Goal: Task Accomplishment & Management: Use online tool/utility

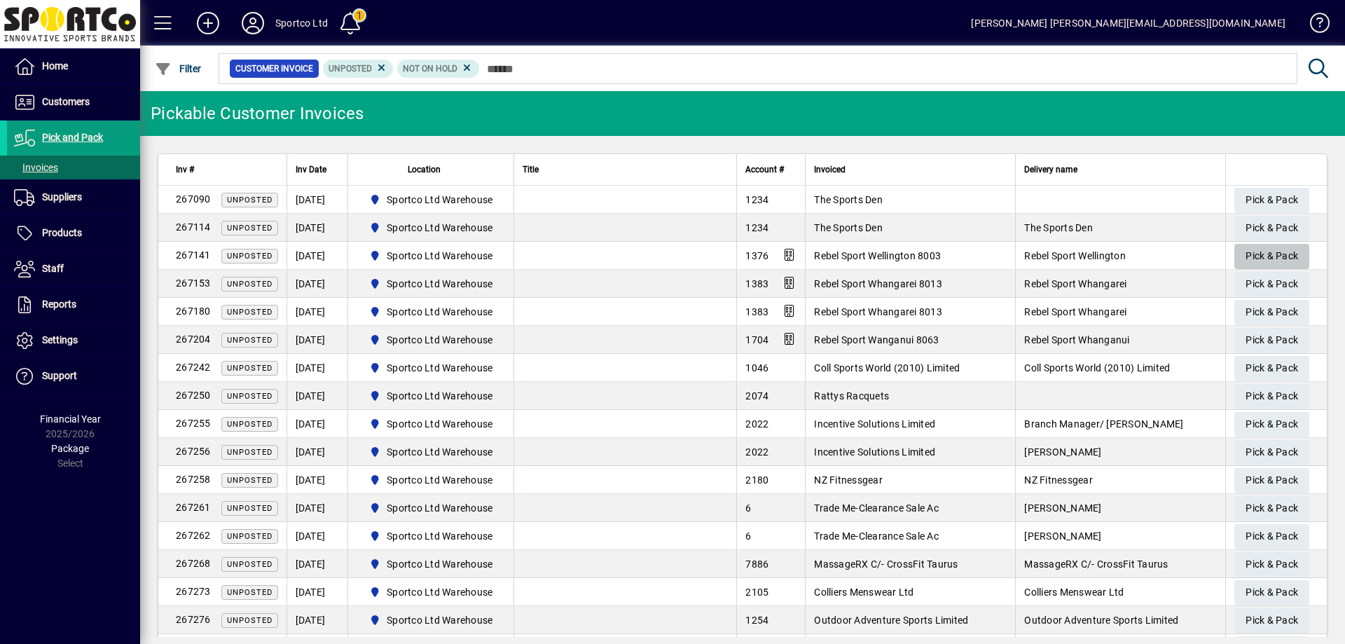
click at [1253, 254] on span "Pick & Pack" at bounding box center [1271, 255] width 53 height 23
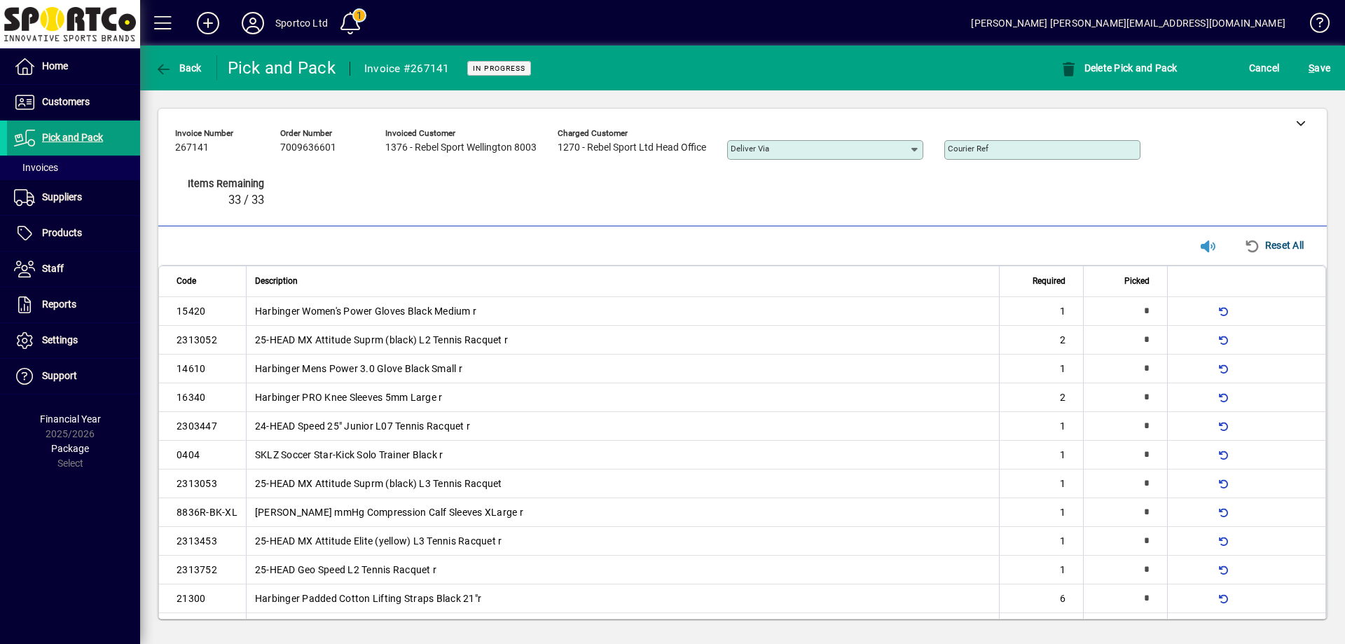
type input "*"
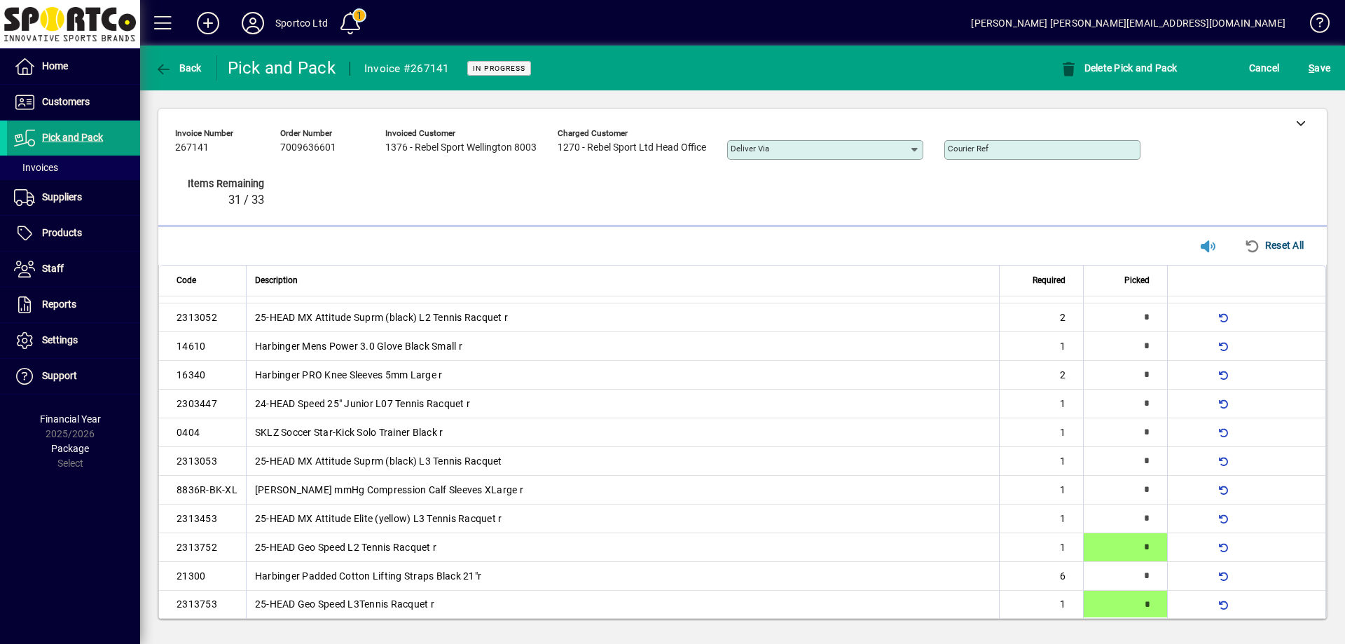
type input "*"
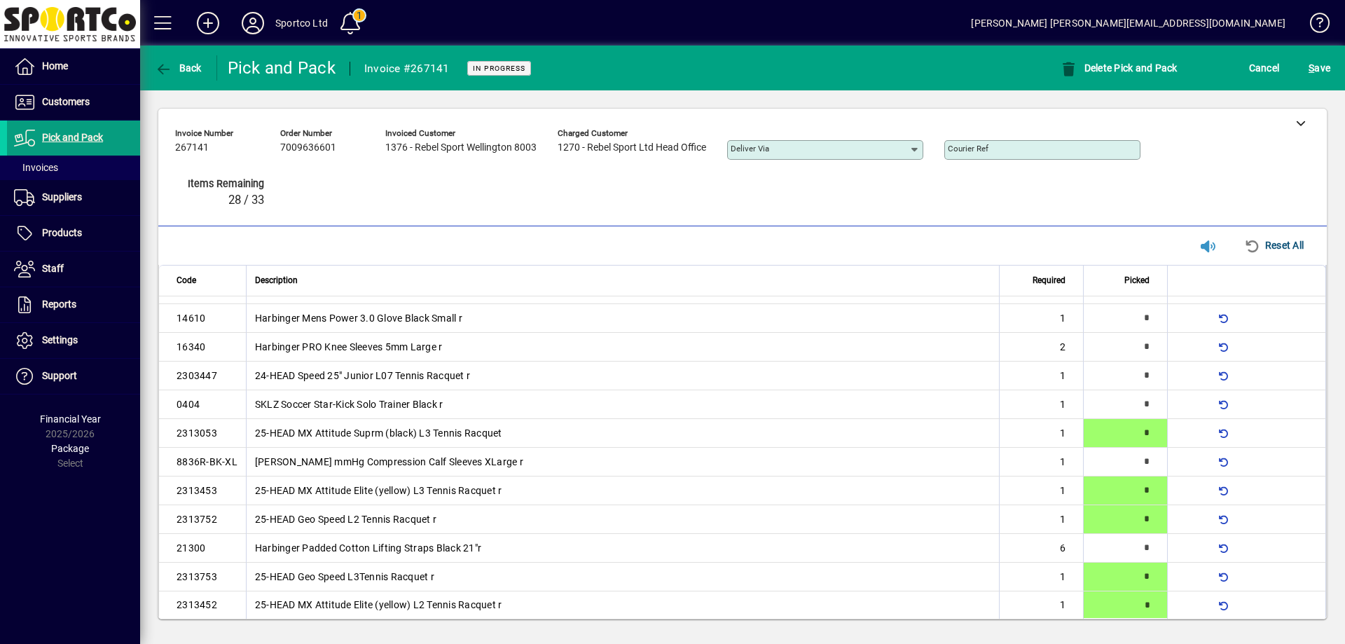
type input "*"
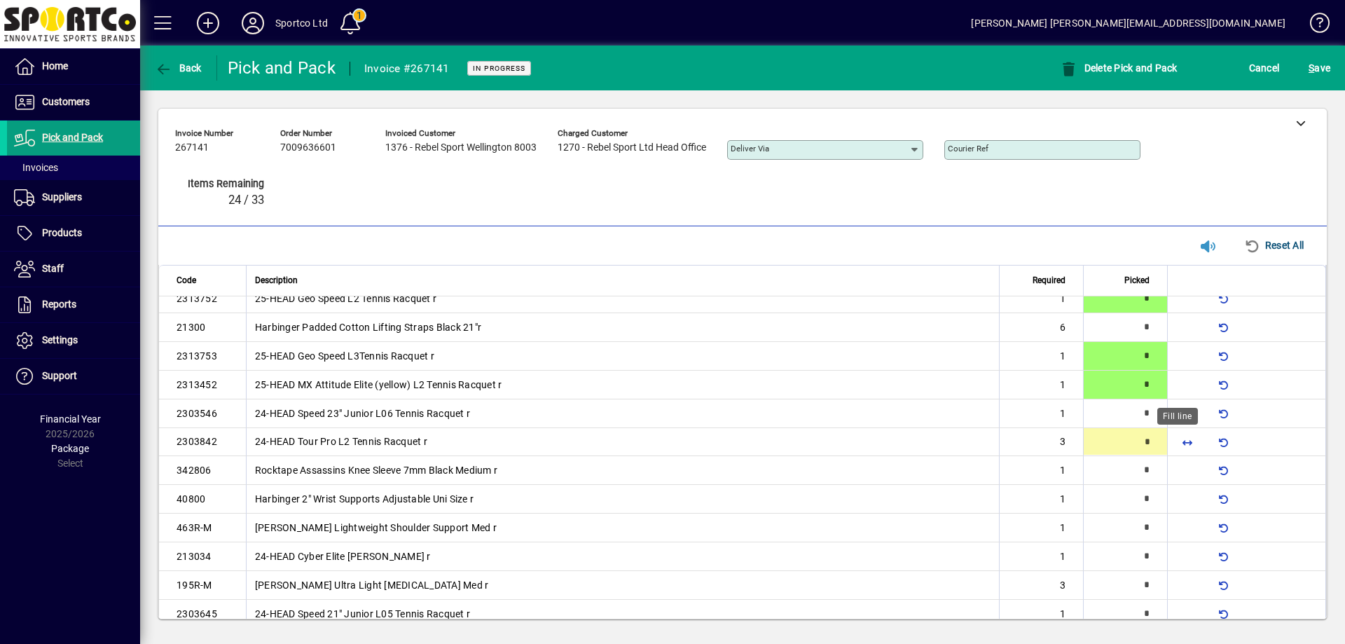
scroll to position [272, 0]
type input "*"
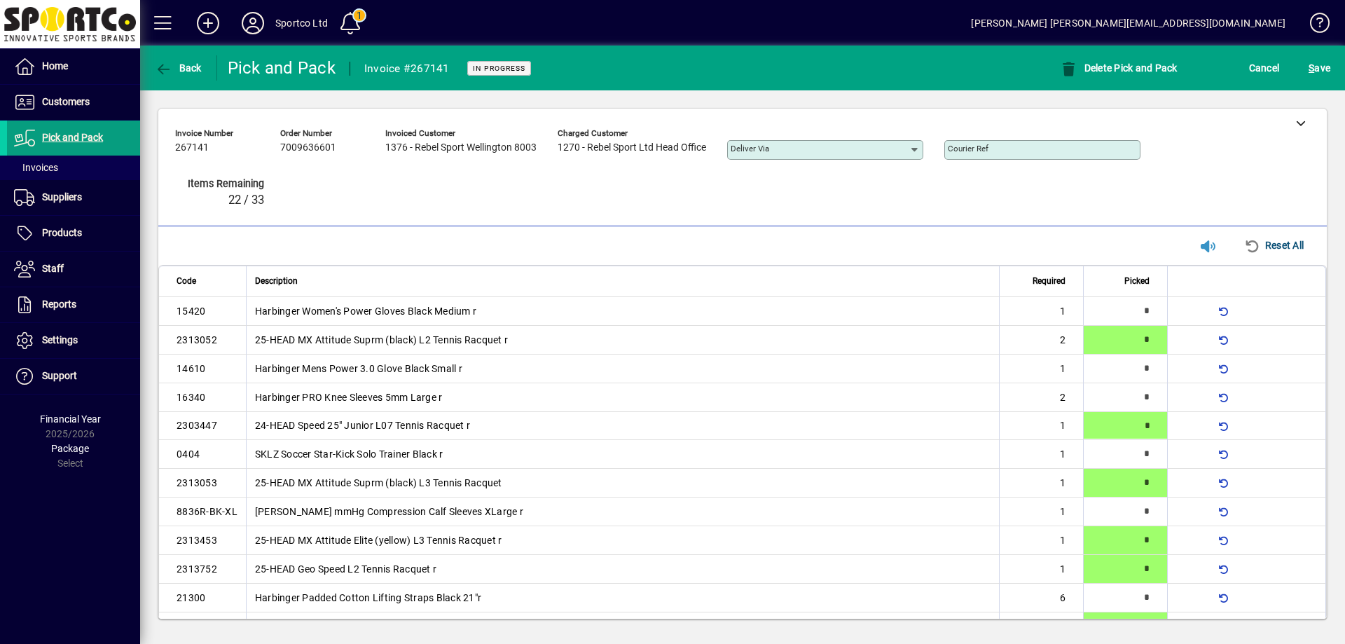
type input "*"
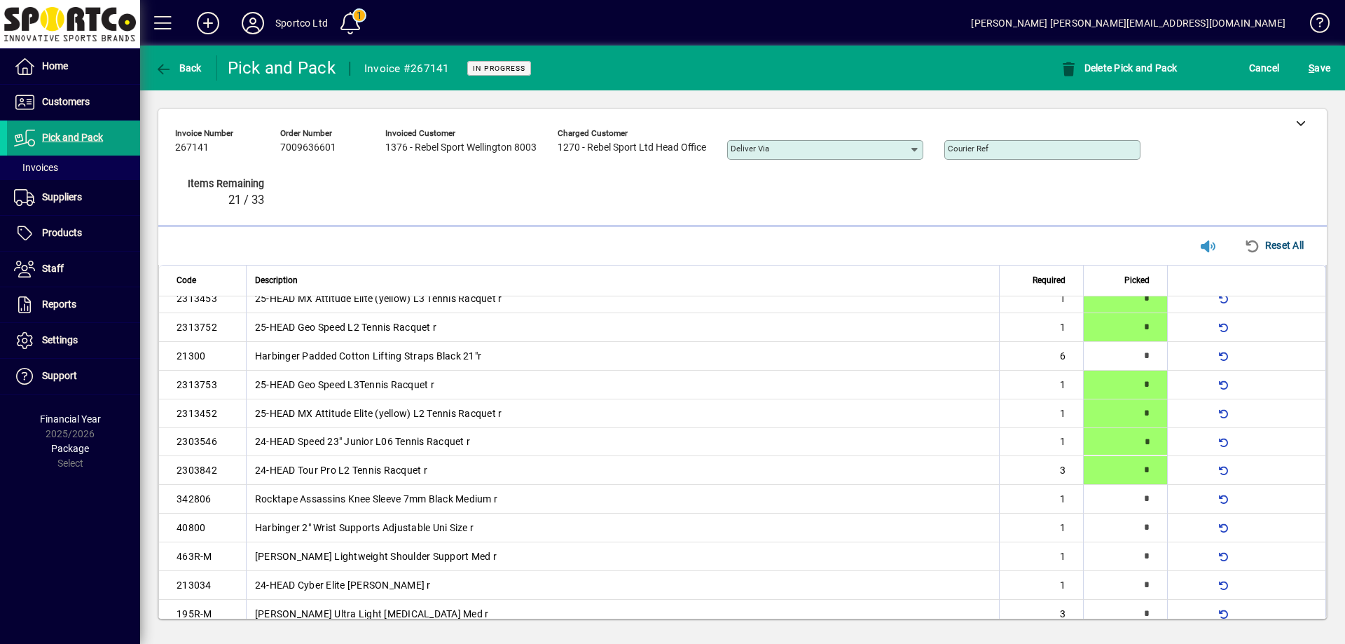
type input "*"
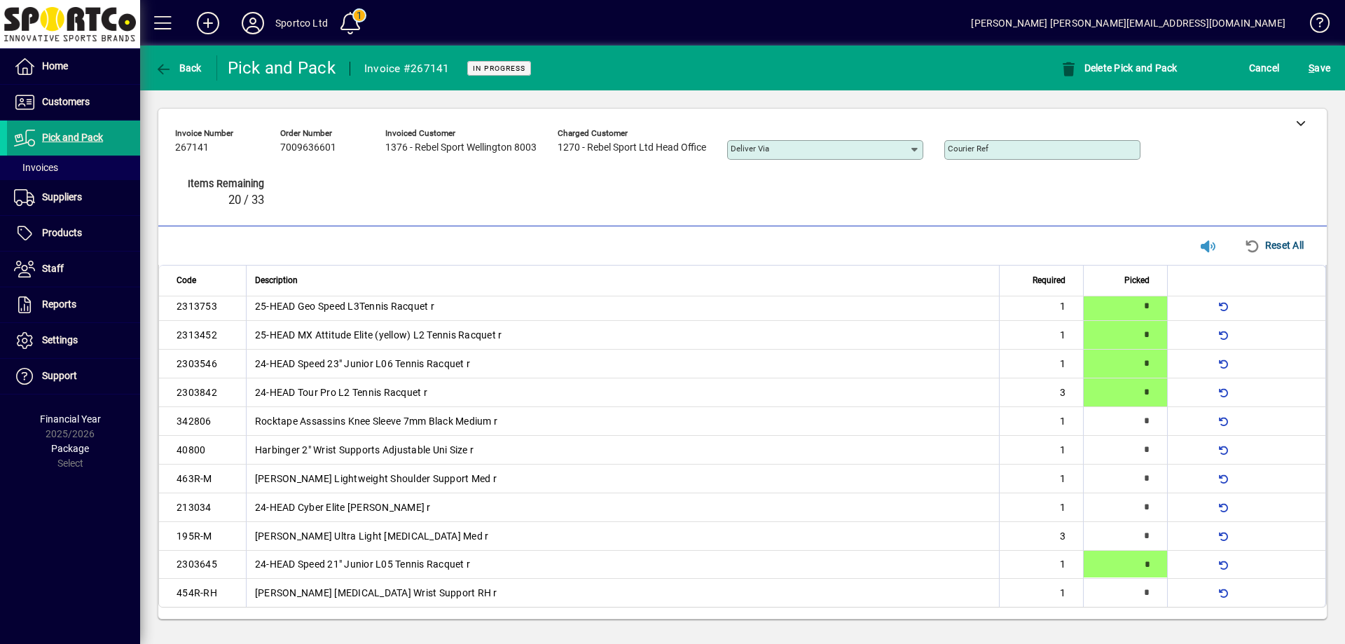
type input "*"
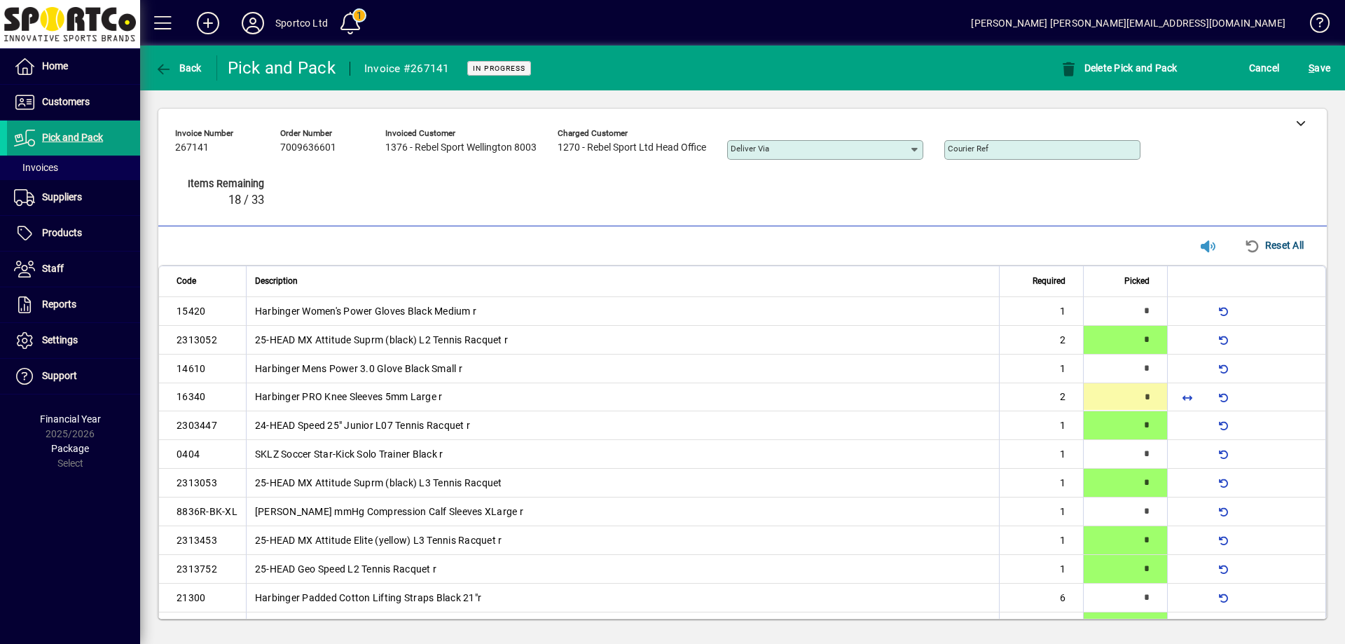
type input "*"
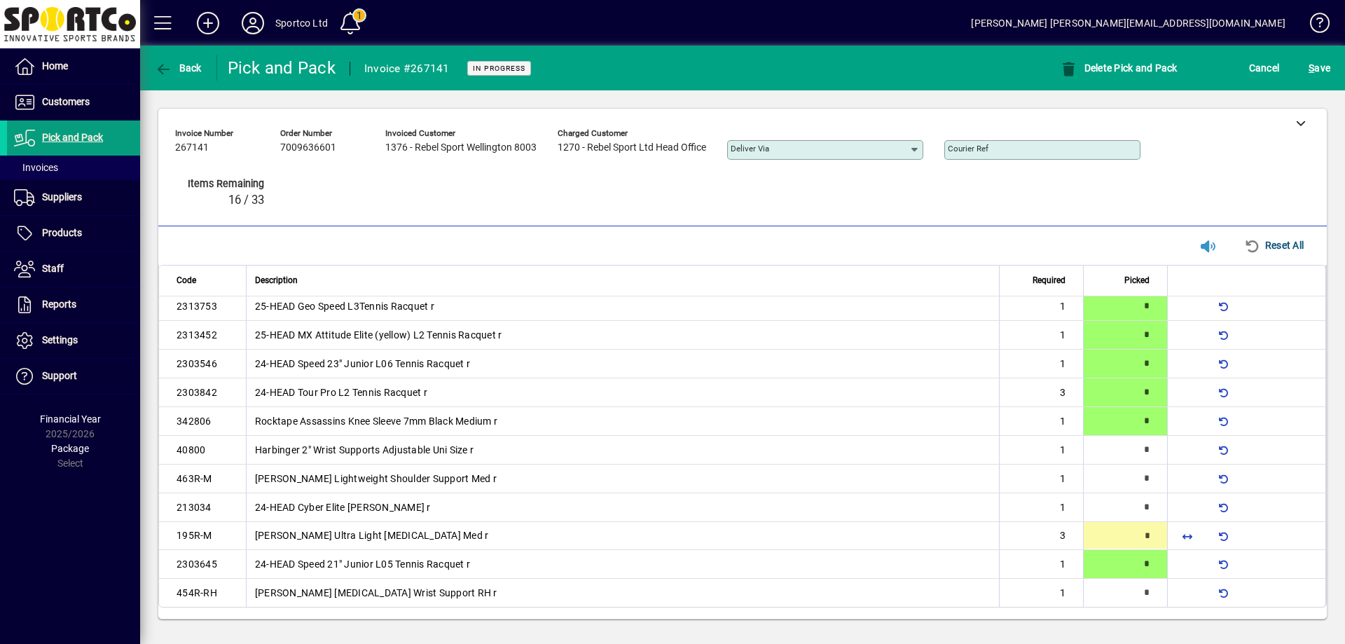
type input "*"
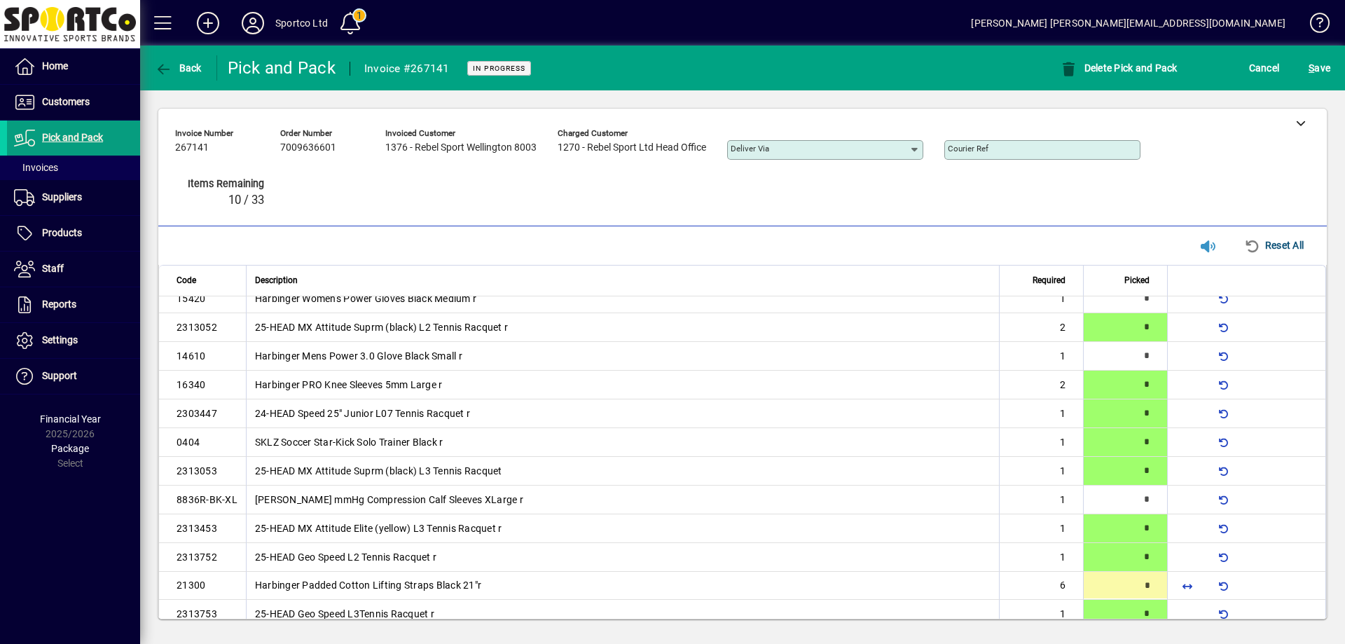
type input "*"
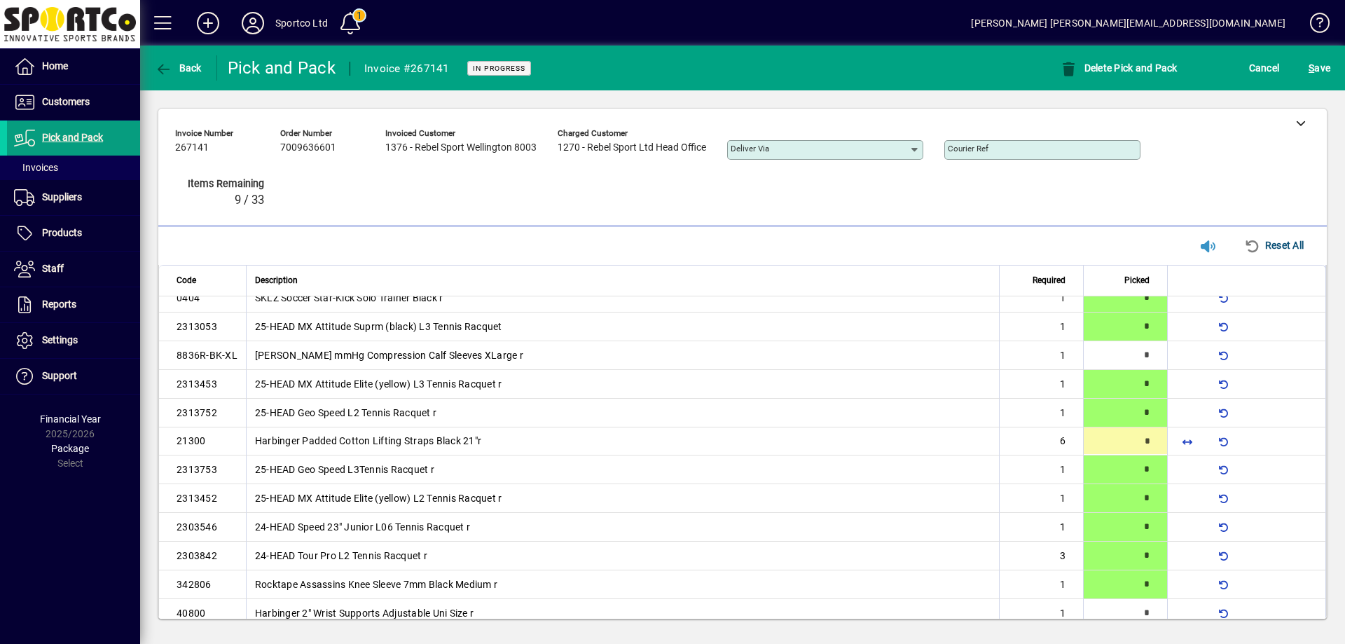
scroll to position [158, 0]
type input "*"
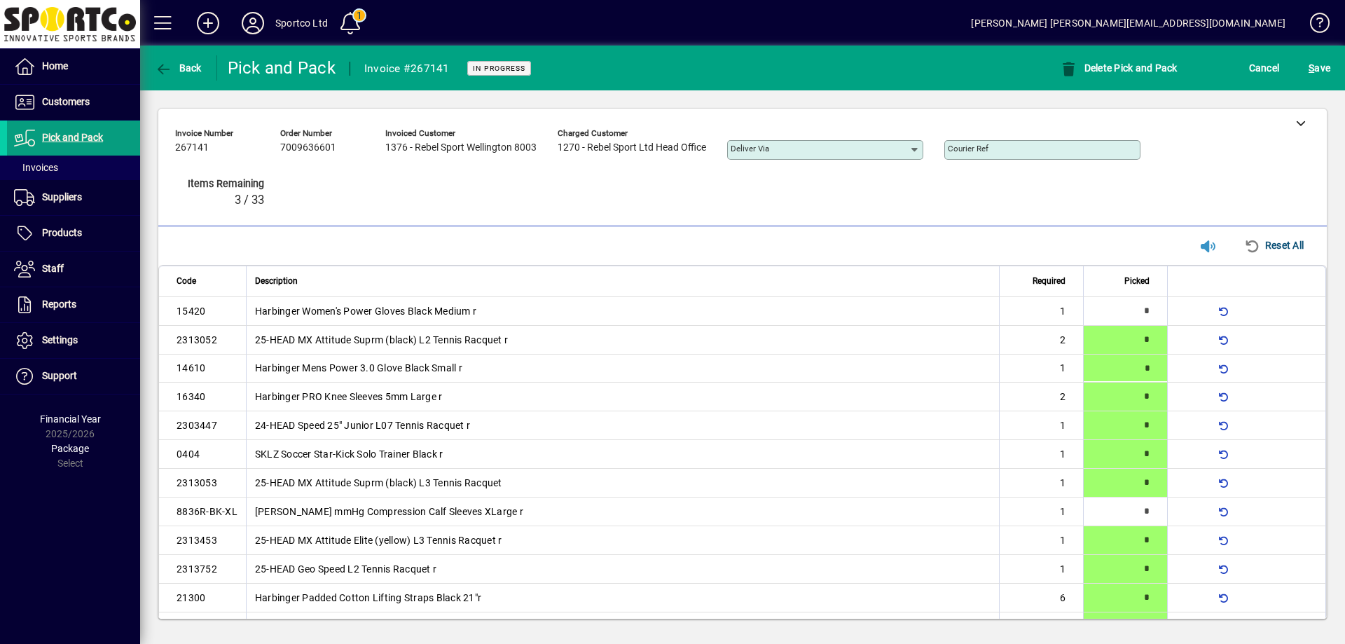
type input "*"
click at [1312, 69] on span "S" at bounding box center [1311, 67] width 6 height 11
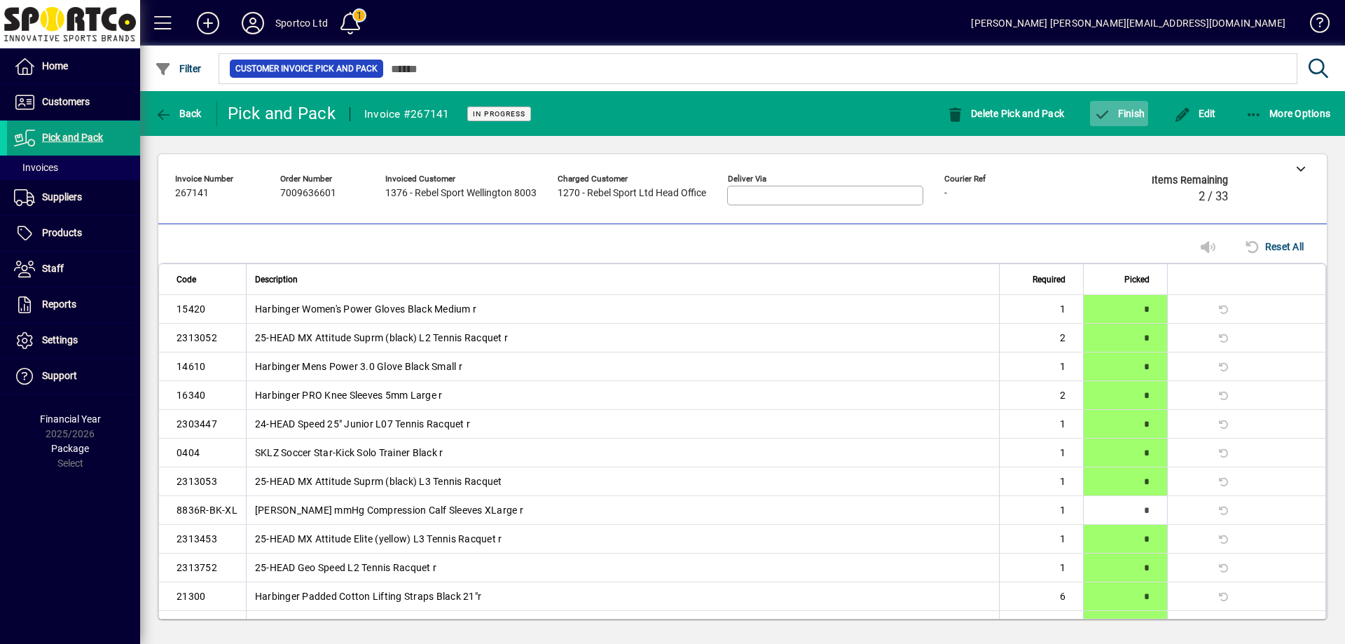
click at [1125, 110] on span "Finish" at bounding box center [1118, 113] width 51 height 11
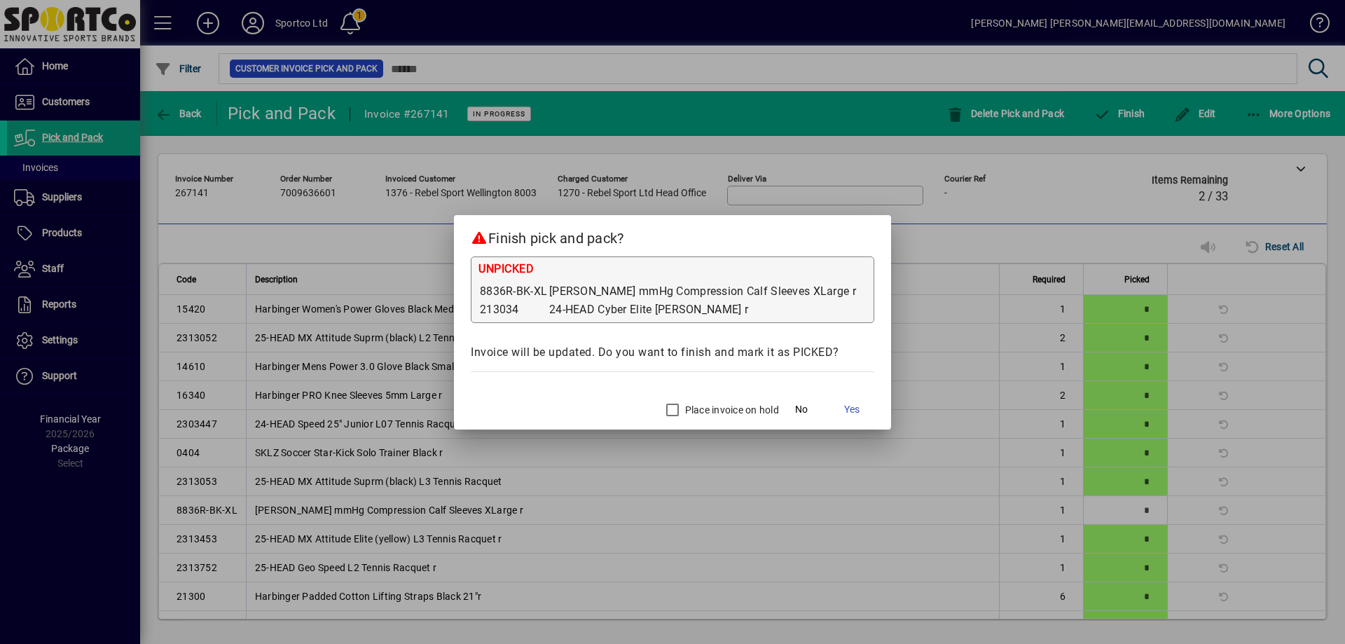
click at [682, 413] on label "Place invoice on hold" at bounding box center [730, 410] width 97 height 14
click at [844, 408] on span "Yes" at bounding box center [851, 409] width 15 height 15
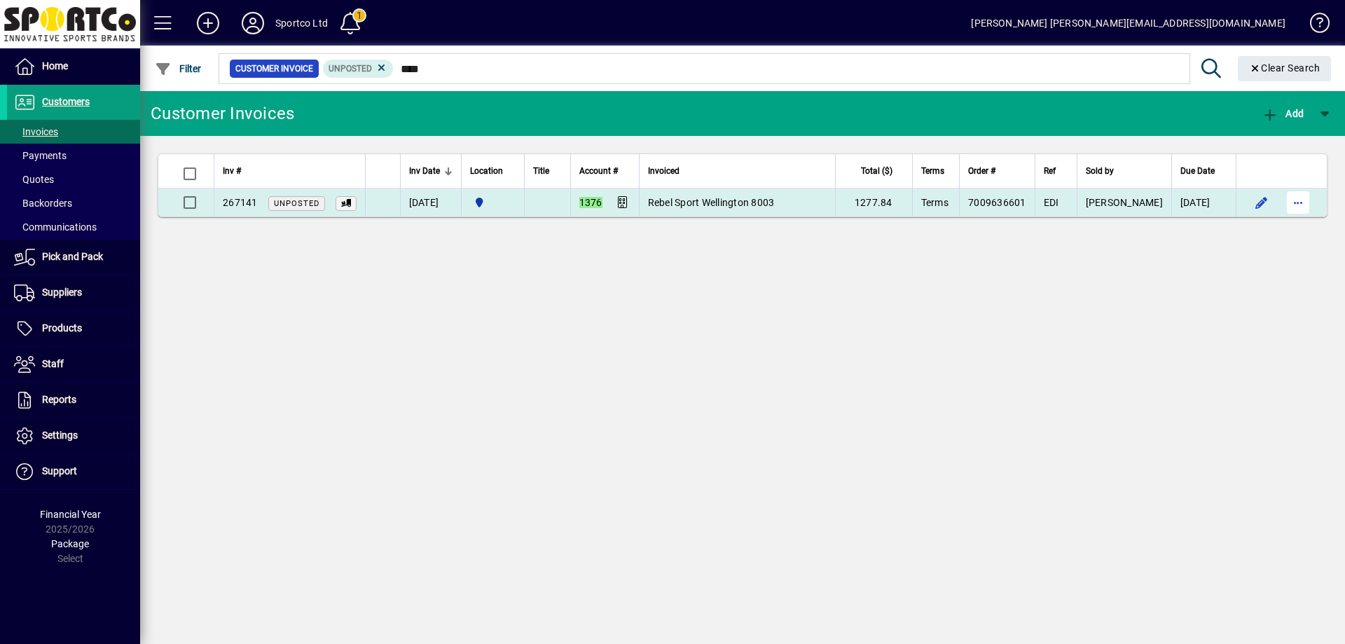
type input "****"
click at [1291, 205] on span "button" at bounding box center [1298, 203] width 34 height 34
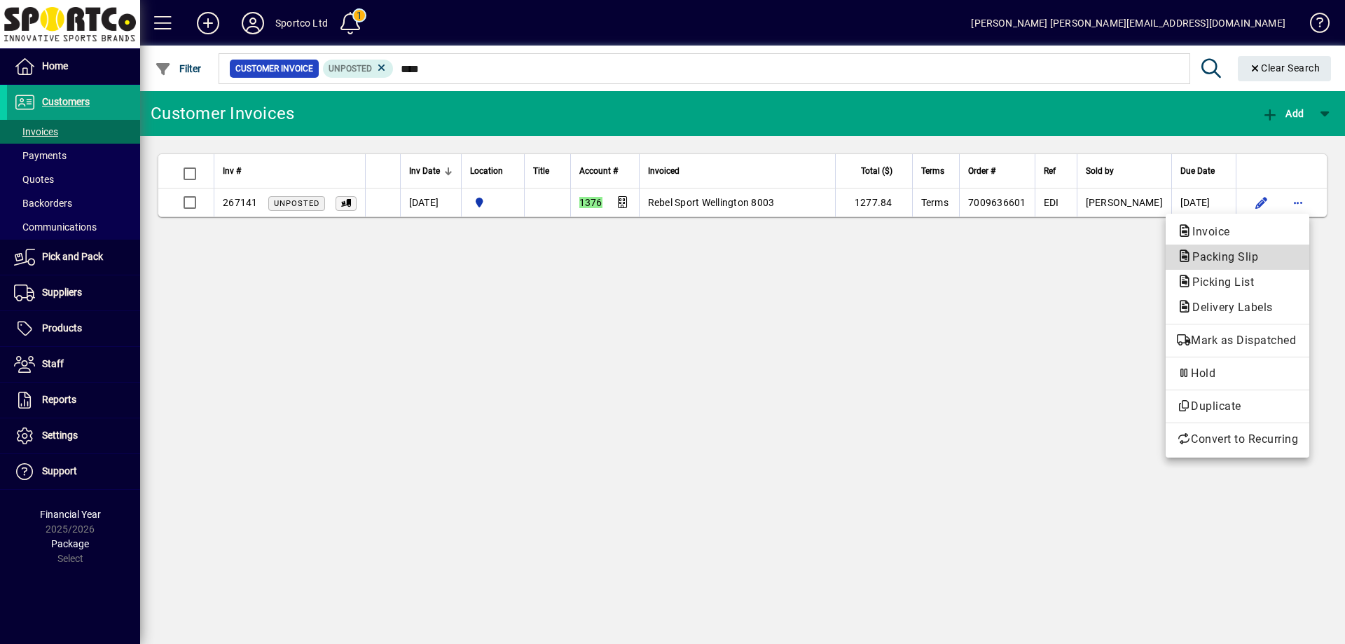
click at [1286, 258] on span "Packing Slip" at bounding box center [1236, 257] width 121 height 17
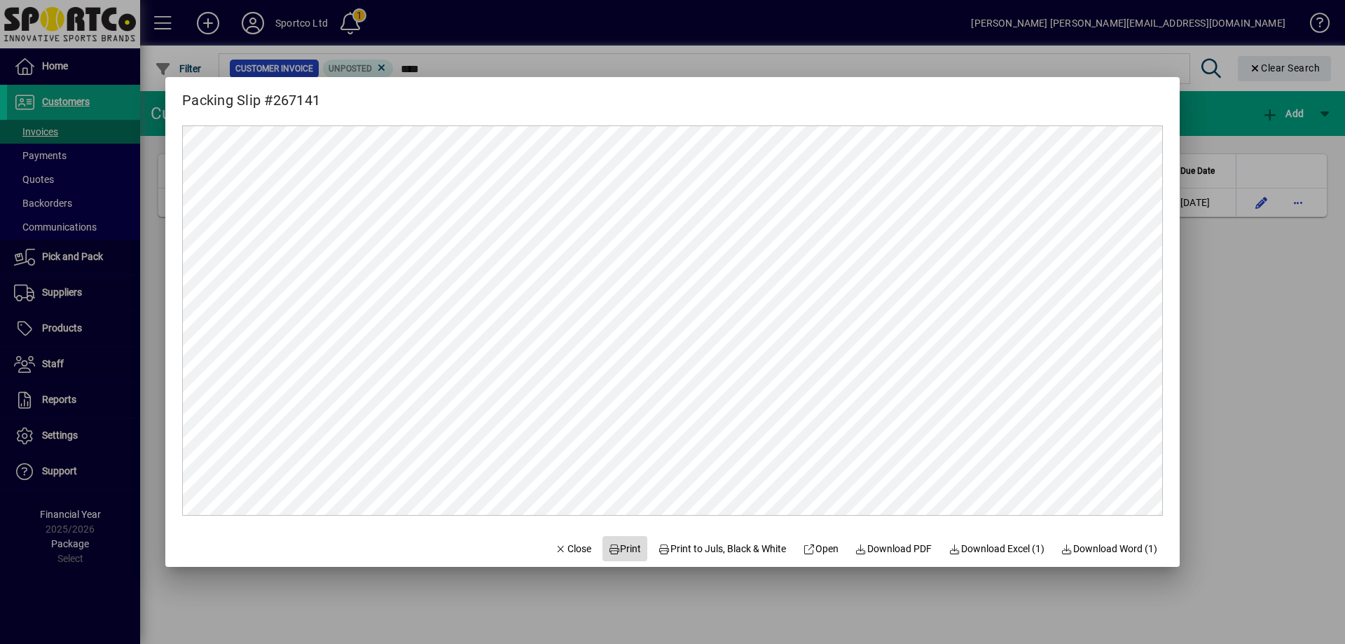
click at [618, 546] on span "Print" at bounding box center [625, 548] width 34 height 15
click at [564, 552] on span "Close" at bounding box center [573, 548] width 36 height 15
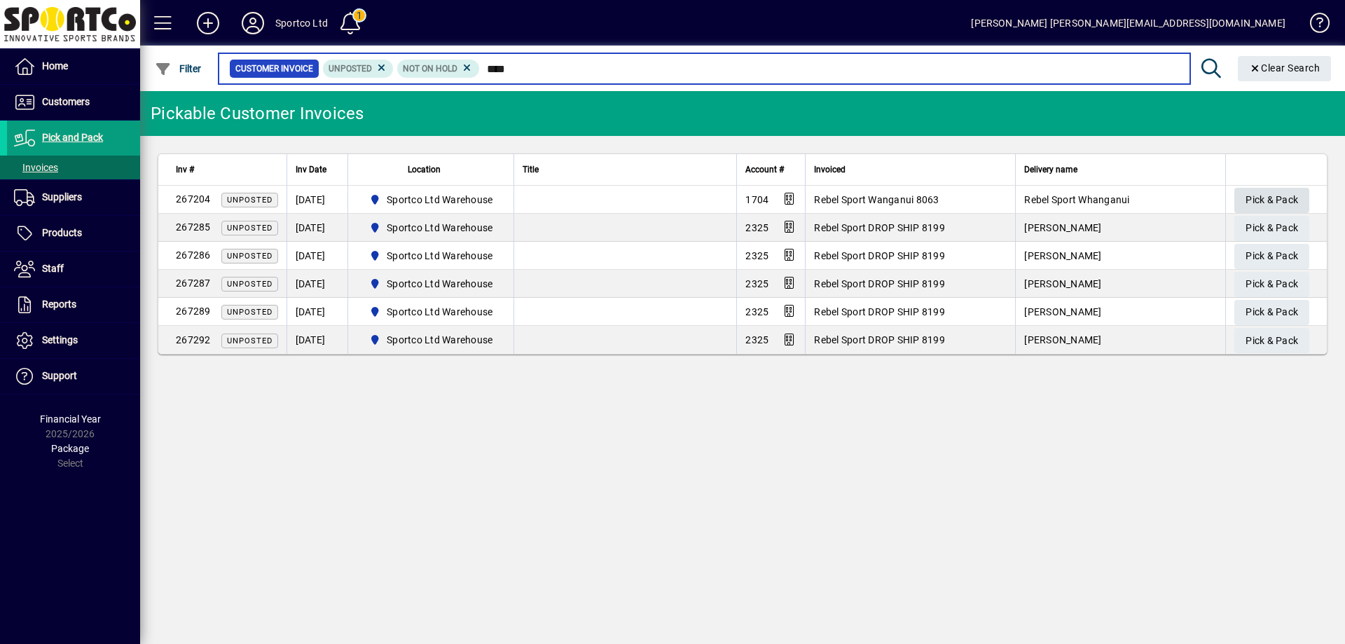
type input "****"
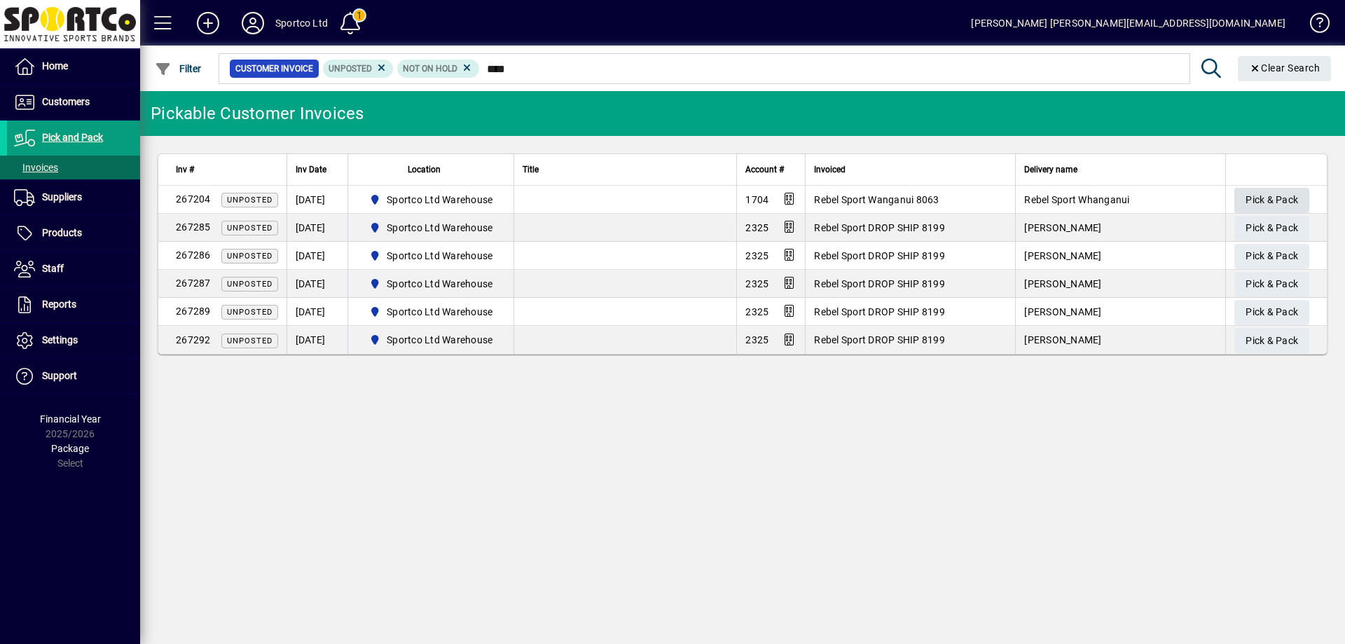
click at [1251, 196] on span "Pick & Pack" at bounding box center [1271, 199] width 53 height 23
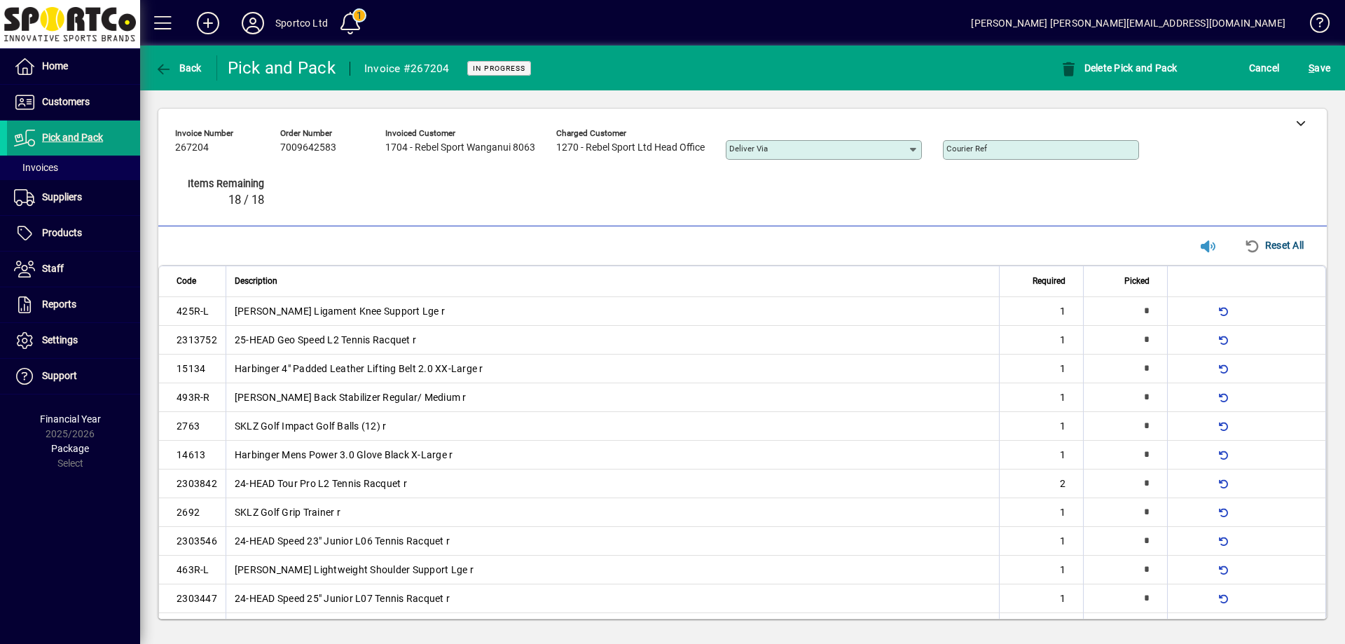
type input "*"
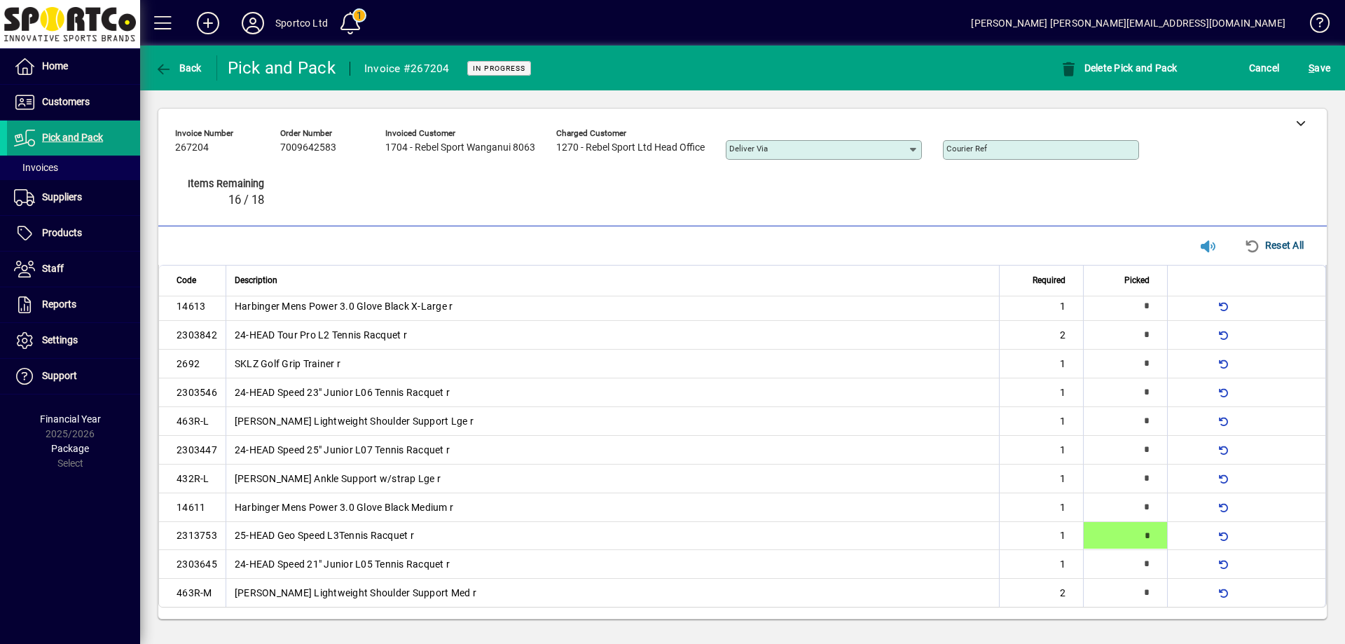
type input "*"
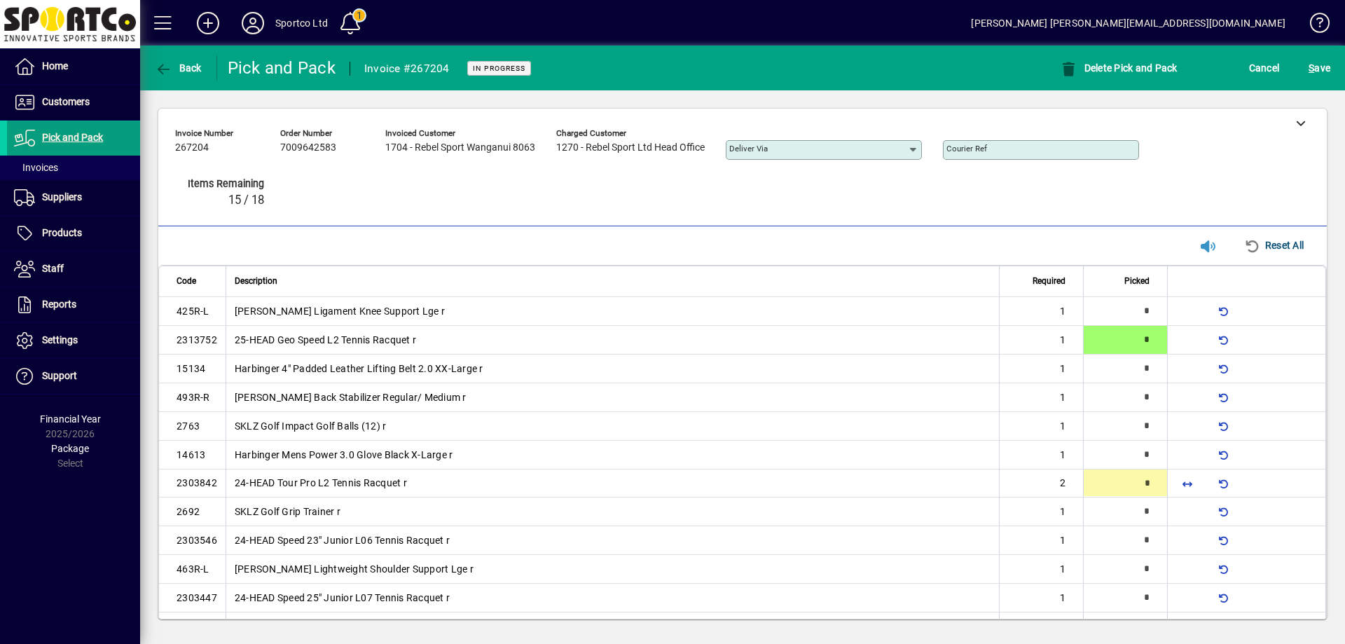
type input "*"
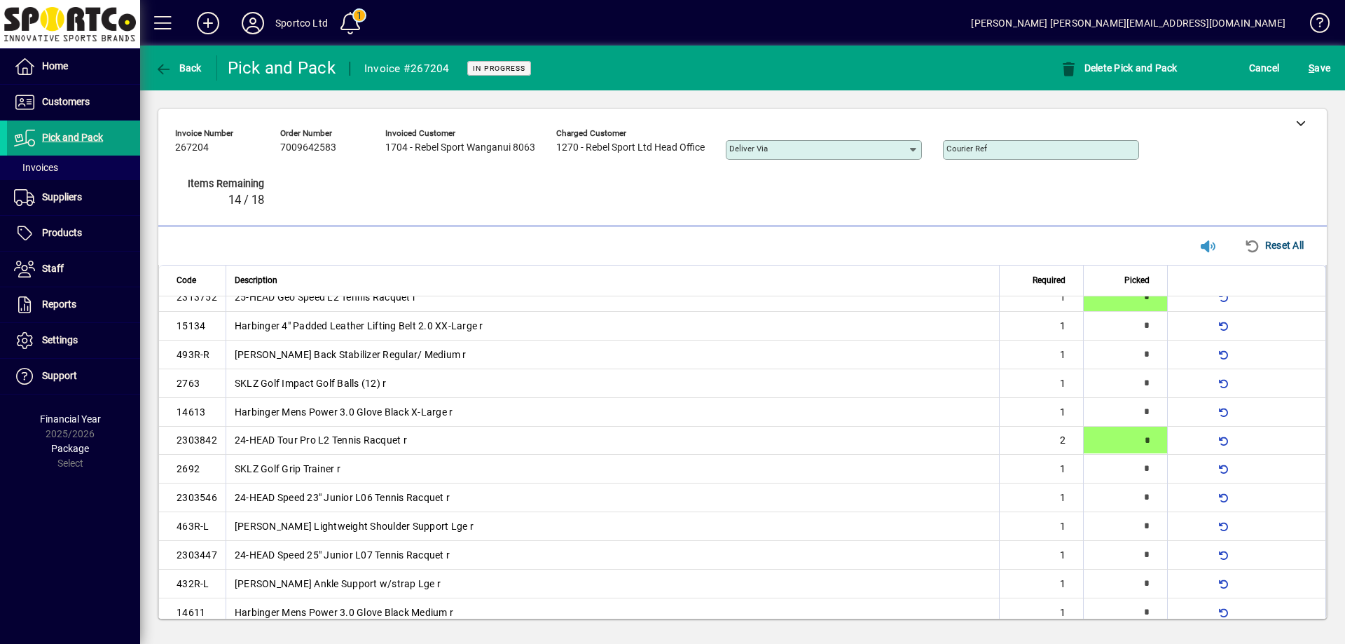
type input "*"
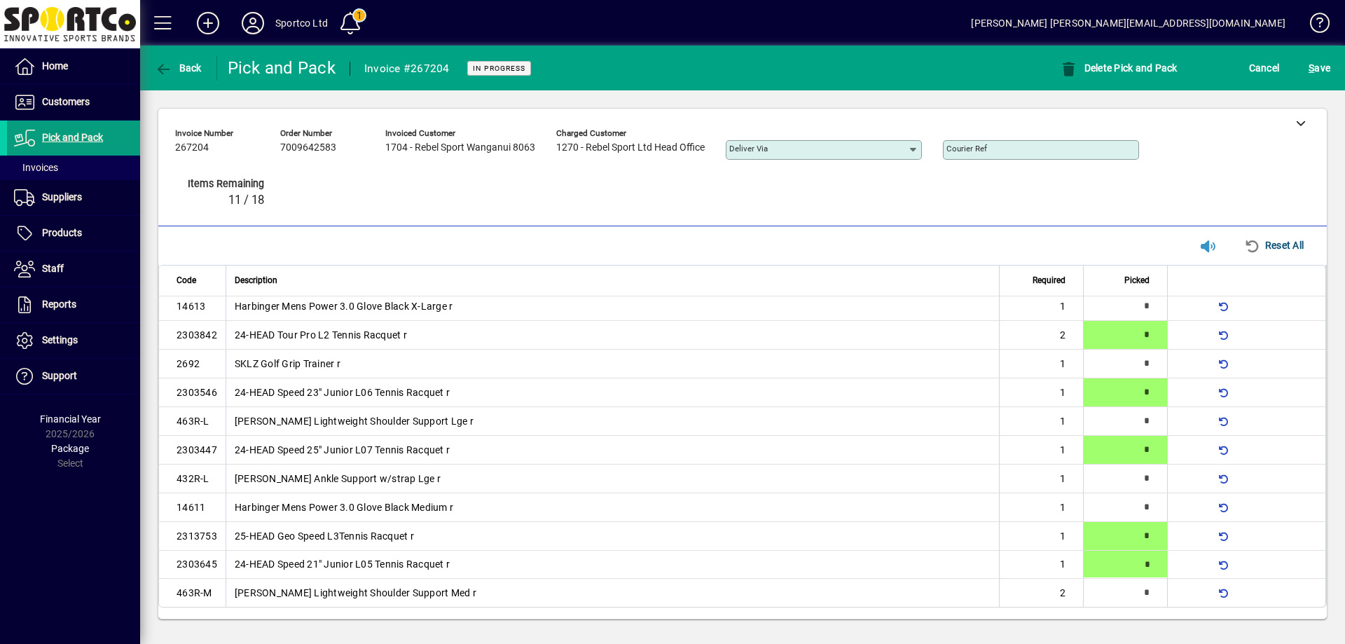
type input "*"
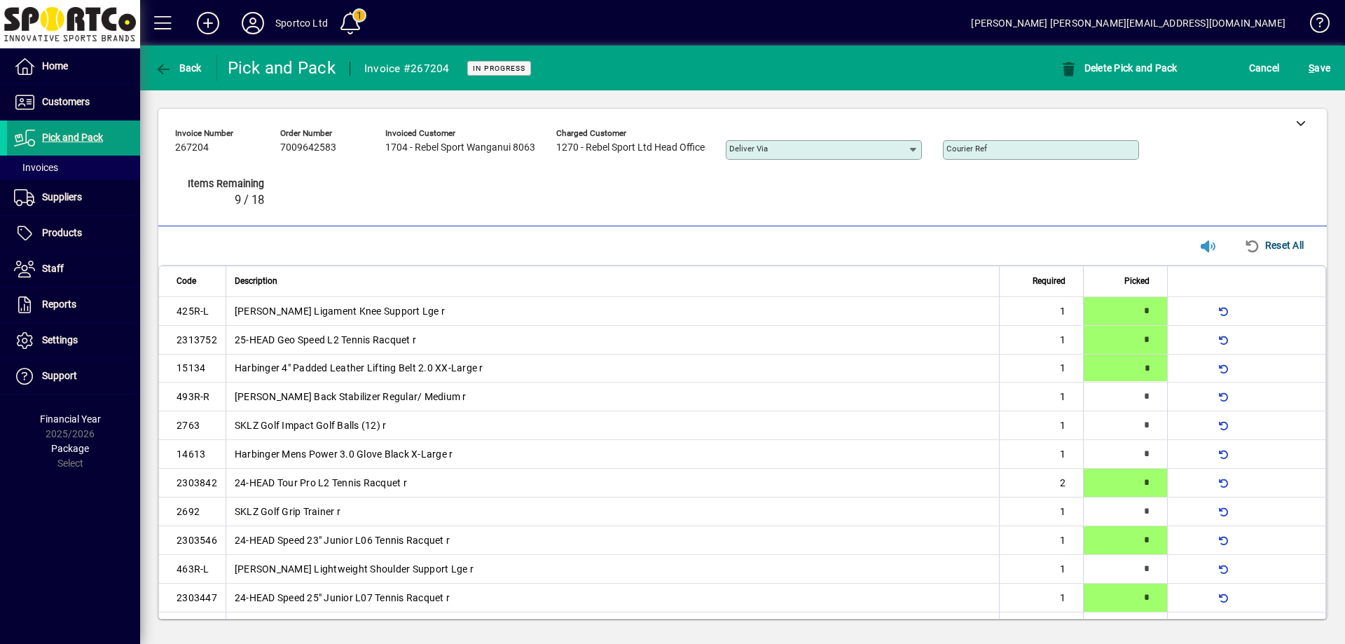
type input "*"
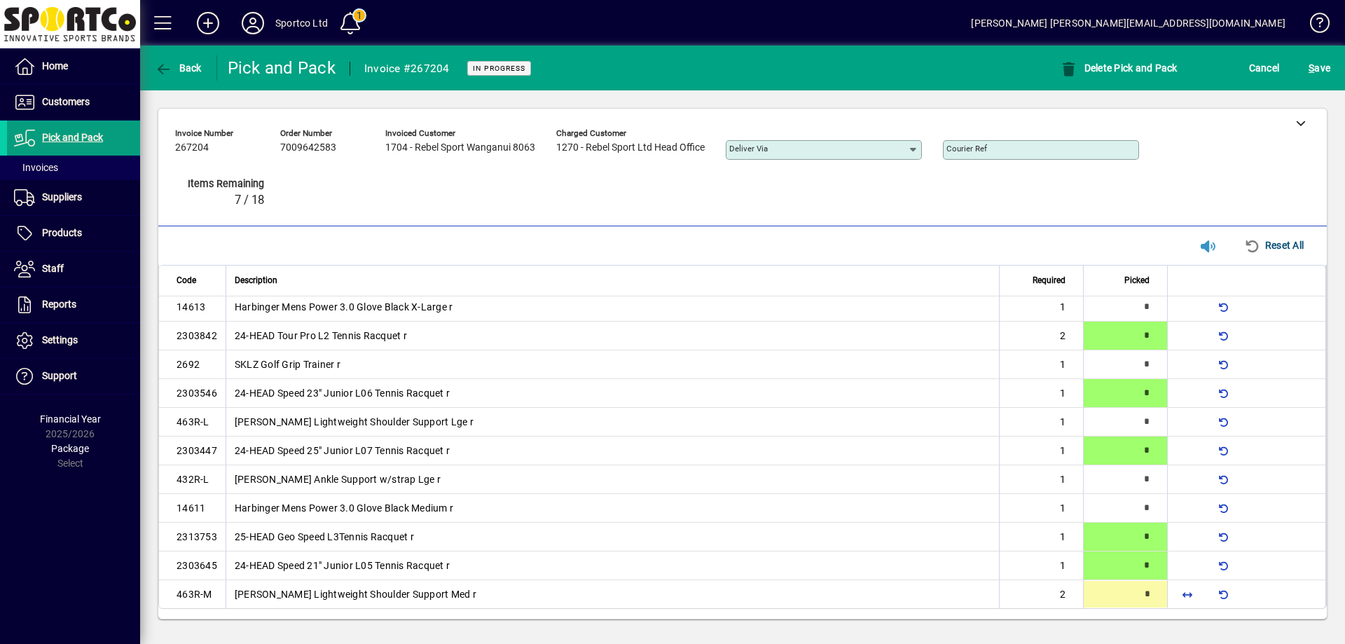
type input "*"
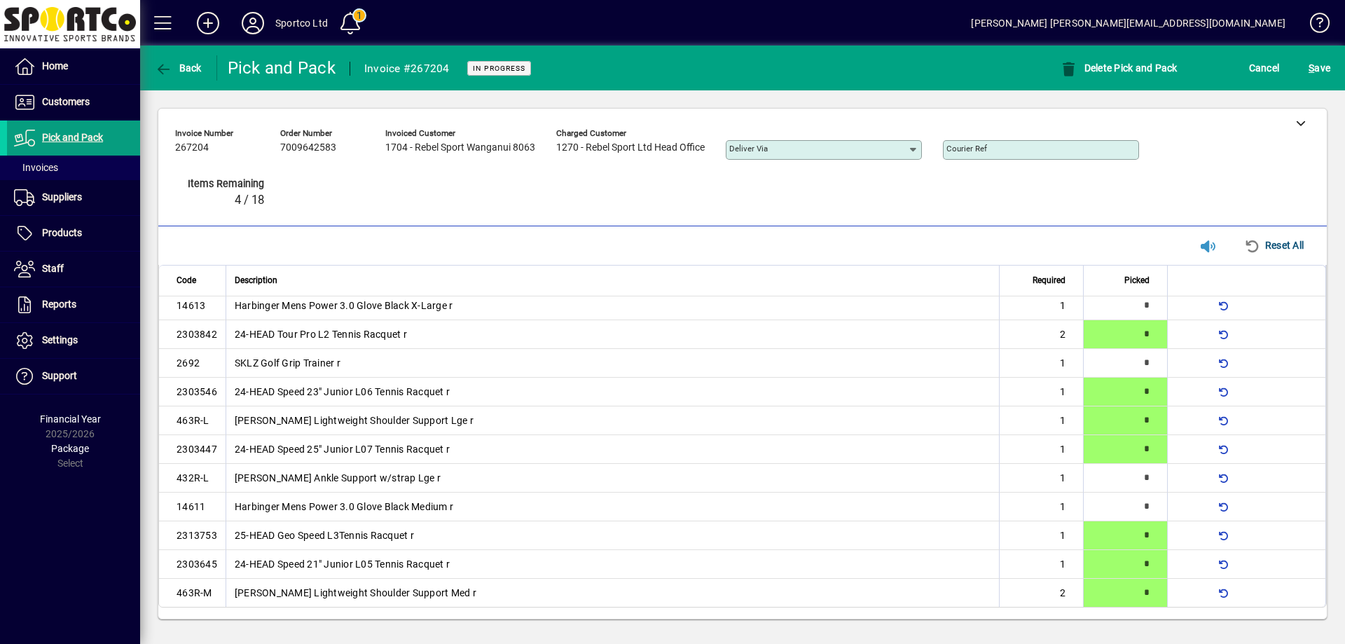
scroll to position [147, 0]
type input "*"
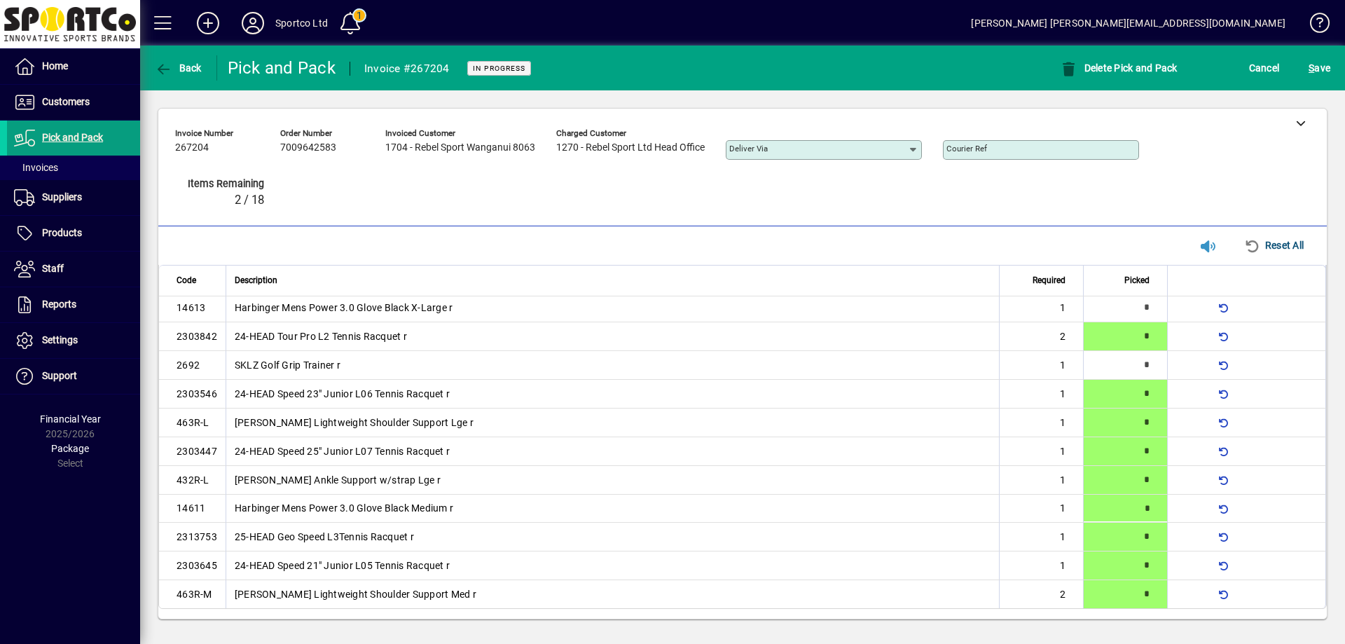
type input "*"
click at [1318, 52] on mat-toolbar-row "Back Pick and Pack Invoice #267204 In Progress Delete Pick and Pack Cancel S ave" at bounding box center [742, 68] width 1204 height 45
click at [1314, 65] on span "S ave" at bounding box center [1319, 68] width 22 height 22
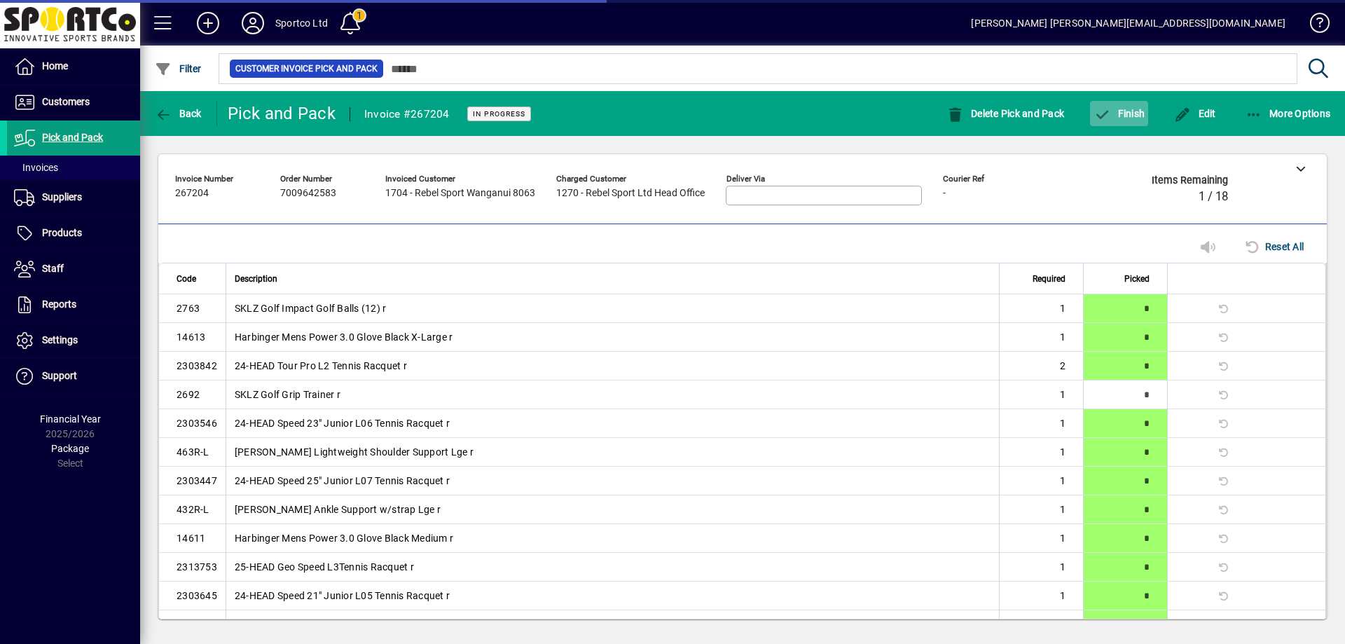
scroll to position [116, 0]
click at [1129, 112] on span "Finish" at bounding box center [1118, 113] width 51 height 11
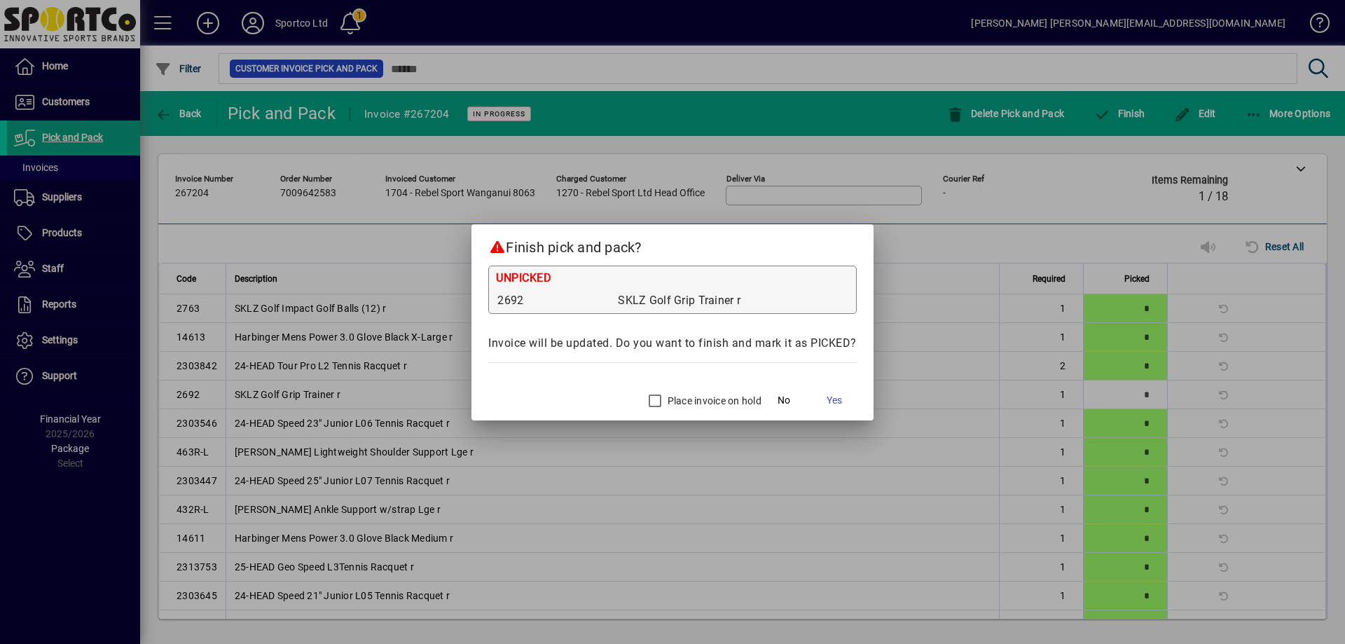
click at [690, 403] on label "Place invoice on hold" at bounding box center [713, 401] width 97 height 14
click at [837, 396] on span "Yes" at bounding box center [833, 400] width 15 height 15
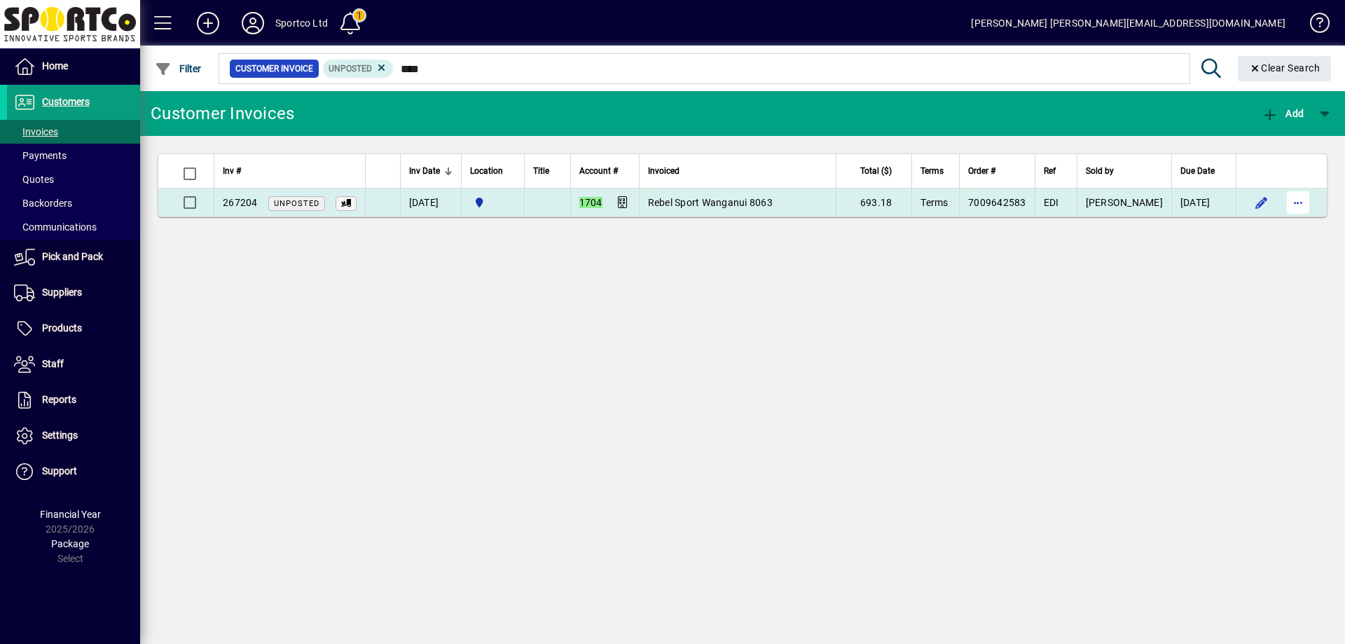
type input "****"
click at [1303, 200] on span "button" at bounding box center [1298, 203] width 34 height 34
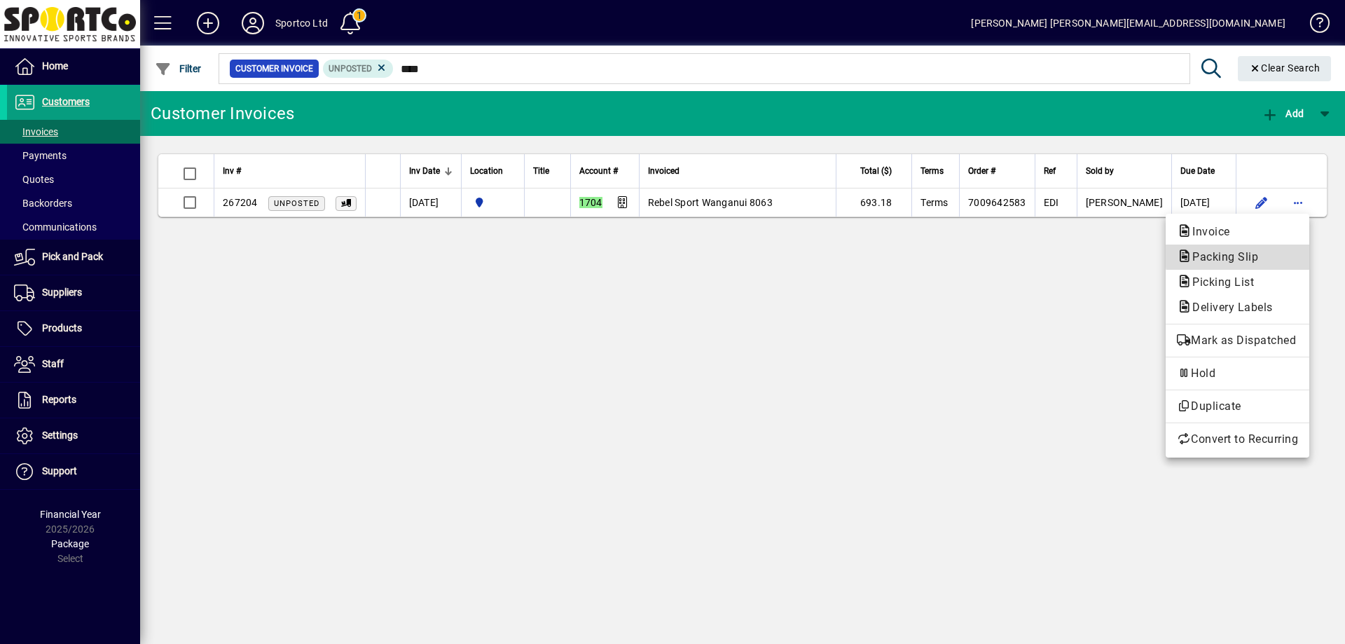
click at [1262, 255] on span "Packing Slip" at bounding box center [1220, 256] width 88 height 13
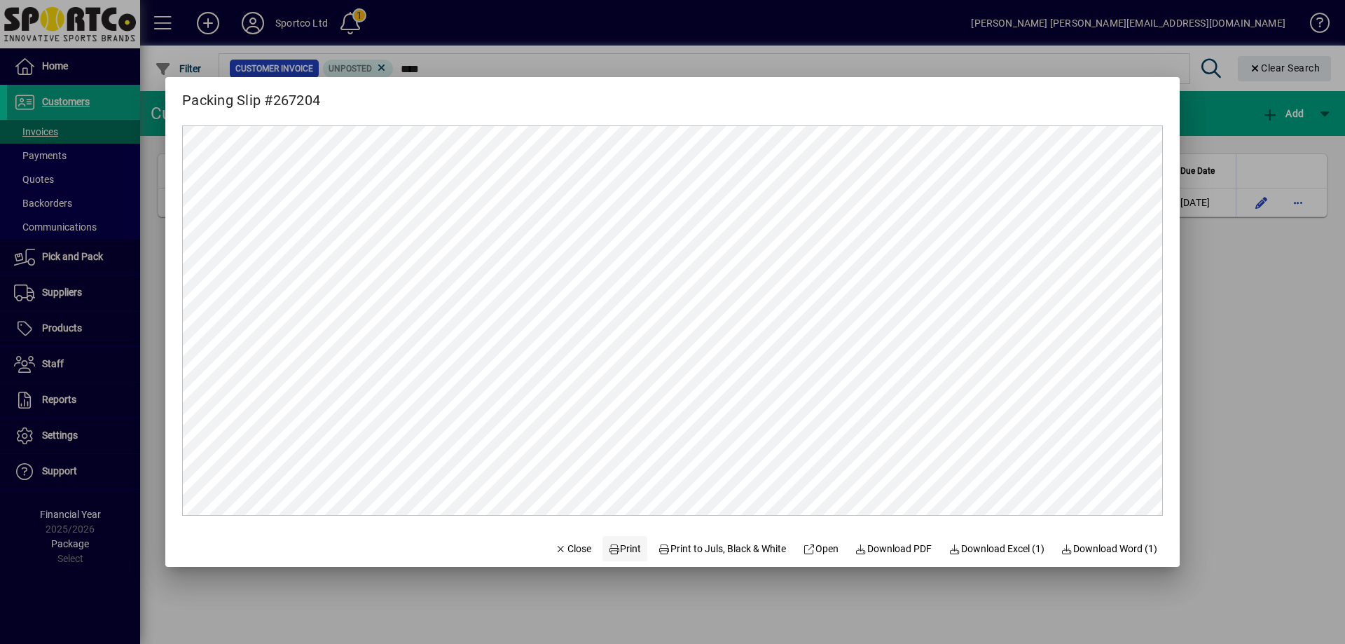
click at [617, 546] on span "Print" at bounding box center [625, 548] width 34 height 15
click at [566, 543] on span "Close" at bounding box center [573, 548] width 36 height 15
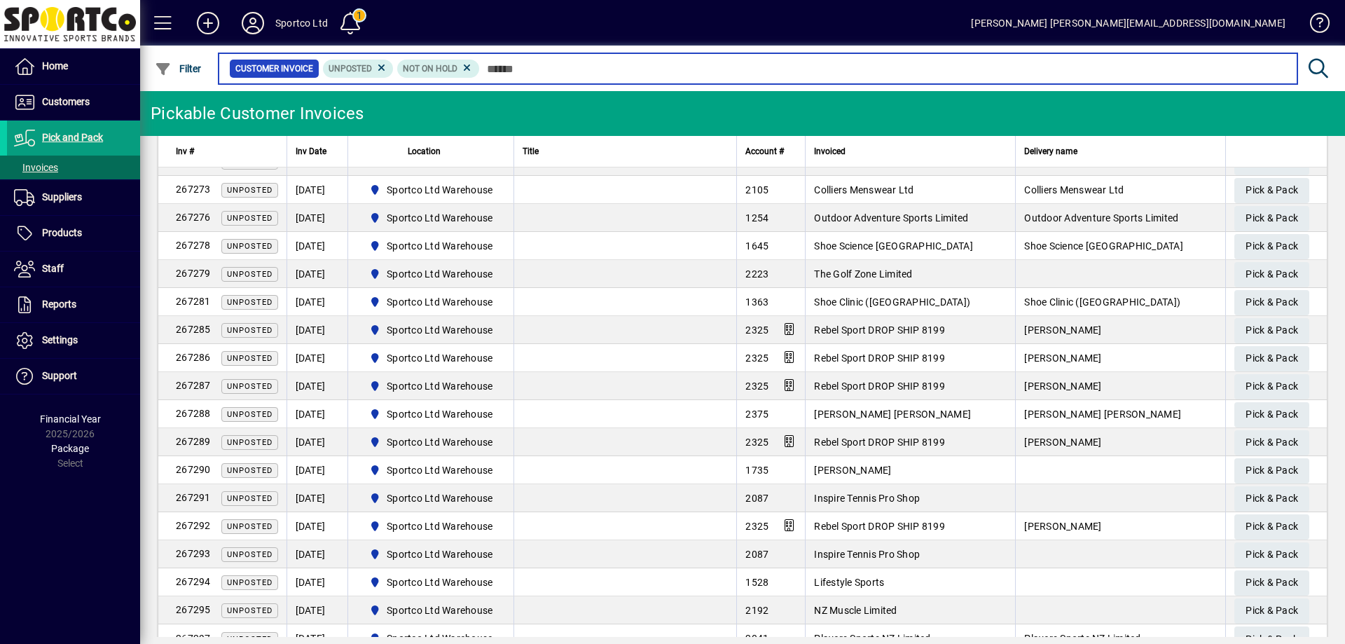
scroll to position [324, 0]
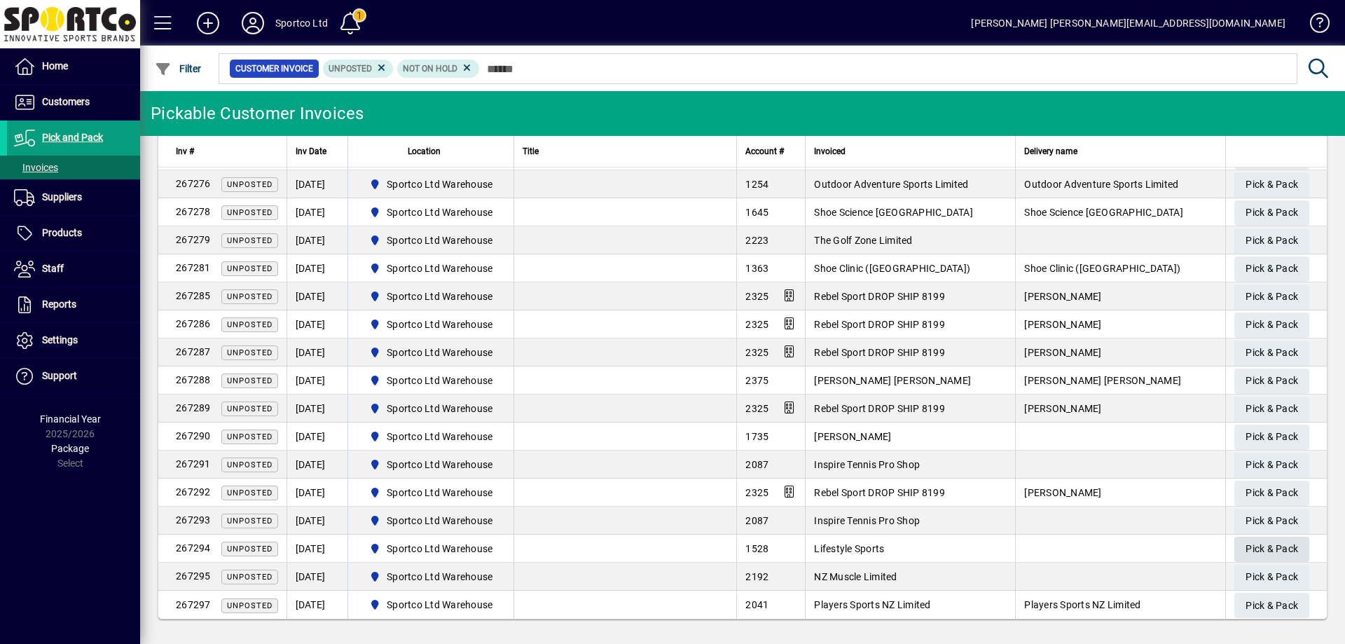
click at [1258, 544] on span "Pick & Pack" at bounding box center [1271, 548] width 53 height 23
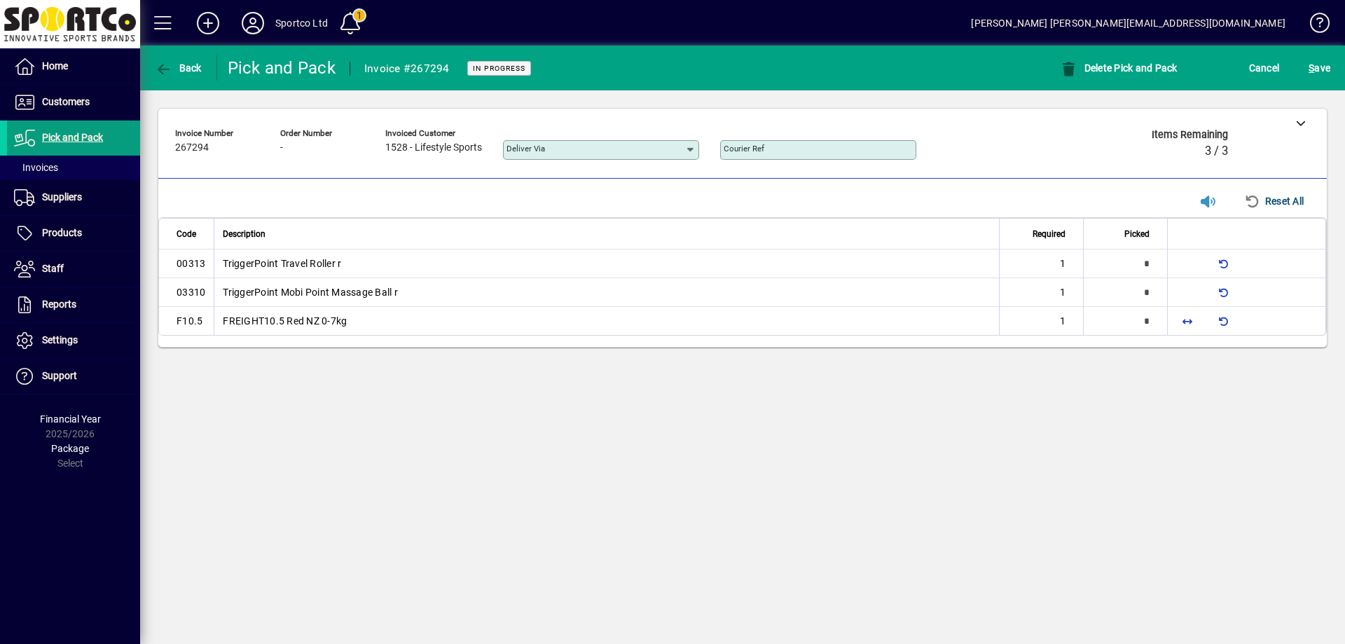
type input "*"
click at [1193, 319] on span "button" at bounding box center [1187, 321] width 34 height 34
type input "*"
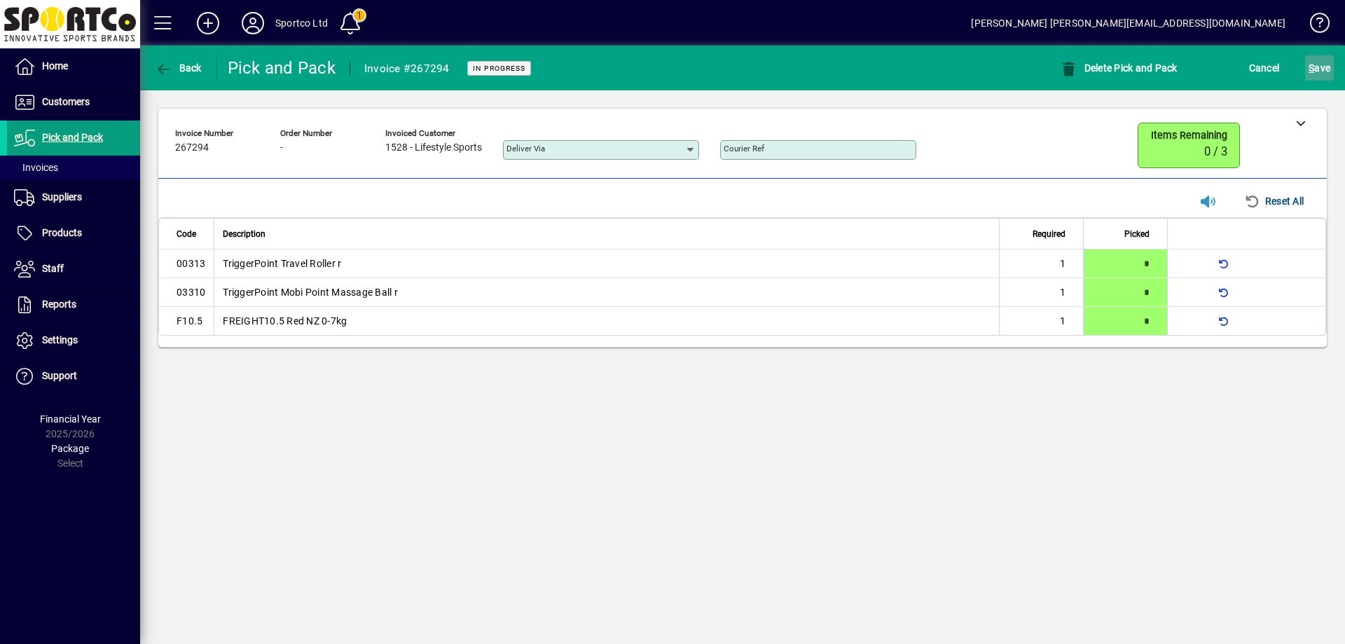
click at [1330, 71] on span "submit" at bounding box center [1319, 68] width 29 height 34
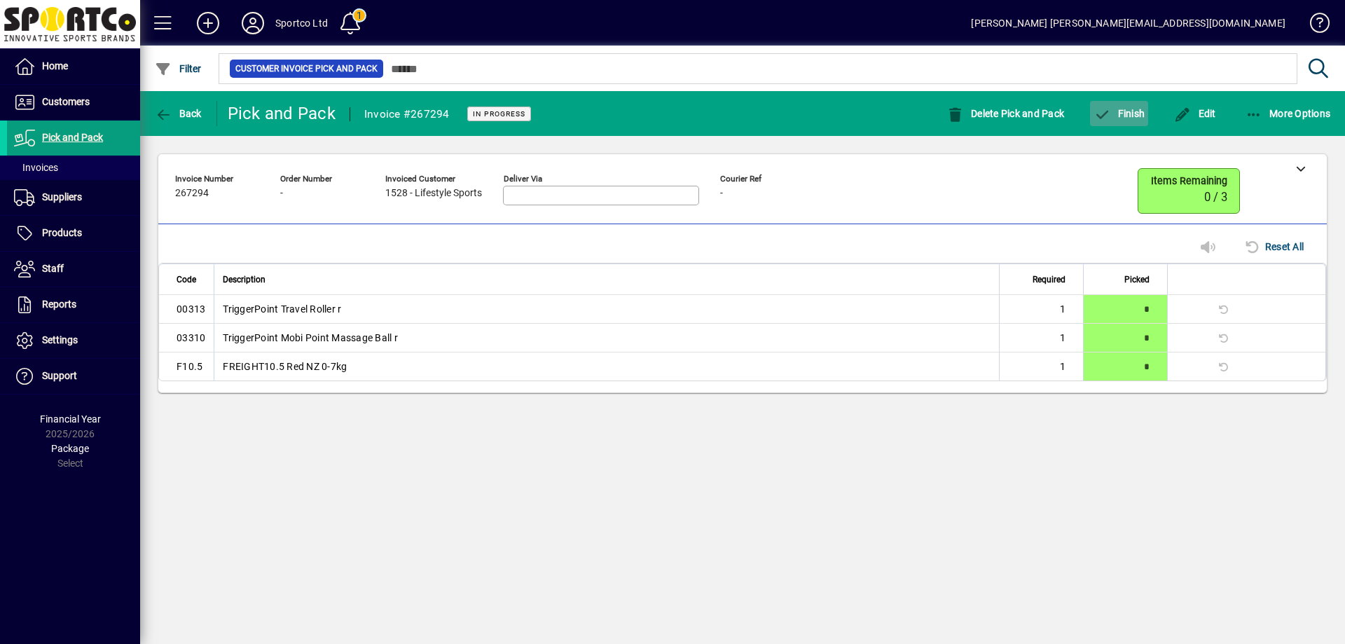
click at [1145, 114] on span "button" at bounding box center [1119, 114] width 58 height 34
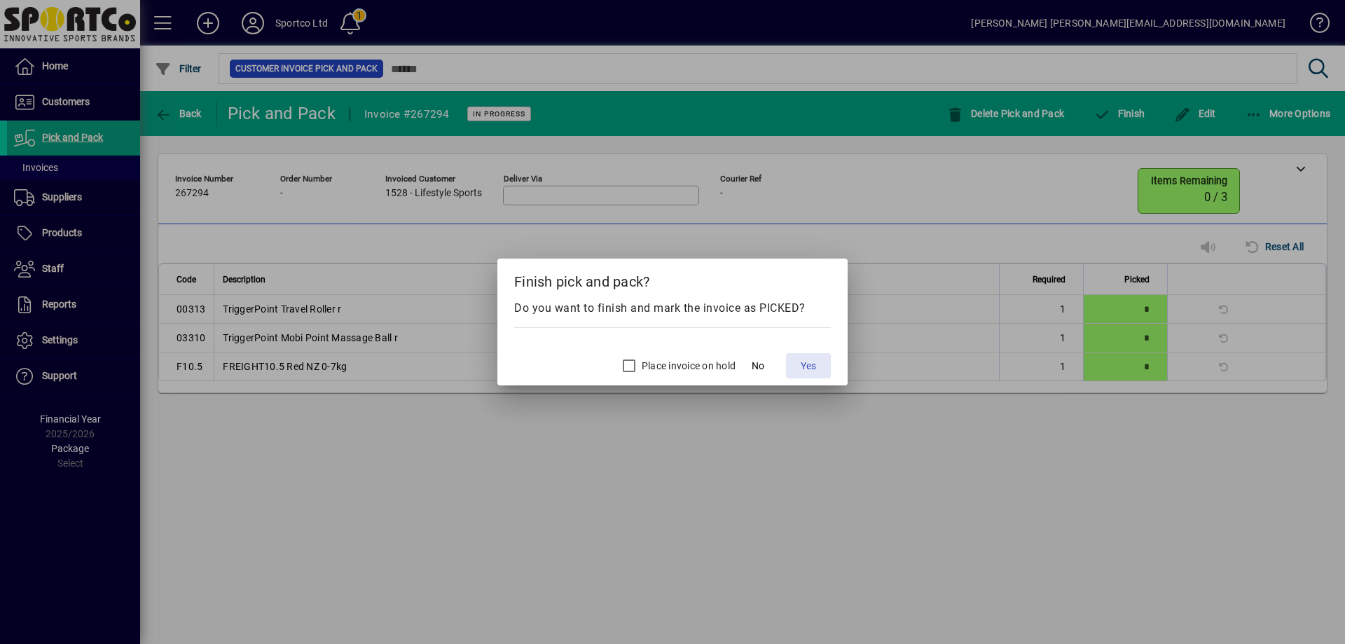
click at [814, 365] on span "Yes" at bounding box center [807, 366] width 15 height 15
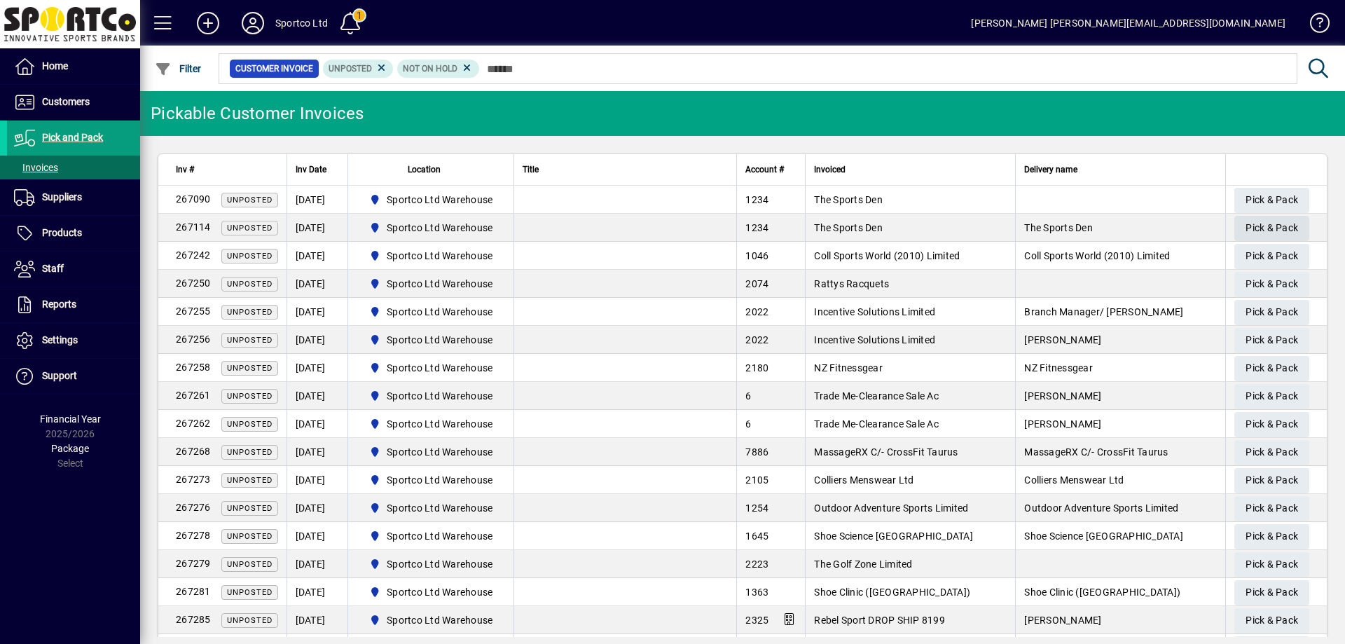
click at [1246, 228] on span "Pick & Pack" at bounding box center [1271, 227] width 53 height 23
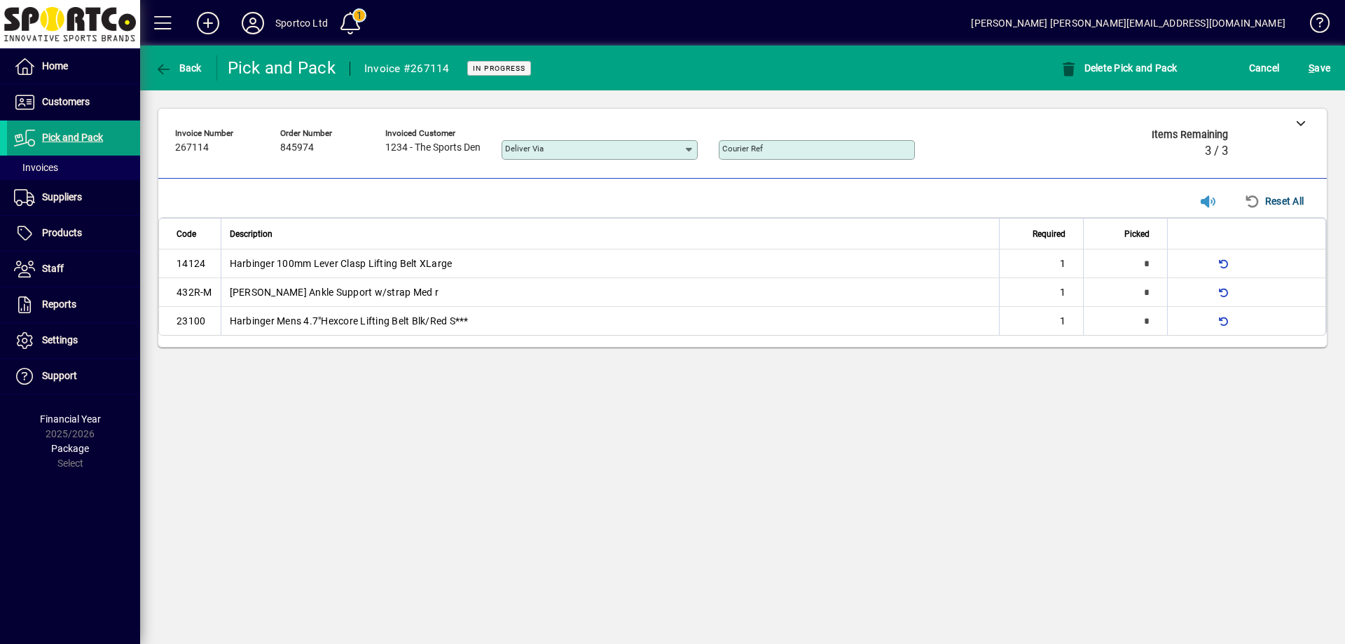
type input "*"
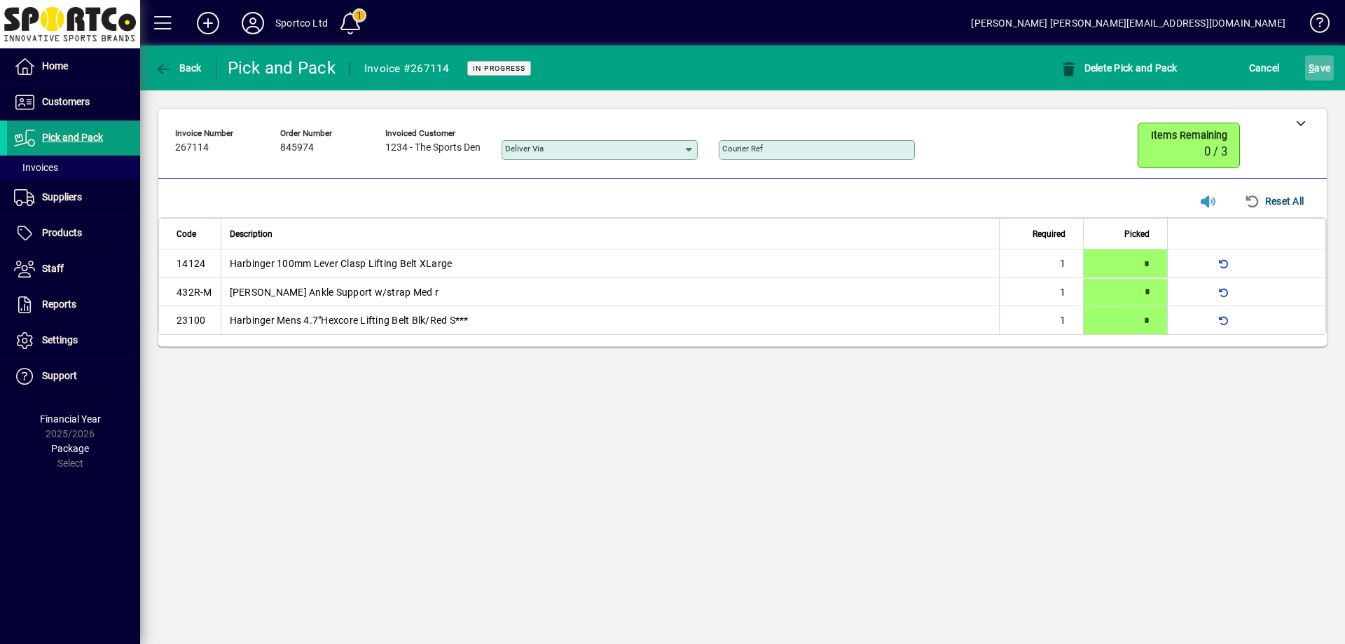
click at [1311, 72] on span "S" at bounding box center [1311, 67] width 6 height 11
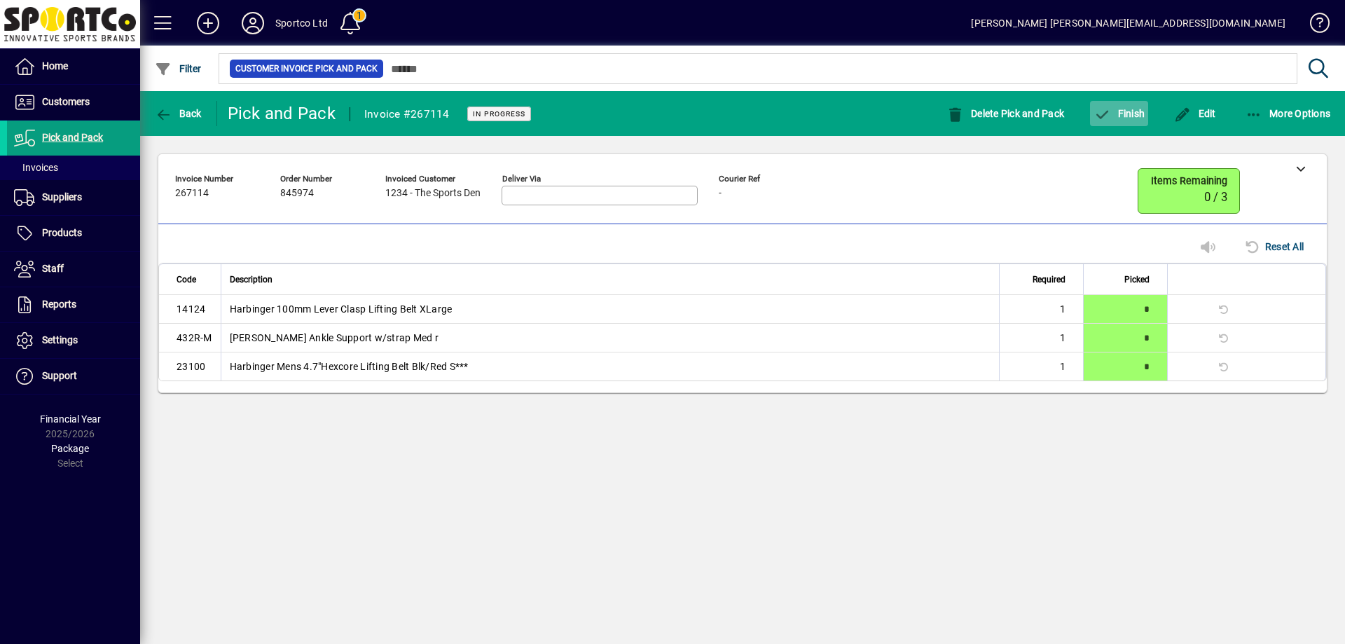
click at [1139, 112] on span "Finish" at bounding box center [1118, 113] width 51 height 11
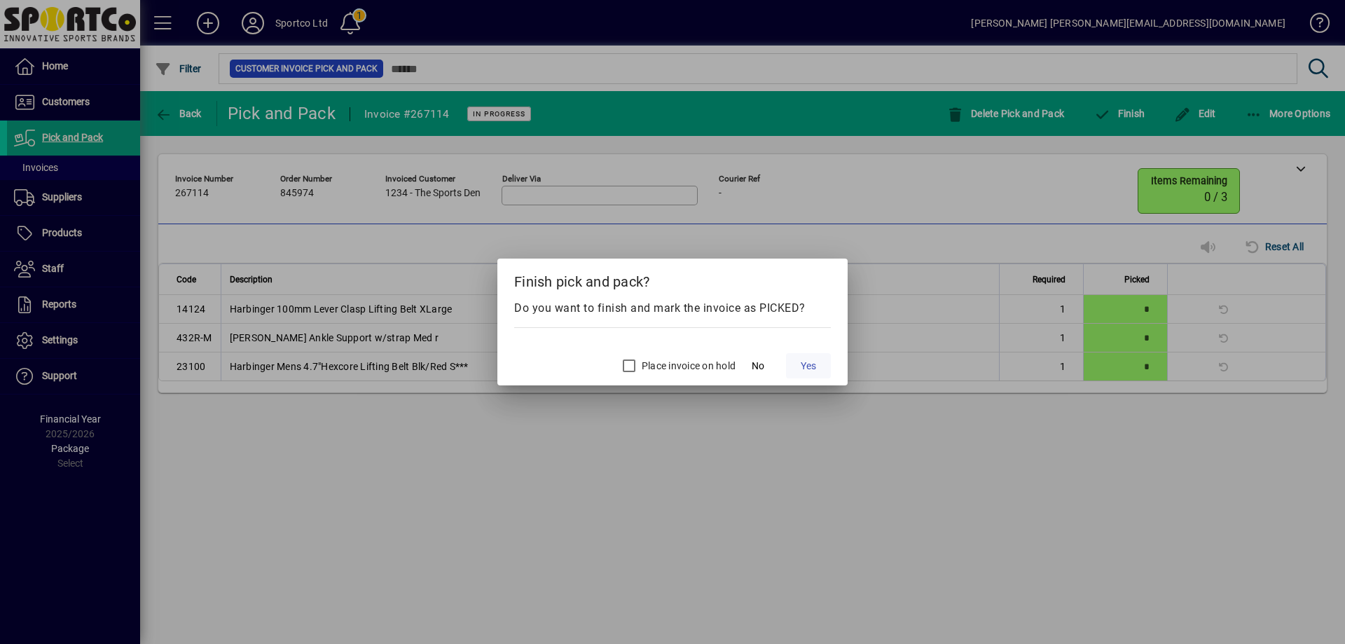
click at [813, 355] on span at bounding box center [808, 366] width 45 height 34
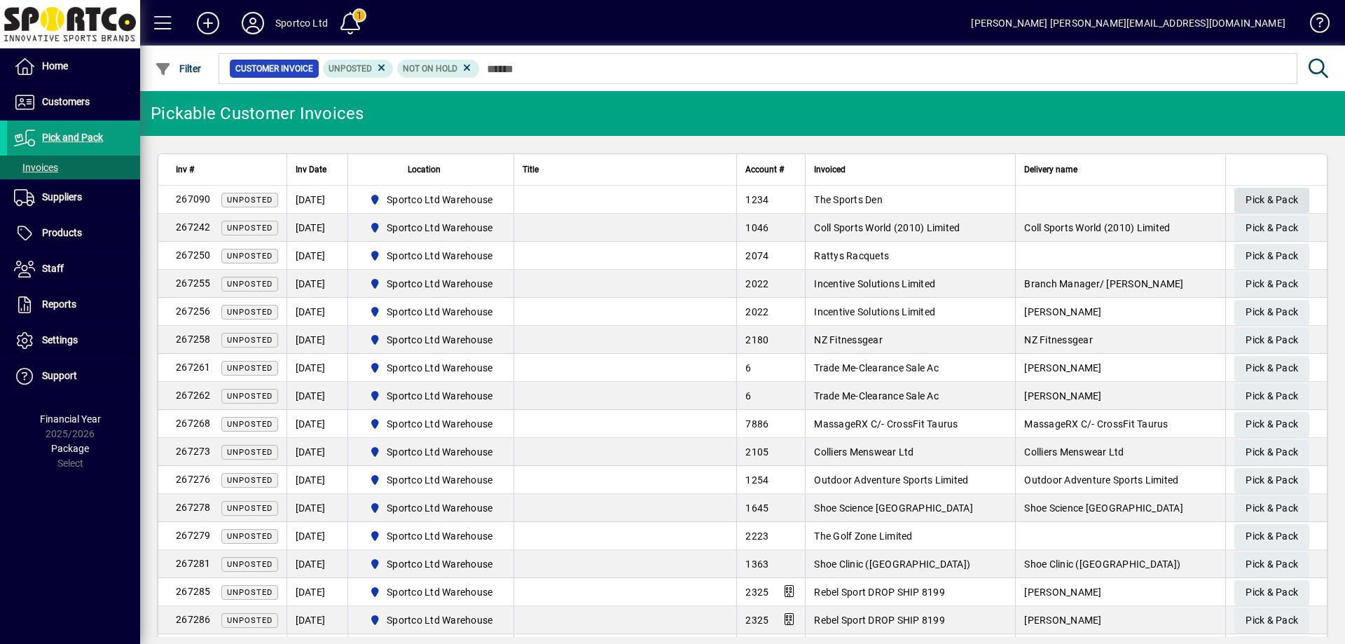
click at [1248, 196] on span "Pick & Pack" at bounding box center [1271, 199] width 53 height 23
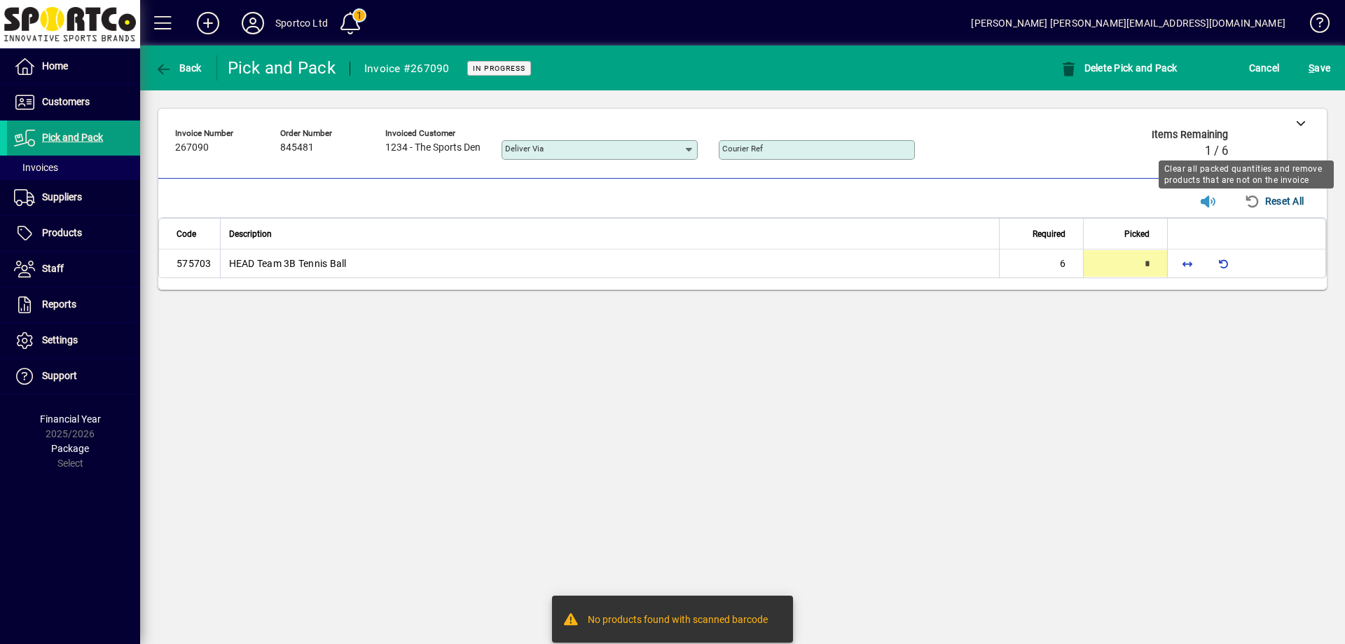
type input "*"
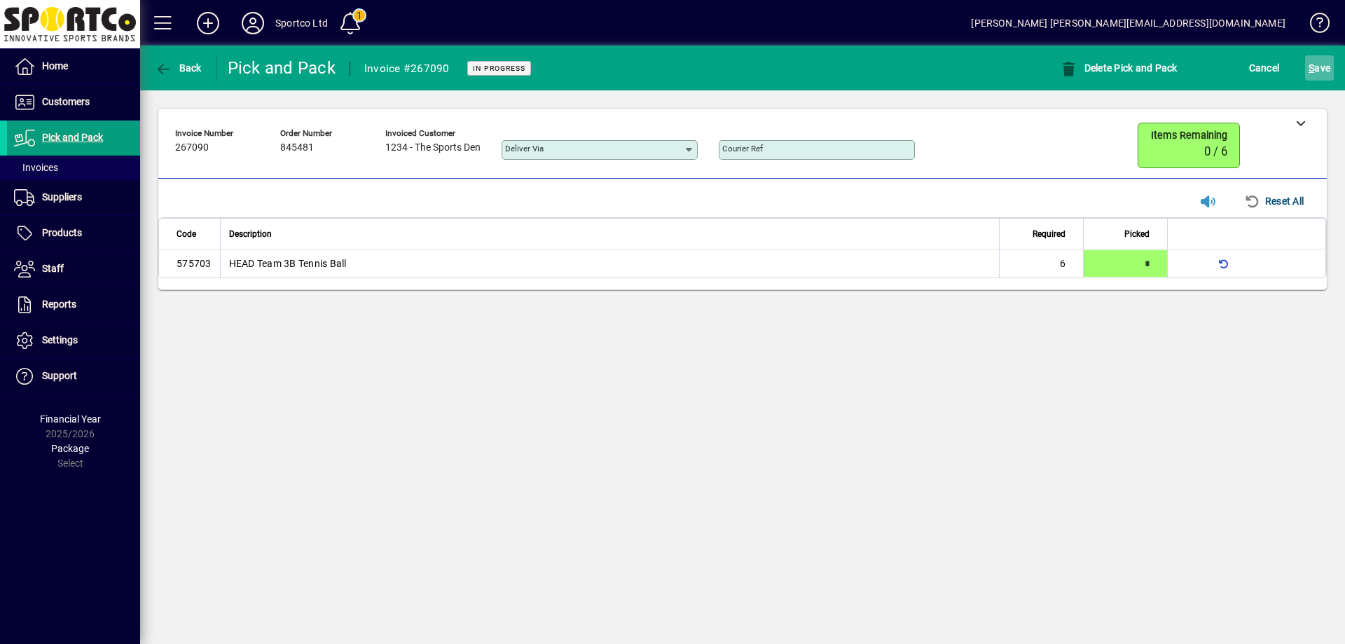
click at [1316, 62] on span "S ave" at bounding box center [1319, 68] width 22 height 22
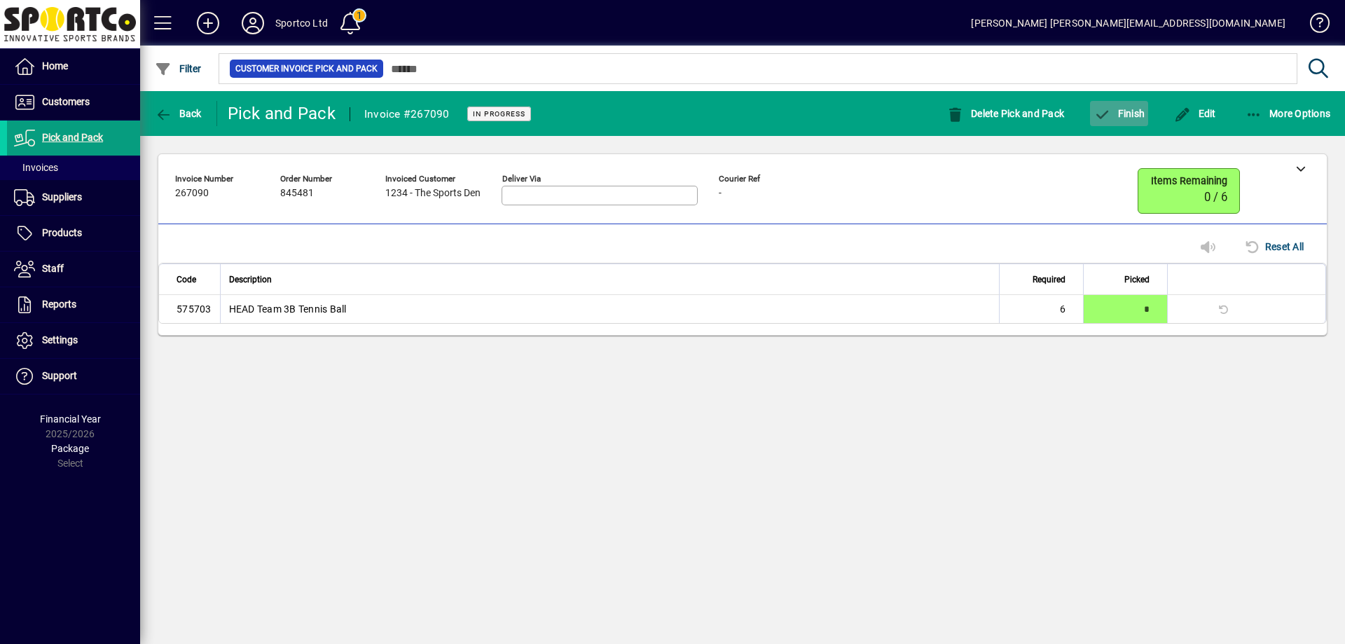
click at [1132, 113] on span "Finish" at bounding box center [1118, 113] width 51 height 11
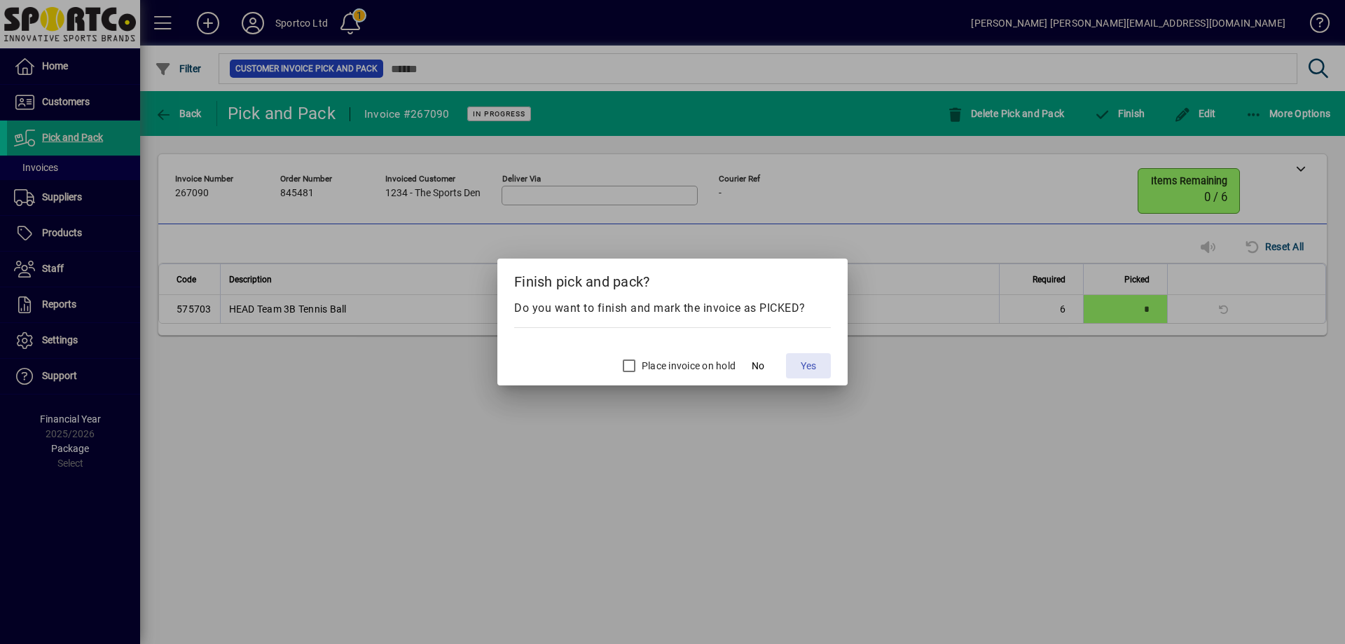
click at [818, 360] on span at bounding box center [808, 366] width 45 height 34
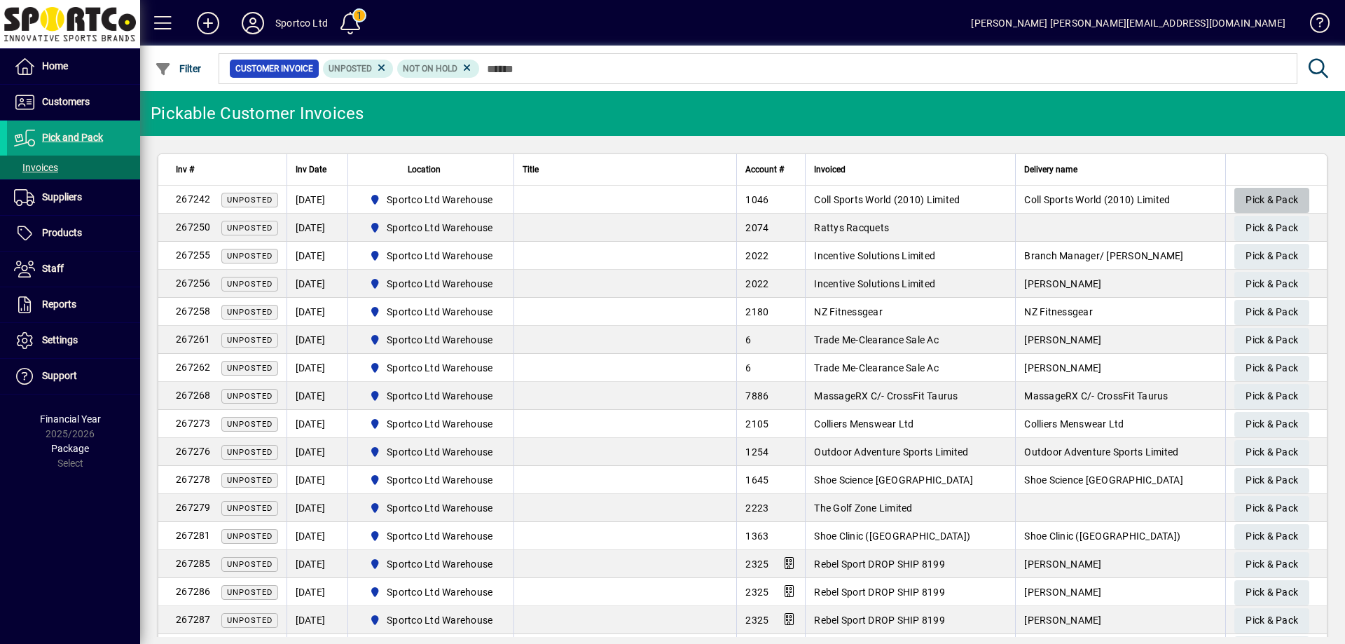
click at [1256, 200] on span "Pick & Pack" at bounding box center [1271, 199] width 53 height 23
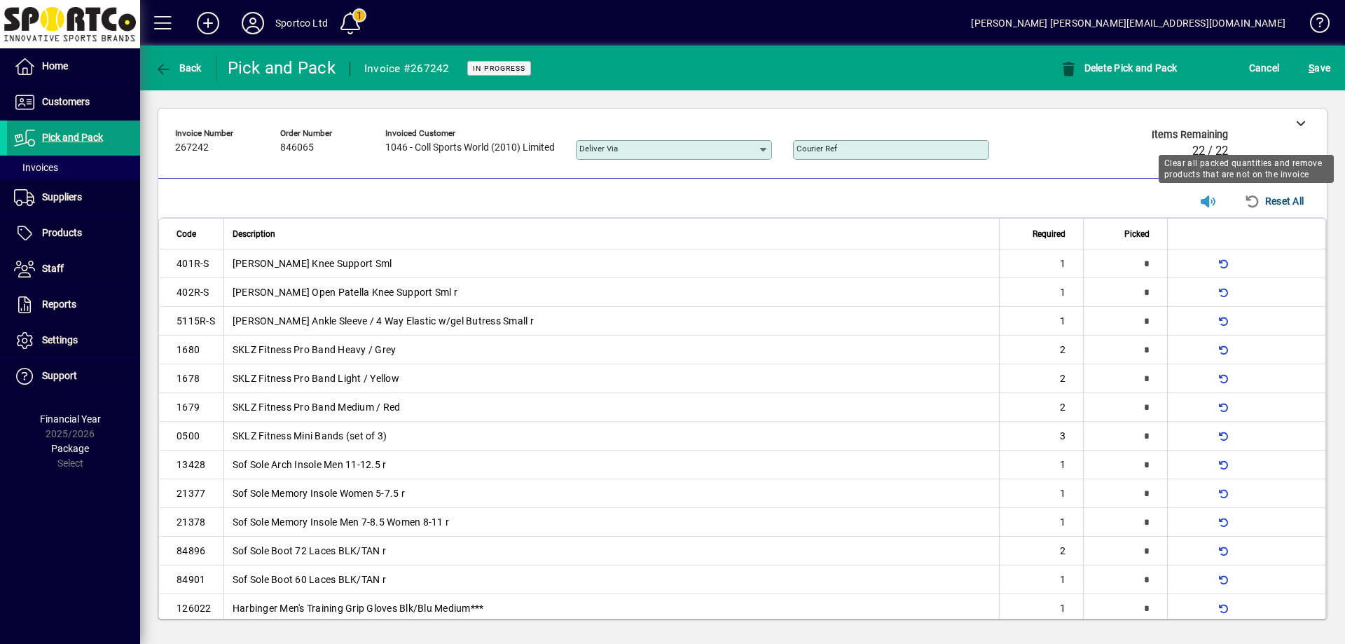
type input "*"
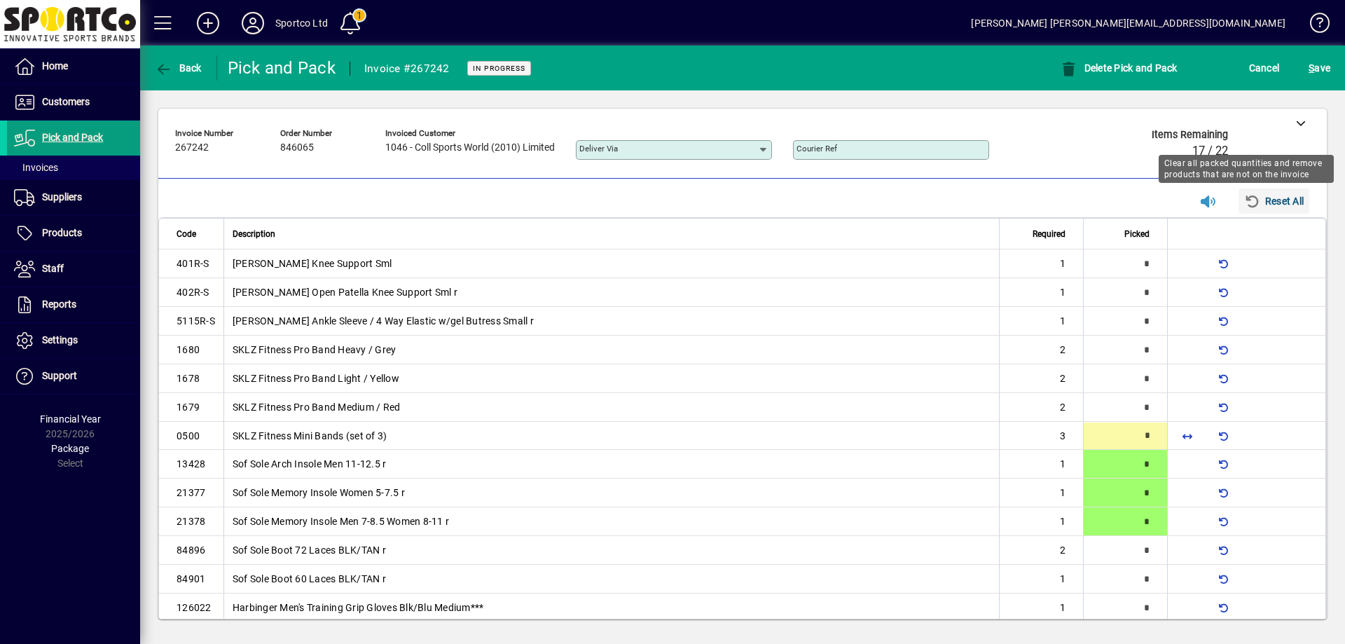
scroll to position [20, 0]
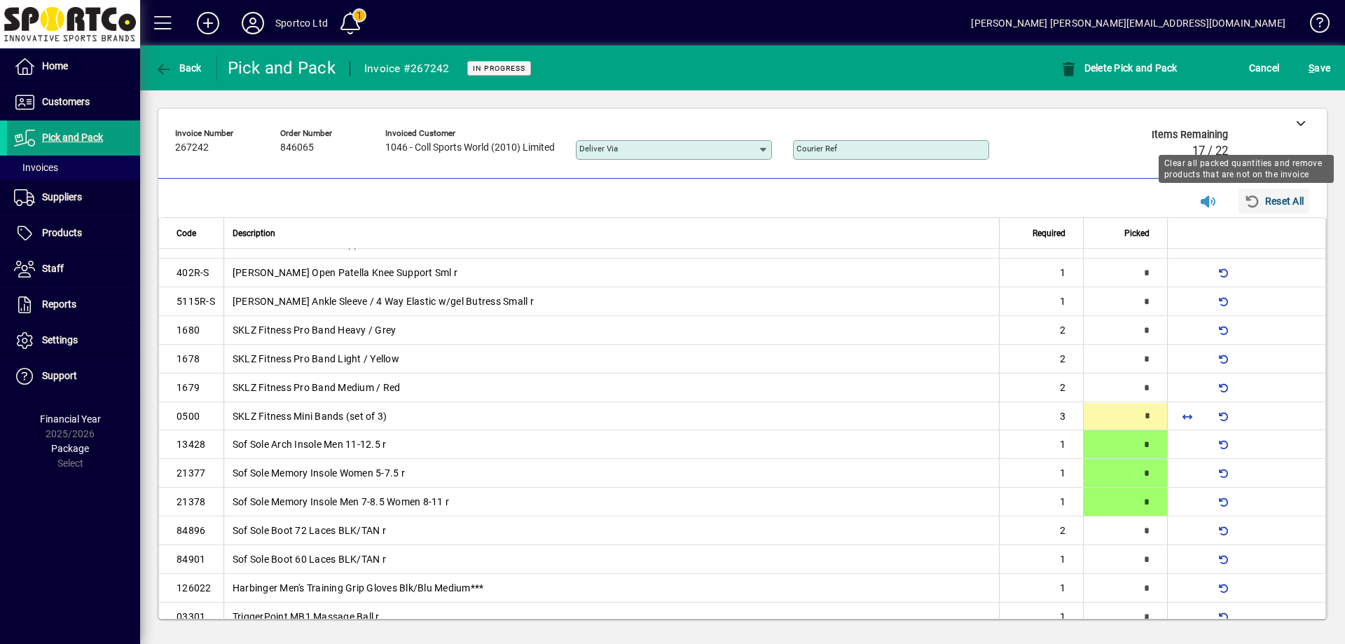
type input "*"
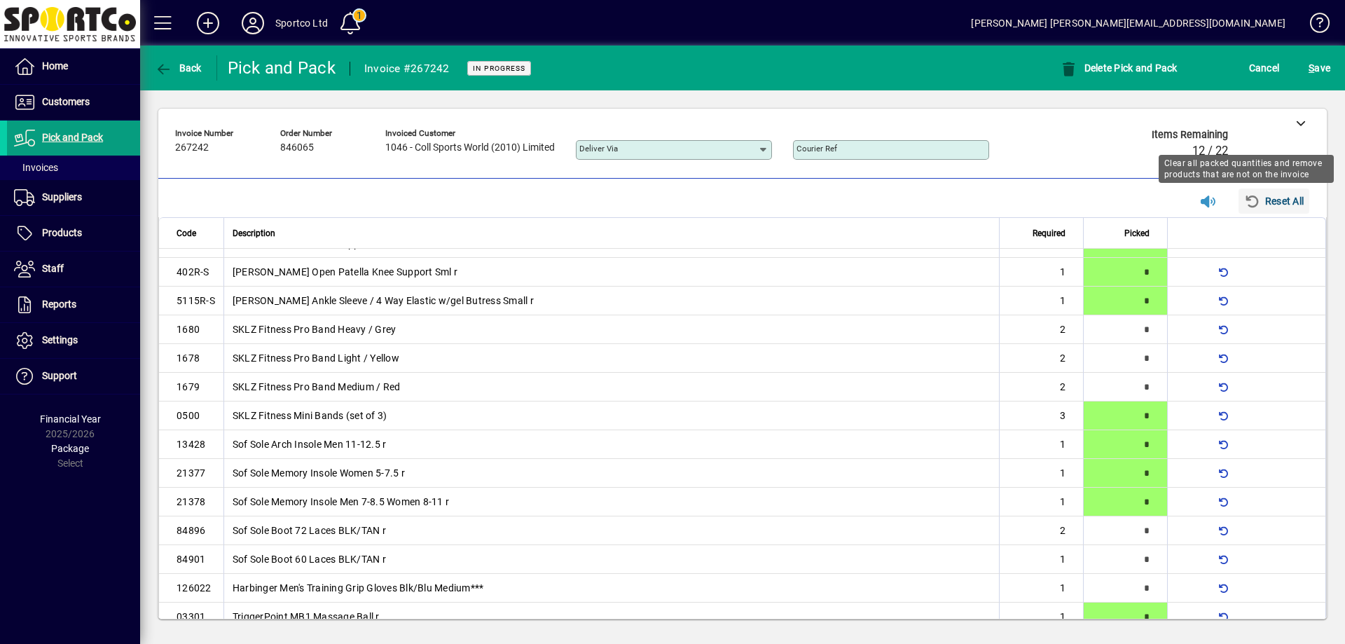
scroll to position [32, 0]
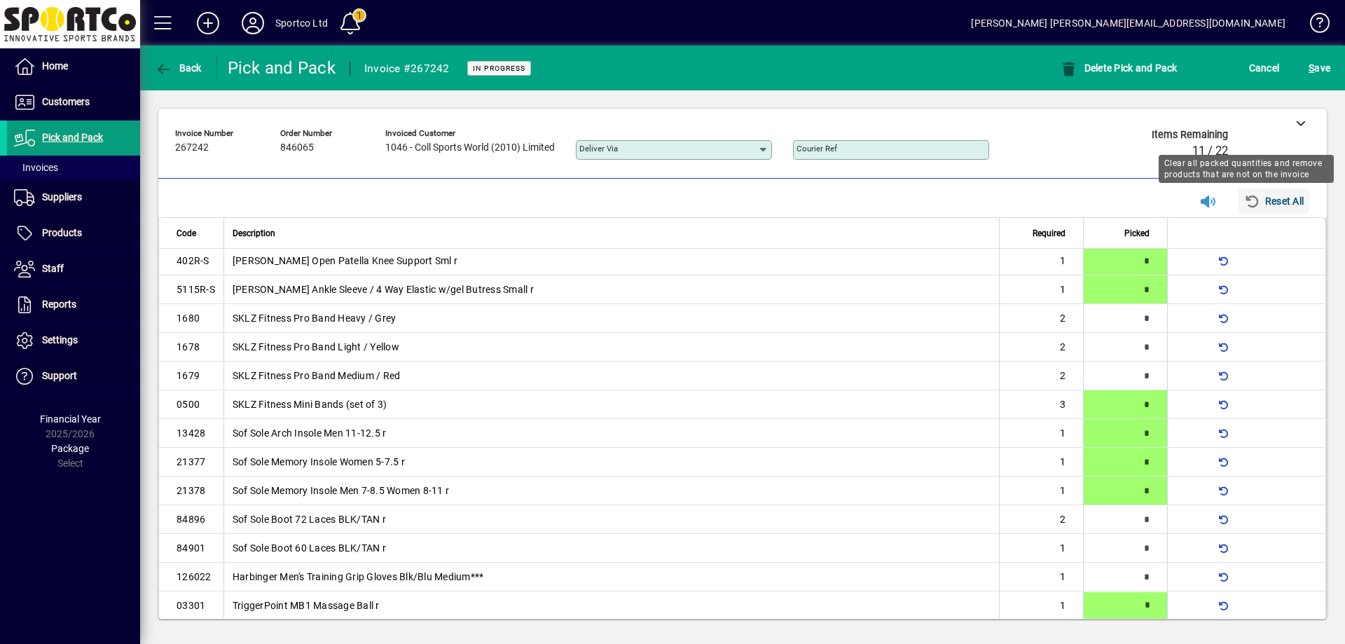
type input "*"
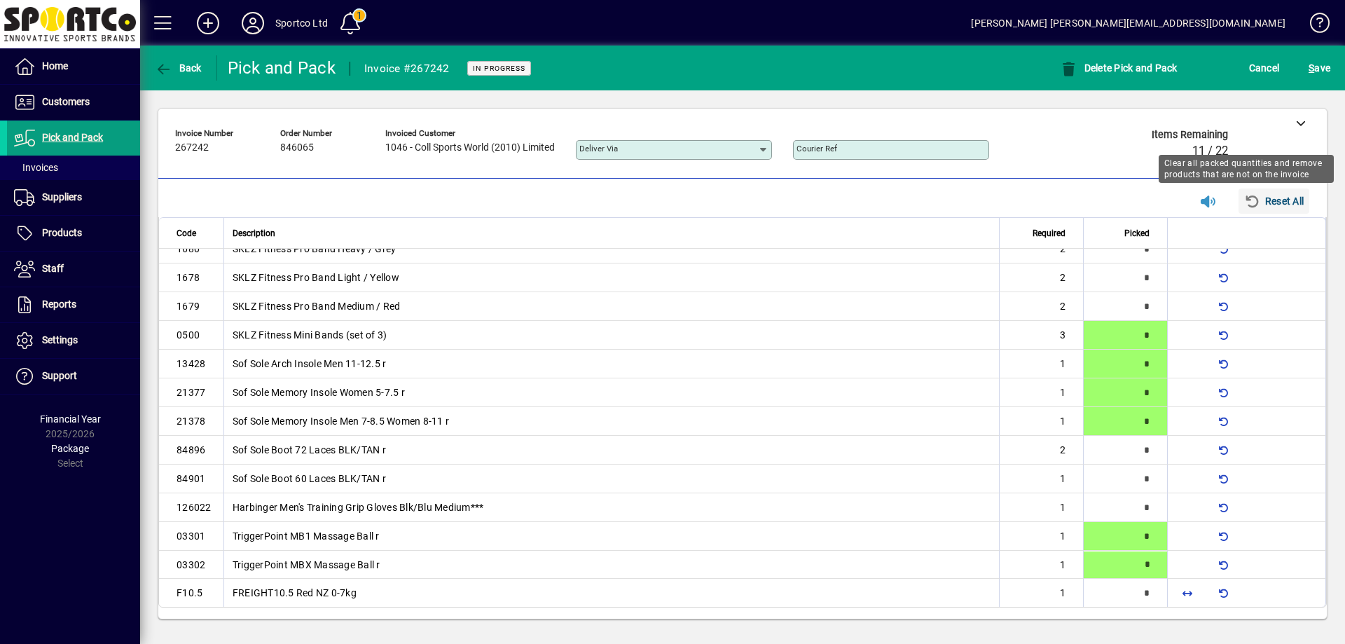
type input "*"
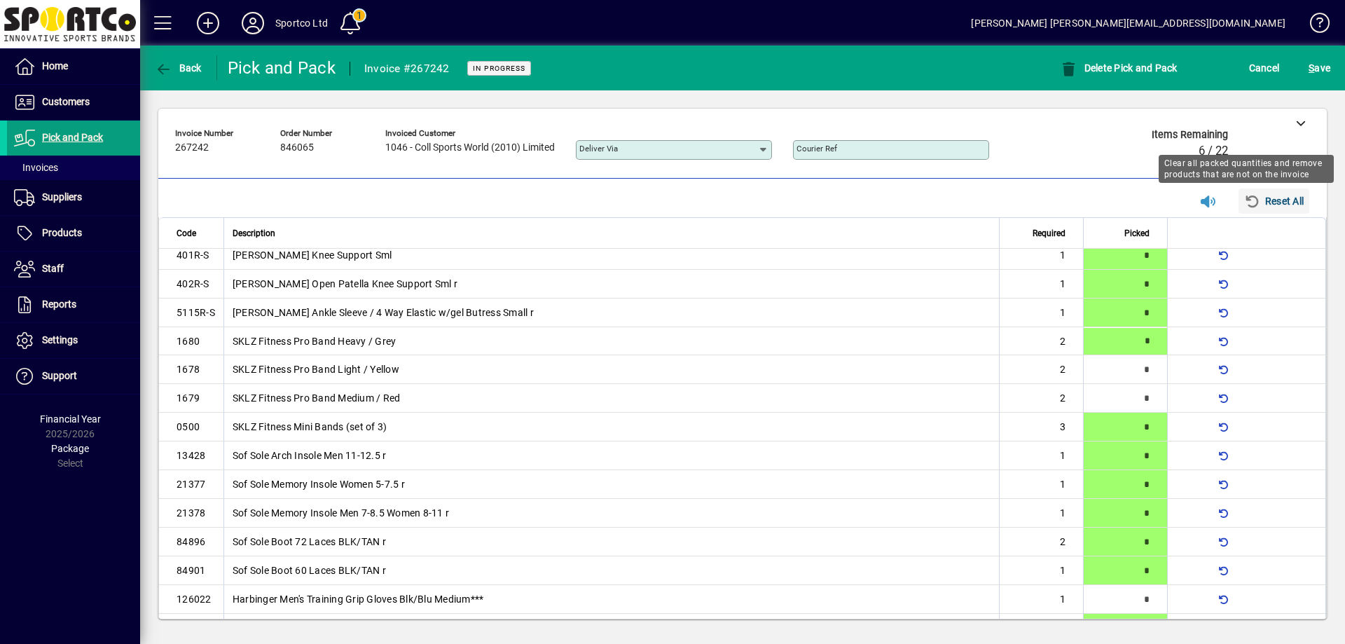
scroll to position [0, 0]
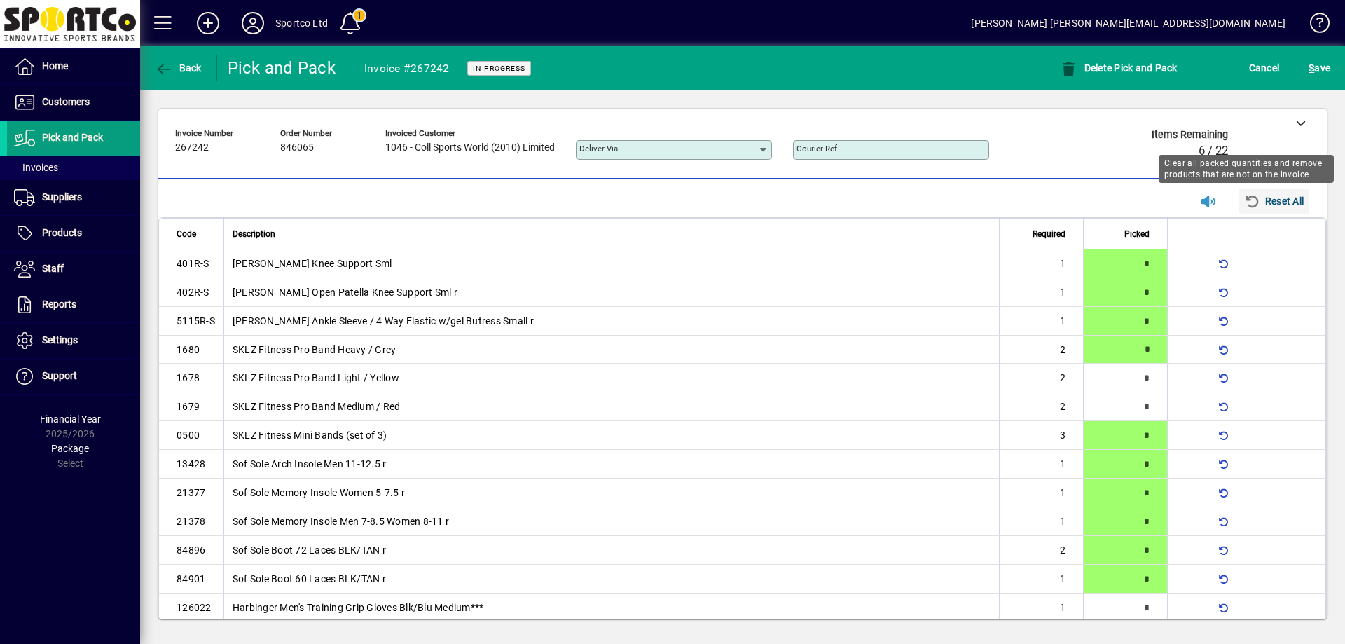
type input "*"
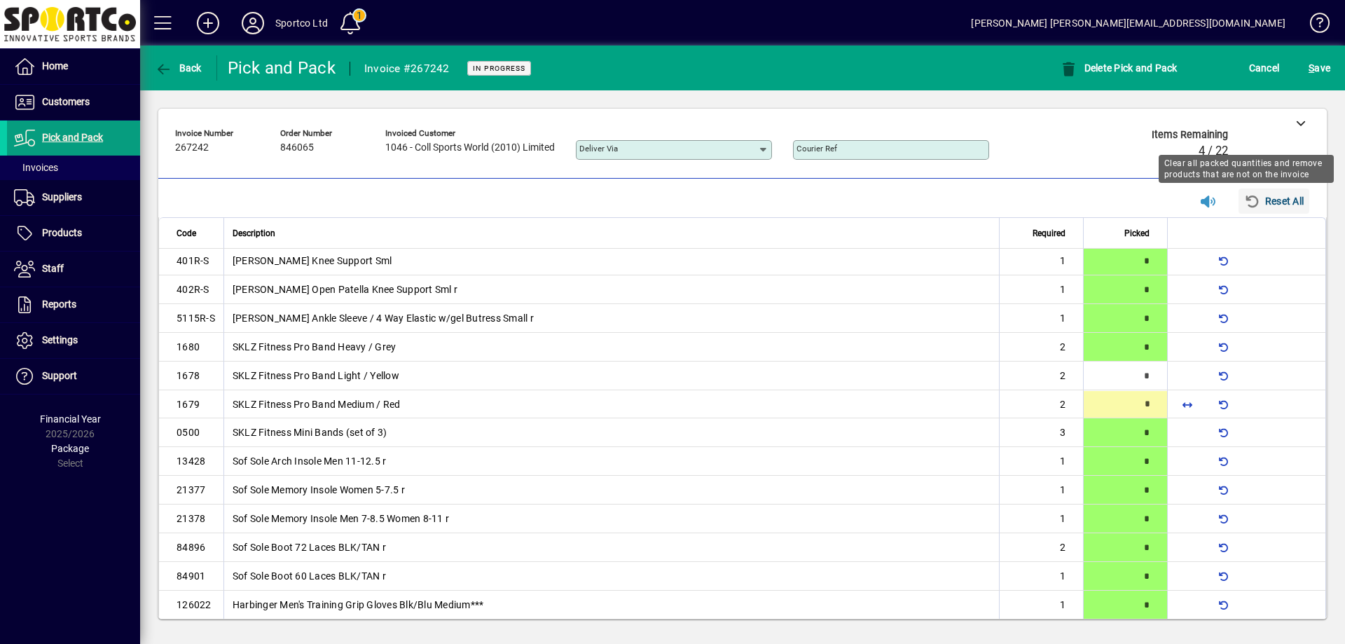
type input "*"
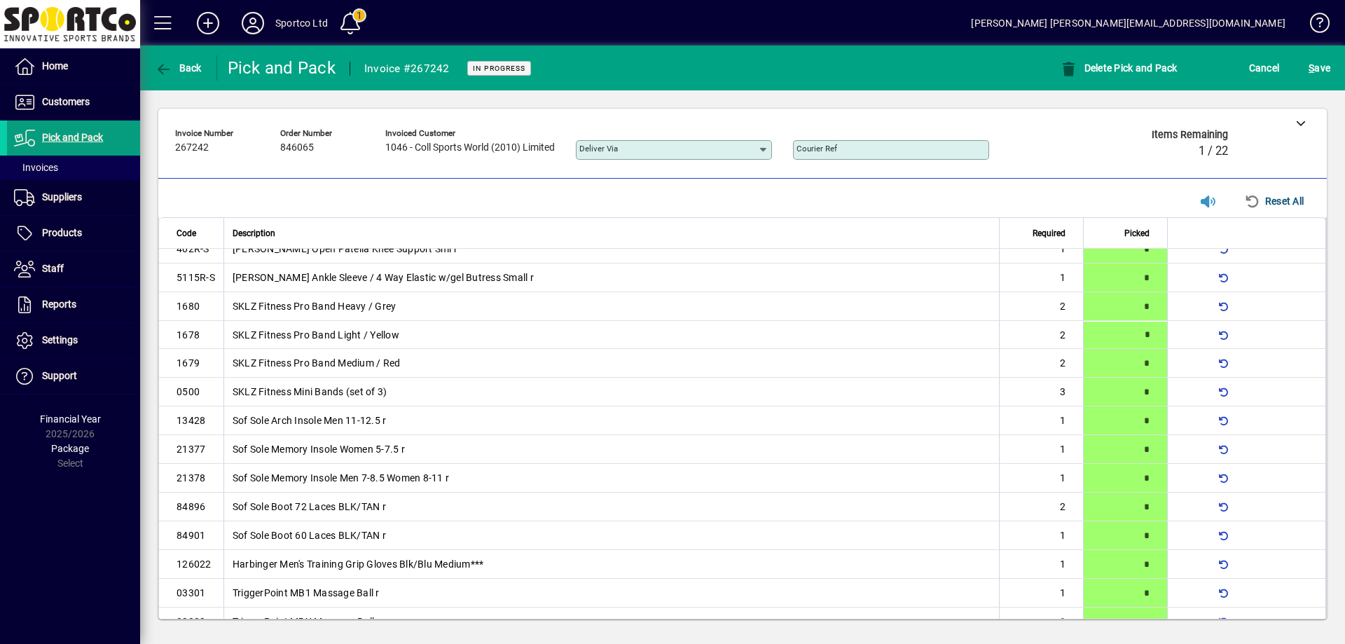
scroll to position [101, 0]
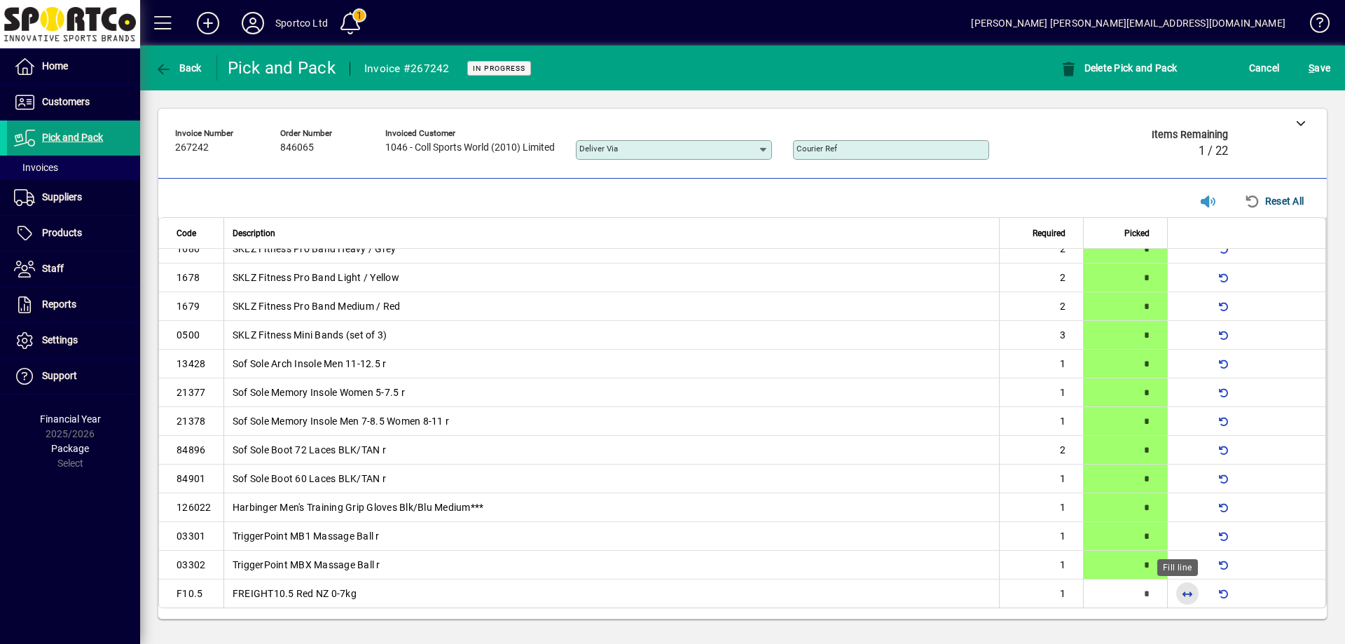
click at [1179, 590] on span "button" at bounding box center [1187, 593] width 34 height 34
type input "*"
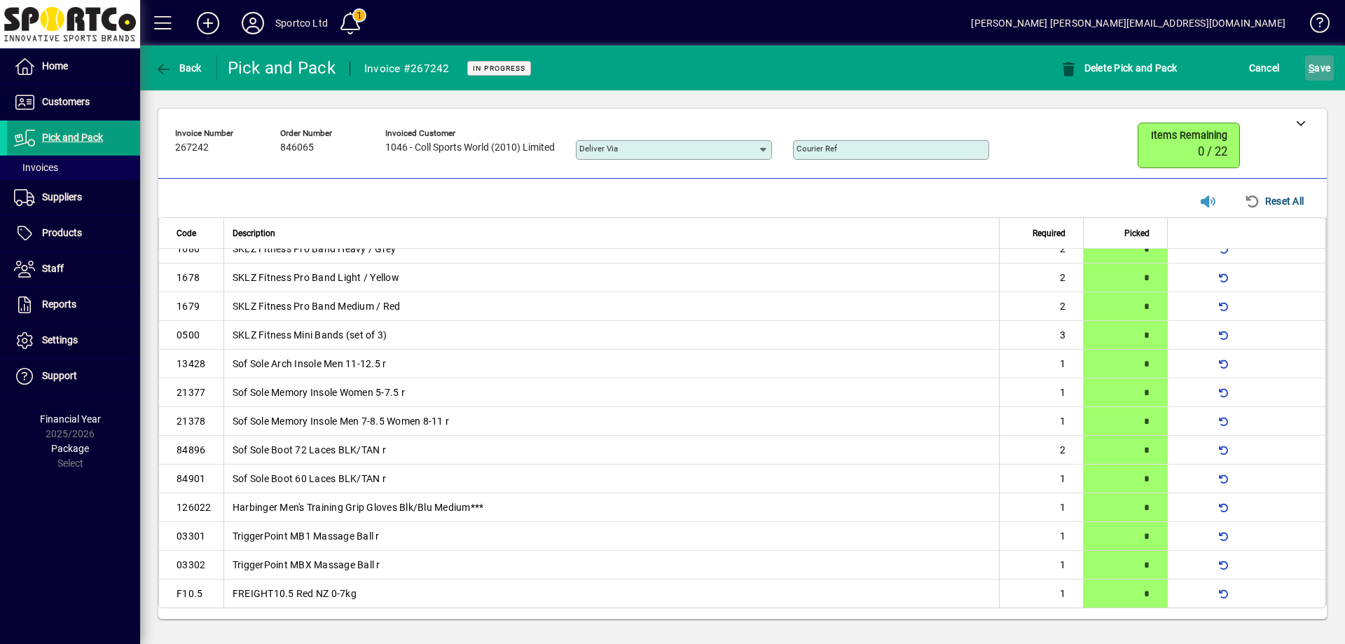
click at [1328, 69] on span "S ave" at bounding box center [1319, 68] width 22 height 22
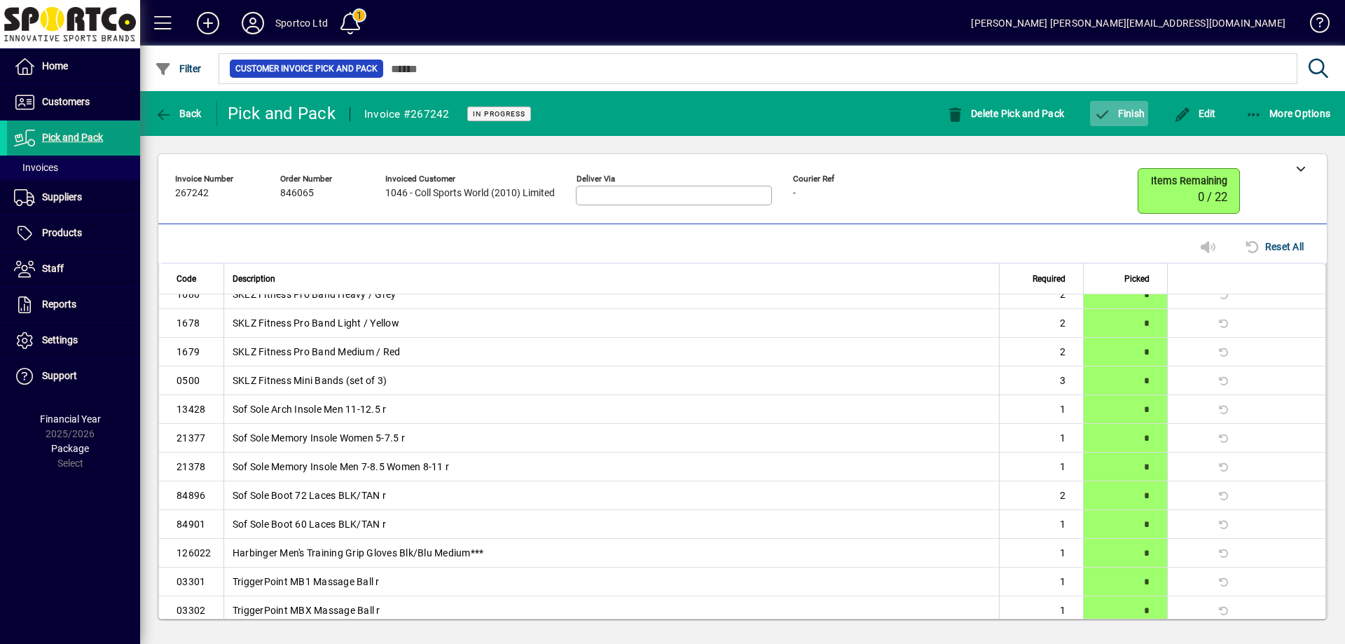
click at [1130, 108] on span "Finish" at bounding box center [1118, 113] width 51 height 11
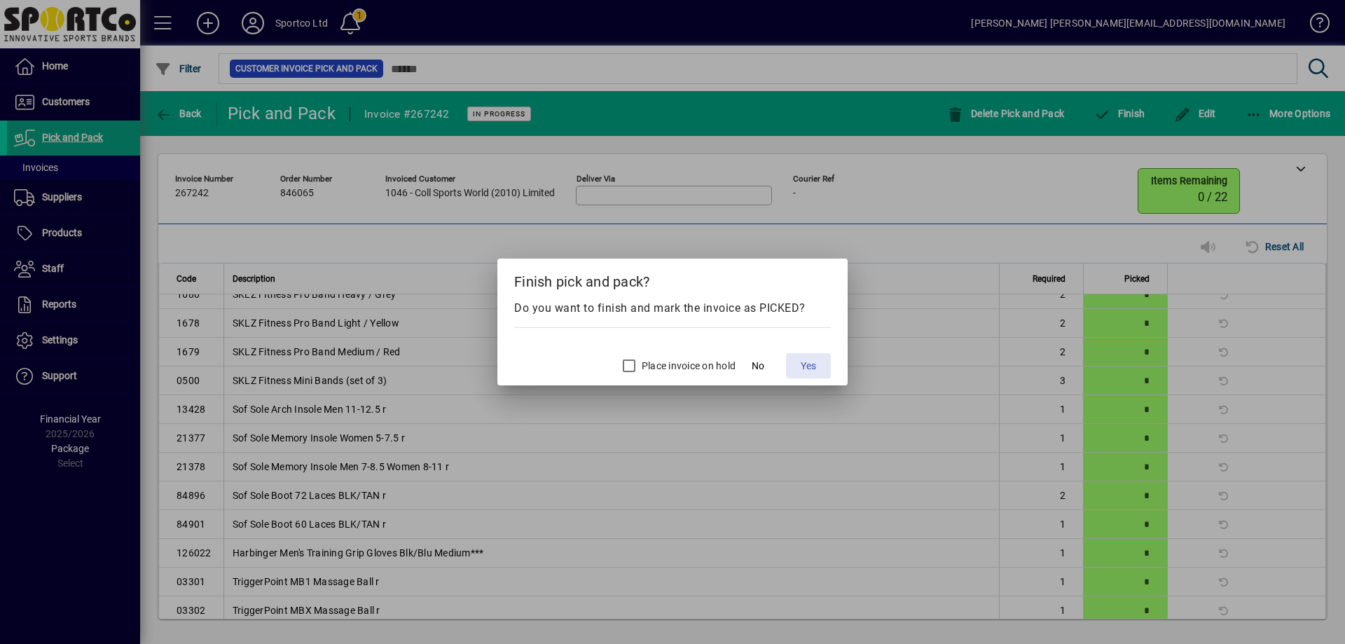
click at [819, 368] on span at bounding box center [808, 366] width 45 height 34
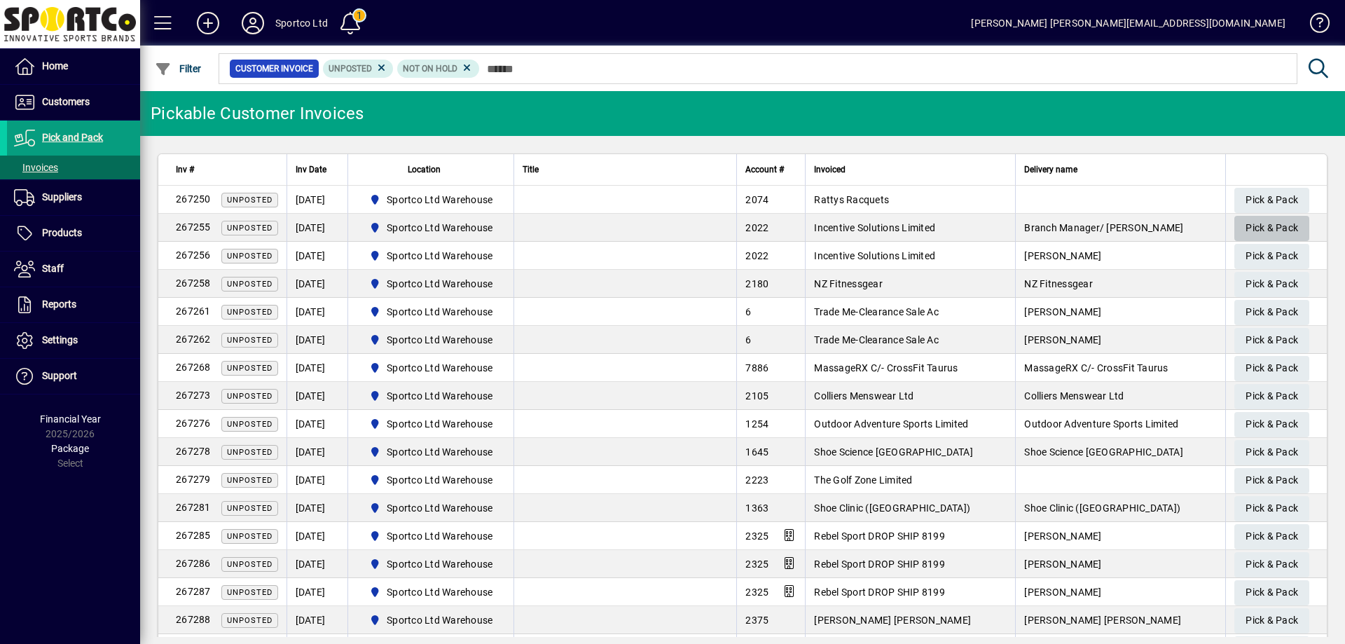
click at [1283, 221] on span "Pick & Pack" at bounding box center [1271, 227] width 53 height 23
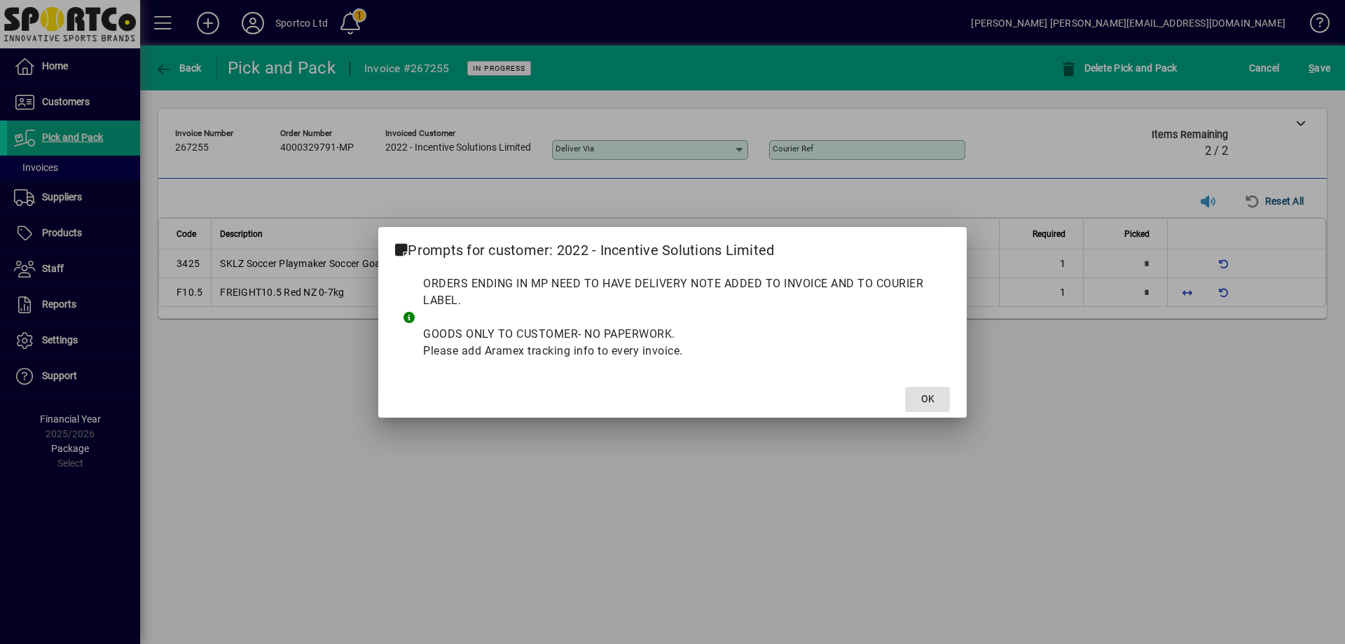
click at [929, 396] on span "OK" at bounding box center [927, 398] width 13 height 15
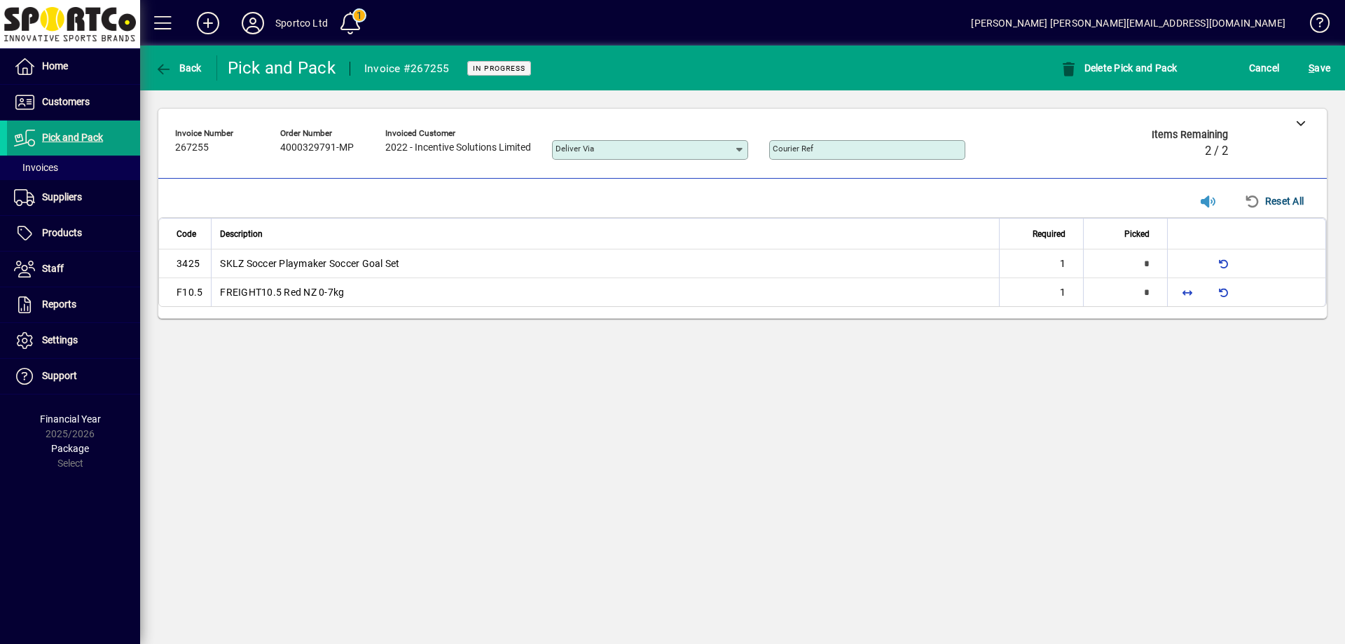
type input "*"
click at [1183, 288] on span "button" at bounding box center [1187, 292] width 34 height 34
type input "*"
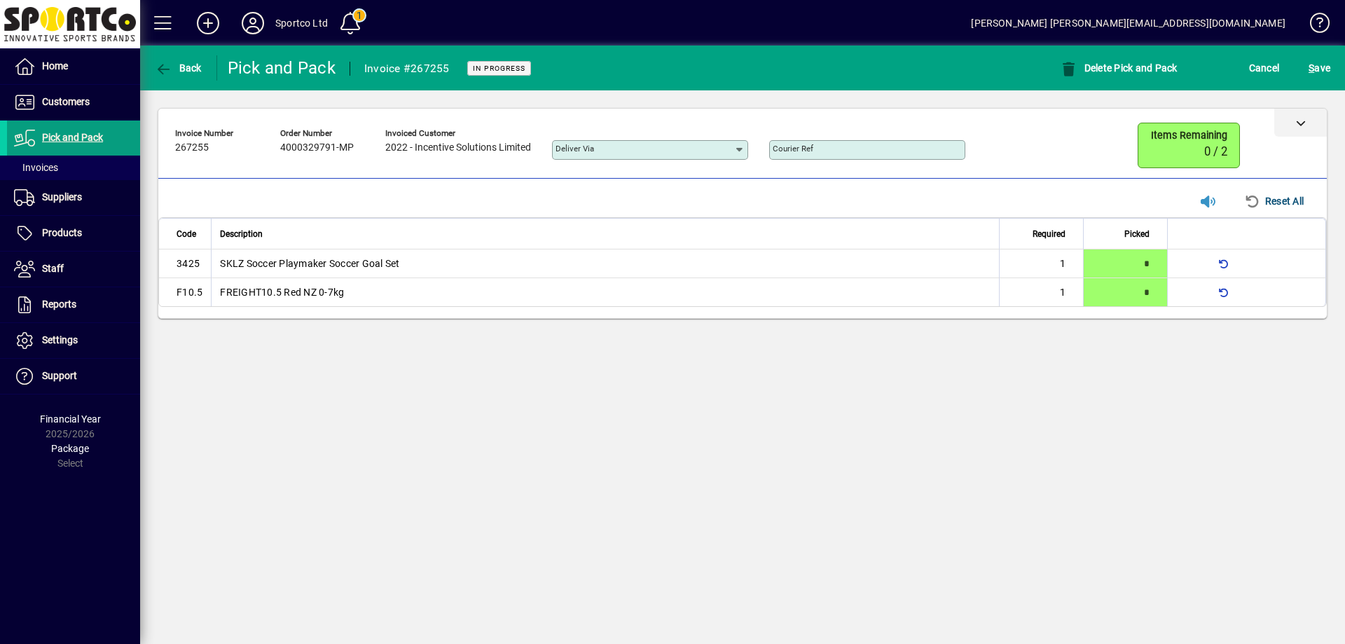
click at [1304, 123] on icon at bounding box center [1301, 123] width 10 height 10
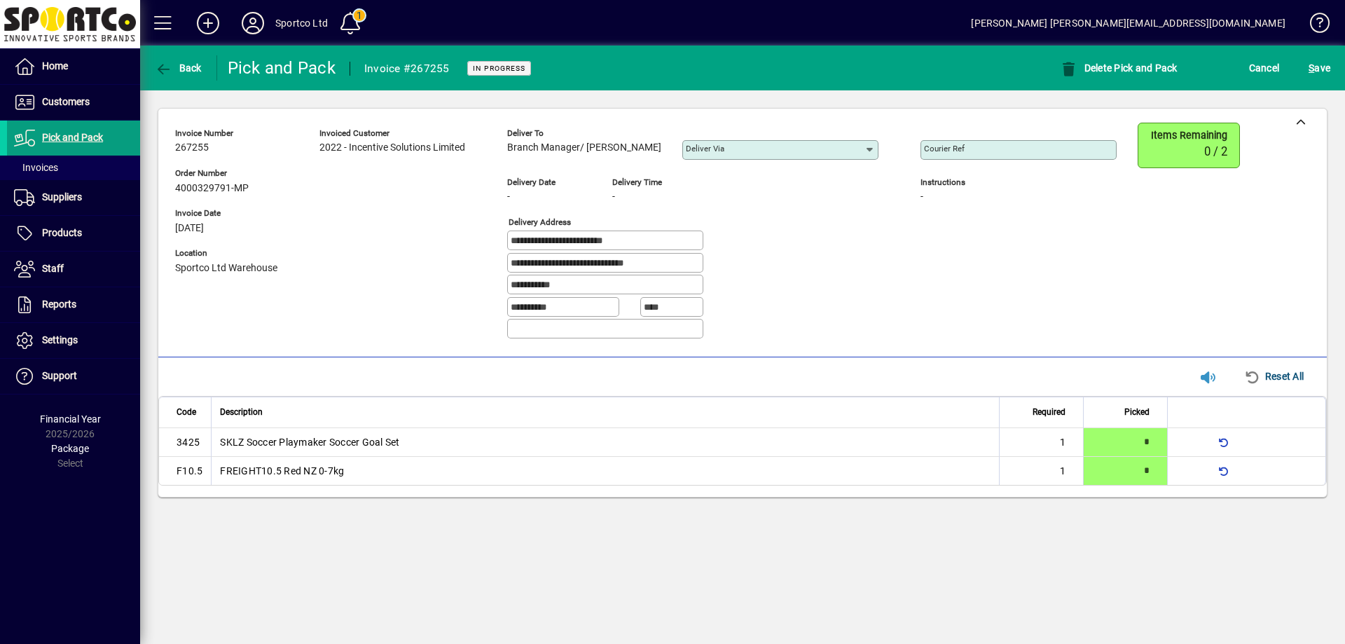
copy span "Branch Manager/ David Rhind"
drag, startPoint x: 639, startPoint y: 147, endPoint x: 496, endPoint y: 139, distance: 143.1
click at [507, 159] on div "**********" at bounding box center [656, 237] width 962 height 228
drag, startPoint x: 653, startPoint y: 236, endPoint x: 475, endPoint y: 238, distance: 177.2
click at [471, 235] on div "**********" at bounding box center [656, 237] width 962 height 228
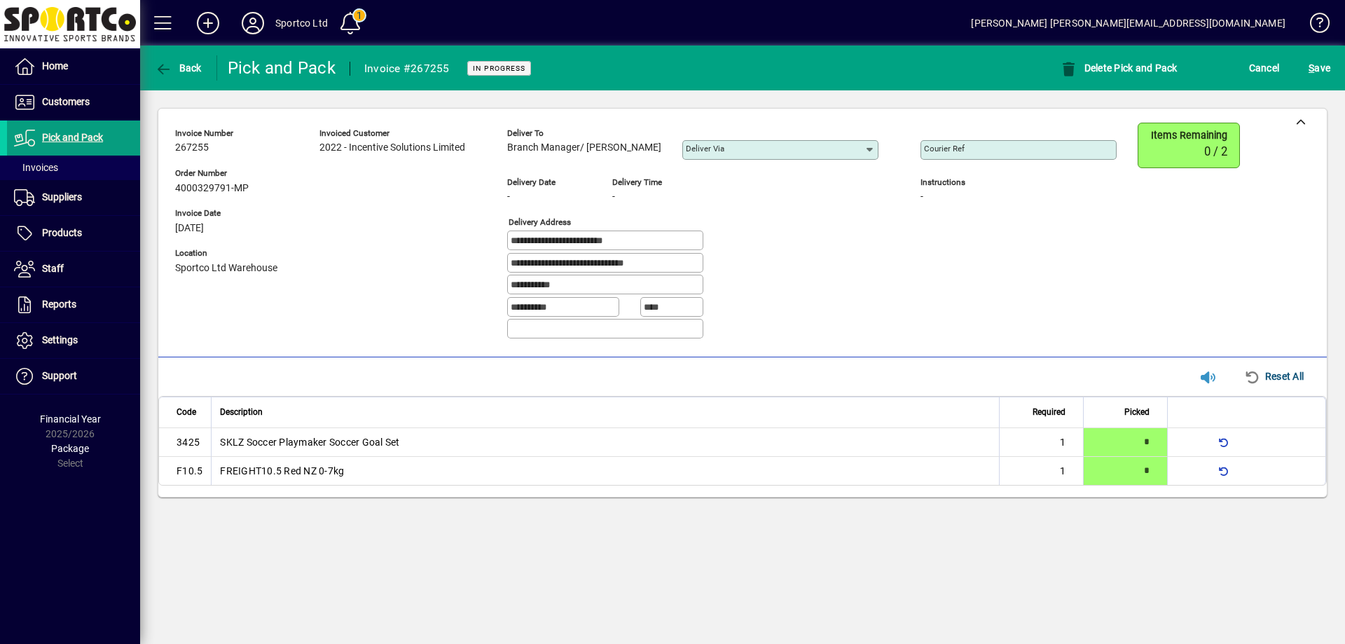
drag, startPoint x: 630, startPoint y: 275, endPoint x: 470, endPoint y: 258, distance: 161.2
click at [465, 253] on div "**********" at bounding box center [656, 237] width 962 height 228
drag, startPoint x: 605, startPoint y: 286, endPoint x: 465, endPoint y: 295, distance: 140.3
click at [465, 295] on div "**********" at bounding box center [656, 237] width 962 height 228
click at [936, 158] on div "Courier Ref" at bounding box center [1018, 150] width 196 height 20
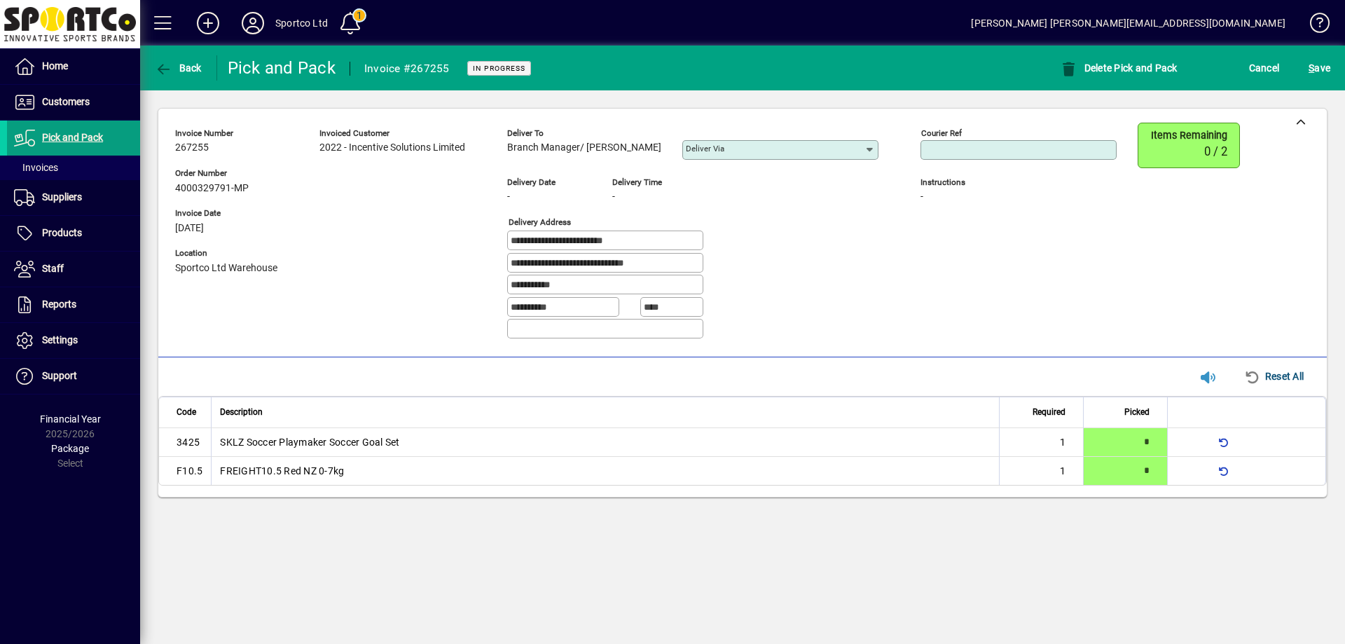
paste input "**********"
type input "**********"
click at [1314, 68] on span "S" at bounding box center [1311, 67] width 6 height 11
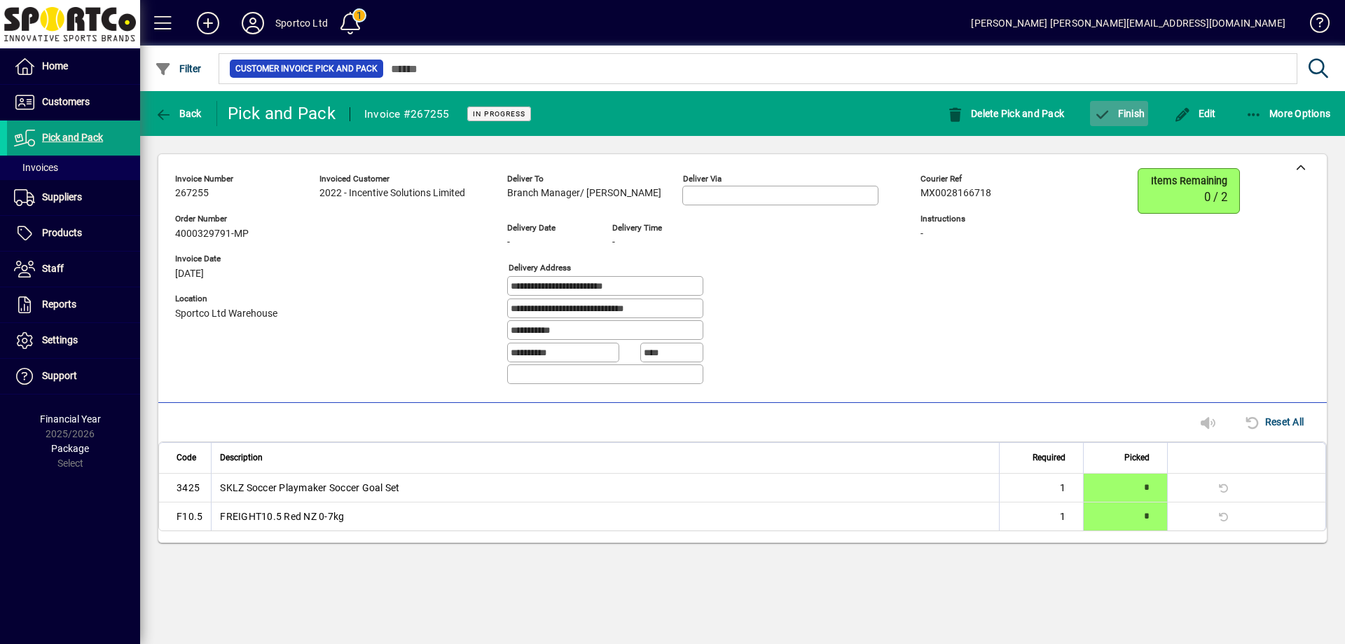
click at [1130, 103] on span "button" at bounding box center [1119, 114] width 58 height 34
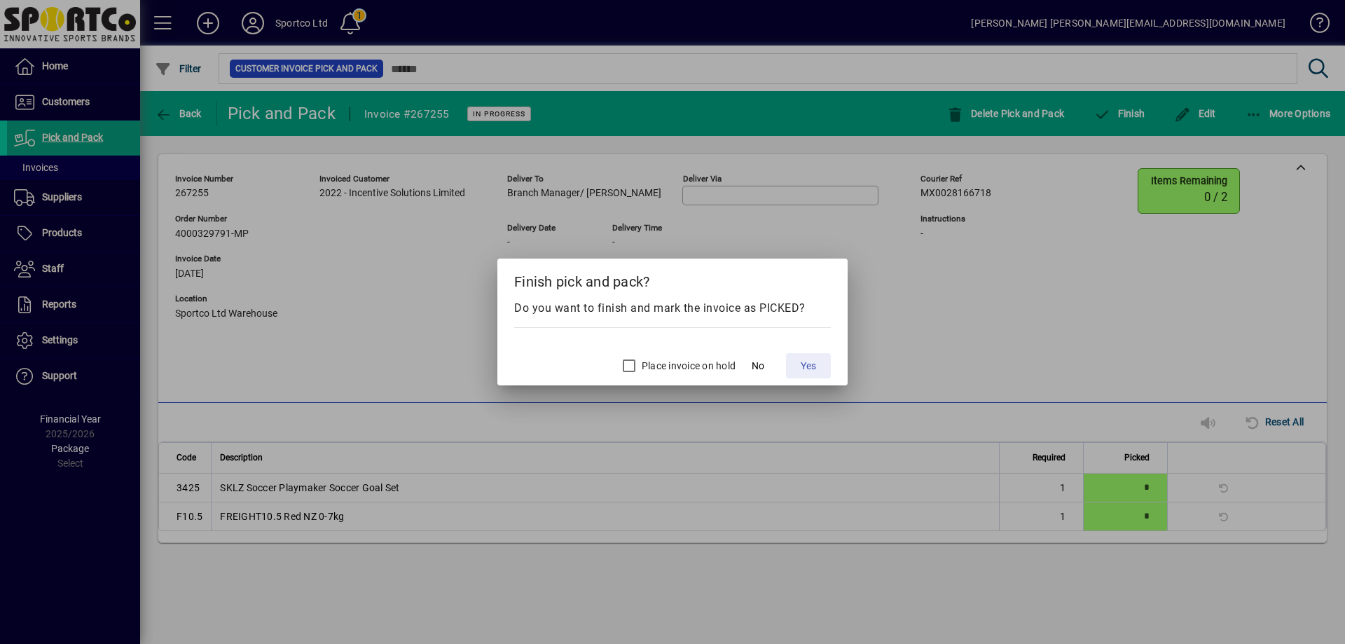
drag, startPoint x: 803, startPoint y: 374, endPoint x: 804, endPoint y: 366, distance: 7.7
click at [804, 370] on button "Yes" at bounding box center [808, 365] width 45 height 25
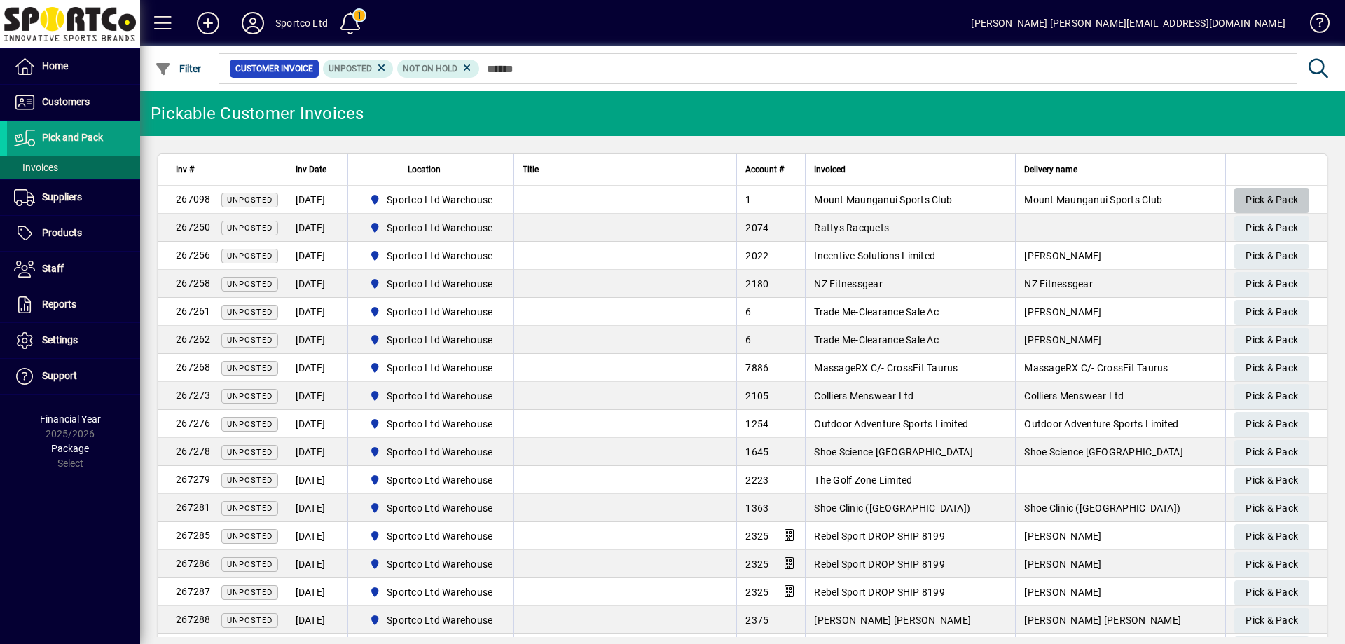
click at [1275, 197] on span "Pick & Pack" at bounding box center [1271, 199] width 53 height 23
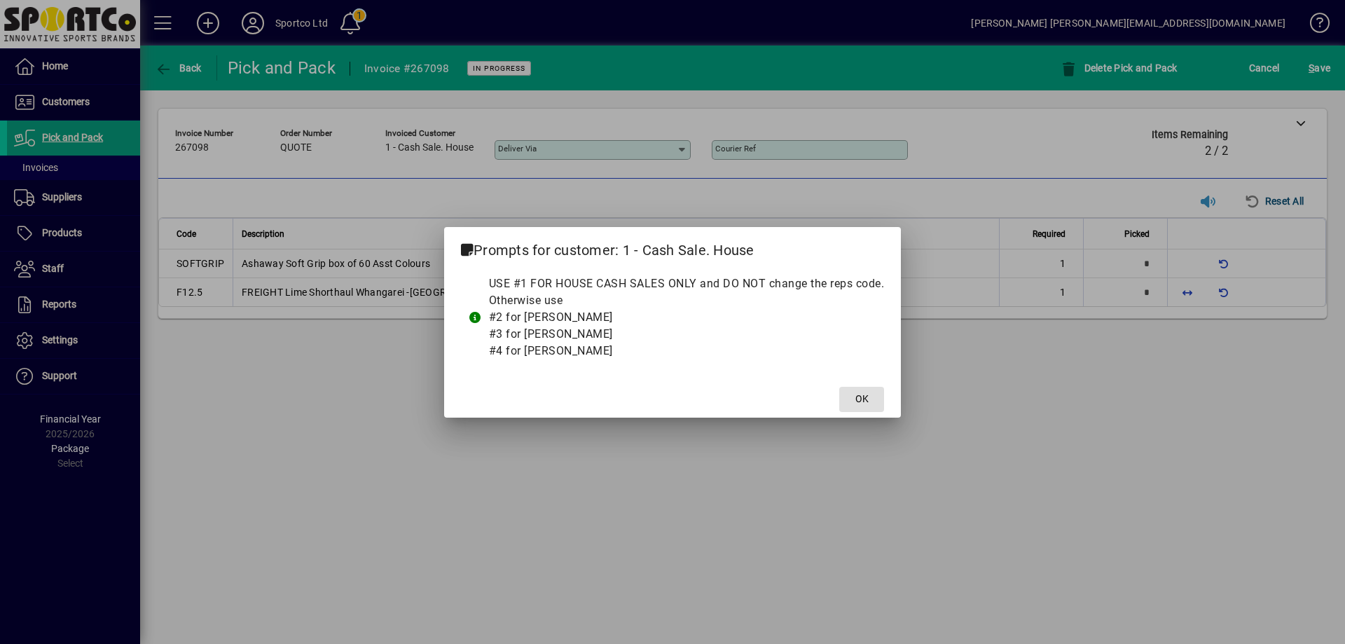
click at [868, 405] on span at bounding box center [861, 399] width 45 height 34
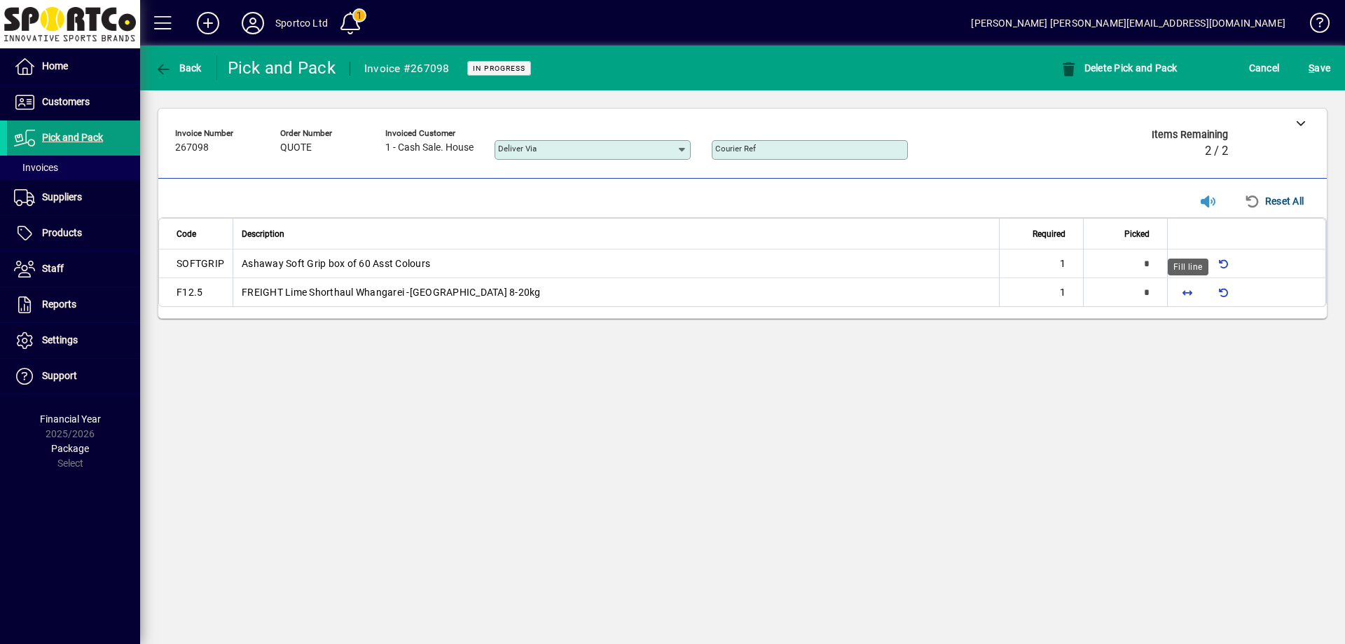
click at [1186, 291] on span "button" at bounding box center [1187, 292] width 34 height 34
type input "*"
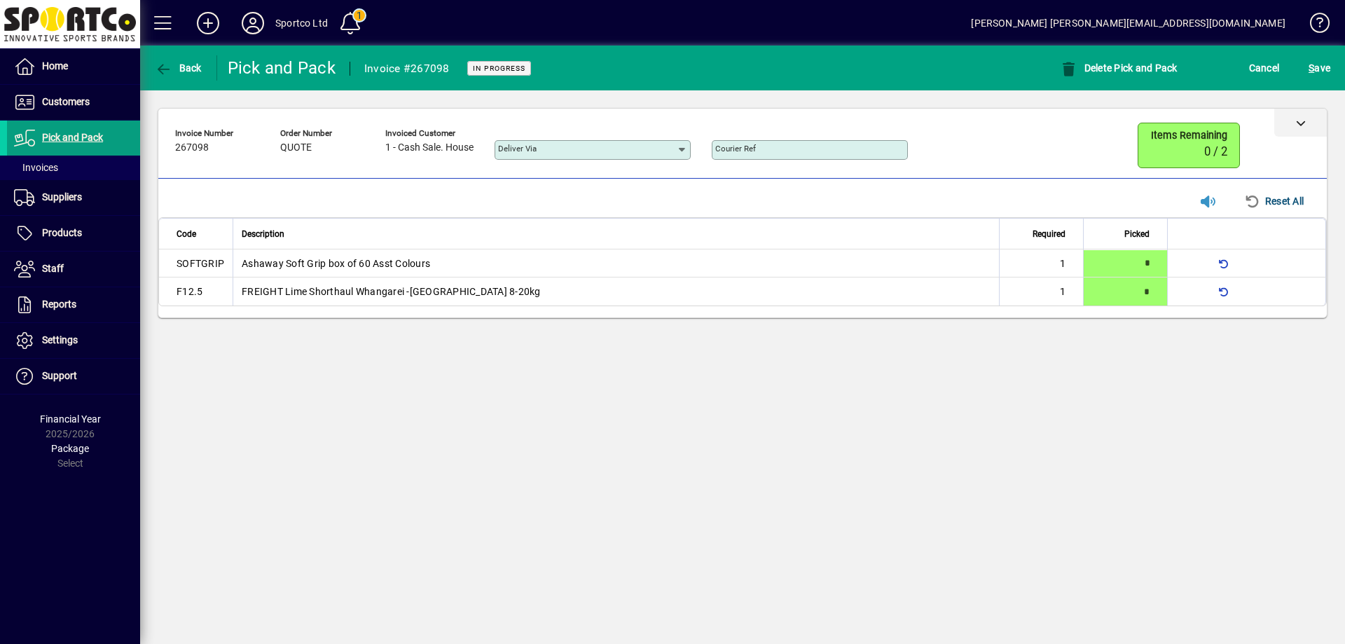
click at [1300, 120] on icon at bounding box center [1301, 123] width 10 height 10
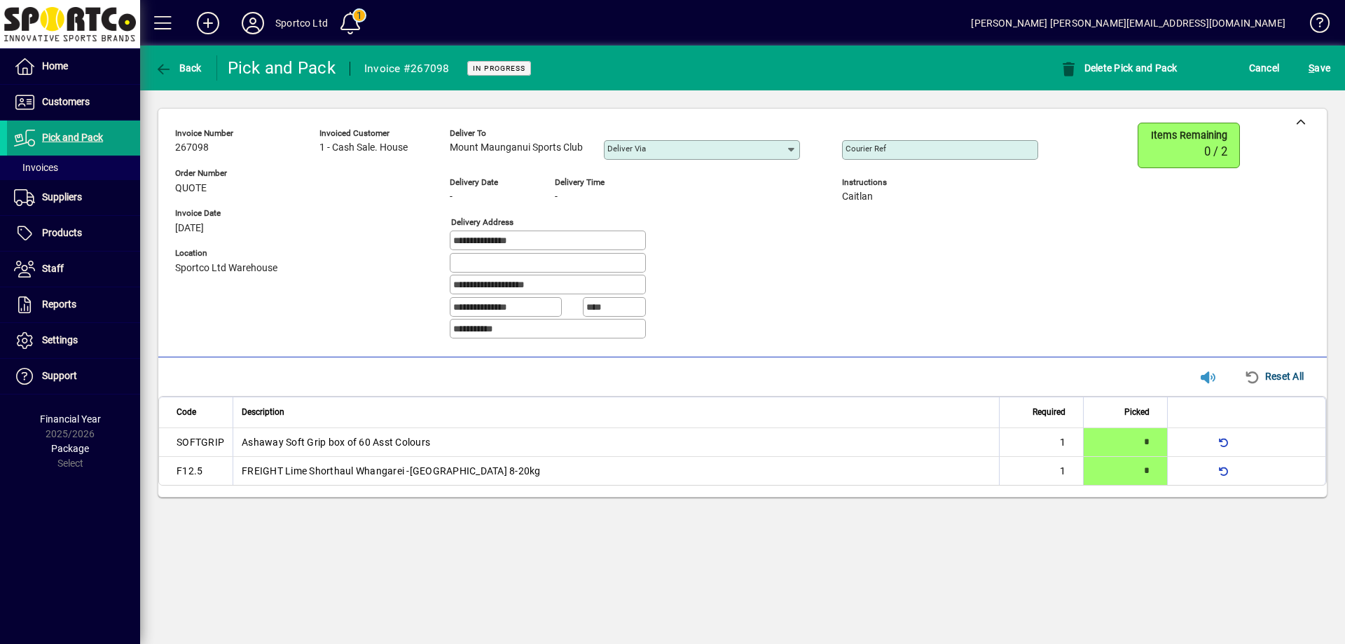
drag, startPoint x: 590, startPoint y: 147, endPoint x: 443, endPoint y: 150, distance: 147.1
click at [443, 150] on div "**********" at bounding box center [617, 237] width 884 height 228
copy span "Mount Maunganui Sports Club"
drag, startPoint x: 541, startPoint y: 239, endPoint x: 440, endPoint y: 242, distance: 100.9
click at [439, 243] on div "**********" at bounding box center [617, 237] width 884 height 228
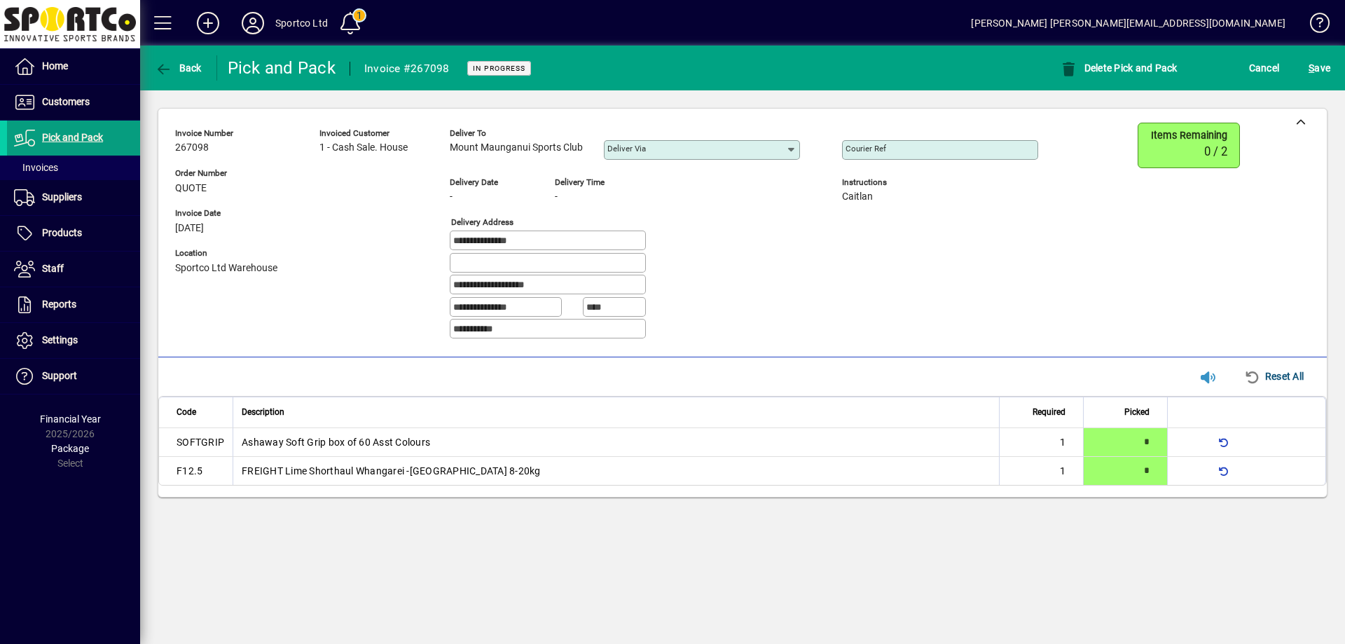
click at [873, 146] on mat-label "Courier Ref" at bounding box center [865, 149] width 41 height 10
click at [873, 146] on input "Courier Ref" at bounding box center [941, 149] width 192 height 11
paste input "**********"
type input "**********"
click at [1321, 56] on span "submit" at bounding box center [1319, 68] width 29 height 34
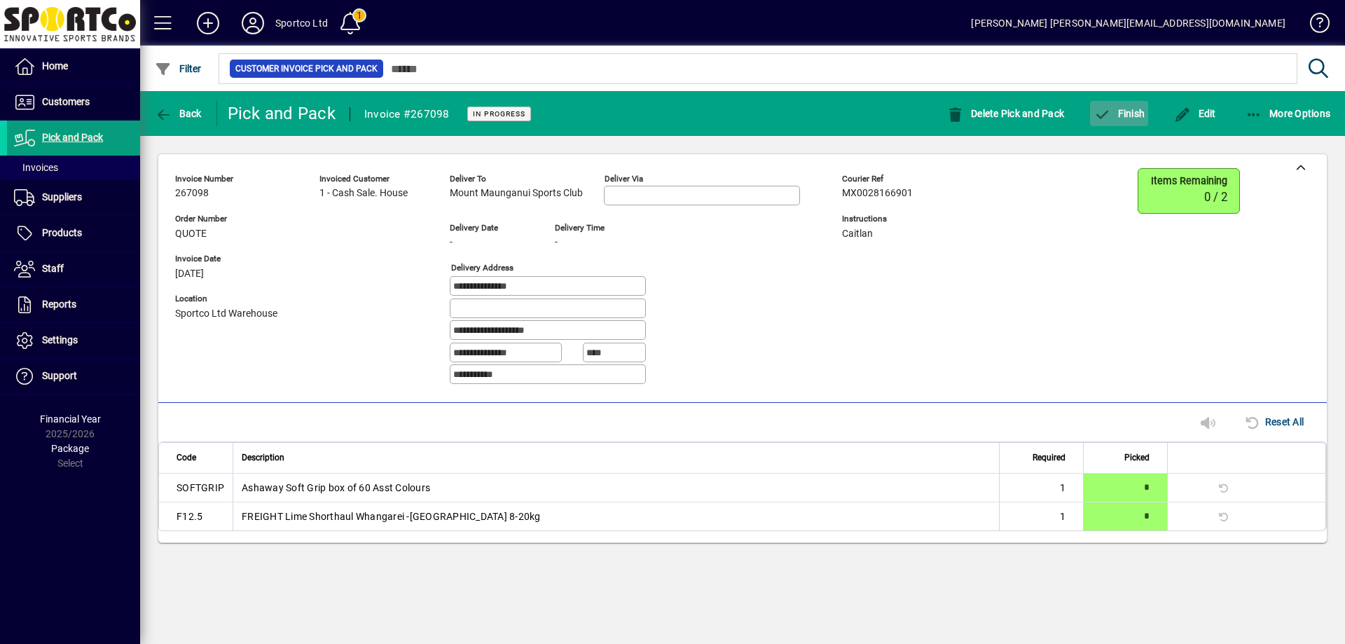
click at [1114, 117] on span "Finish" at bounding box center [1118, 113] width 51 height 11
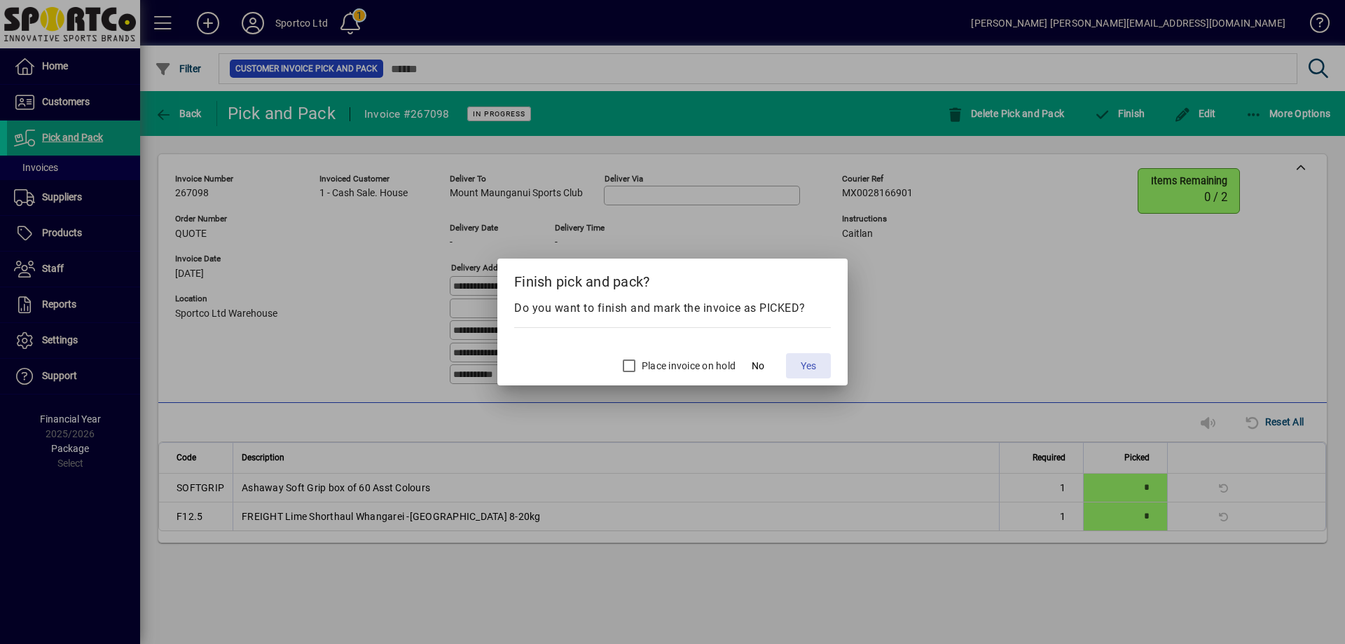
click at [800, 358] on button "Yes" at bounding box center [808, 365] width 45 height 25
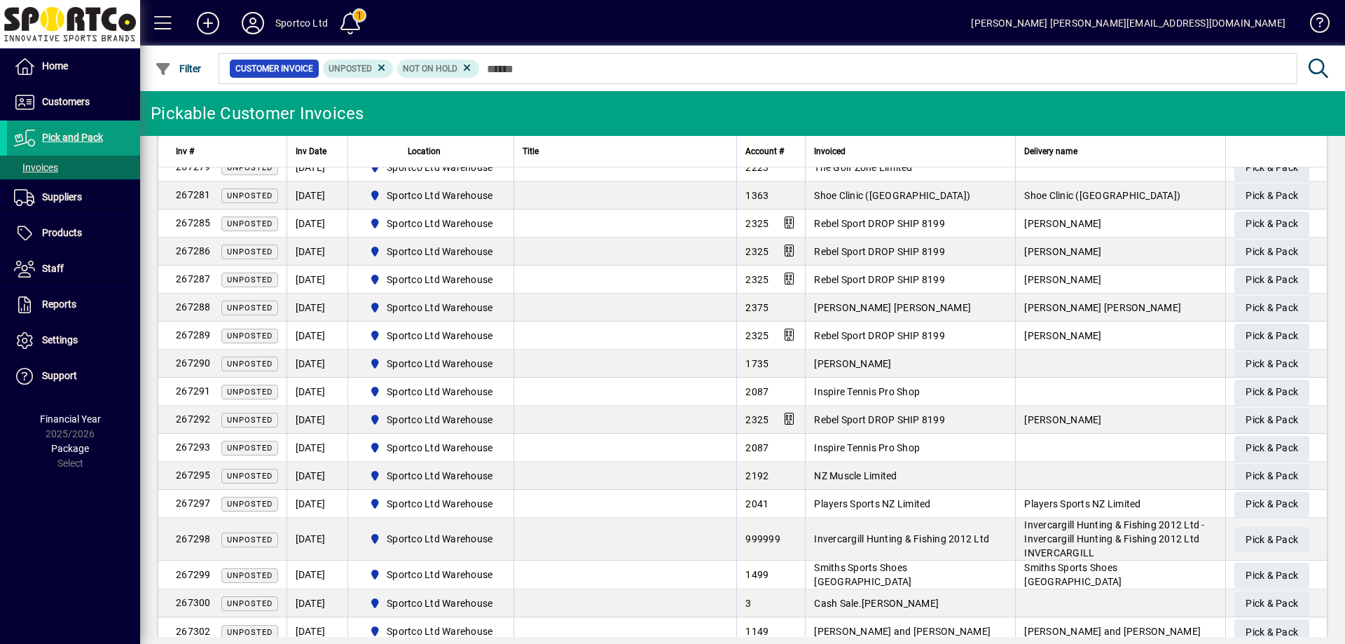
scroll to position [282, 0]
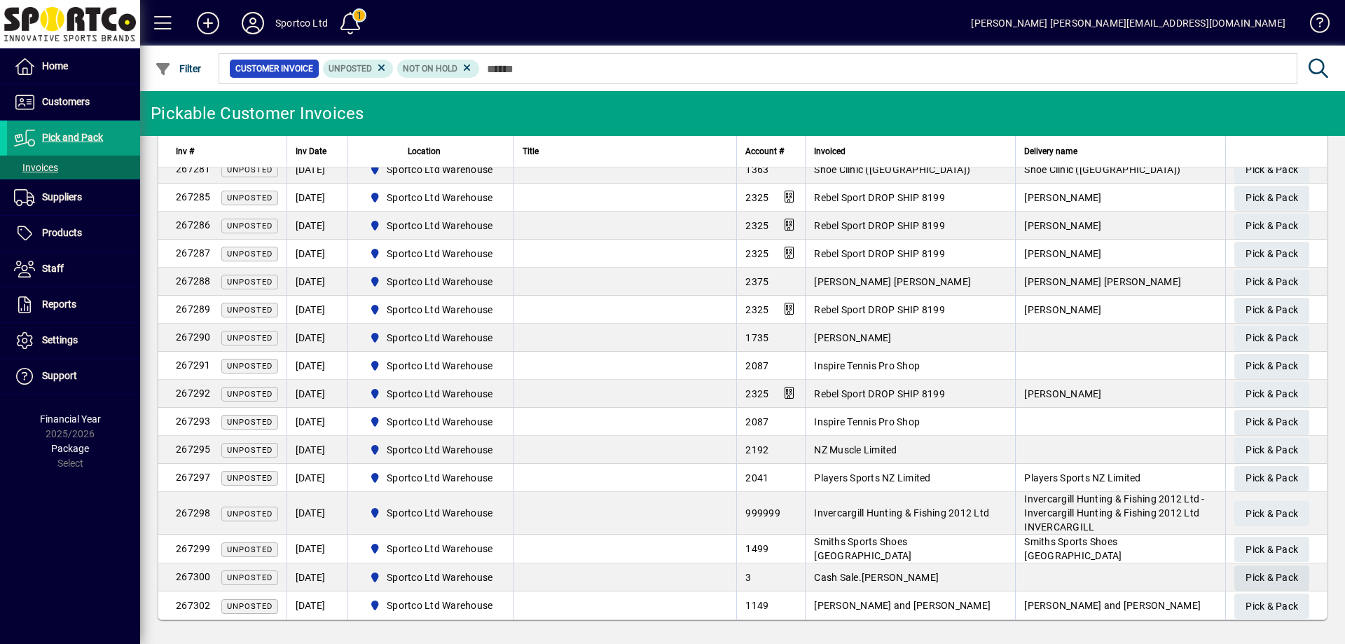
click at [1271, 570] on span "Pick & Pack" at bounding box center [1271, 577] width 53 height 23
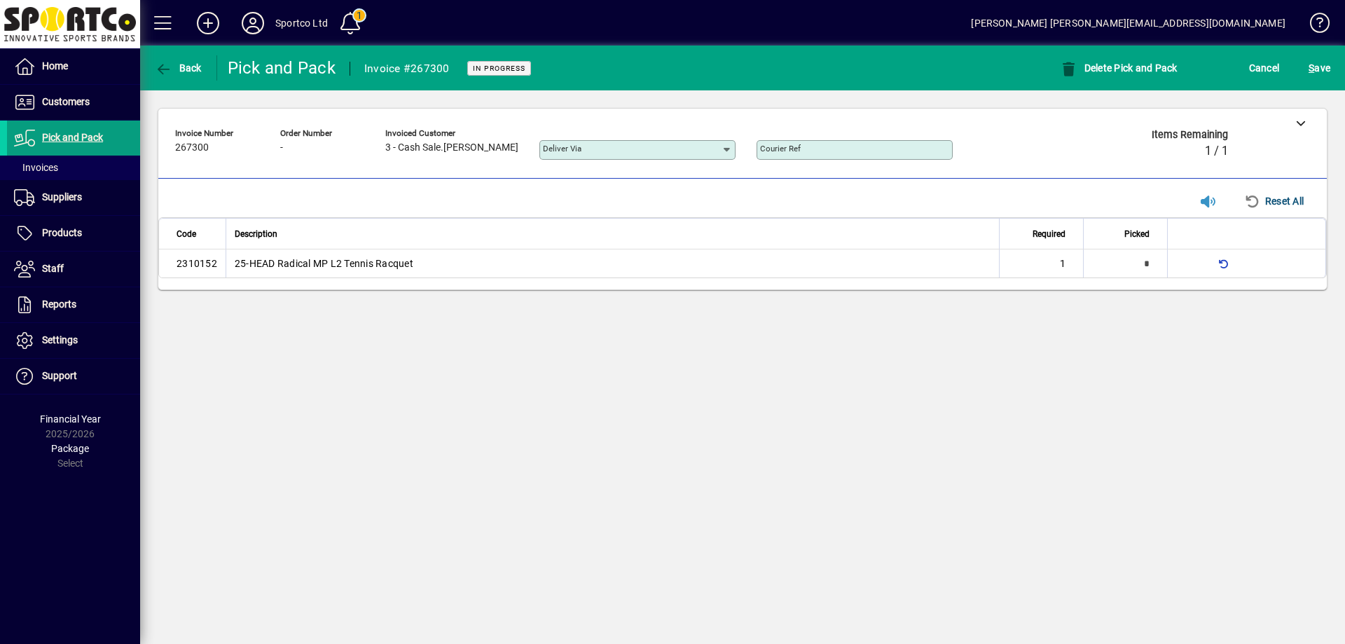
type input "*"
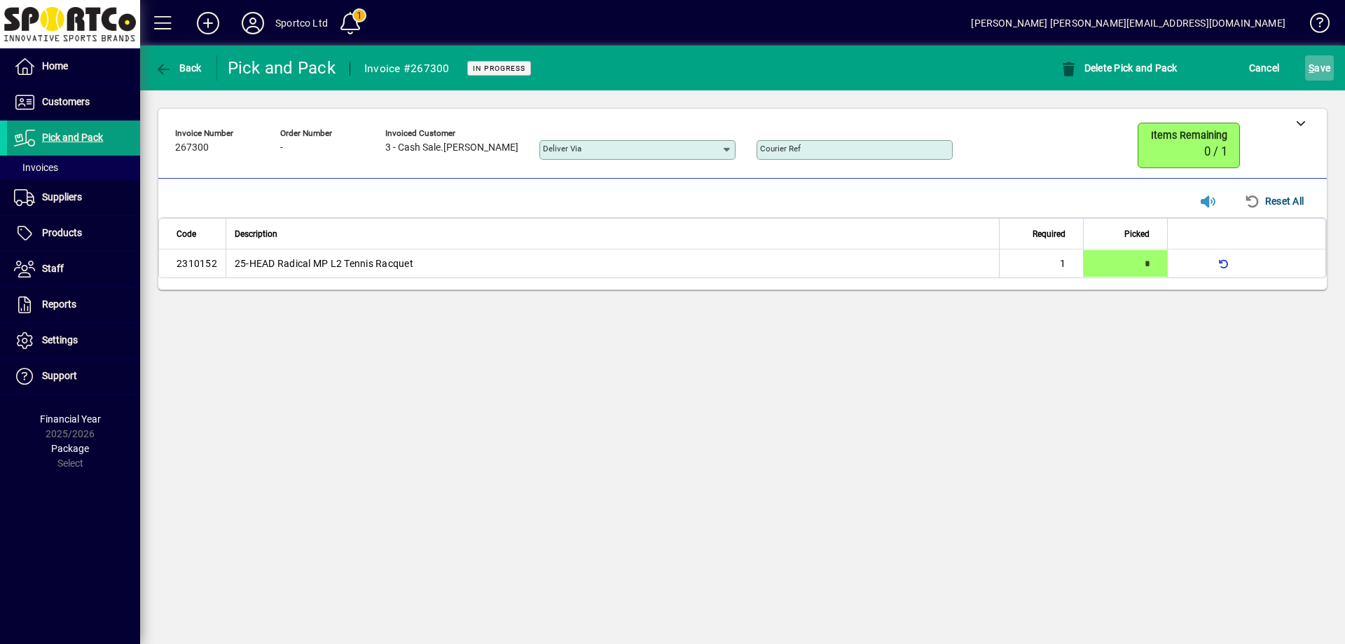
click at [1317, 56] on span "submit" at bounding box center [1319, 68] width 29 height 34
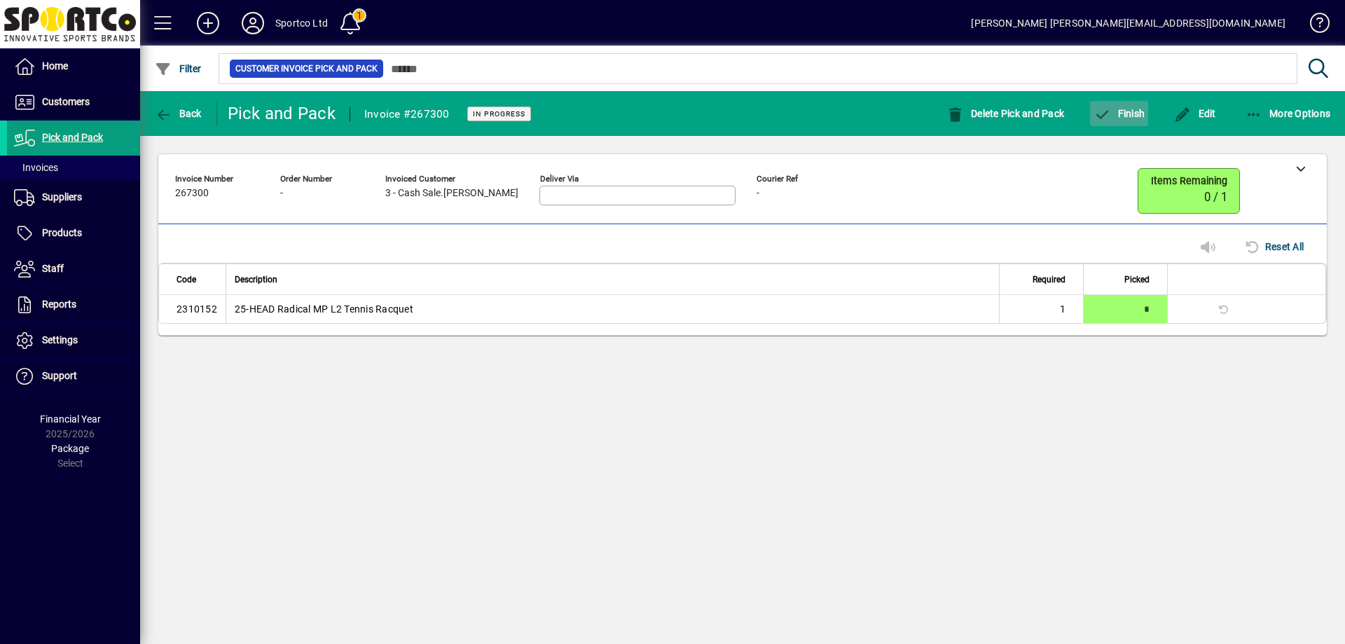
click at [1139, 106] on span "button" at bounding box center [1119, 114] width 58 height 34
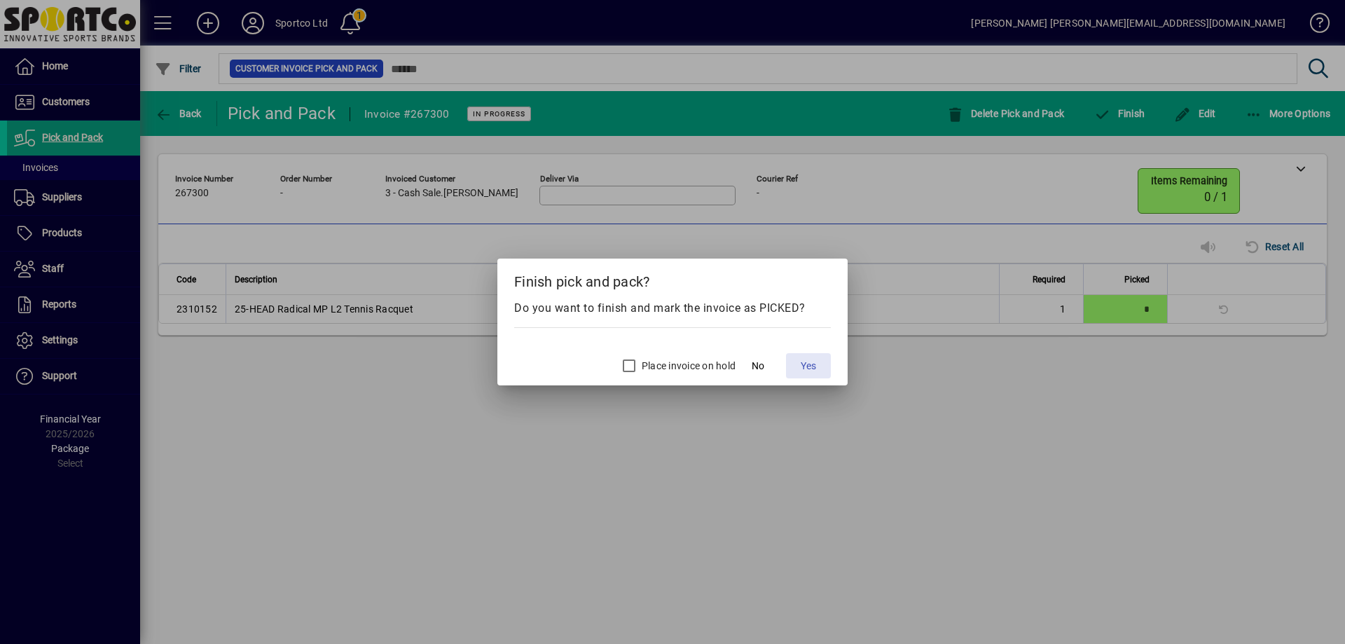
click at [810, 365] on span "Yes" at bounding box center [807, 366] width 15 height 15
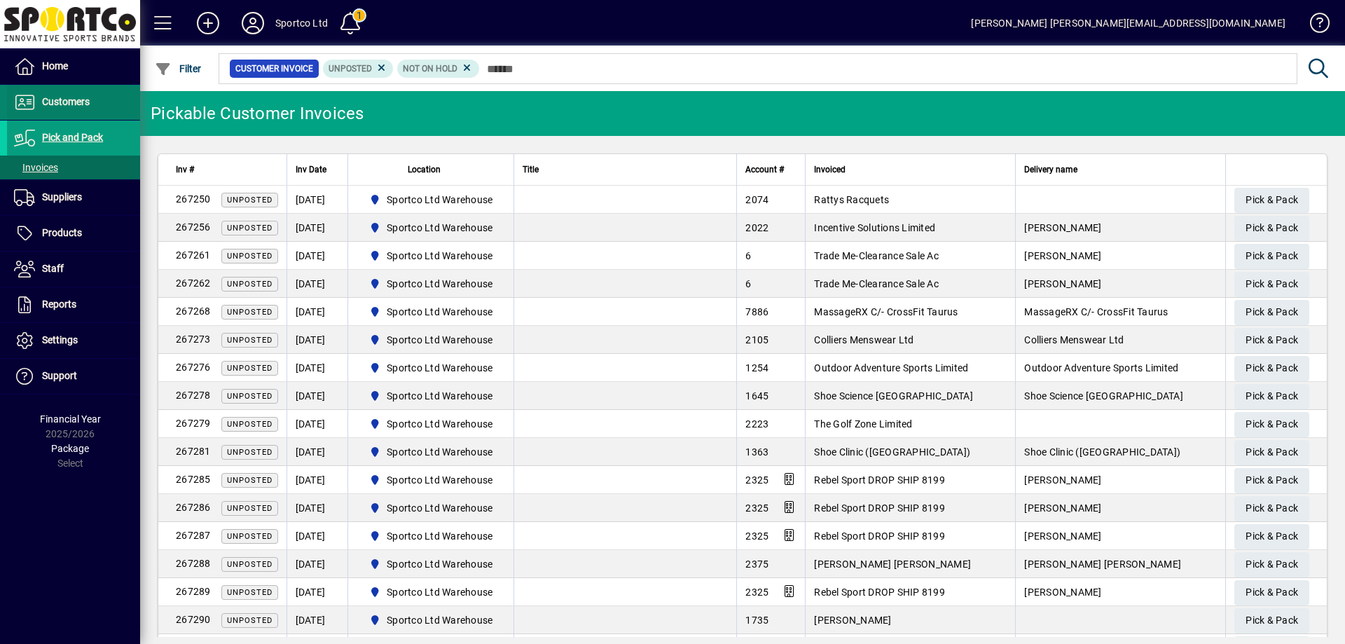
click at [64, 104] on span "Customers" at bounding box center [66, 101] width 48 height 11
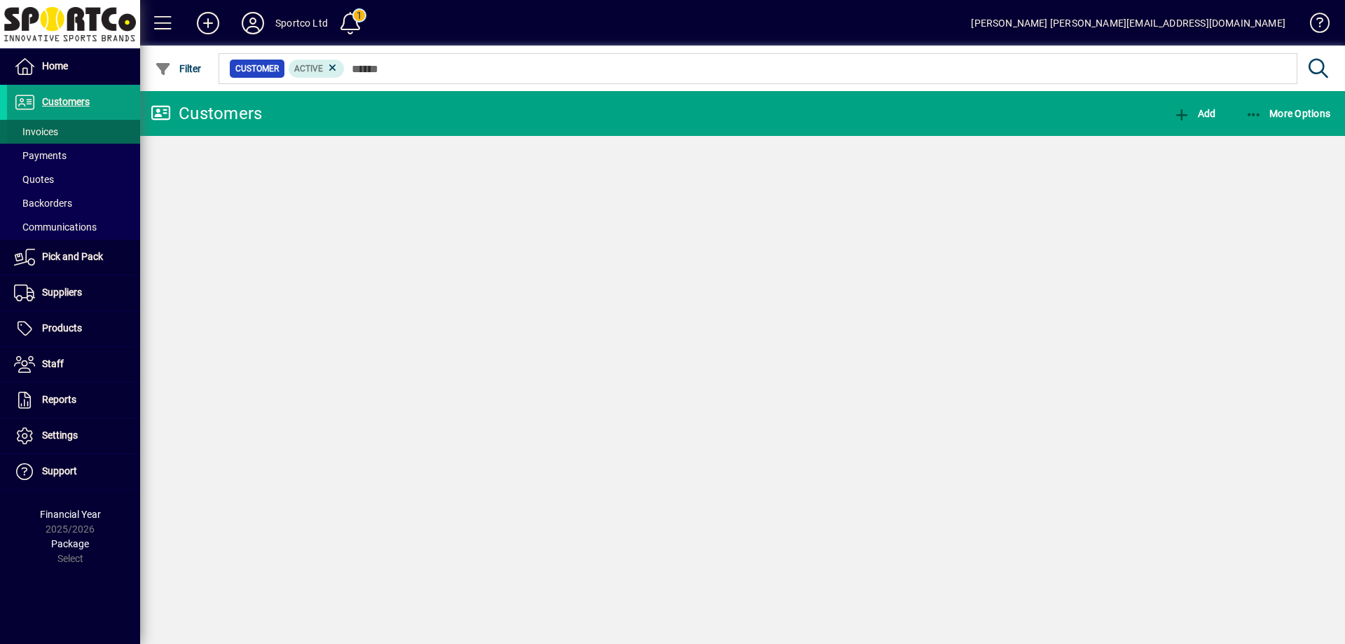
click at [50, 131] on span "Invoices" at bounding box center [36, 131] width 44 height 11
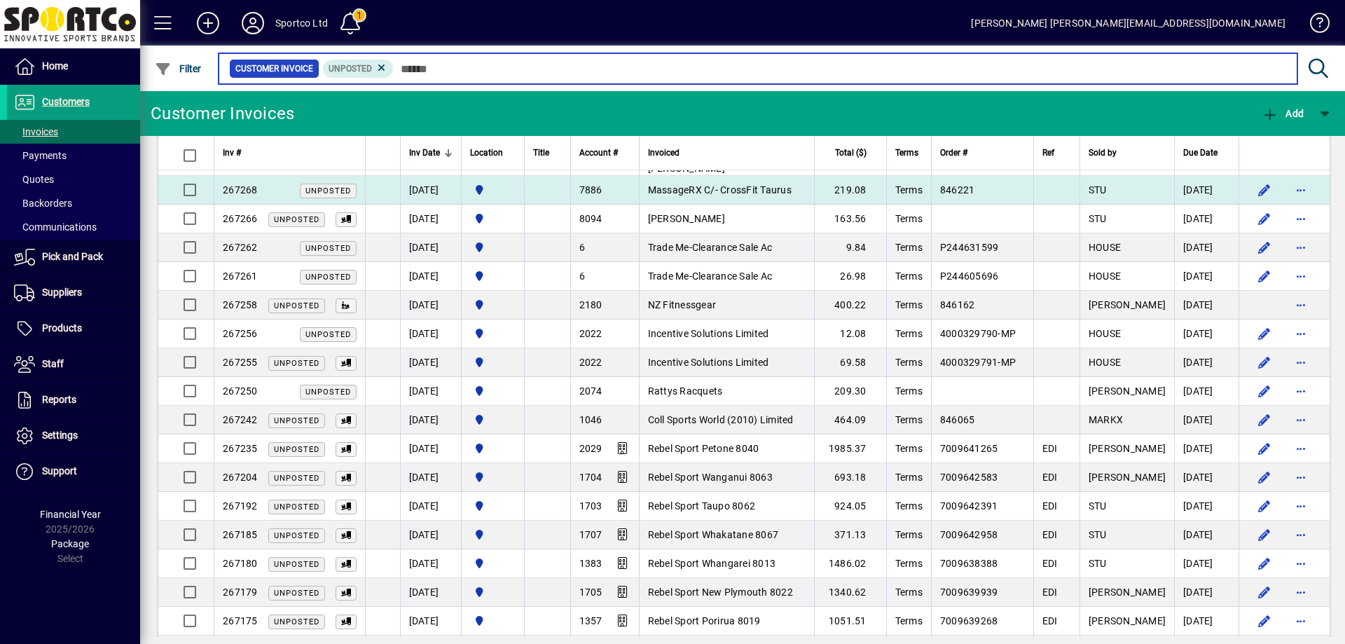
scroll to position [700, 0]
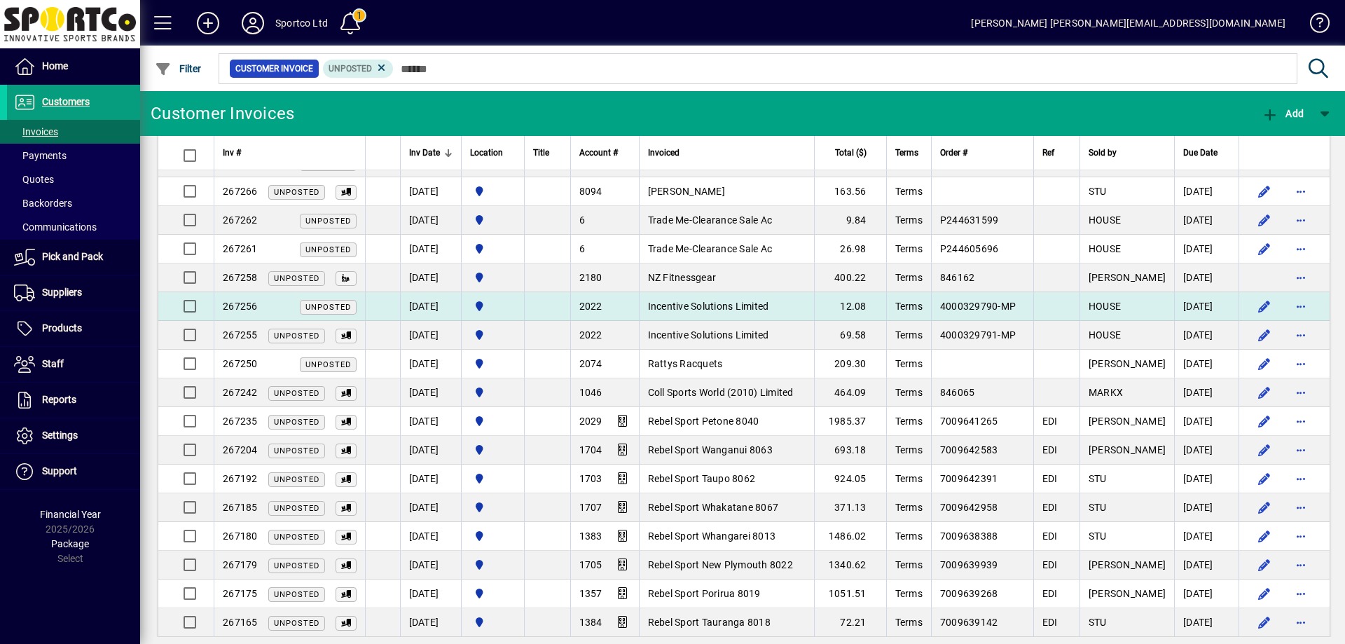
click at [667, 305] on span "Incentive Solutions Limited" at bounding box center [708, 305] width 121 height 11
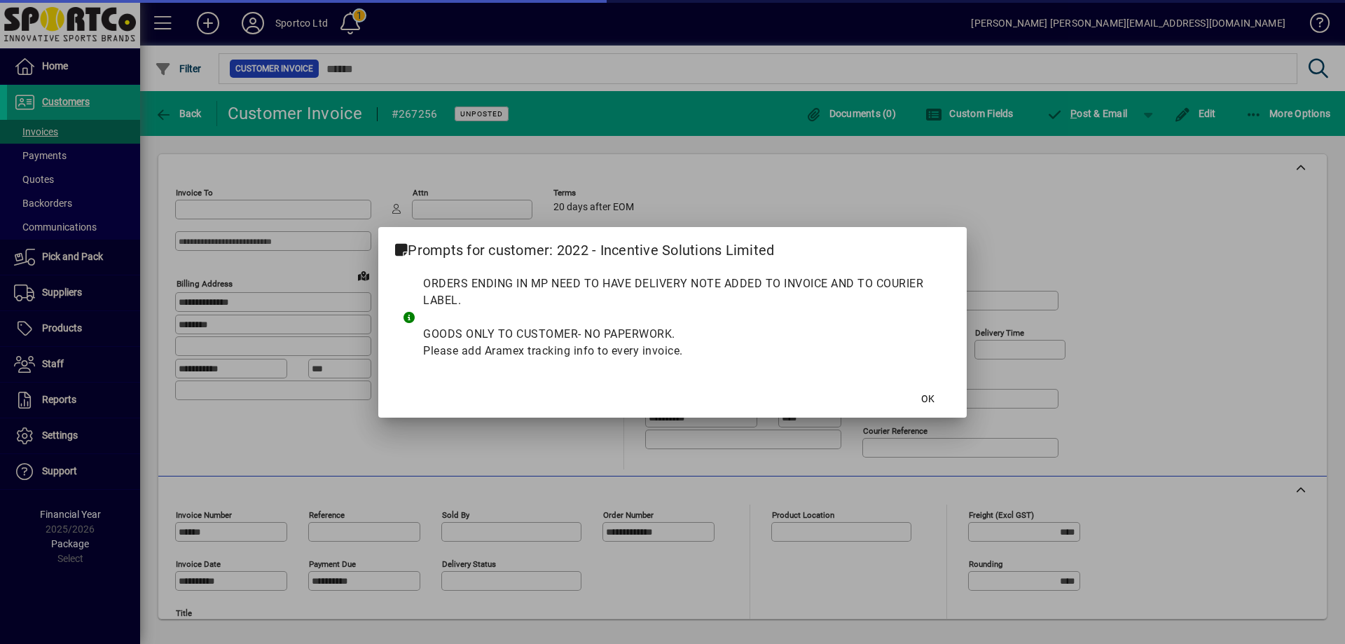
type input "**********"
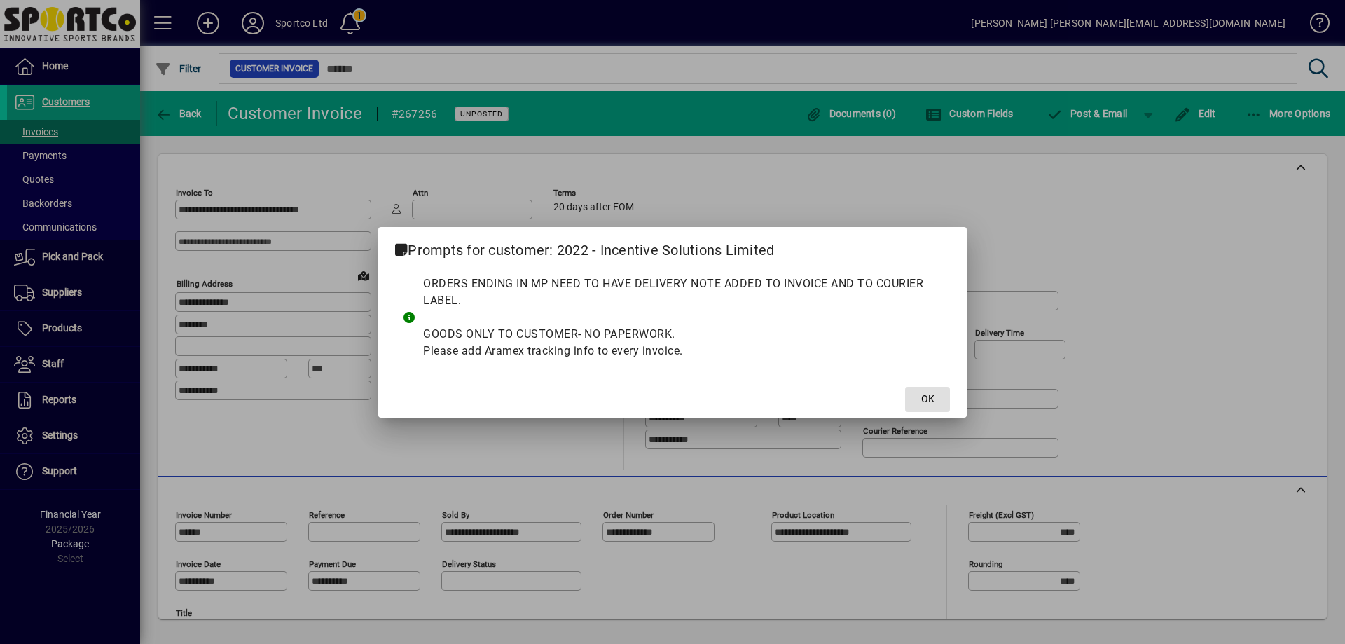
click at [924, 400] on span "OK" at bounding box center [927, 398] width 13 height 15
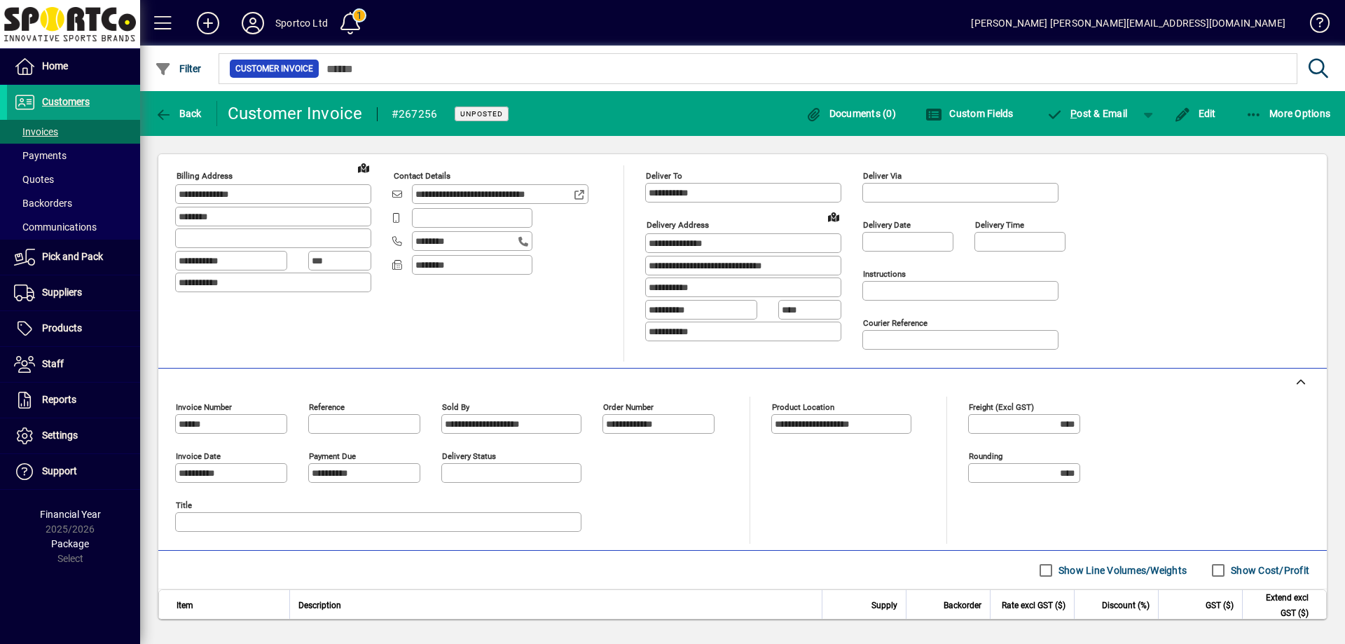
scroll to position [280, 0]
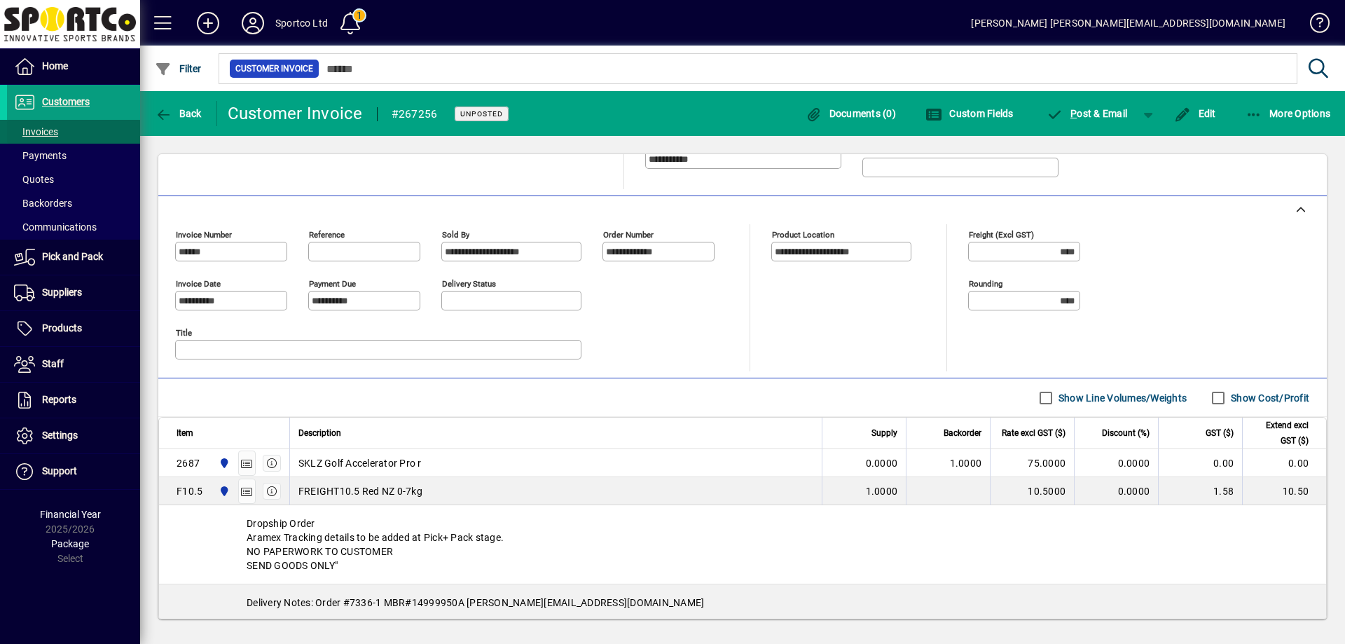
click at [41, 129] on span "Invoices" at bounding box center [36, 131] width 44 height 11
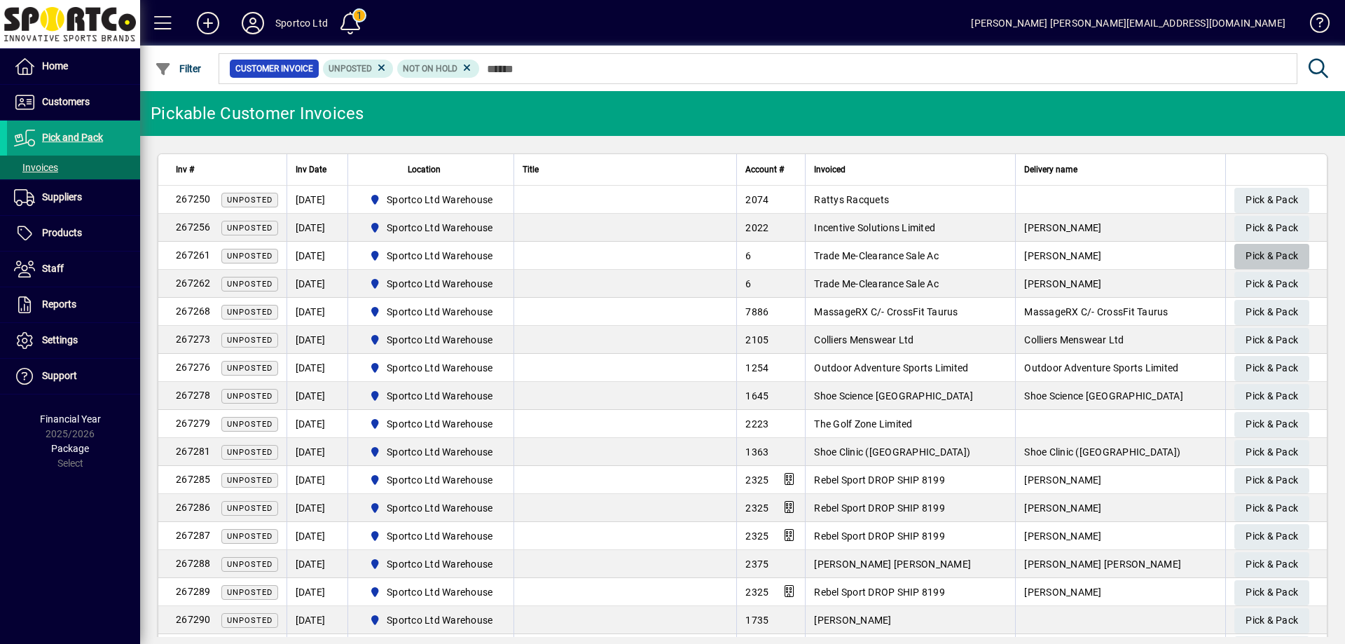
click at [1246, 250] on span "Pick & Pack" at bounding box center [1271, 255] width 53 height 23
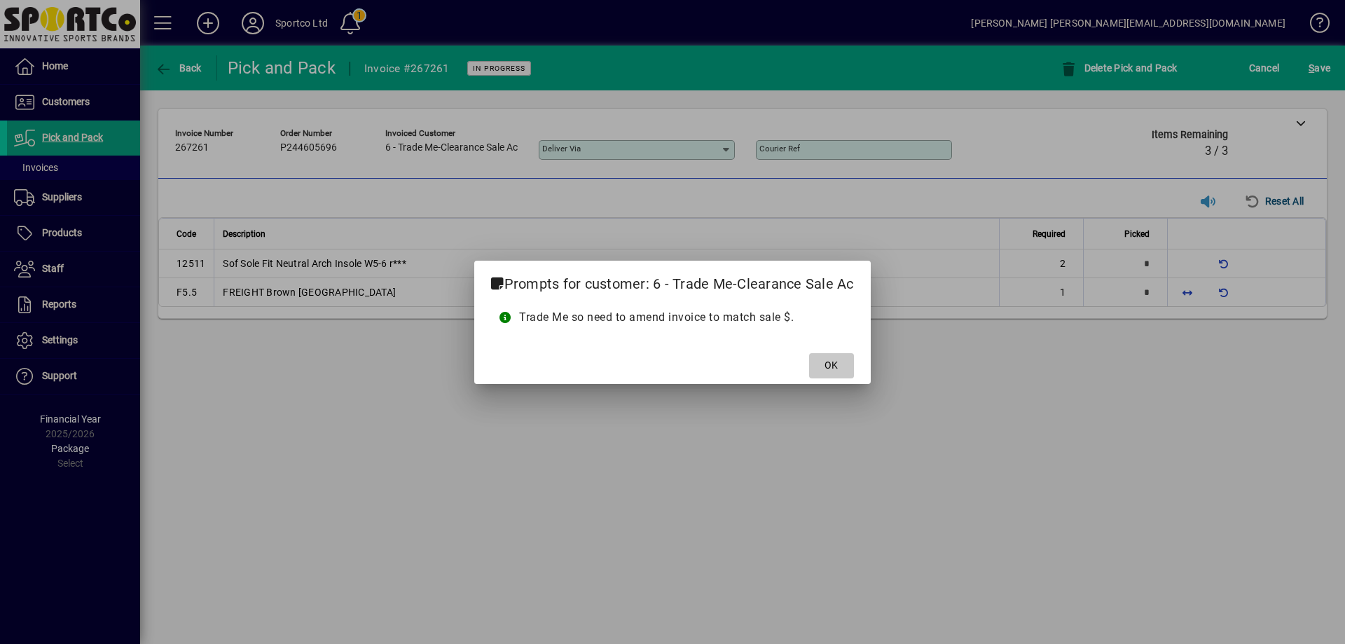
click at [841, 367] on span at bounding box center [831, 366] width 45 height 34
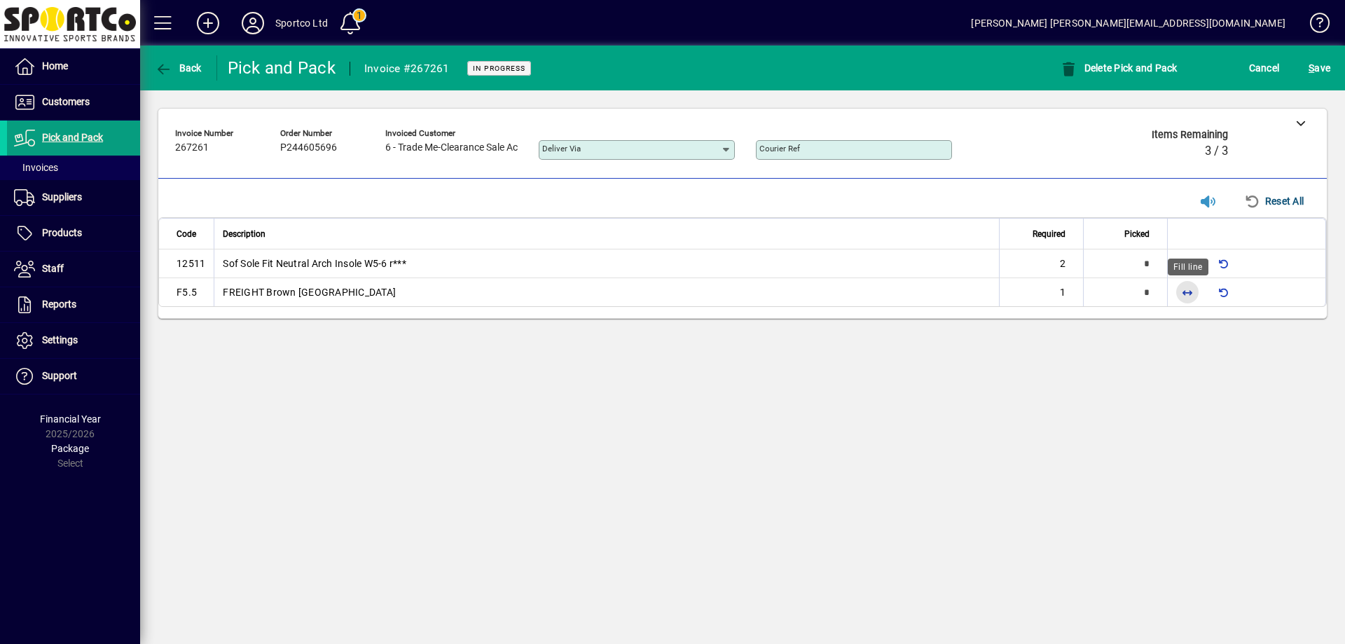
click at [1183, 290] on span "button" at bounding box center [1187, 292] width 34 height 34
type input "*"
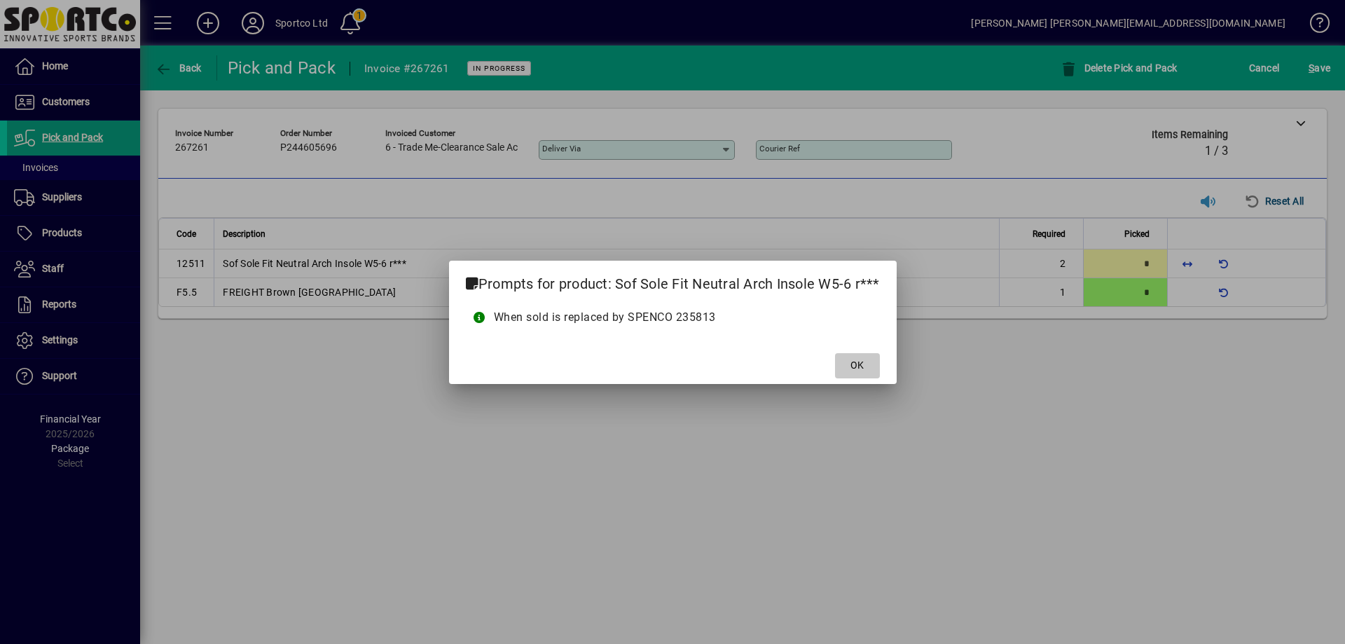
click at [862, 363] on span "OK" at bounding box center [856, 365] width 13 height 15
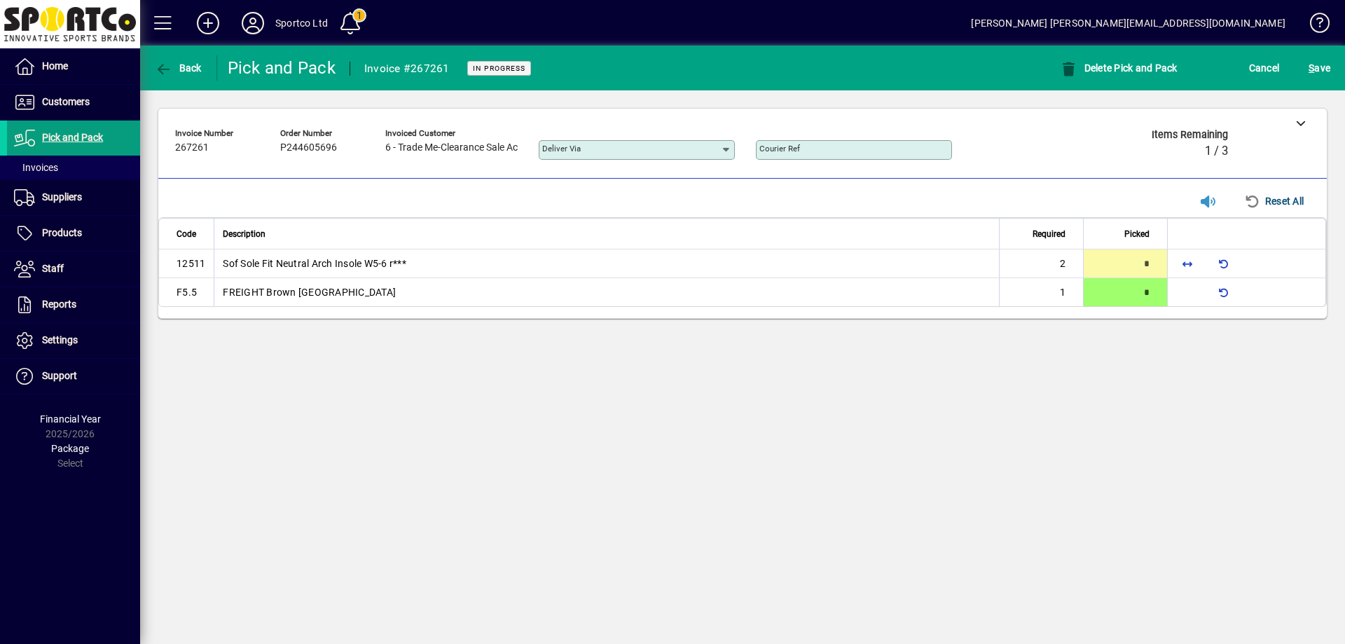
type input "*"
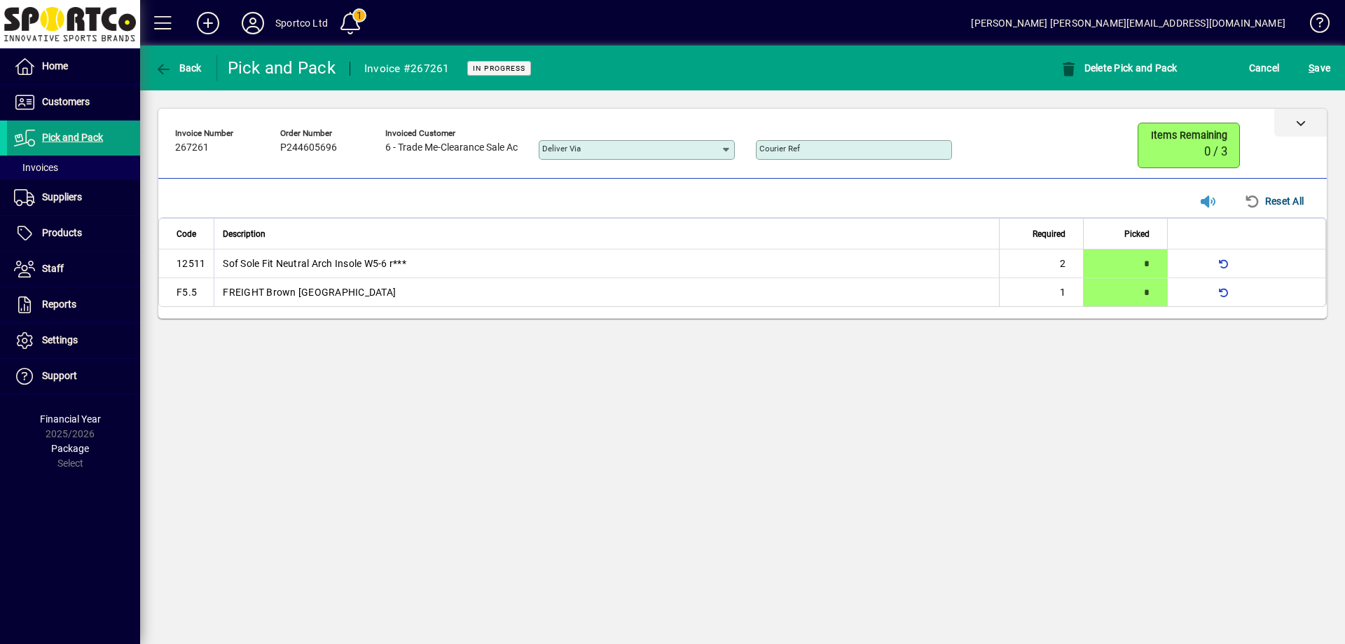
click at [1300, 120] on icon at bounding box center [1301, 123] width 10 height 10
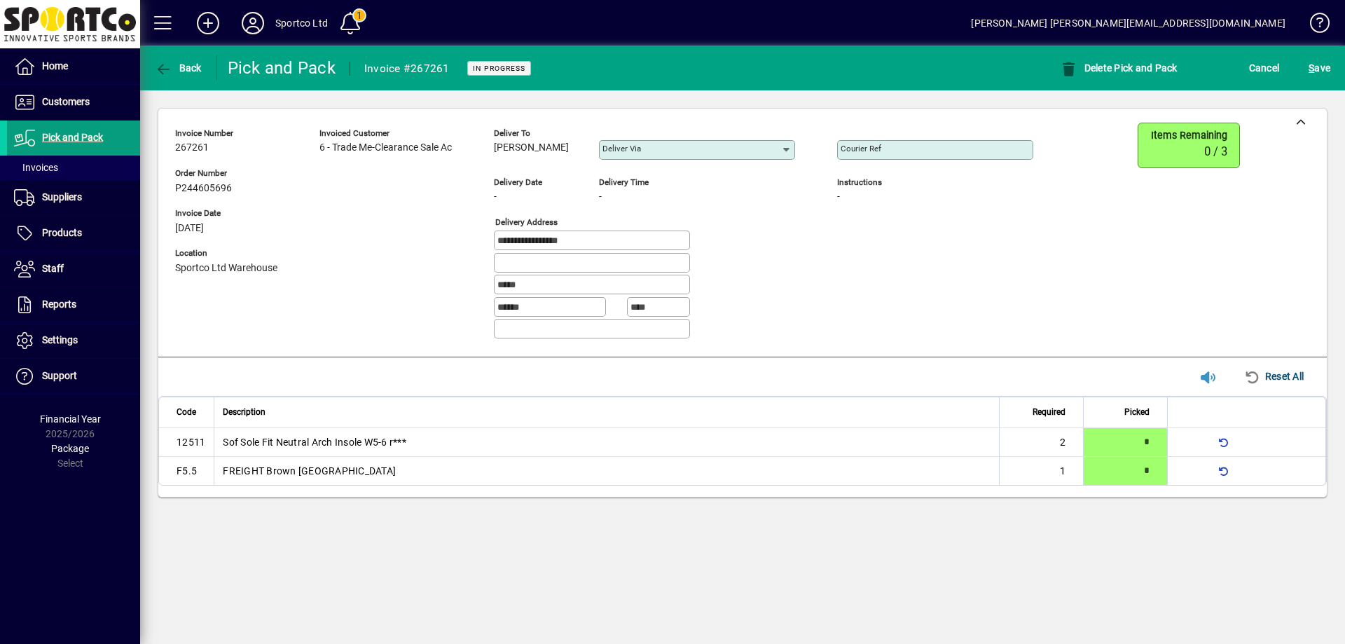
drag, startPoint x: 580, startPoint y: 146, endPoint x: 493, endPoint y: 157, distance: 87.5
click at [493, 157] on div "**********" at bounding box center [614, 237] width 879 height 228
copy span "[PERSON_NAME]"
drag, startPoint x: 592, startPoint y: 239, endPoint x: 450, endPoint y: 272, distance: 145.9
click at [450, 272] on div "**********" at bounding box center [614, 237] width 879 height 228
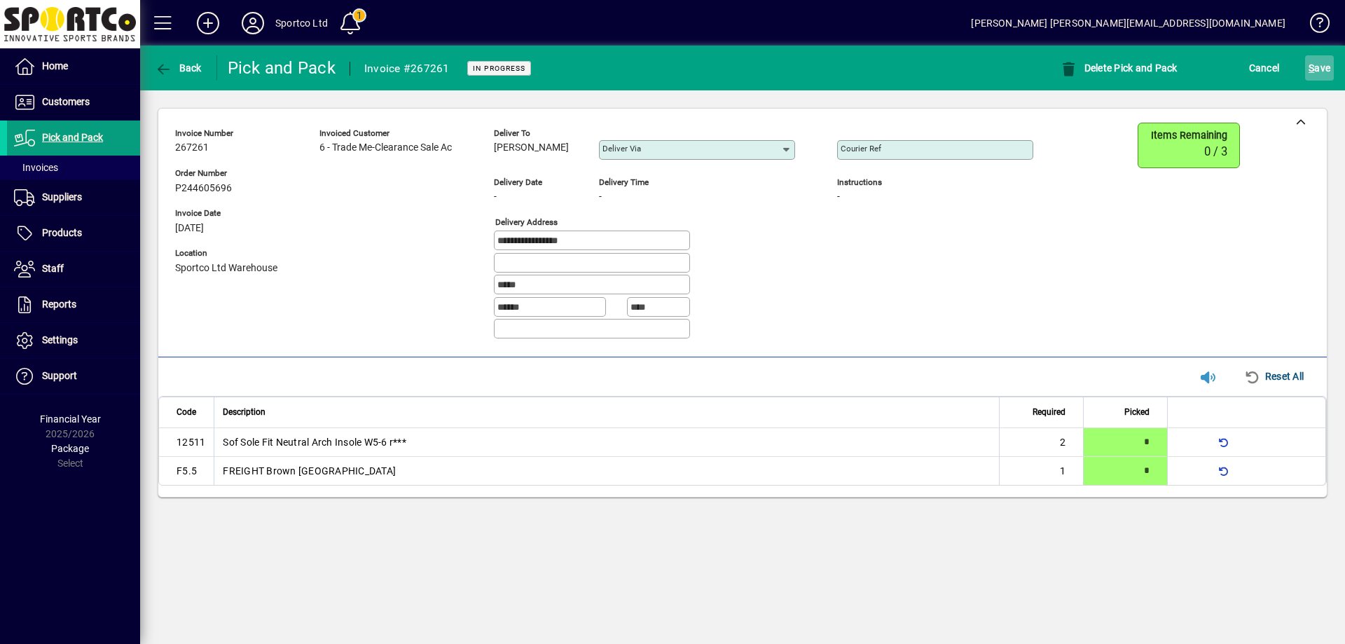
click at [1324, 71] on span "S ave" at bounding box center [1319, 68] width 22 height 22
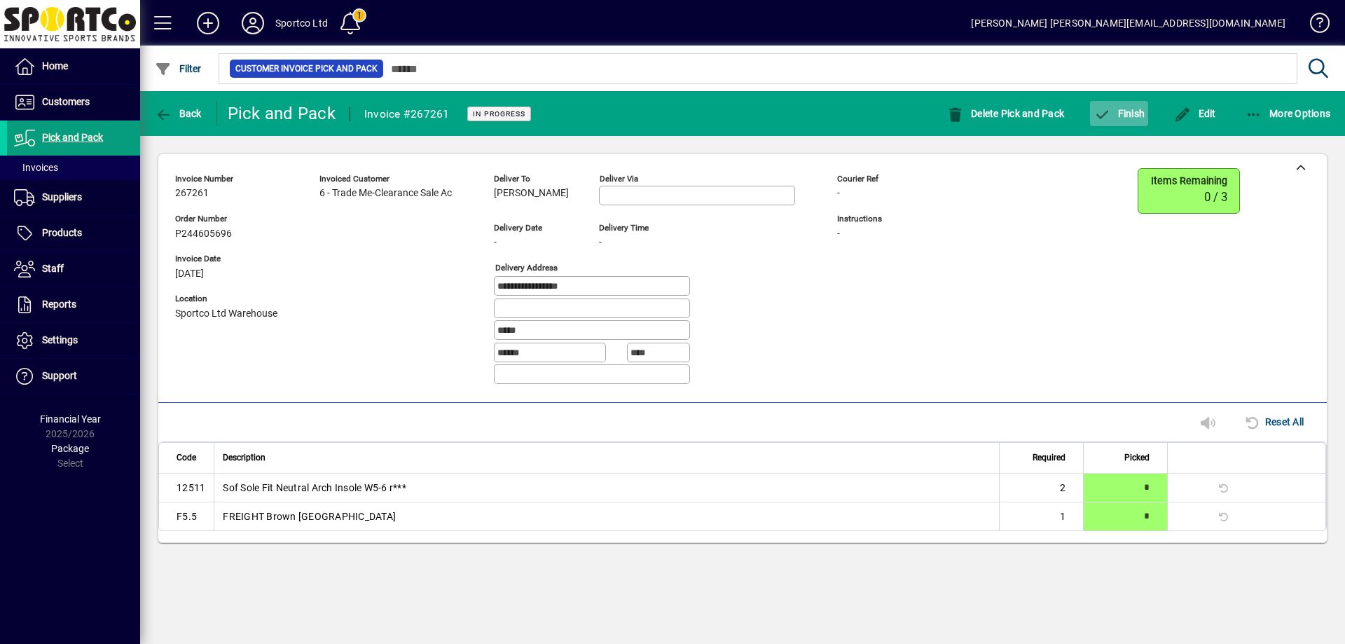
click at [1125, 105] on span "button" at bounding box center [1119, 114] width 58 height 34
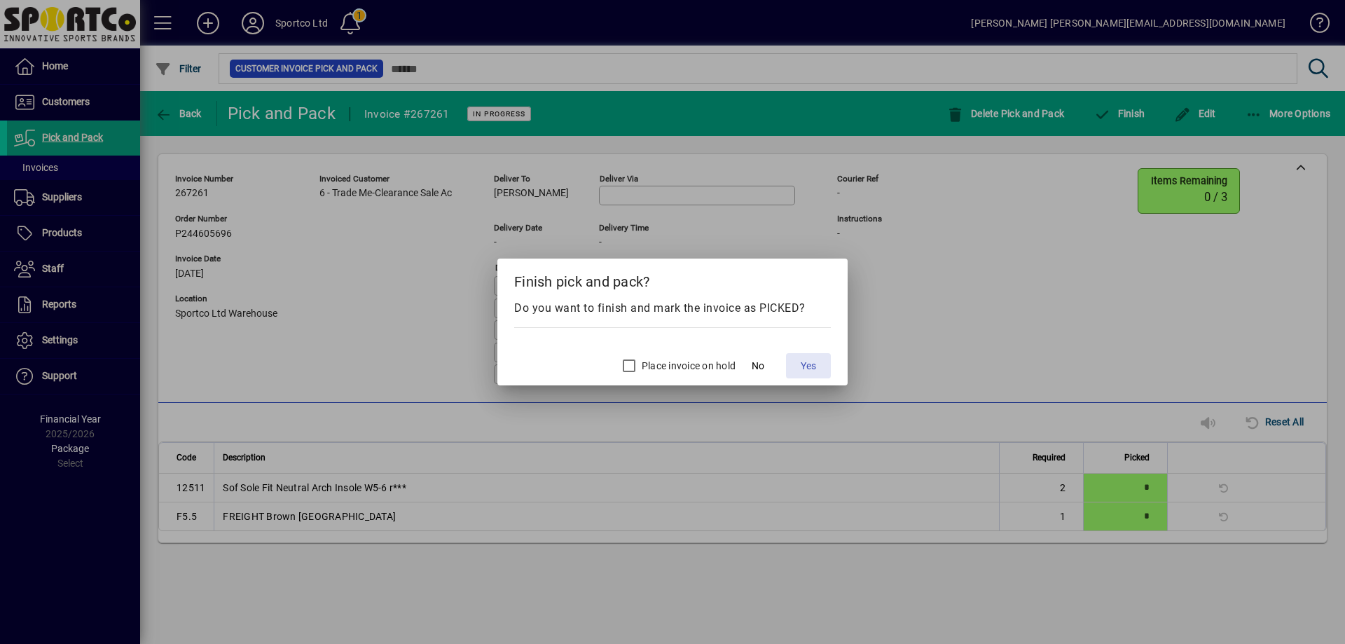
click at [805, 364] on span "Yes" at bounding box center [807, 366] width 15 height 15
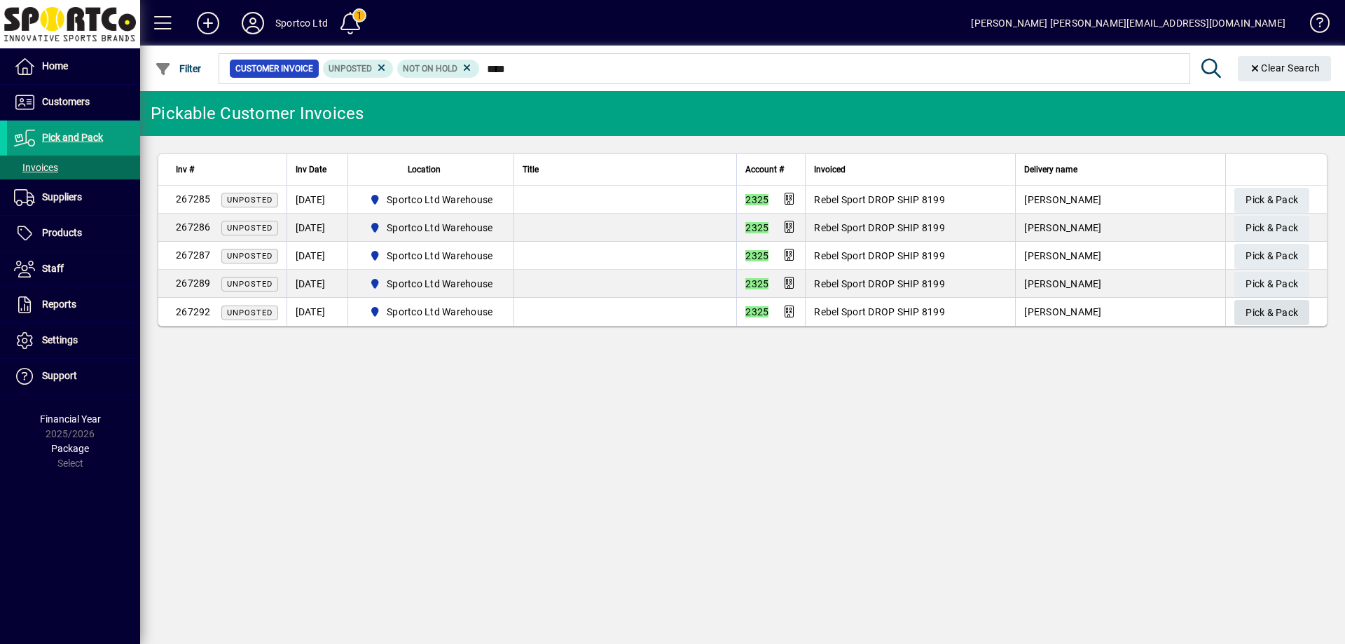
type input "****"
click at [1253, 317] on span "Pick & Pack" at bounding box center [1271, 312] width 53 height 23
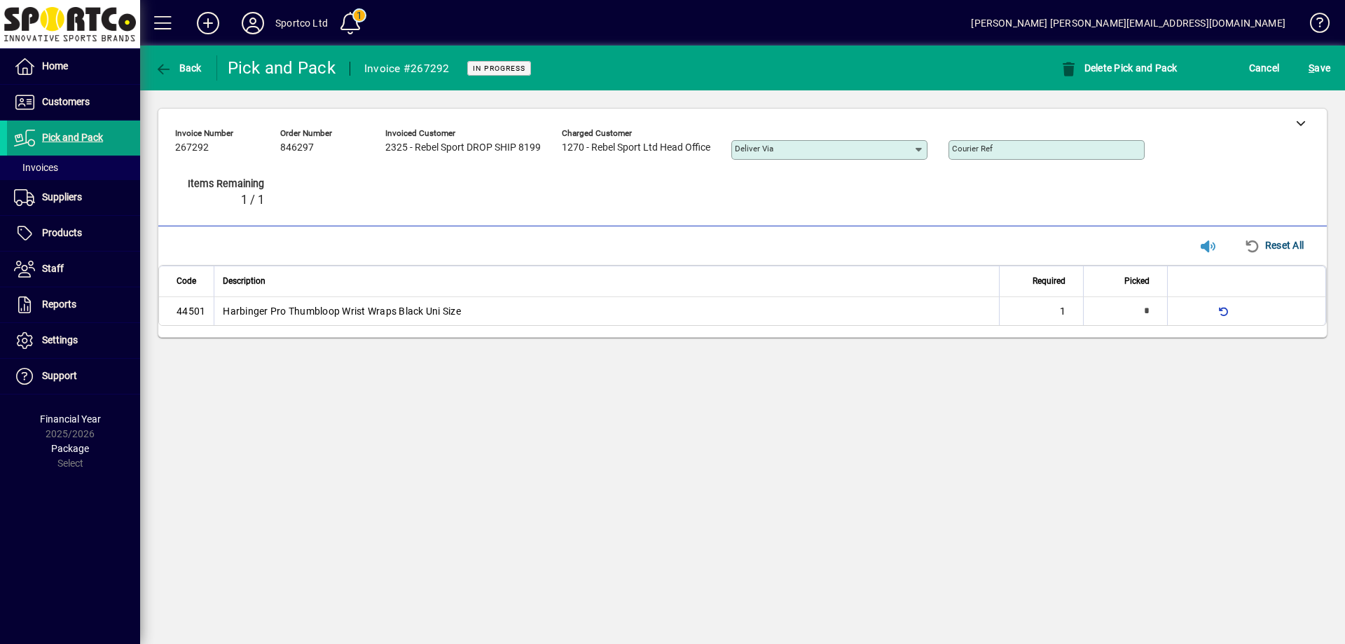
type input "*"
click at [1292, 109] on div "**********" at bounding box center [742, 223] width 1204 height 266
click at [1310, 125] on div at bounding box center [1300, 123] width 53 height 28
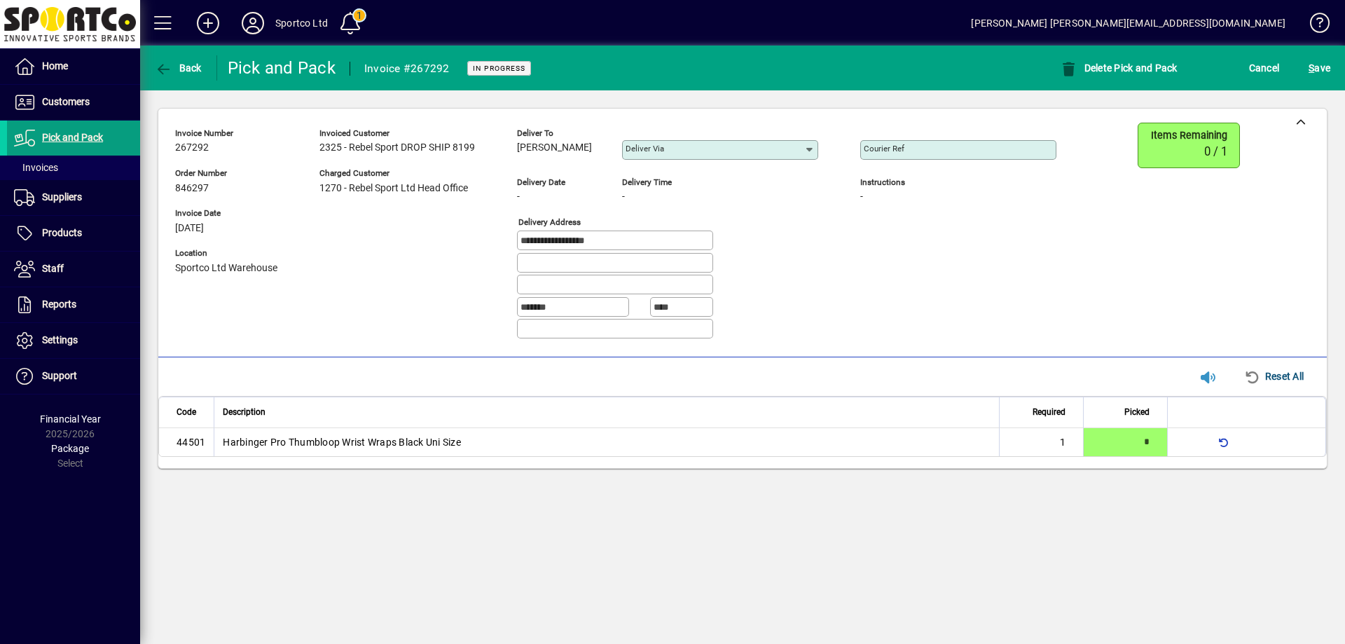
drag, startPoint x: 570, startPoint y: 148, endPoint x: 516, endPoint y: 151, distance: 54.0
click at [516, 151] on div "**********" at bounding box center [626, 237] width 902 height 228
copy span "Matt Nati"
drag, startPoint x: 639, startPoint y: 233, endPoint x: 504, endPoint y: 234, distance: 135.2
click at [504, 234] on div "**********" at bounding box center [626, 237] width 902 height 228
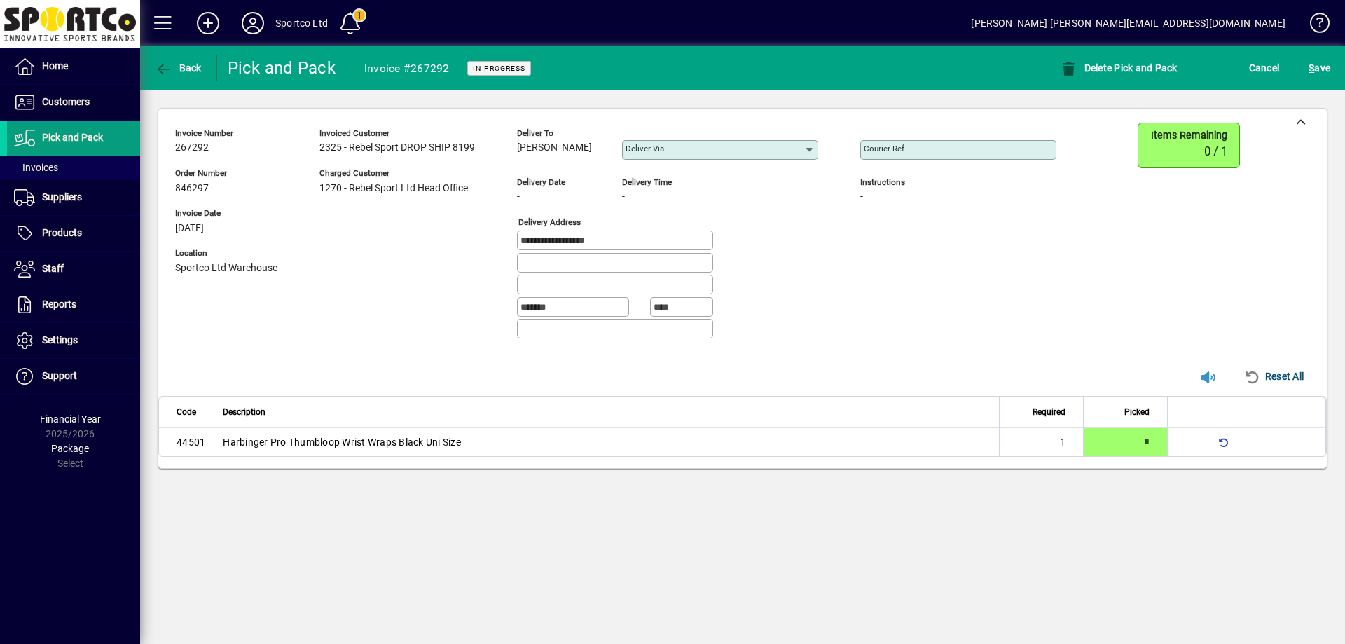
click at [867, 145] on mat-label "Courier Ref" at bounding box center [883, 149] width 41 height 10
click at [867, 145] on input "Courier Ref" at bounding box center [959, 149] width 192 height 11
paste input "**********"
type input "**********"
click at [1318, 67] on span "S ave" at bounding box center [1319, 68] width 22 height 22
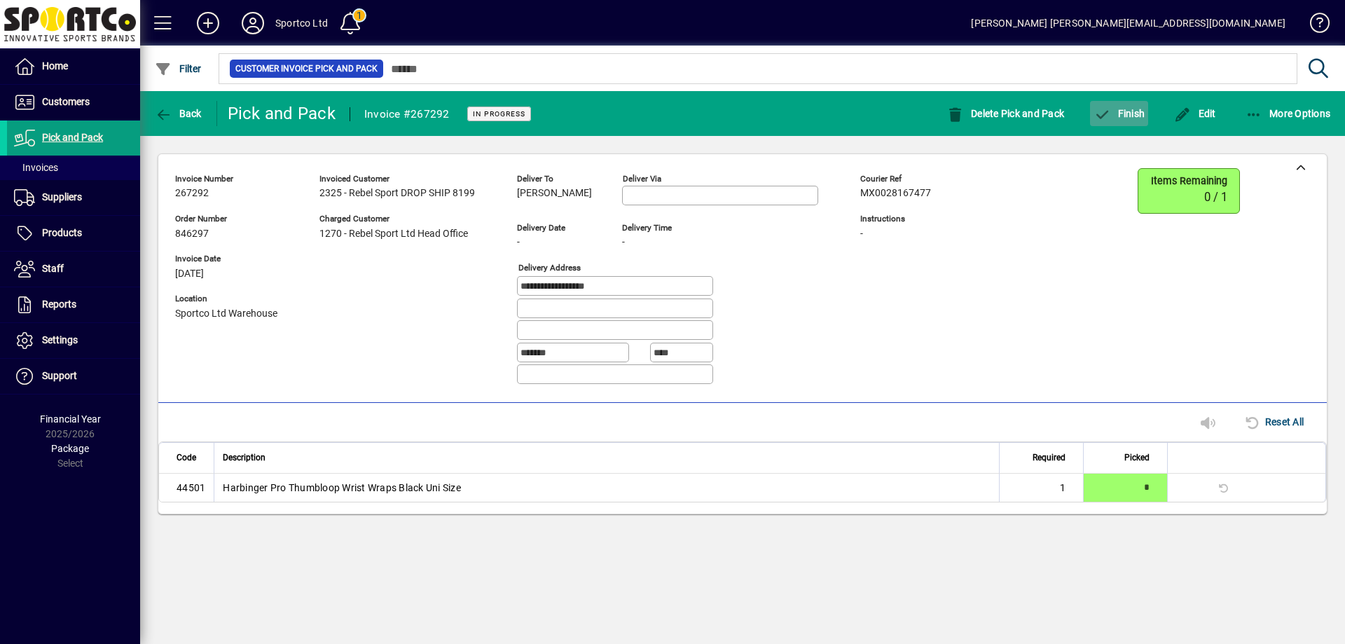
click at [1125, 113] on span "Finish" at bounding box center [1118, 113] width 51 height 11
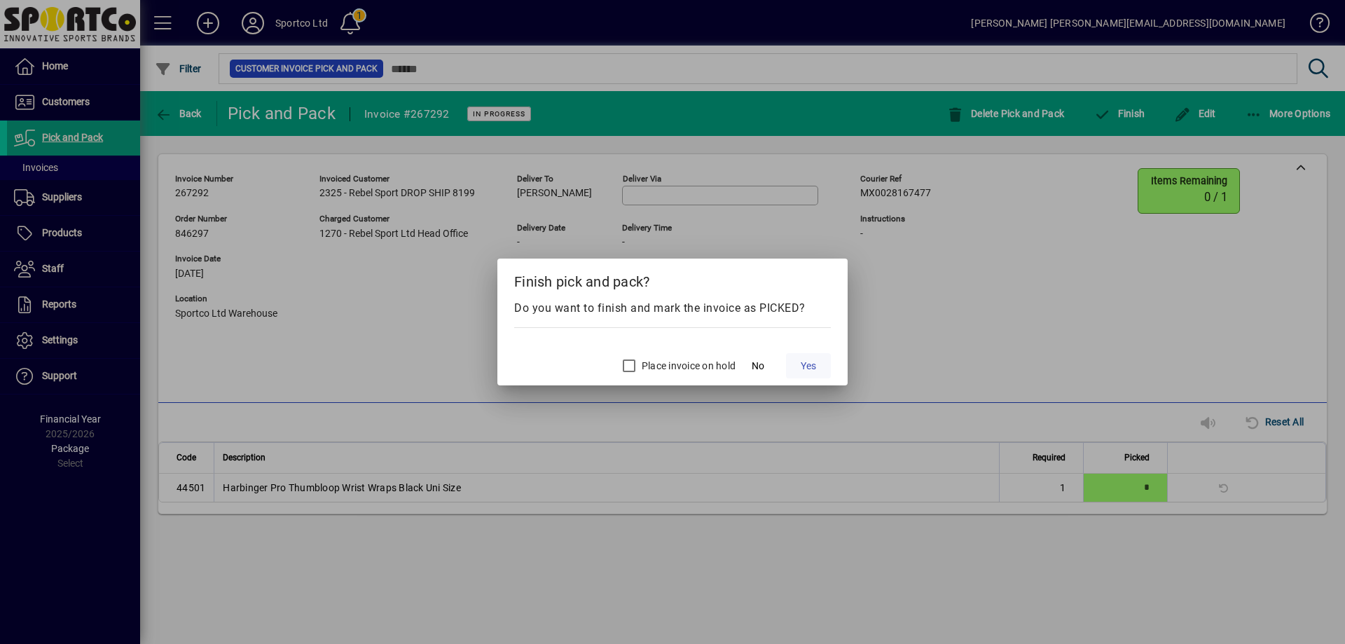
click at [814, 365] on span "Yes" at bounding box center [807, 366] width 15 height 15
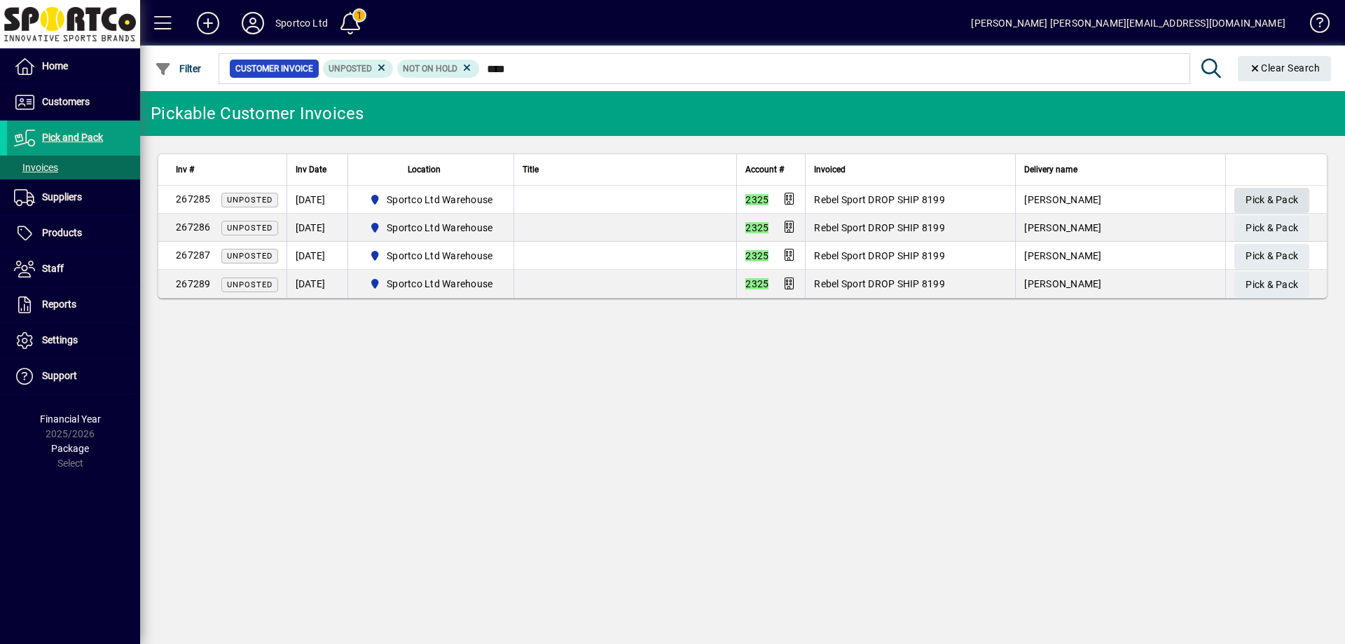
type input "****"
click at [1294, 197] on span "Pick & Pack" at bounding box center [1271, 199] width 53 height 23
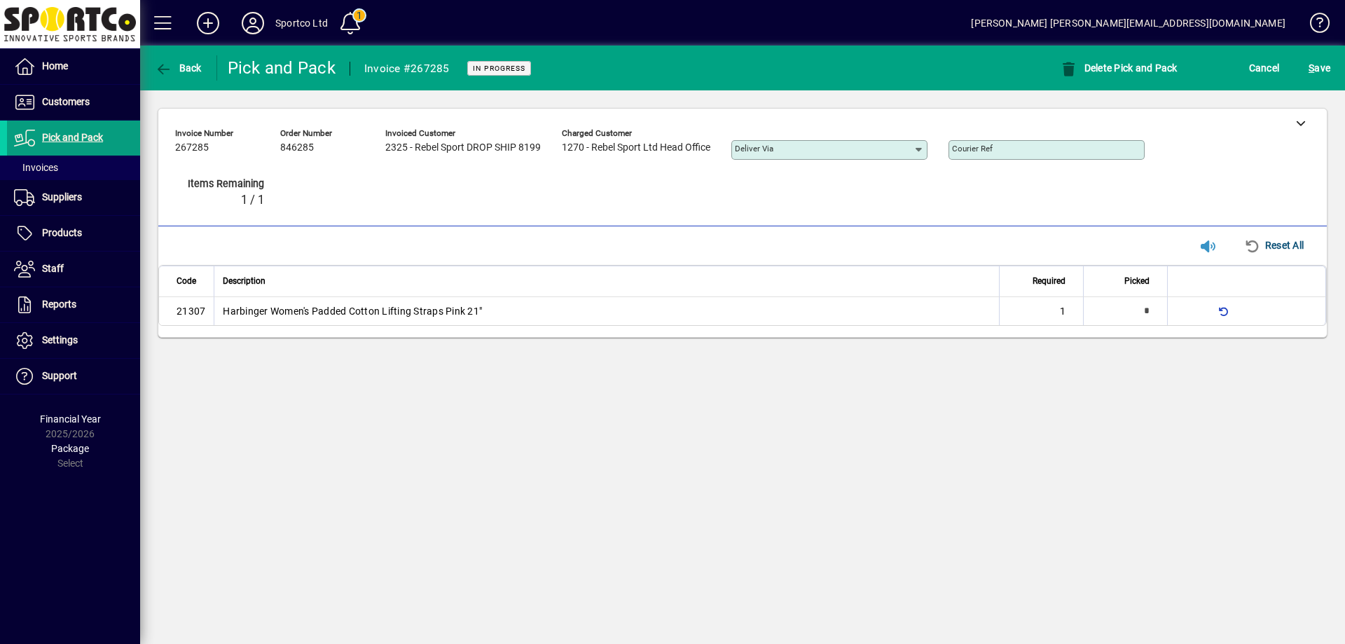
type input "*"
click at [1298, 125] on icon at bounding box center [1301, 123] width 10 height 10
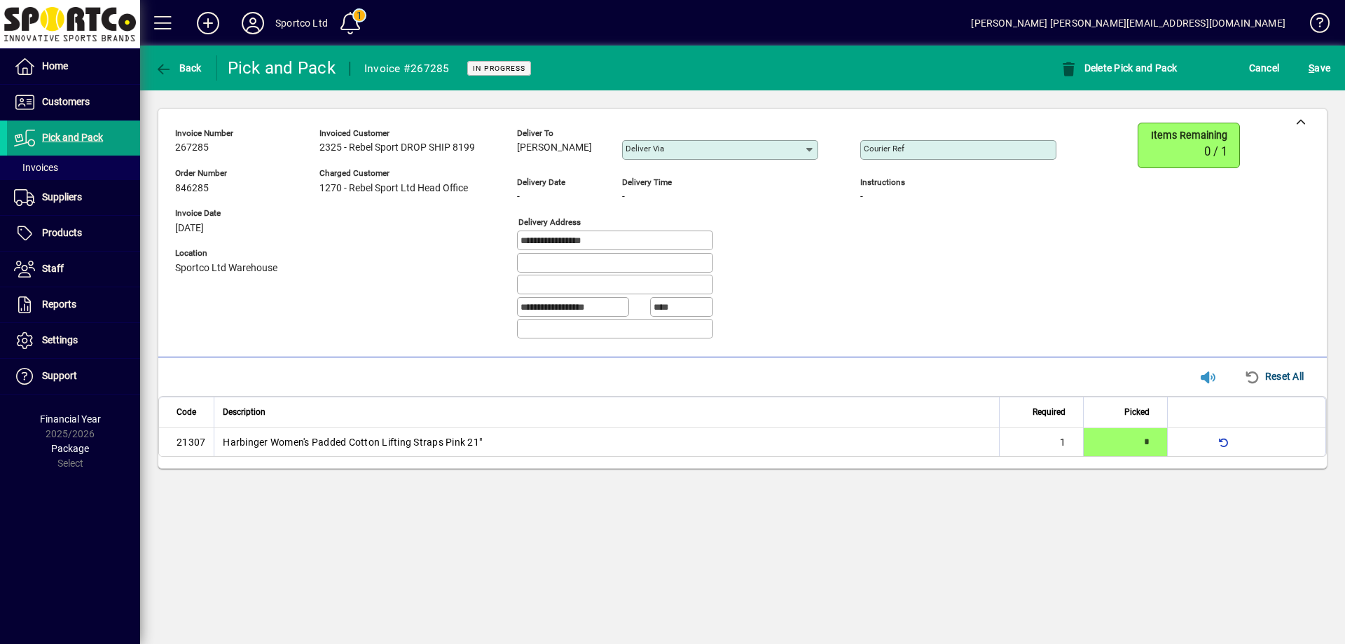
drag, startPoint x: 566, startPoint y: 150, endPoint x: 514, endPoint y: 162, distance: 53.2
click at [514, 162] on div "**********" at bounding box center [626, 237] width 902 height 228
copy span "[PERSON_NAME]"
drag, startPoint x: 623, startPoint y: 232, endPoint x: 481, endPoint y: 241, distance: 141.7
click at [481, 240] on div "**********" at bounding box center [626, 237] width 902 height 228
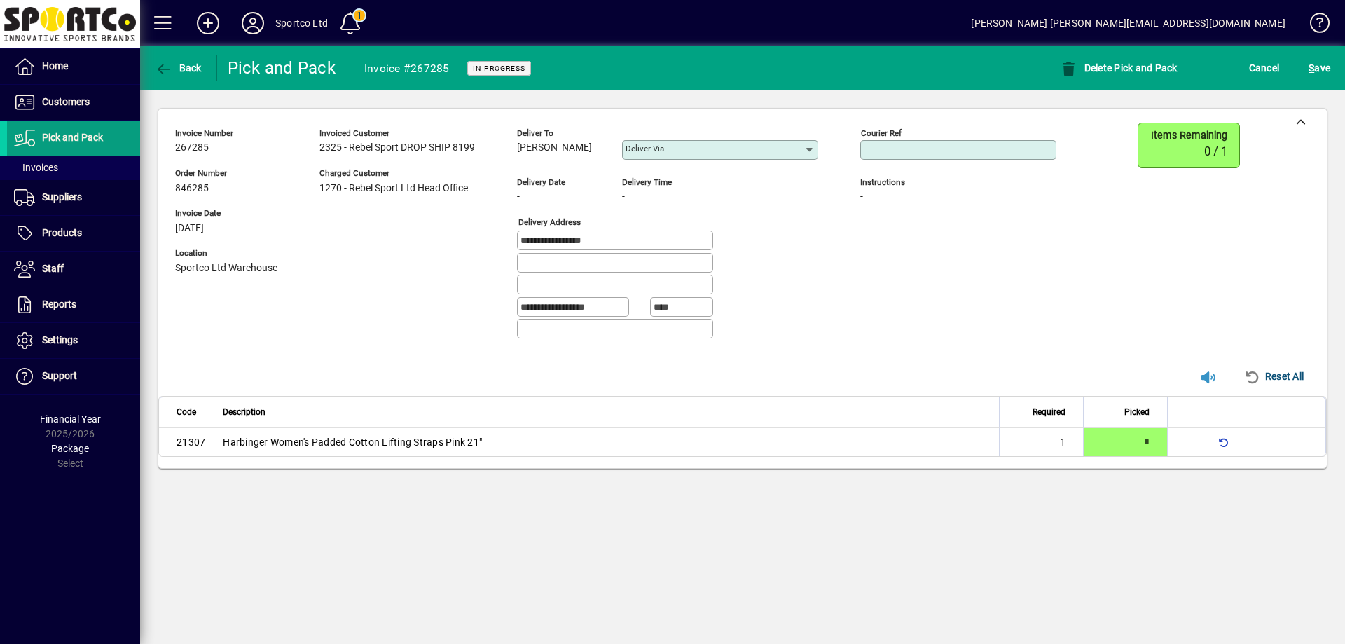
click at [1021, 153] on input "Courier Ref" at bounding box center [959, 149] width 192 height 11
paste input "**********"
type input "**********"
click at [1311, 63] on span "S" at bounding box center [1311, 67] width 6 height 11
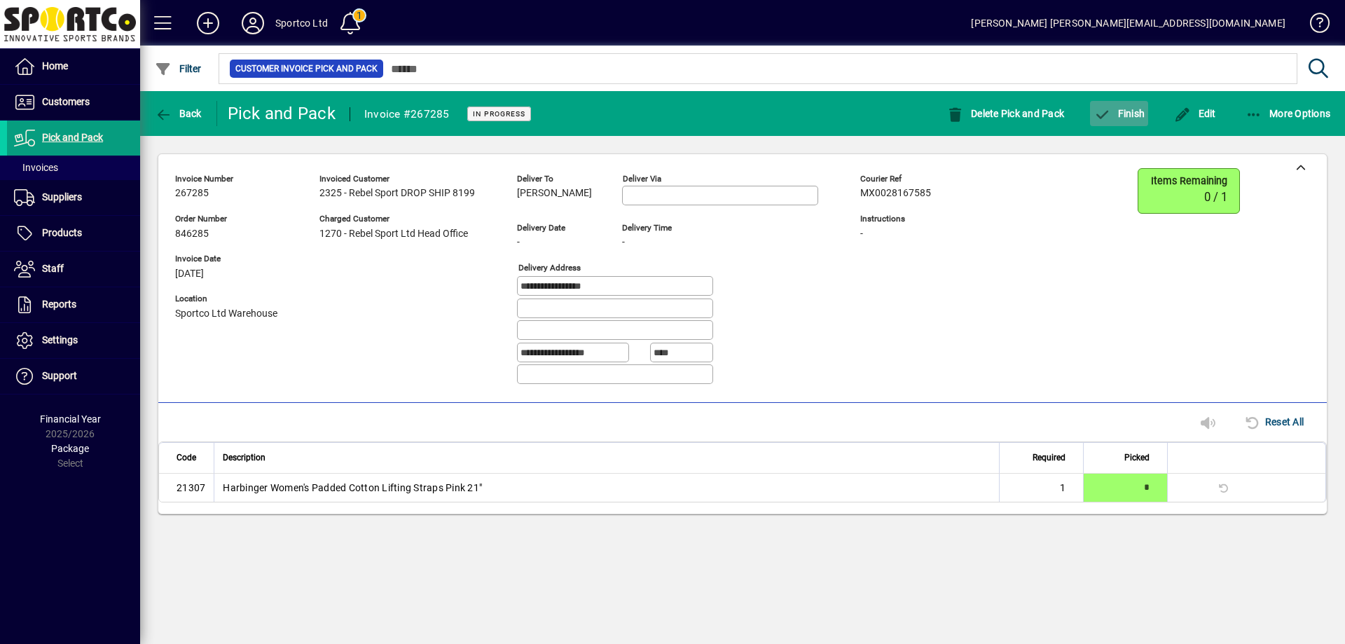
click at [1125, 109] on span "Finish" at bounding box center [1118, 113] width 51 height 11
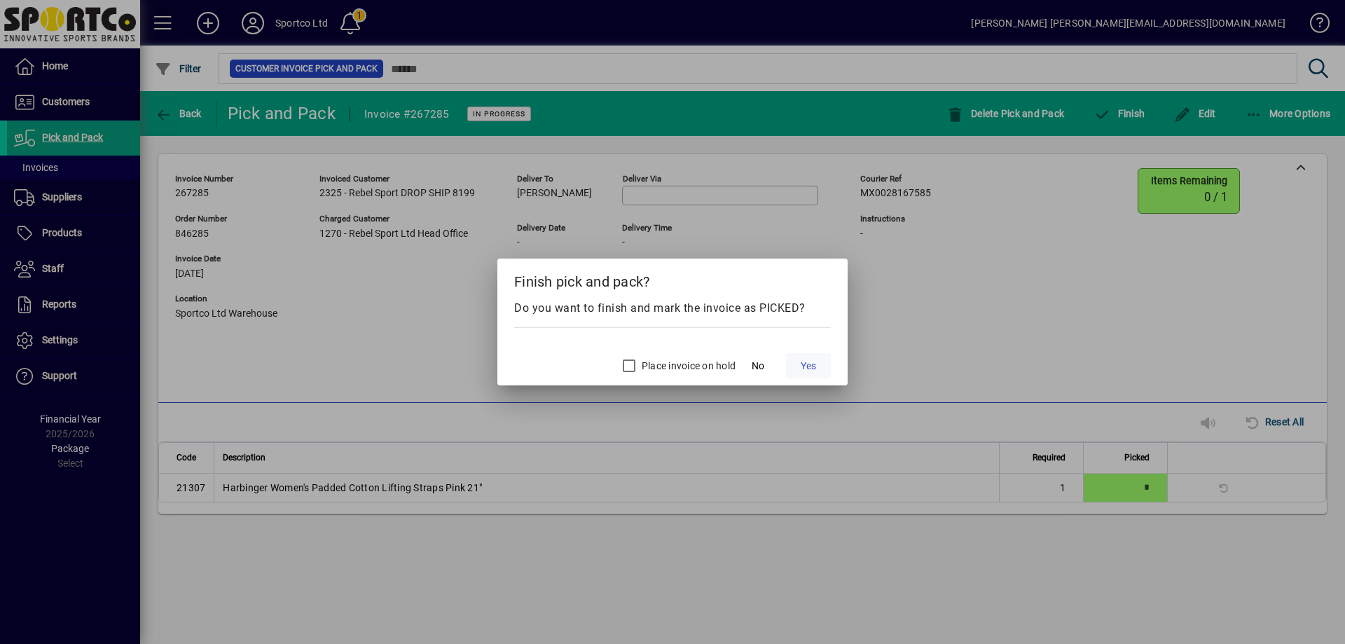
click at [807, 364] on span "Yes" at bounding box center [807, 366] width 15 height 15
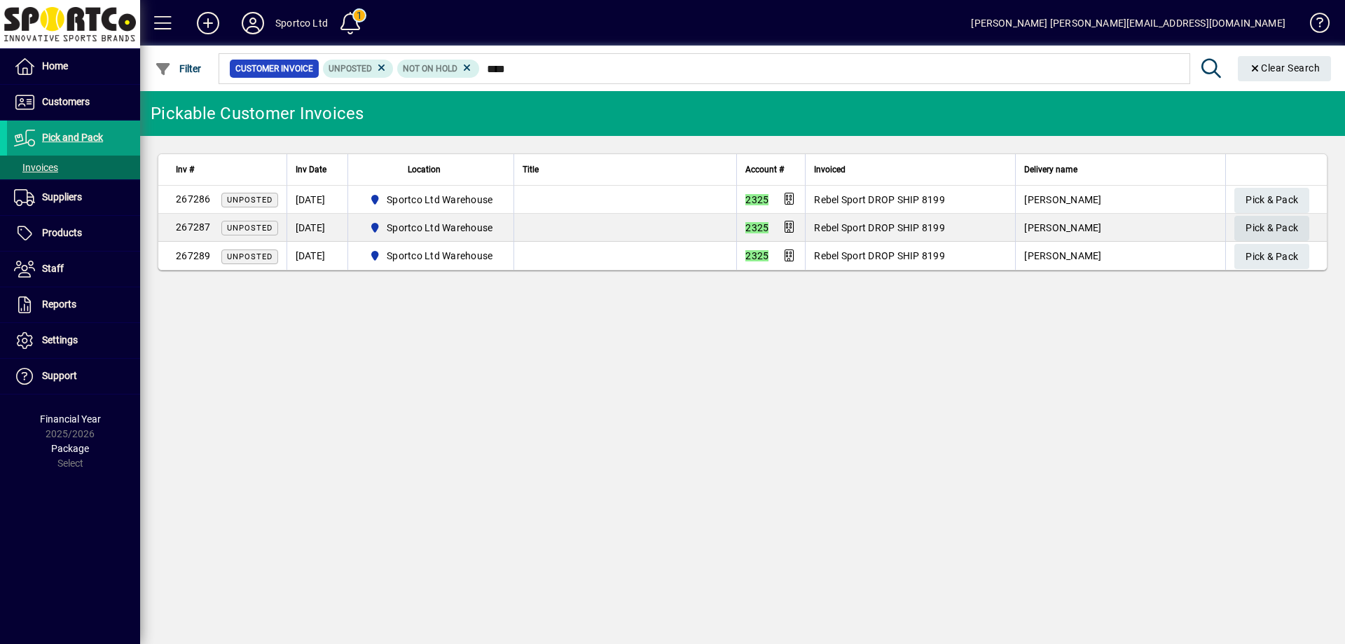
type input "****"
click at [1247, 226] on span "Pick & Pack" at bounding box center [1271, 227] width 53 height 23
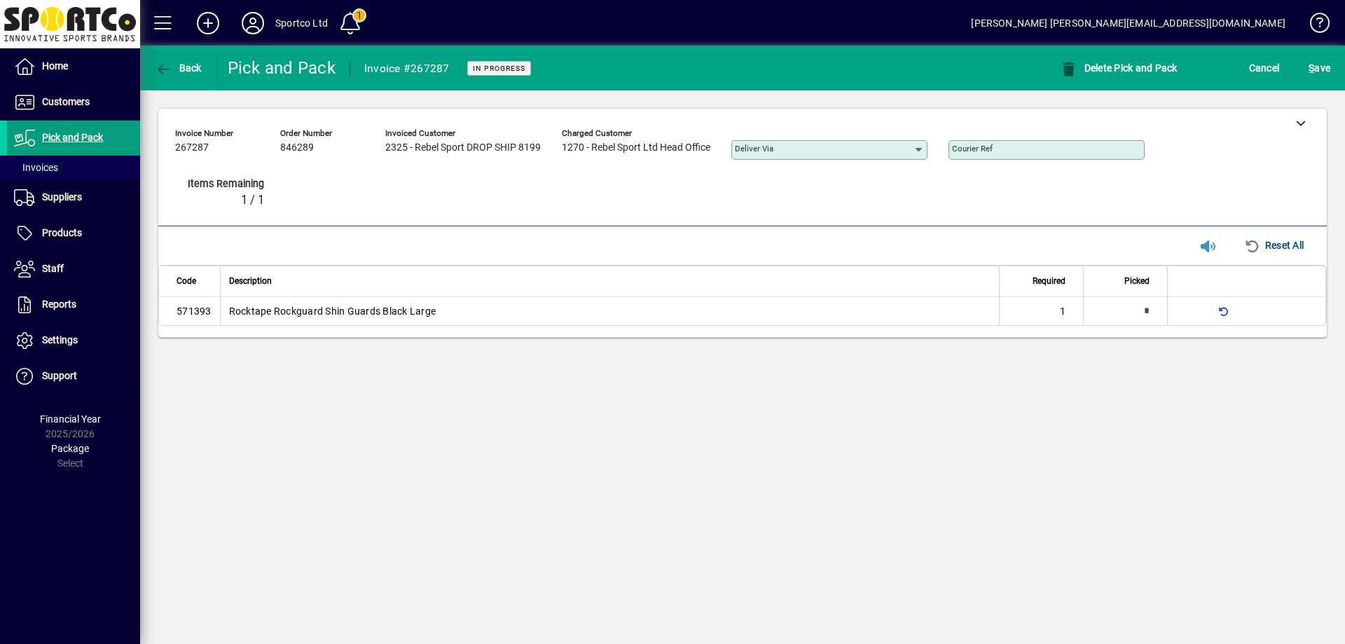
type input "*"
click at [1298, 123] on icon at bounding box center [1301, 123] width 10 height 10
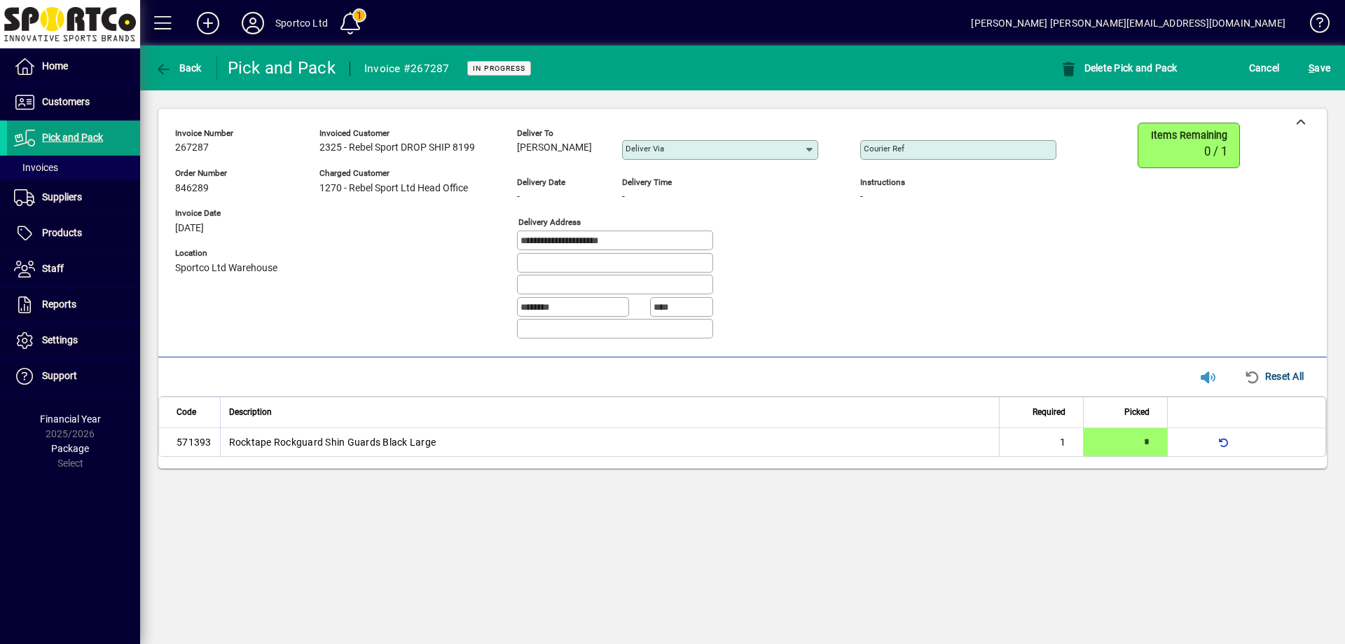
copy span "[PERSON_NAME]"
drag, startPoint x: 584, startPoint y: 144, endPoint x: 480, endPoint y: 142, distance: 104.4
click at [517, 158] on div "**********" at bounding box center [626, 237] width 902 height 228
drag, startPoint x: 604, startPoint y: 237, endPoint x: 507, endPoint y: 256, distance: 99.2
click at [507, 256] on div "**********" at bounding box center [626, 237] width 902 height 228
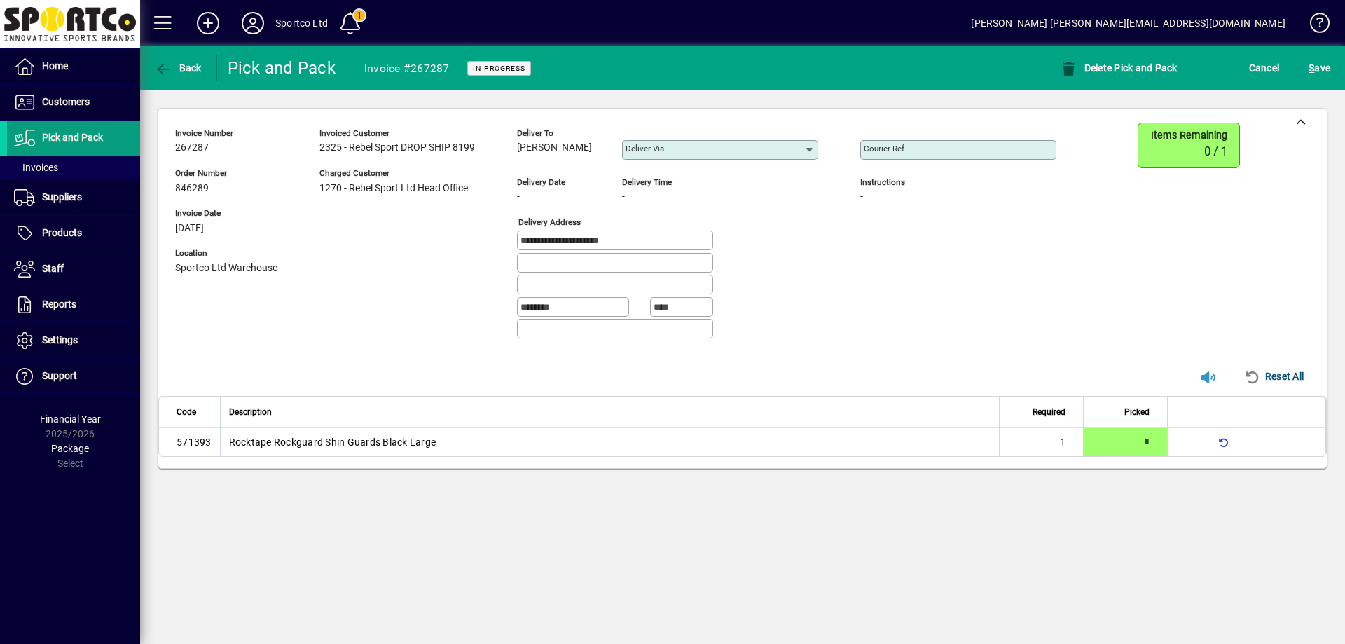
drag, startPoint x: 653, startPoint y: 239, endPoint x: 457, endPoint y: 211, distance: 197.3
click at [609, 251] on app-field "**********" at bounding box center [615, 241] width 196 height 22
click at [968, 146] on input "Courier Ref" at bounding box center [959, 149] width 192 height 11
paste input "**********"
type input "**********"
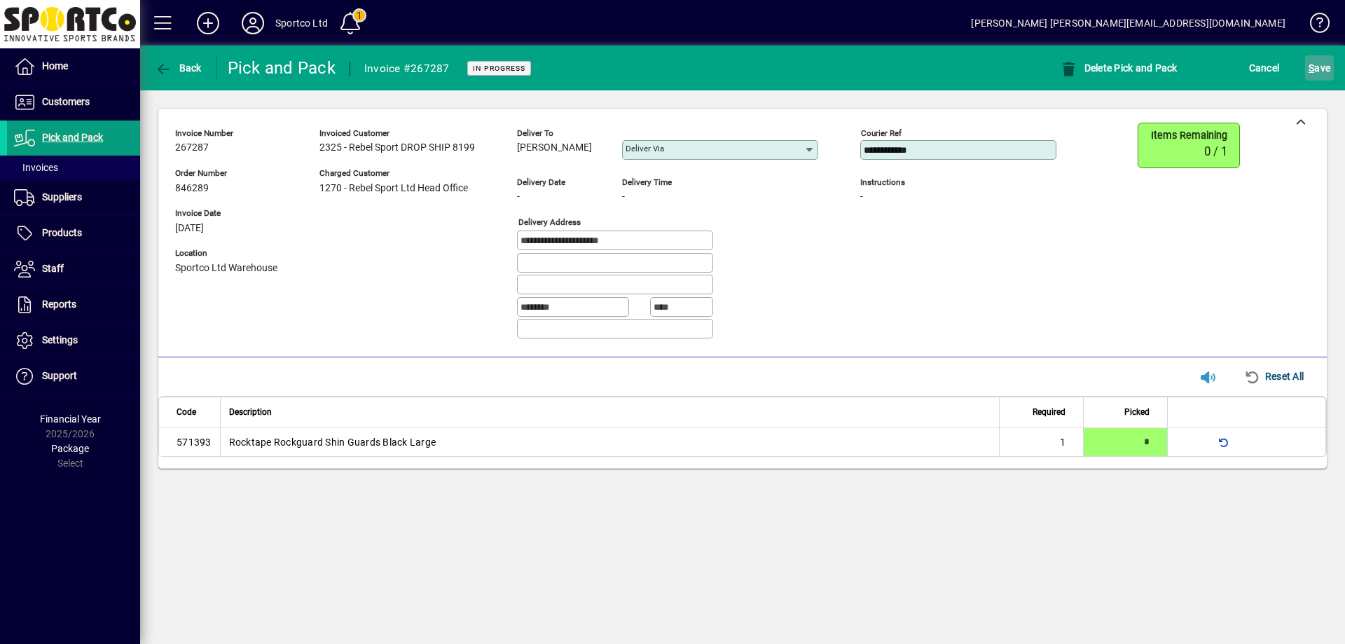
click at [1314, 69] on span "S ave" at bounding box center [1319, 68] width 22 height 22
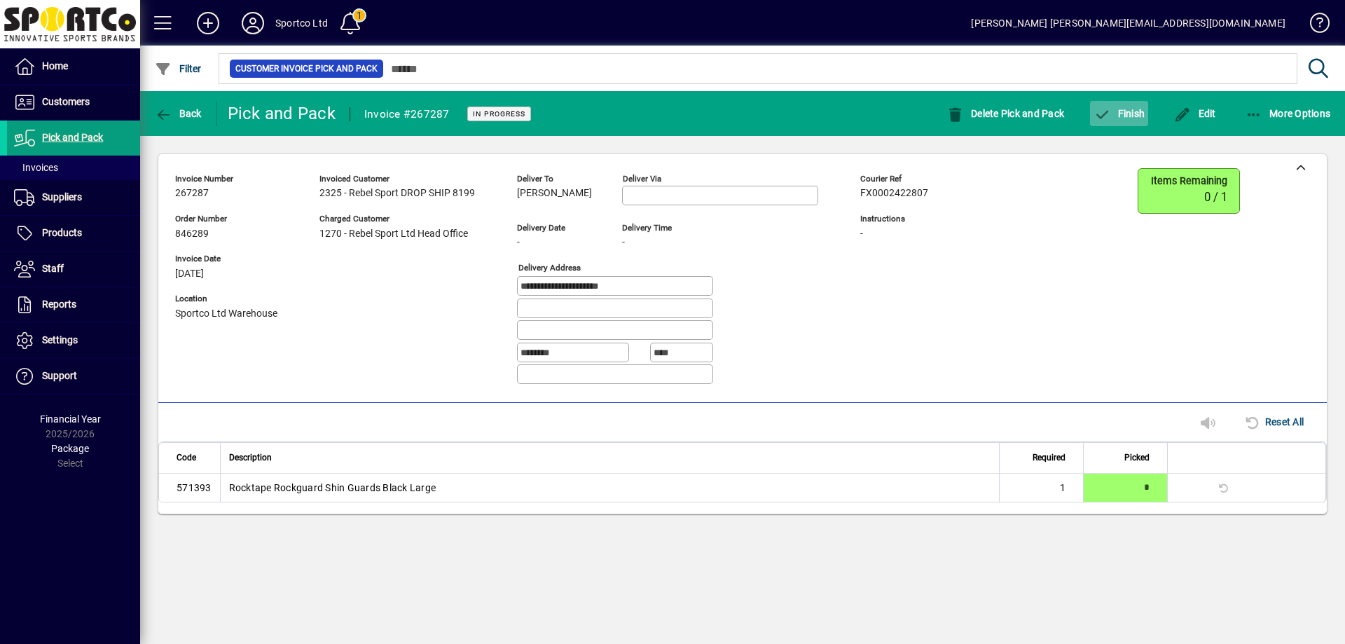
click at [1109, 115] on icon "button" at bounding box center [1102, 115] width 18 height 14
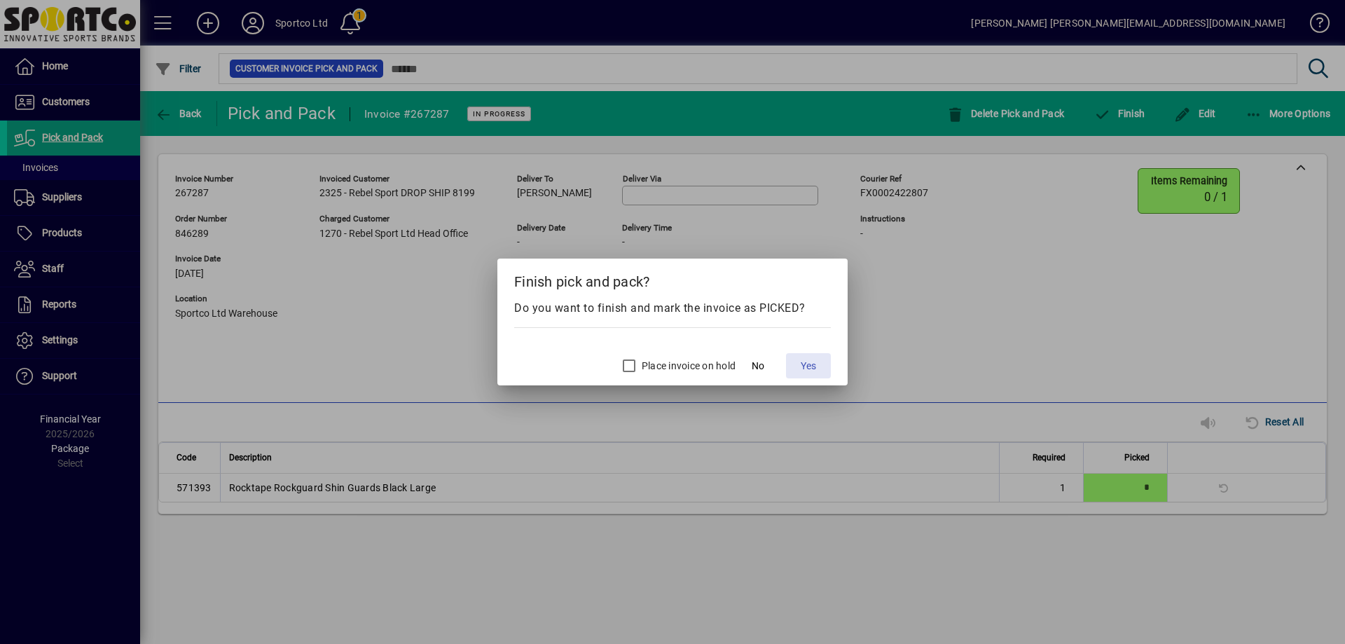
click at [812, 359] on span "Yes" at bounding box center [807, 366] width 15 height 15
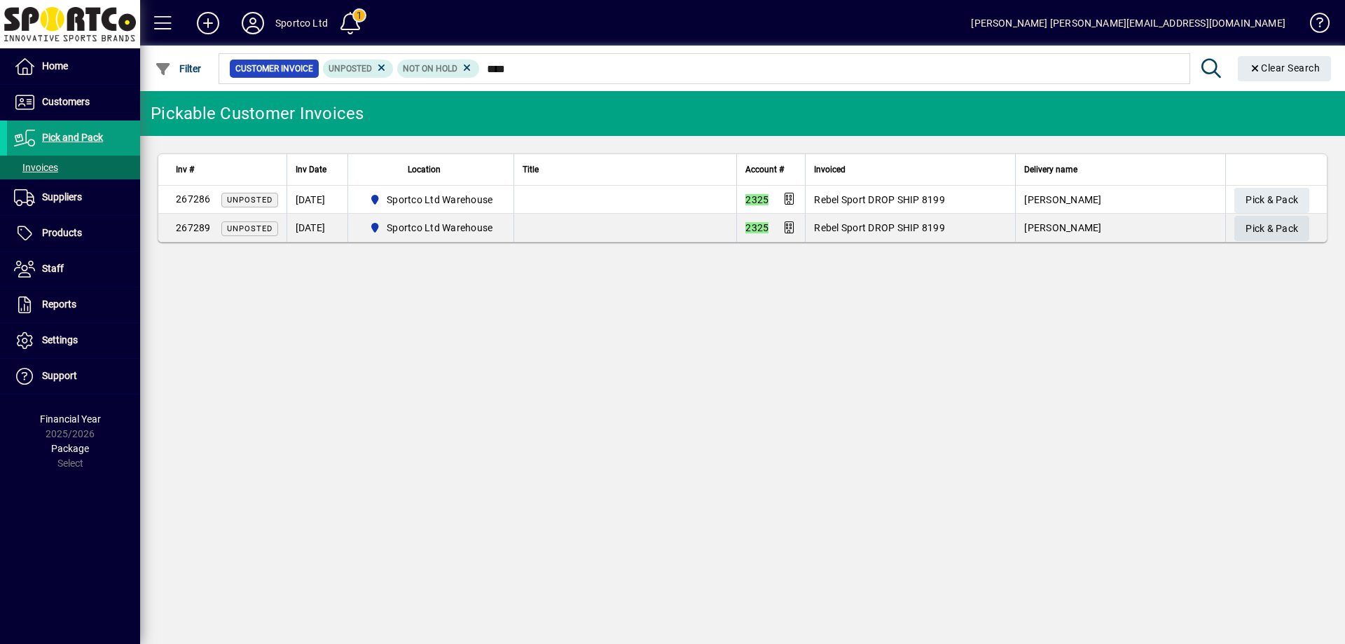
type input "****"
click at [1275, 222] on span "Pick & Pack" at bounding box center [1271, 228] width 53 height 23
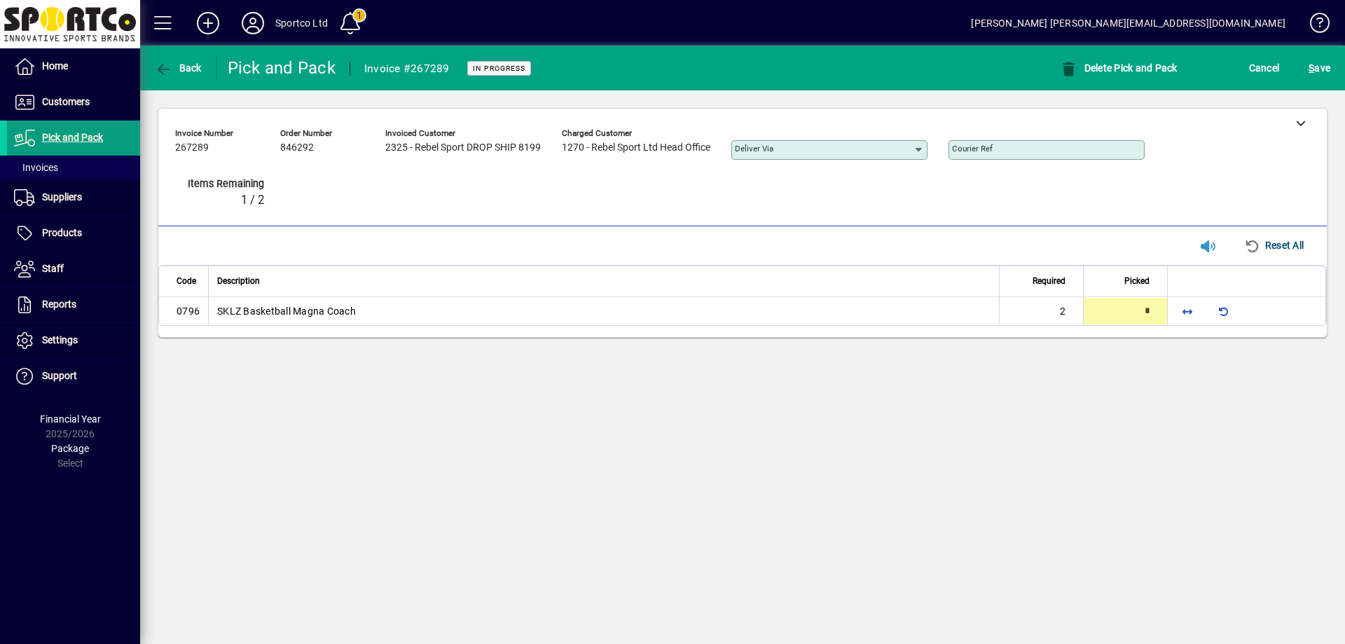
type input "*"
drag, startPoint x: 1293, startPoint y: 116, endPoint x: 1302, endPoint y: 118, distance: 8.5
click at [1301, 118] on div at bounding box center [1300, 123] width 53 height 28
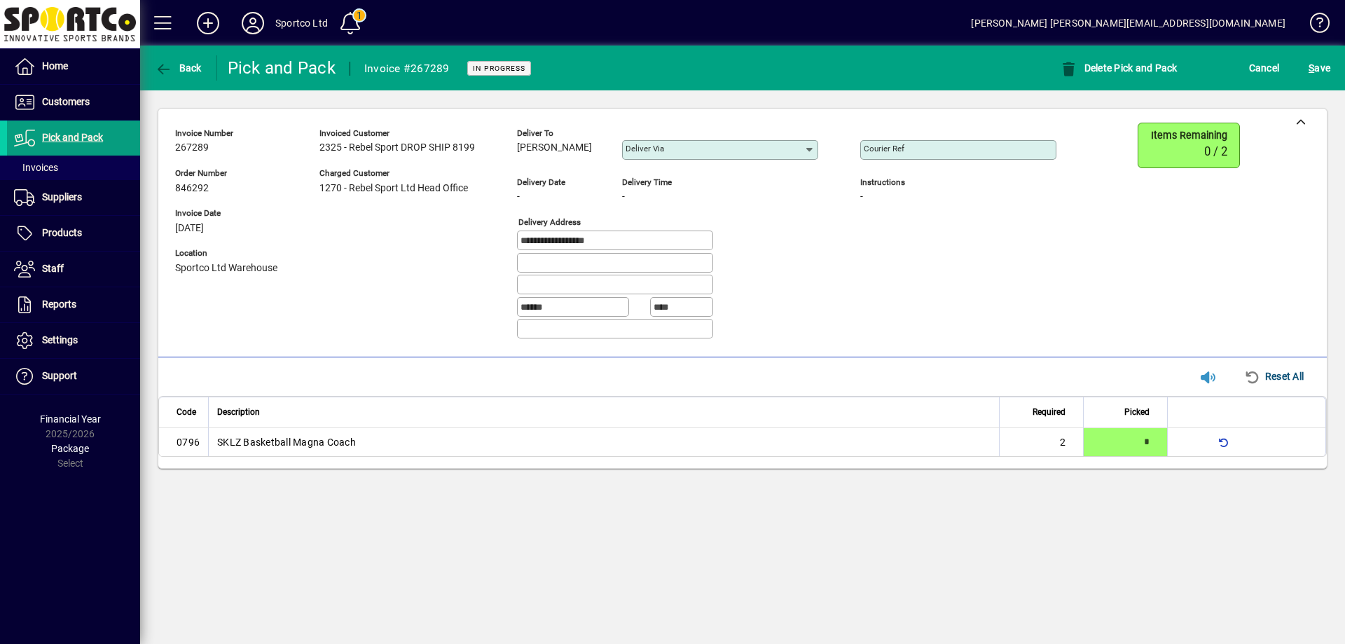
drag, startPoint x: 598, startPoint y: 146, endPoint x: 519, endPoint y: 152, distance: 79.4
click at [519, 152] on div "[PERSON_NAME]" at bounding box center [559, 147] width 84 height 15
copy span "[PERSON_NAME]"
drag, startPoint x: 556, startPoint y: 249, endPoint x: 497, endPoint y: 255, distance: 59.2
click at [497, 255] on div "**********" at bounding box center [626, 237] width 902 height 228
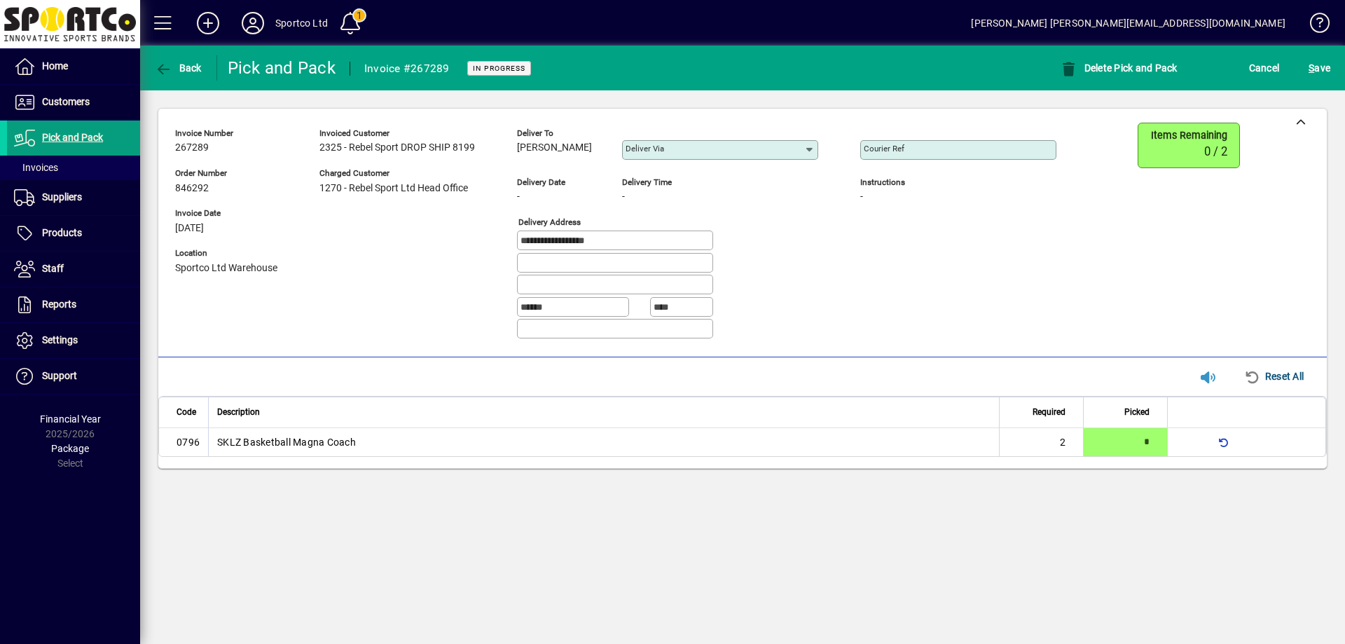
click at [895, 147] on mat-label "Courier Ref" at bounding box center [883, 149] width 41 height 10
click at [895, 147] on input "Courier Ref" at bounding box center [959, 149] width 192 height 11
paste input "**********"
type input "**********"
click at [1312, 53] on span "submit" at bounding box center [1319, 68] width 29 height 34
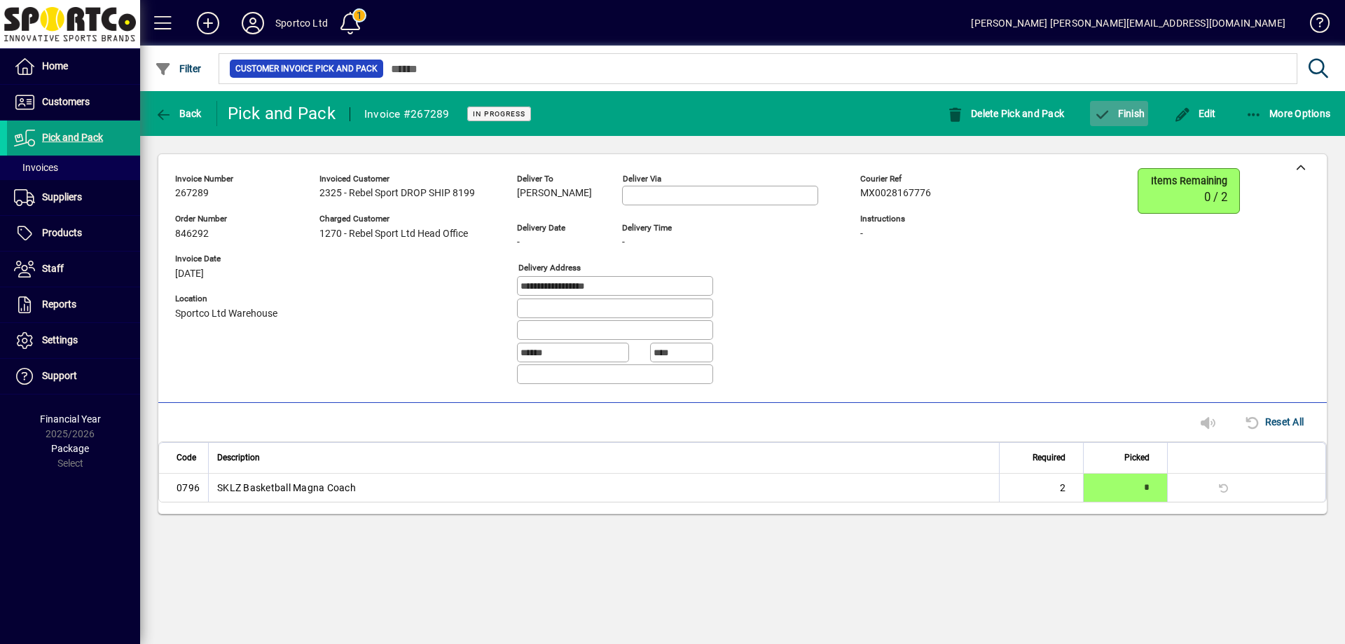
click at [1122, 108] on span "Finish" at bounding box center [1118, 113] width 51 height 11
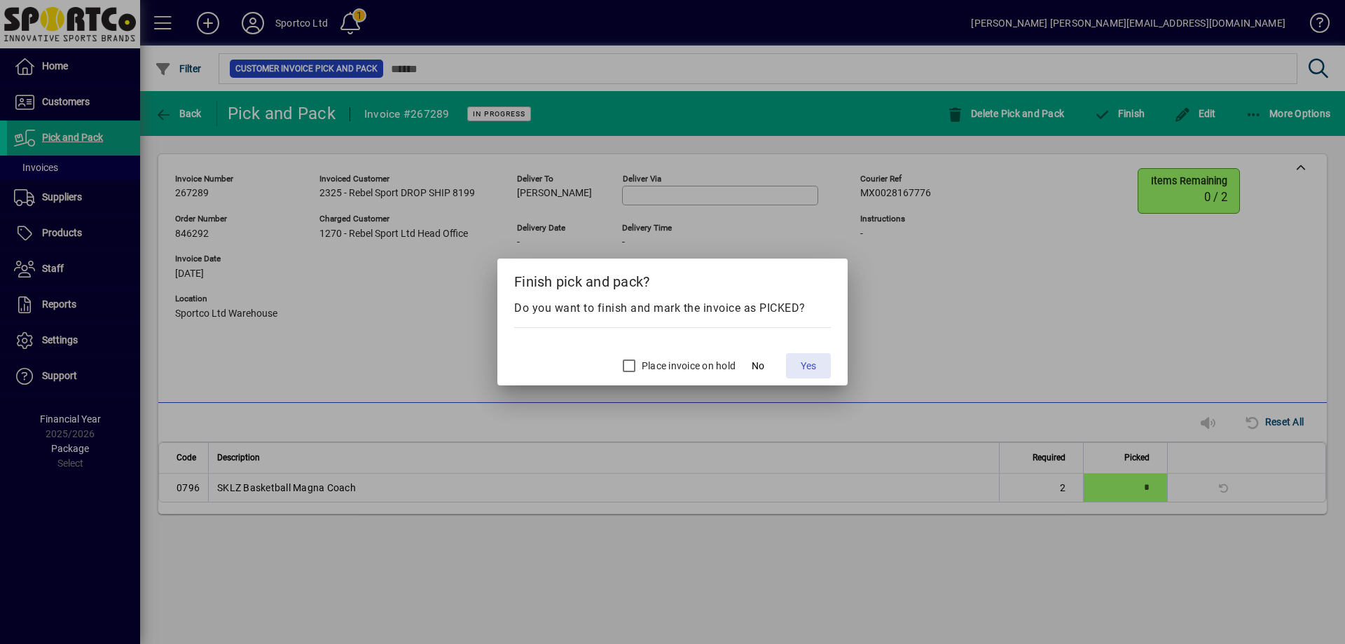
click at [807, 366] on span "Yes" at bounding box center [807, 366] width 15 height 15
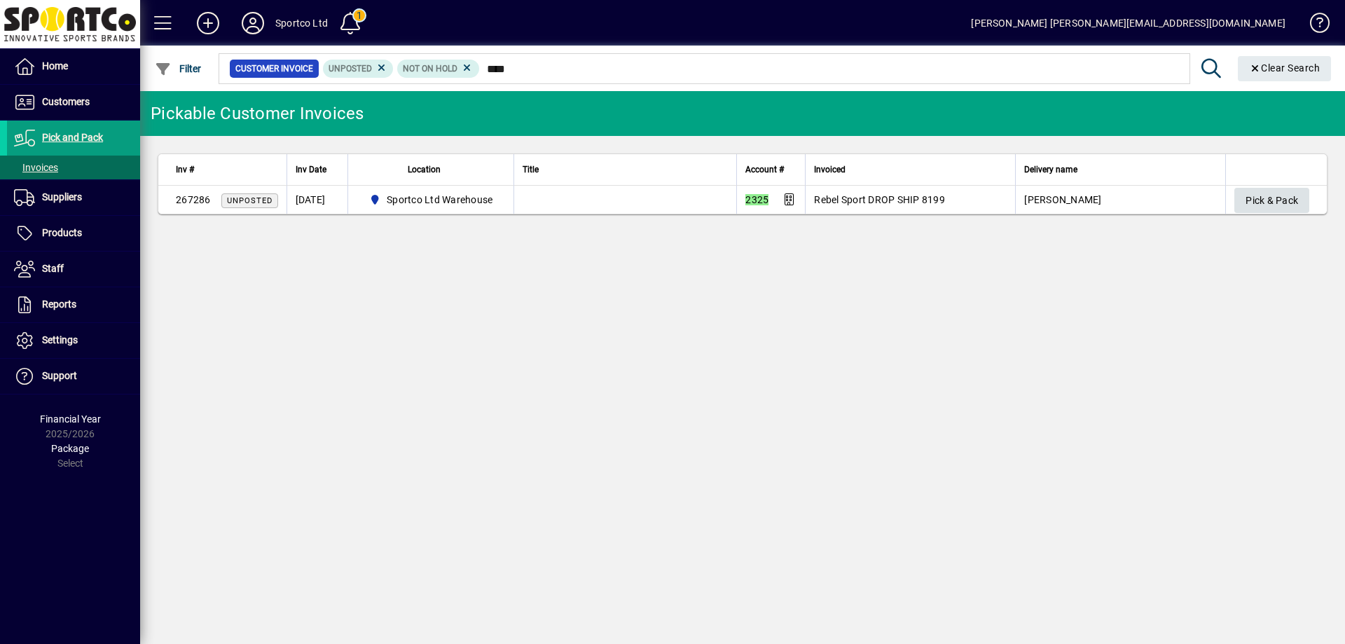
type input "****"
click at [1278, 197] on span "Pick & Pack" at bounding box center [1271, 200] width 53 height 23
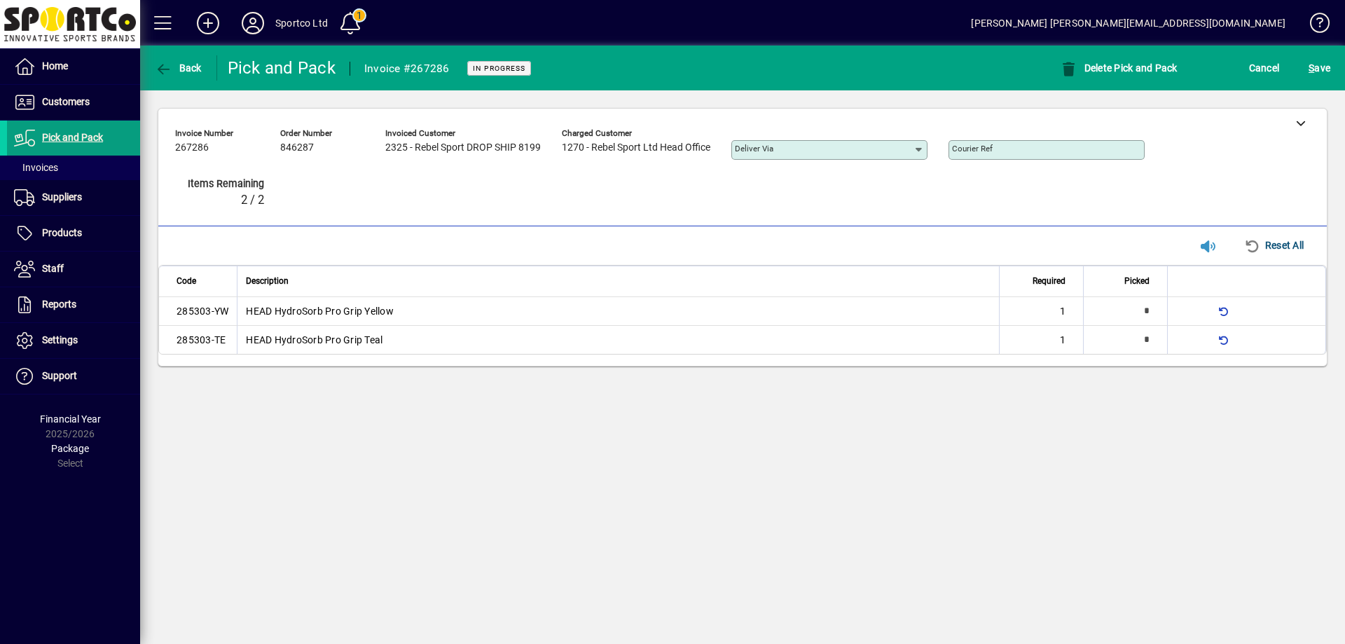
type input "*"
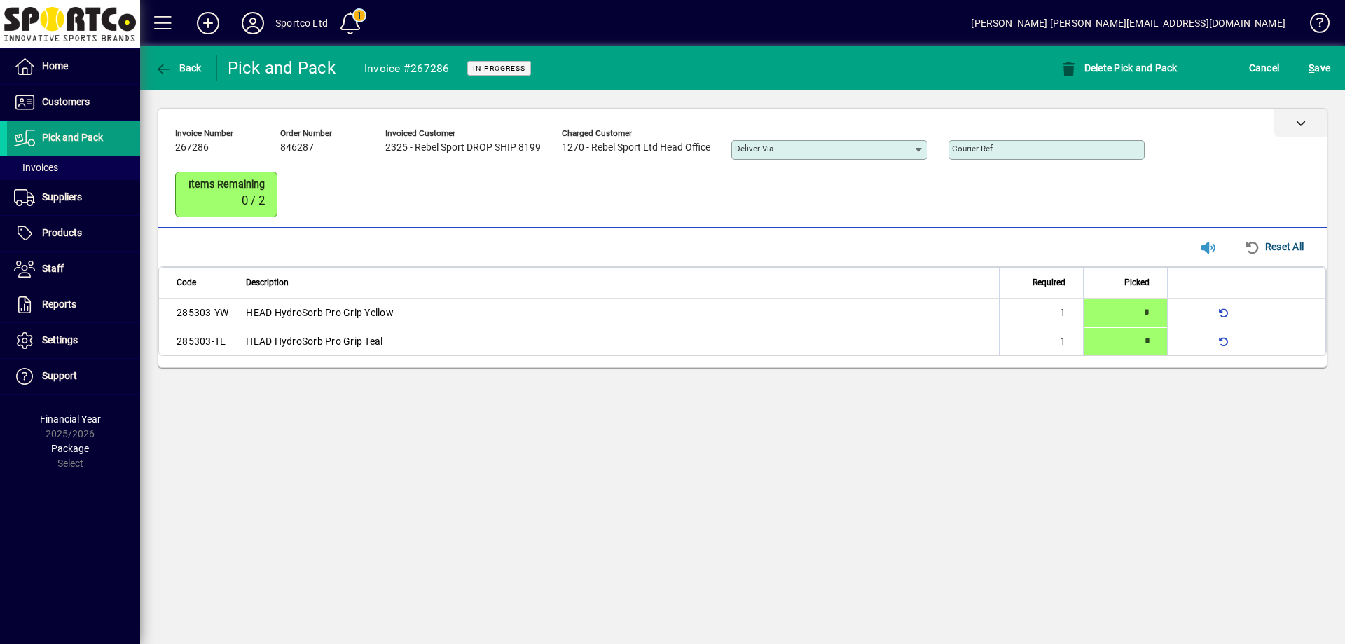
click at [1305, 123] on div at bounding box center [1300, 123] width 53 height 28
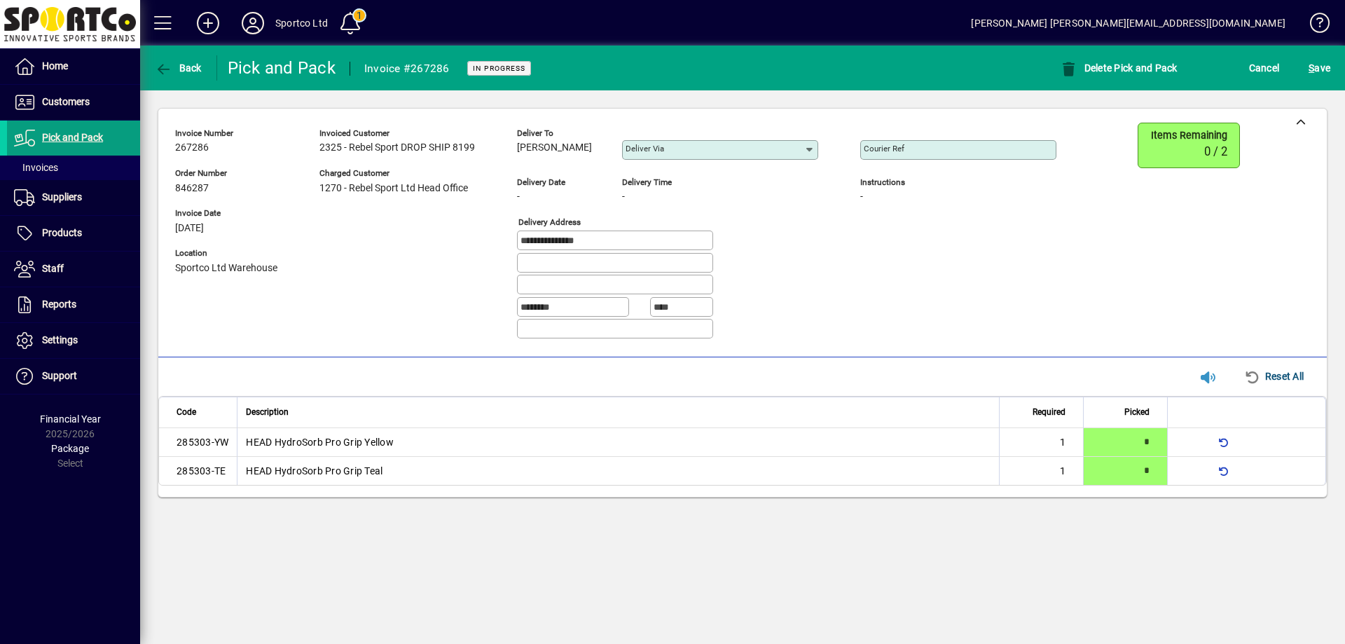
copy span "[PERSON_NAME]"
drag, startPoint x: 581, startPoint y: 147, endPoint x: 553, endPoint y: 152, distance: 28.4
click at [522, 163] on div "Deliver to [PERSON_NAME]" at bounding box center [559, 145] width 84 height 39
drag, startPoint x: 619, startPoint y: 244, endPoint x: 477, endPoint y: 242, distance: 142.2
click at [477, 242] on div "**********" at bounding box center [626, 237] width 902 height 228
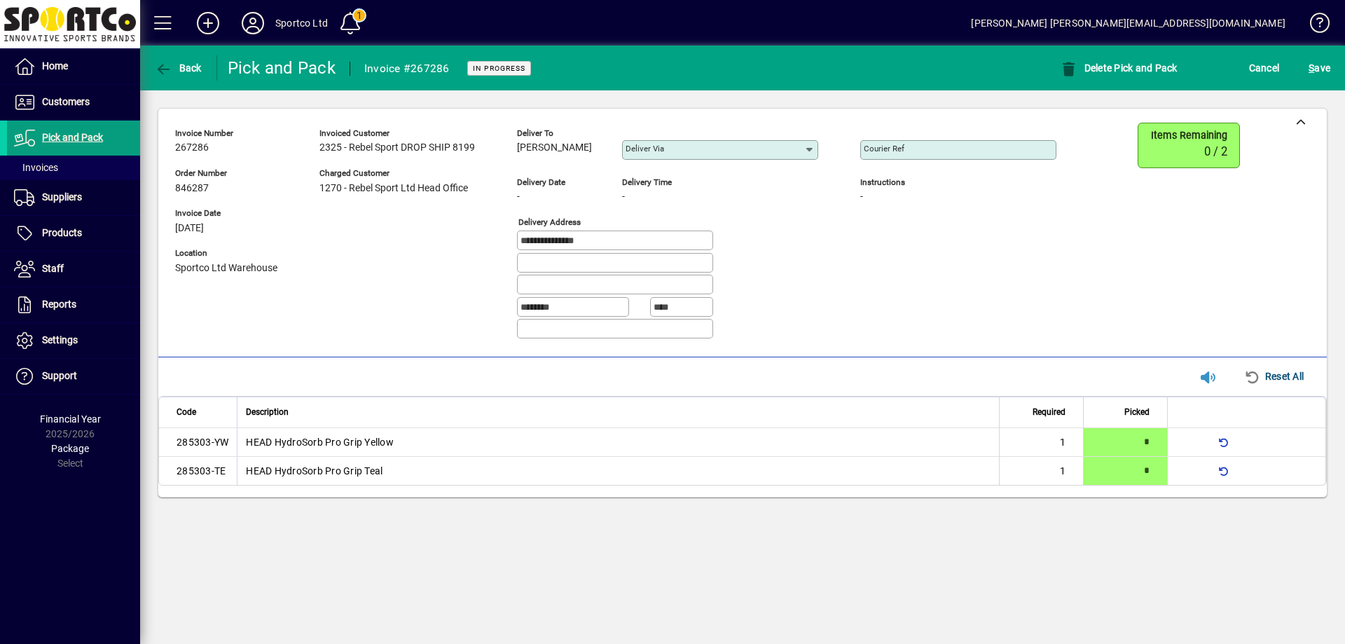
click at [910, 155] on input "Courier Ref" at bounding box center [959, 149] width 192 height 11
paste input "**********"
type input "**********"
click at [1320, 60] on span "S ave" at bounding box center [1319, 68] width 22 height 22
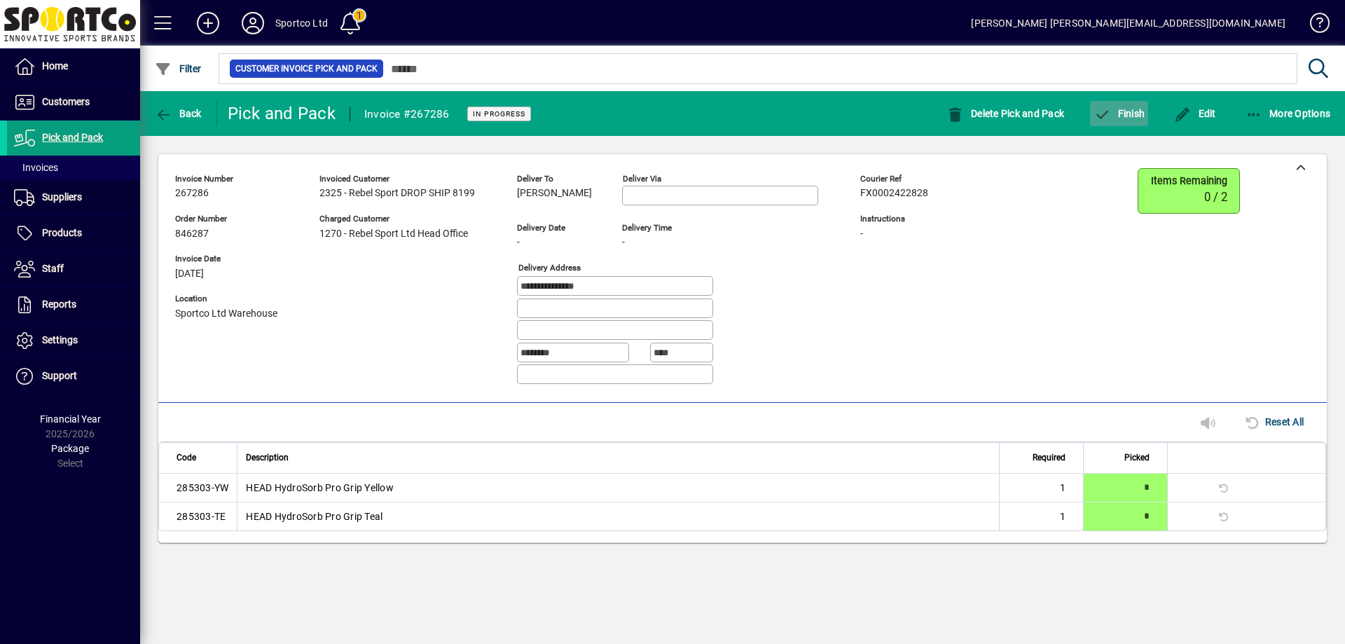
click at [1134, 118] on button "Finish" at bounding box center [1119, 113] width 58 height 25
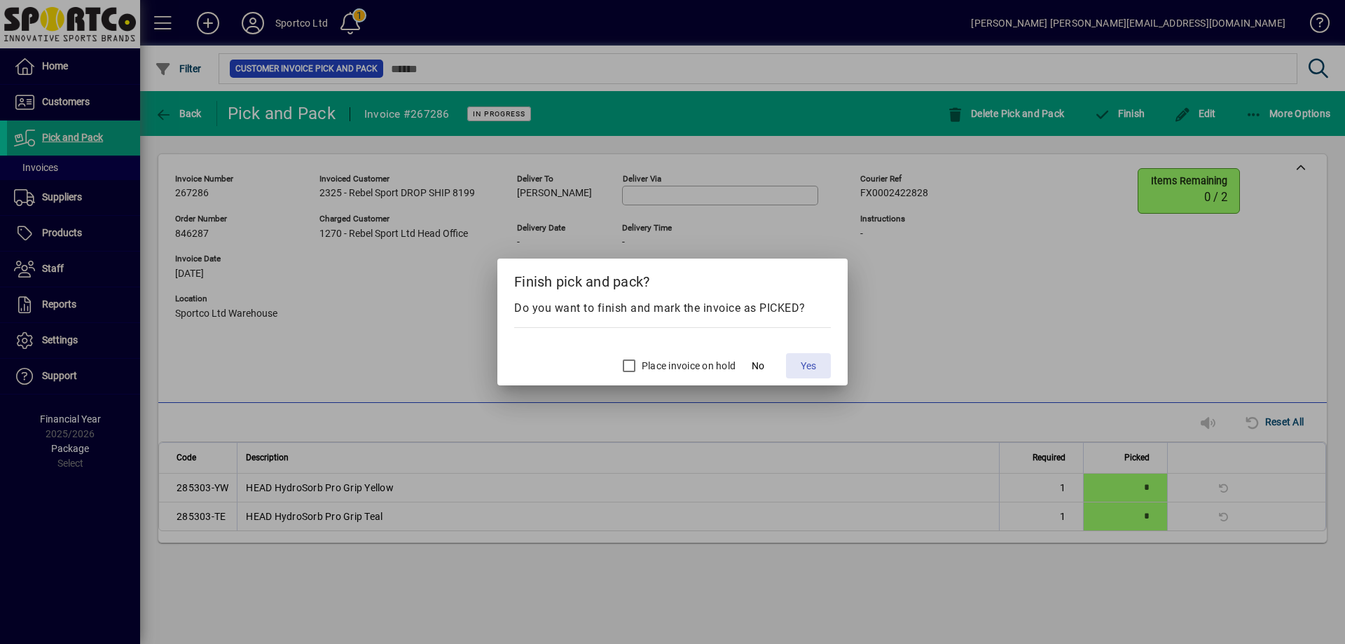
click at [812, 360] on span "Yes" at bounding box center [807, 366] width 15 height 15
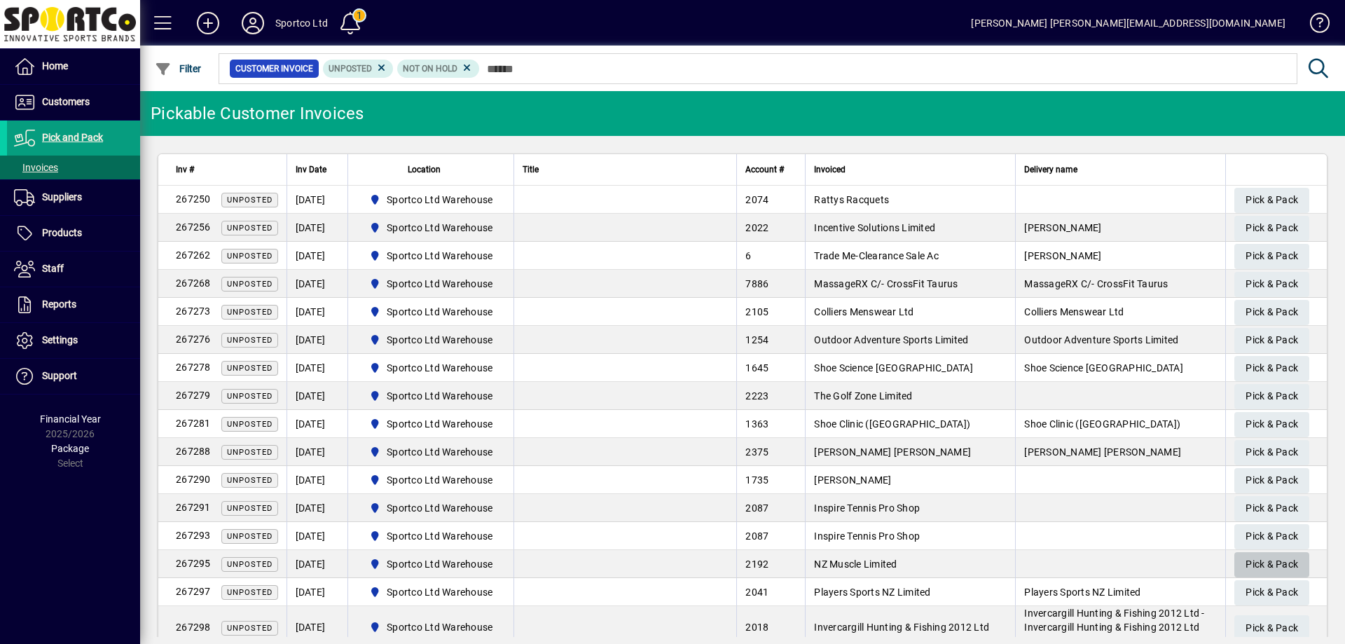
click at [1249, 555] on span "Pick & Pack" at bounding box center [1271, 564] width 53 height 23
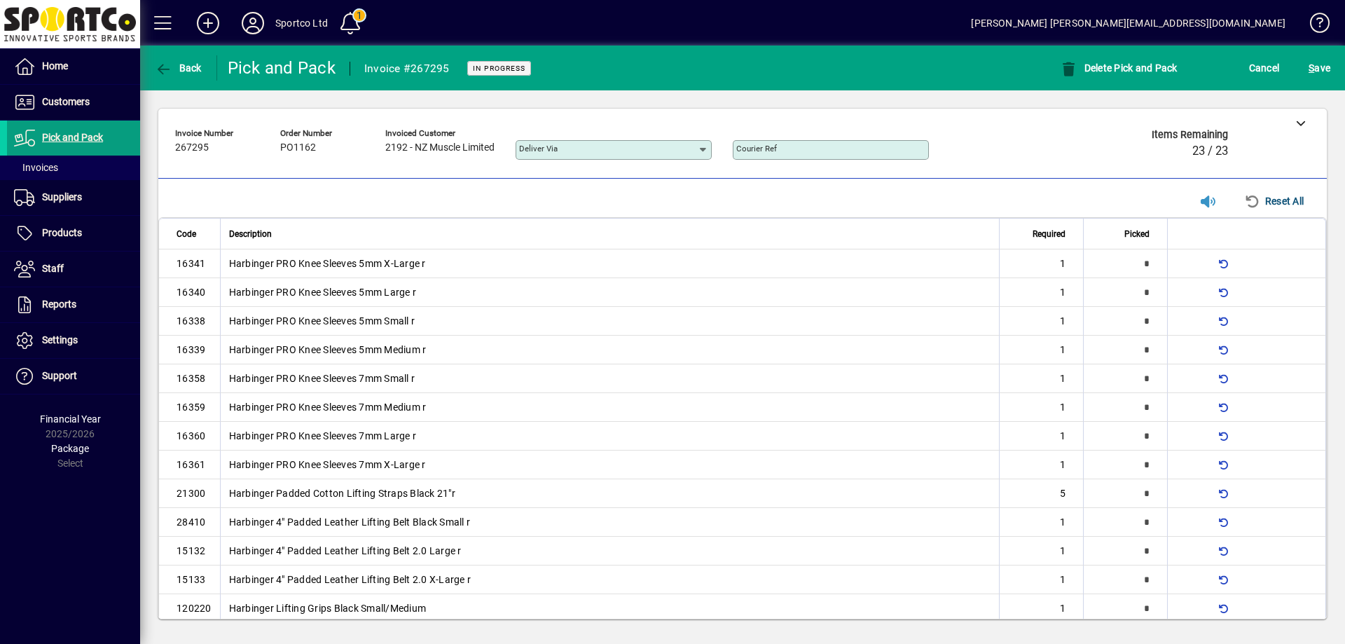
type input "*"
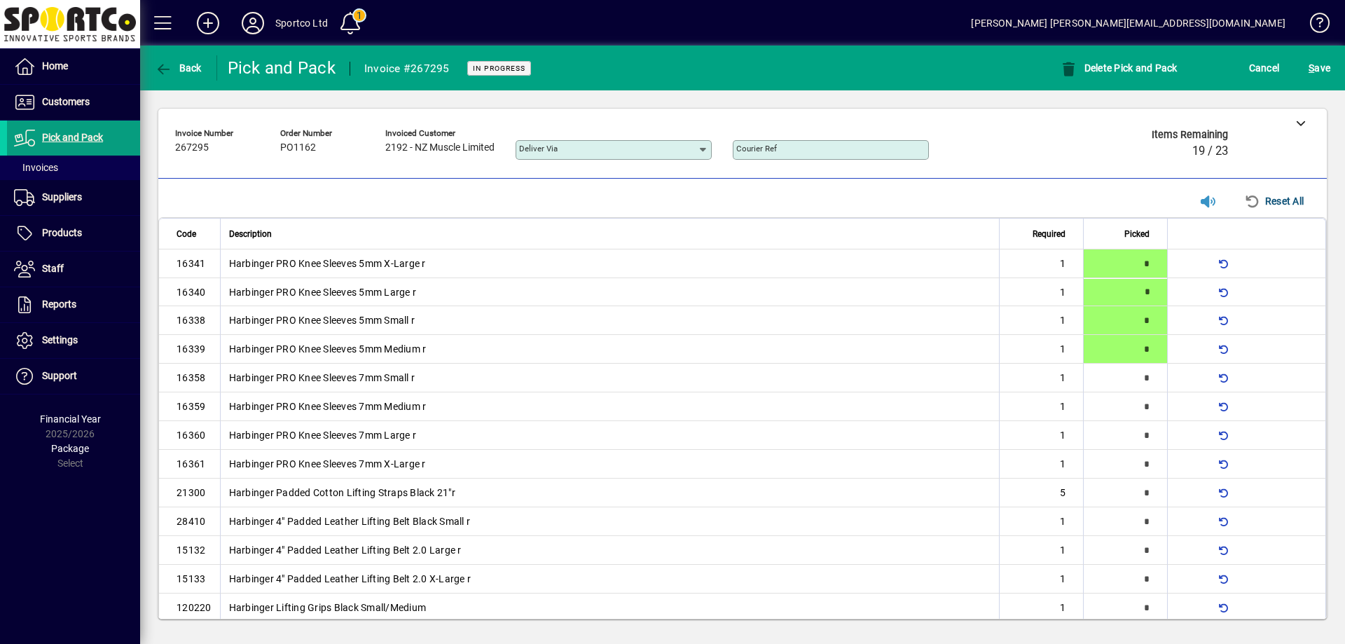
type input "*"
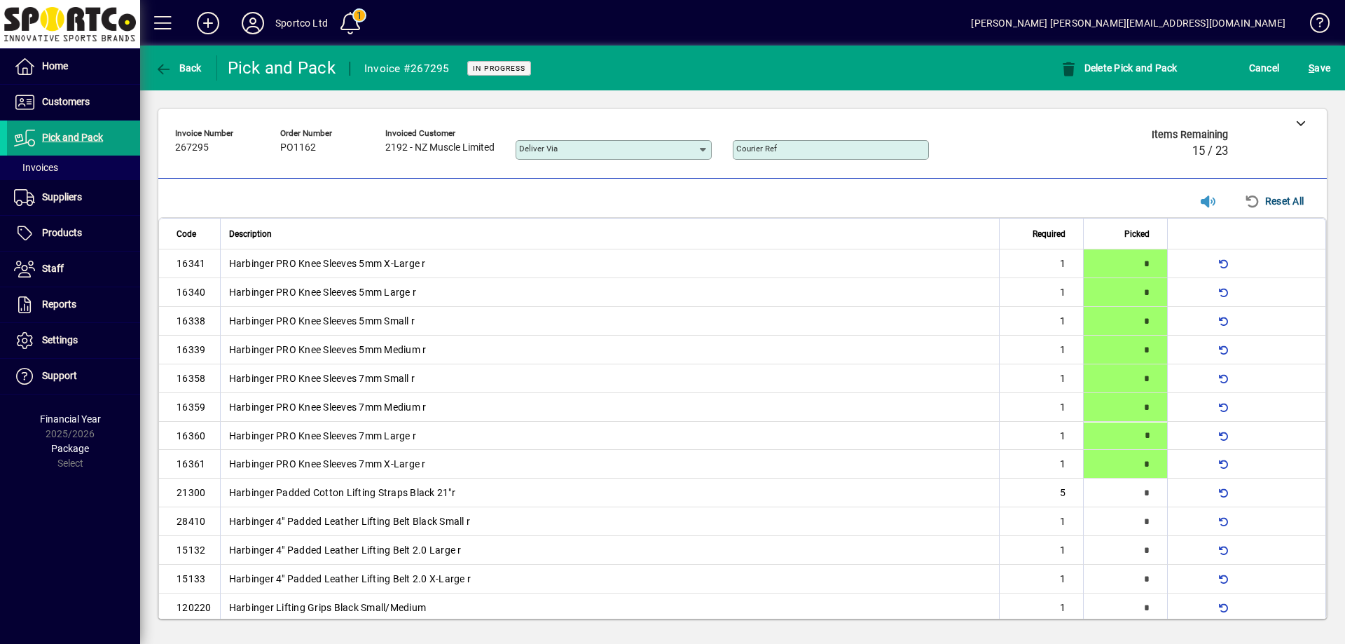
type input "*"
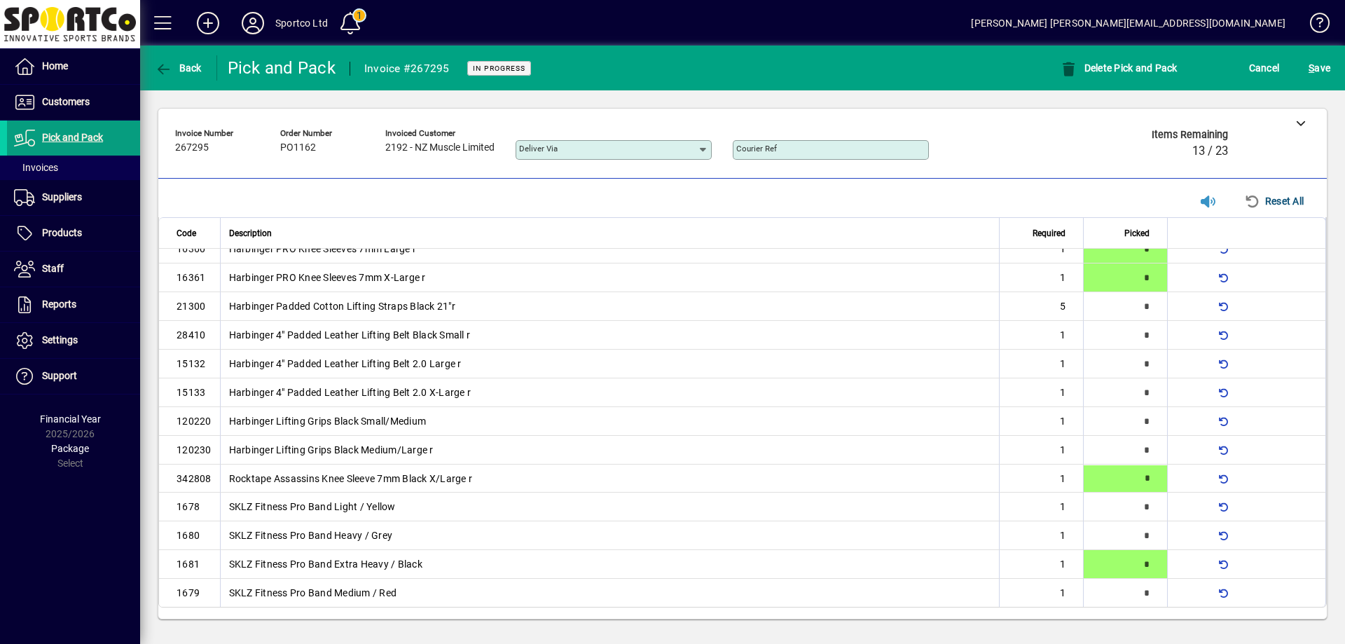
type input "*"
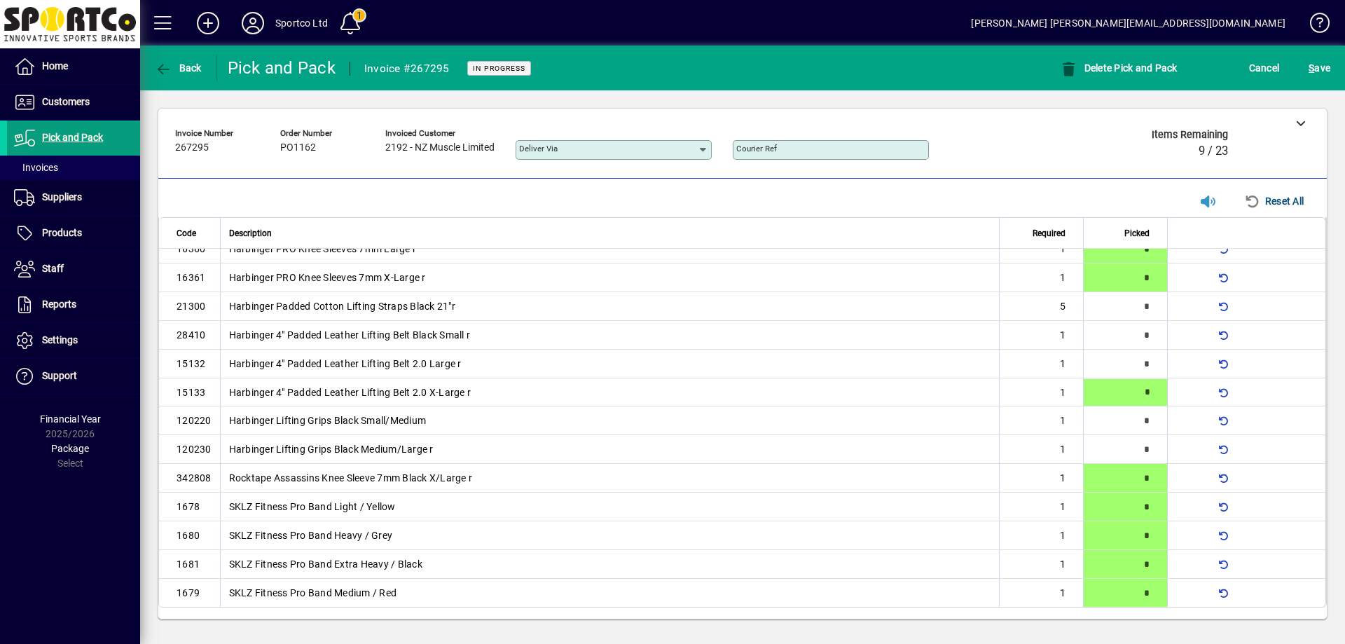
type input "*"
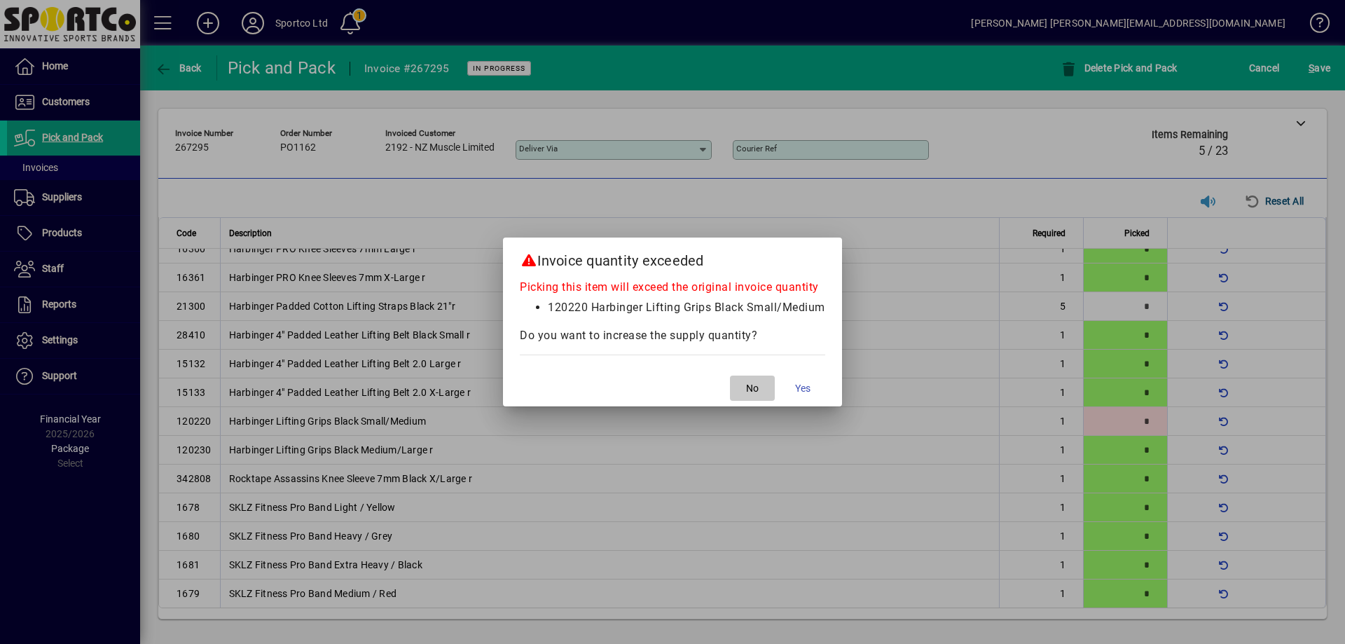
click at [753, 383] on span "No" at bounding box center [752, 388] width 13 height 15
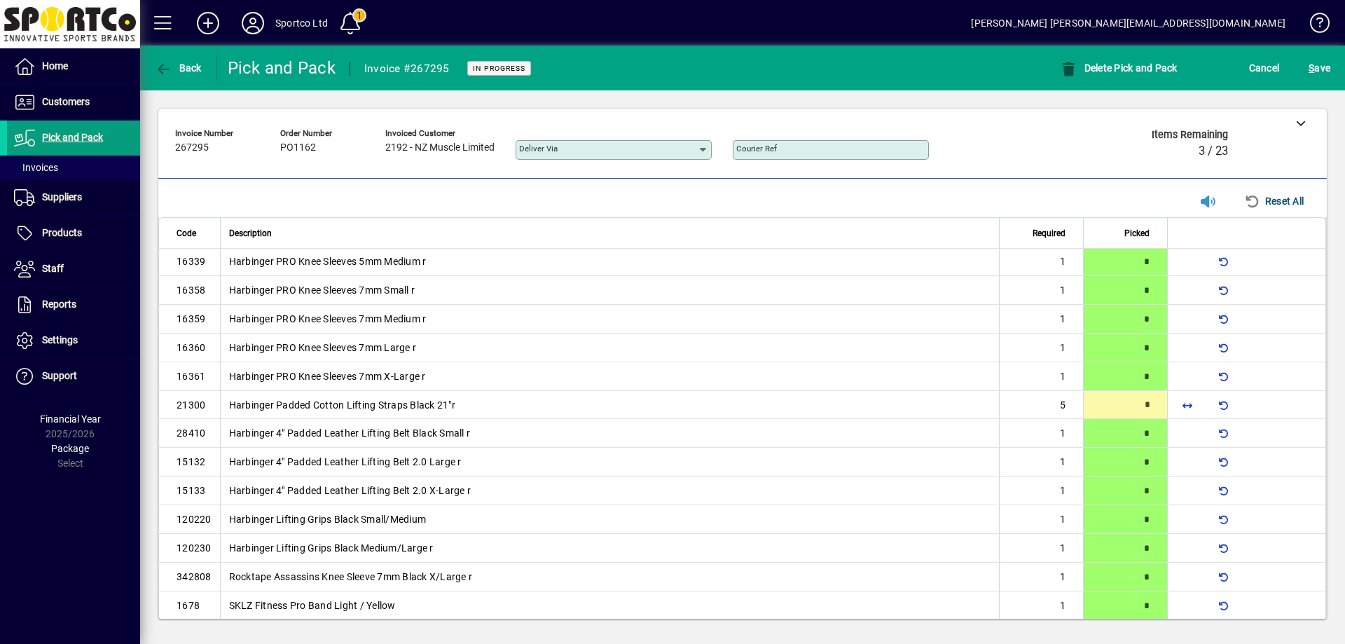
scroll to position [77, 0]
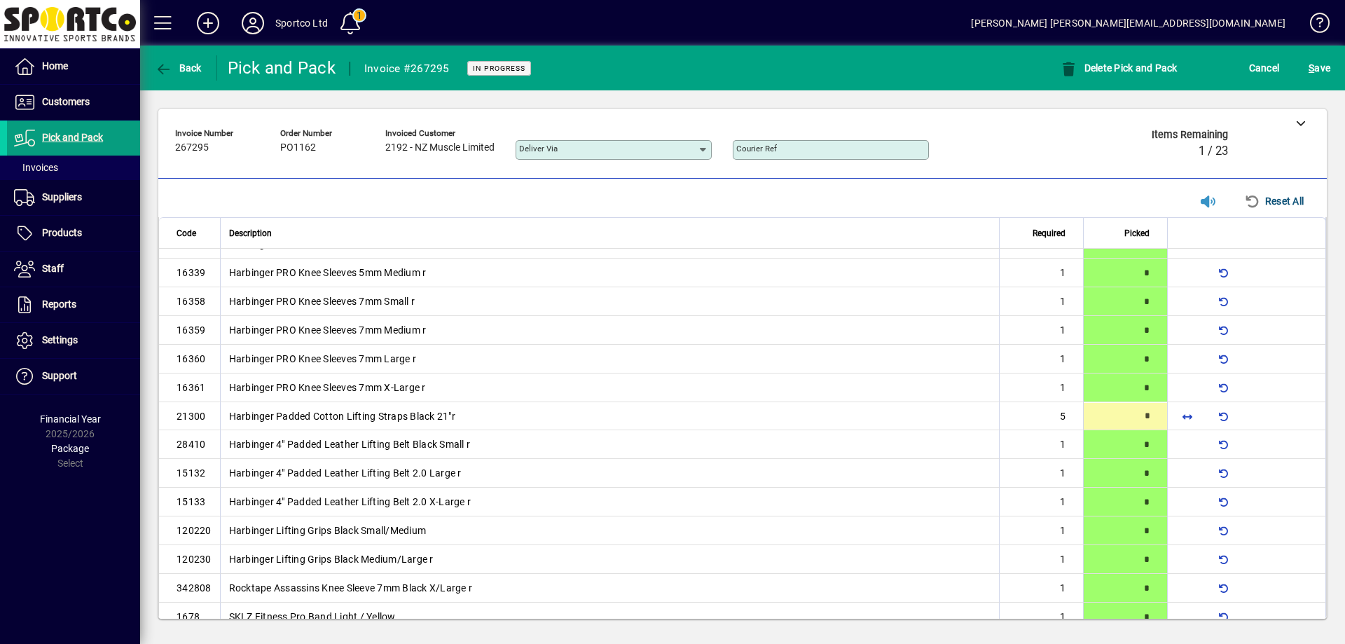
type input "*"
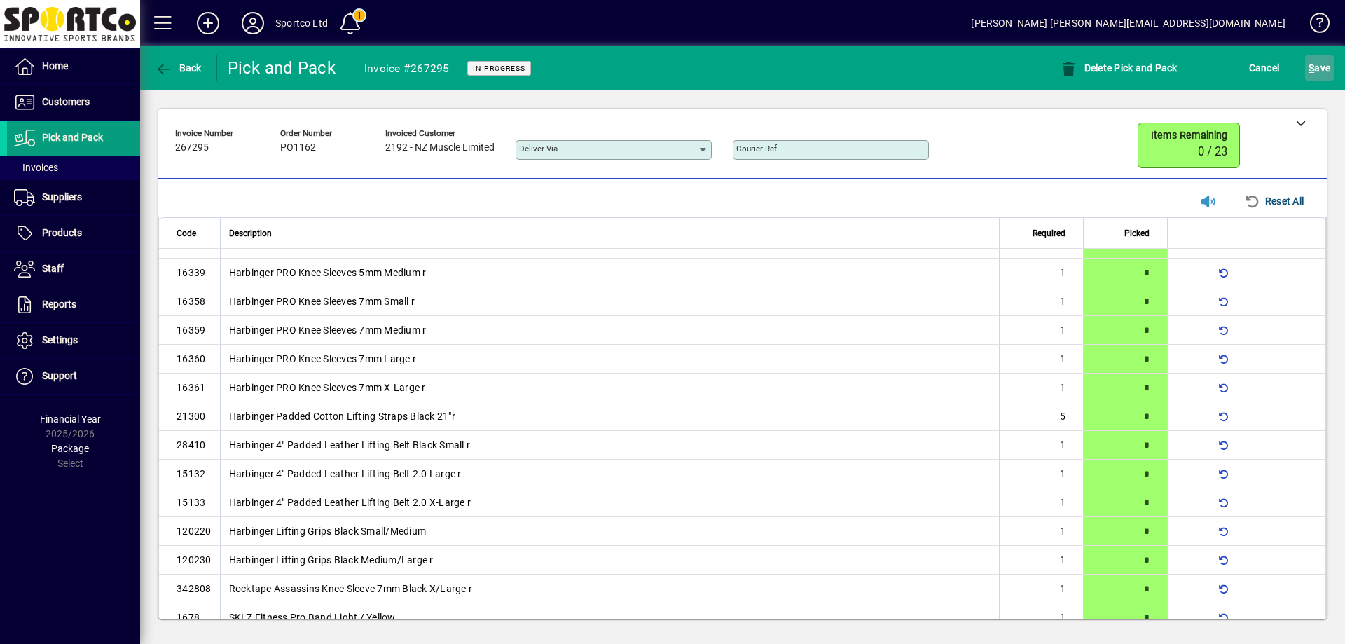
click at [1322, 63] on span "S ave" at bounding box center [1319, 68] width 22 height 22
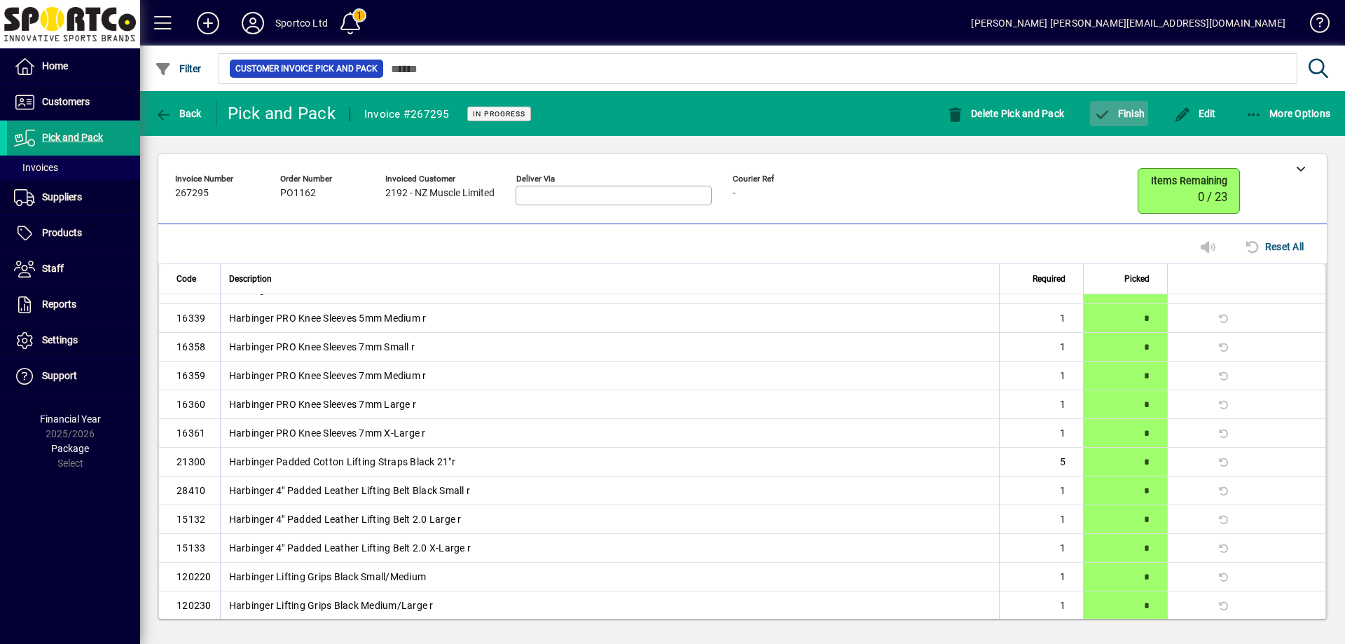
click at [1127, 112] on span "Finish" at bounding box center [1118, 113] width 51 height 11
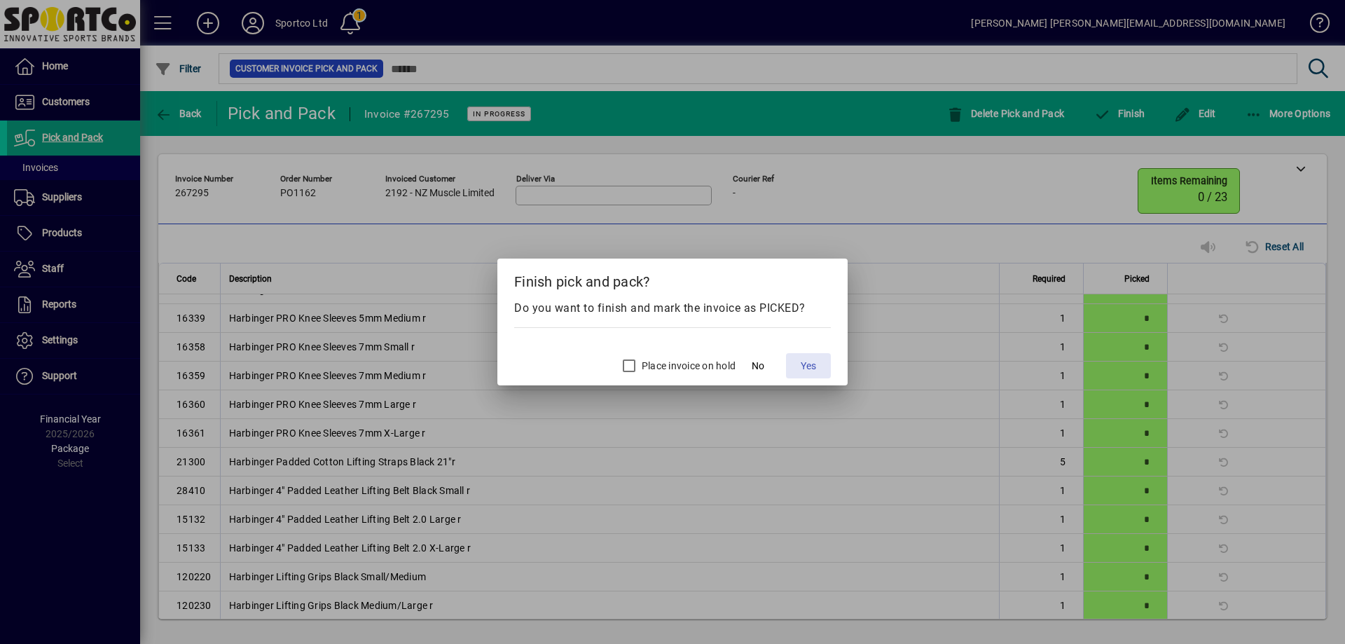
click at [815, 366] on button "Yes" at bounding box center [808, 365] width 45 height 25
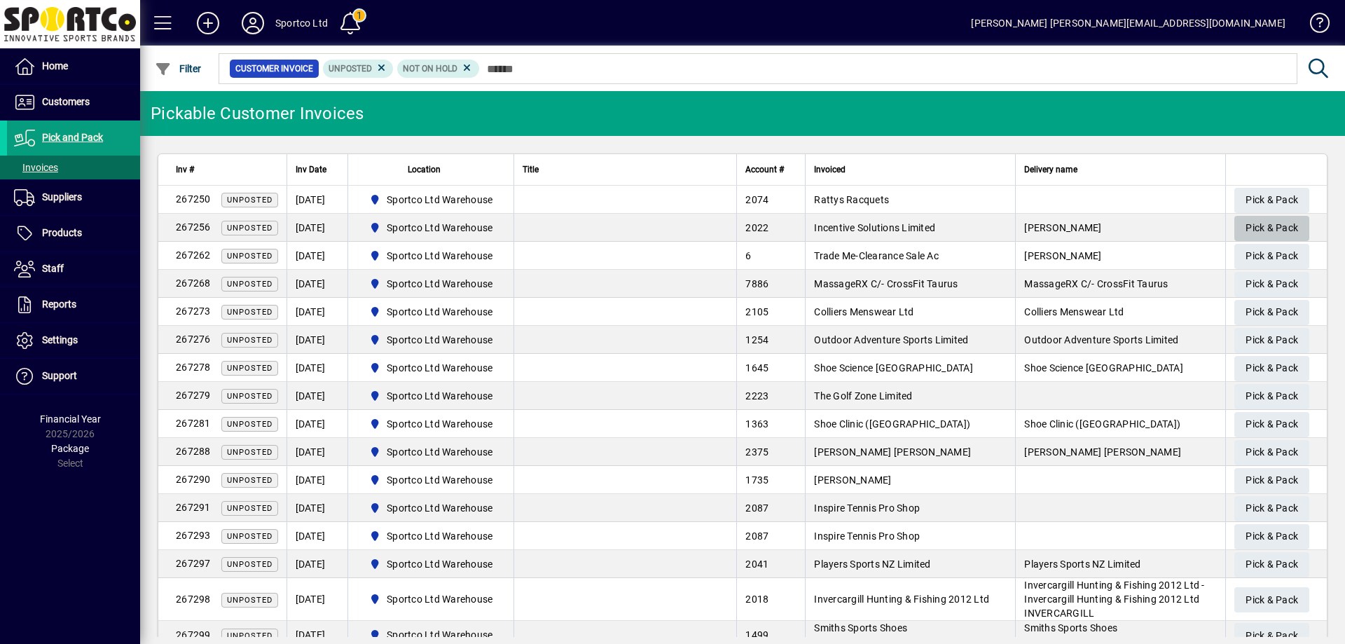
click at [1251, 223] on span "Pick & Pack" at bounding box center [1271, 227] width 53 height 23
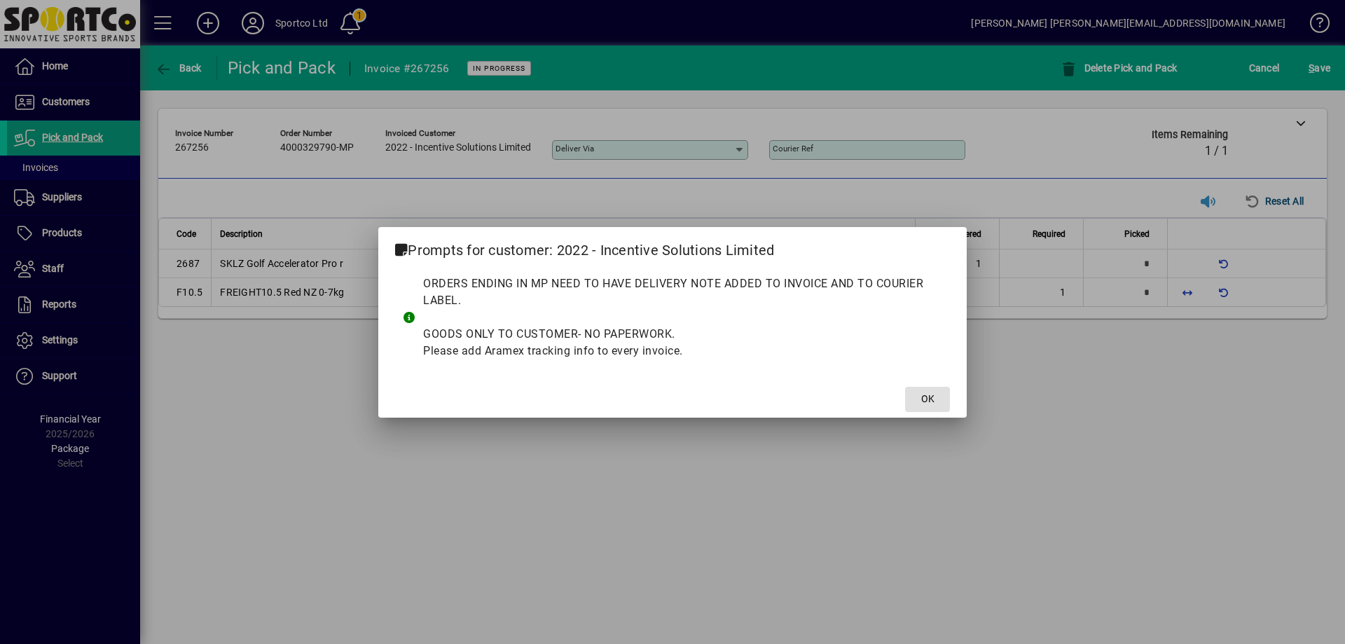
click at [933, 405] on span "OK" at bounding box center [927, 398] width 13 height 15
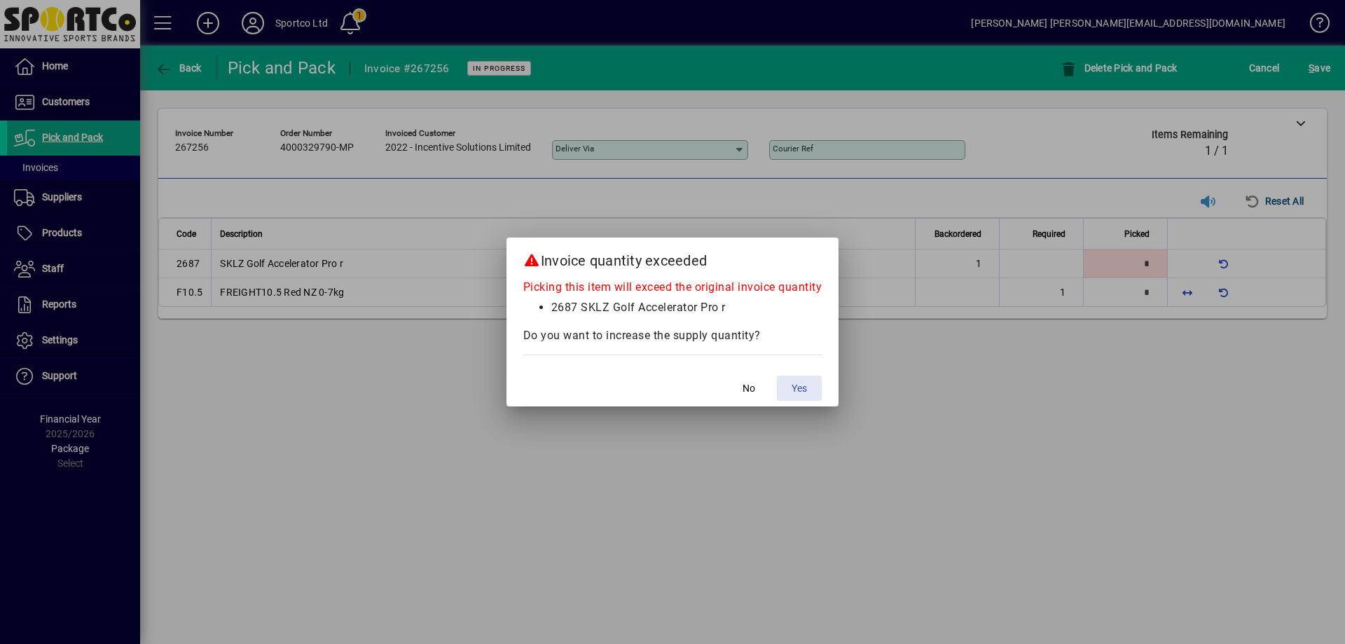
click at [794, 393] on span "Yes" at bounding box center [798, 388] width 15 height 15
type input "*"
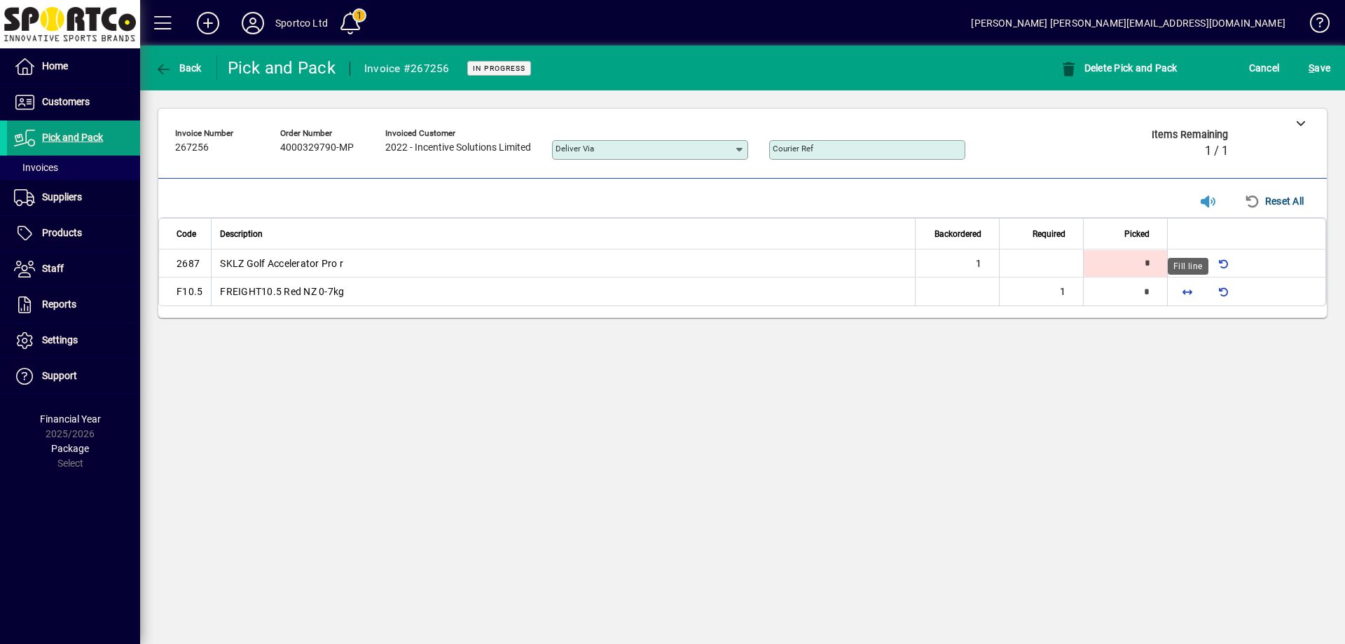
click at [1188, 287] on span "button" at bounding box center [1187, 292] width 34 height 34
type input "*"
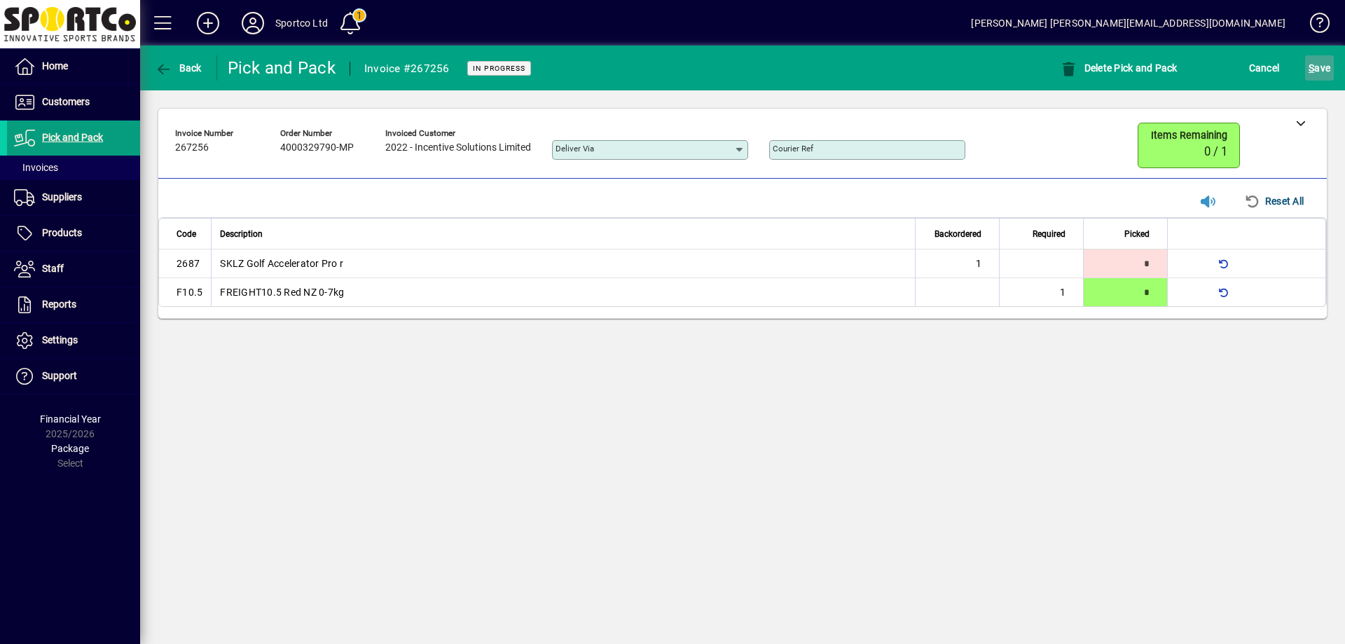
drag, startPoint x: 1323, startPoint y: 61, endPoint x: 1317, endPoint y: 66, distance: 8.0
click at [1322, 61] on span "S ave" at bounding box center [1319, 68] width 22 height 22
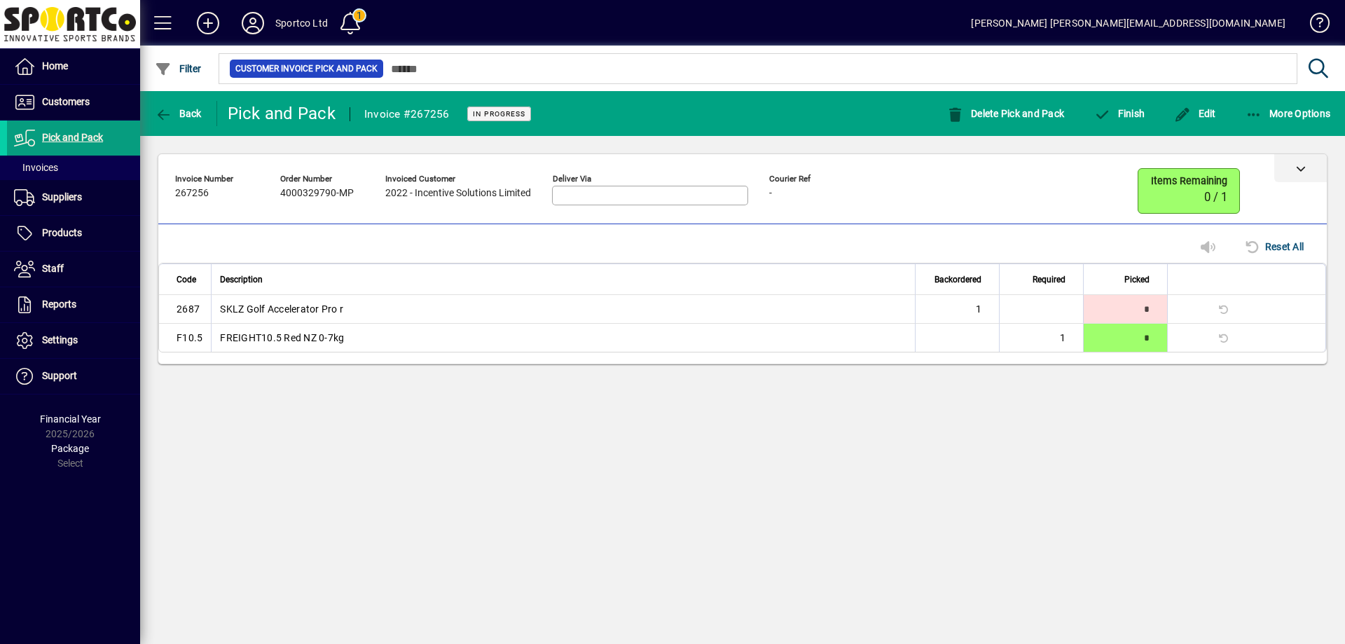
click at [1295, 165] on div at bounding box center [1300, 168] width 53 height 28
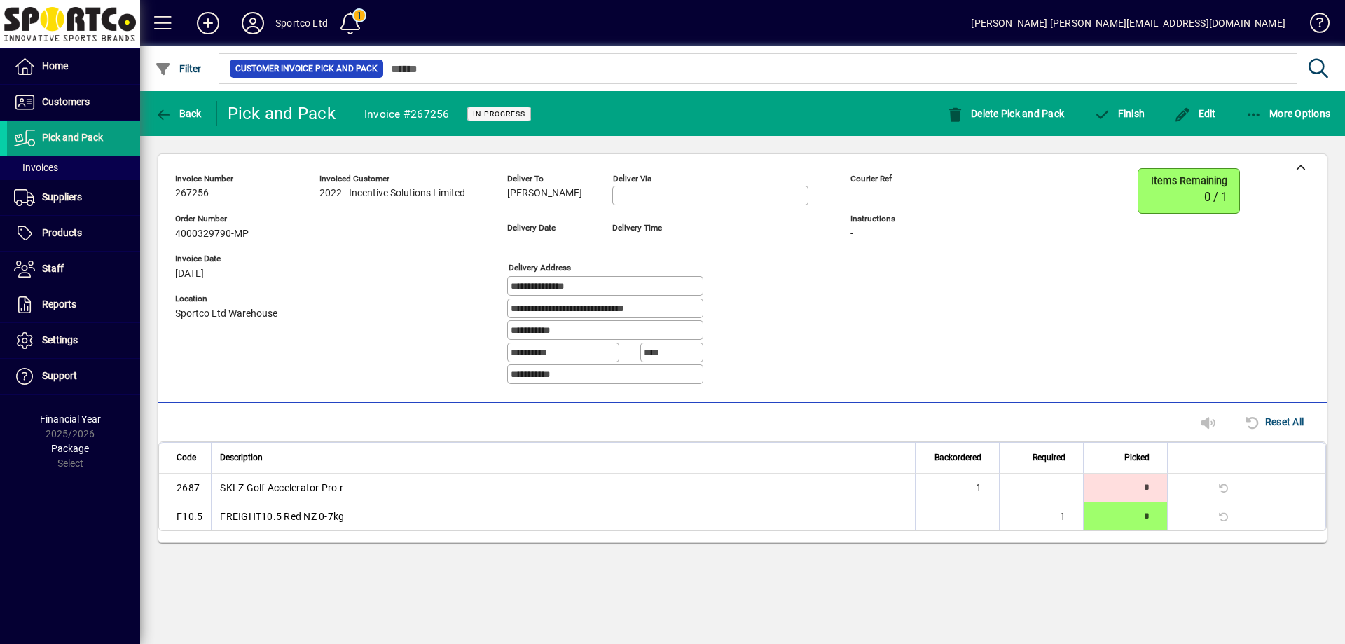
drag, startPoint x: 679, startPoint y: 307, endPoint x: 367, endPoint y: 298, distance: 311.7
click at [367, 298] on div "**********" at bounding box center [565, 282] width 780 height 228
drag, startPoint x: 598, startPoint y: 330, endPoint x: 475, endPoint y: 337, distance: 122.7
click at [475, 337] on div "**********" at bounding box center [565, 282] width 780 height 228
click at [1209, 113] on span "Edit" at bounding box center [1195, 113] width 42 height 11
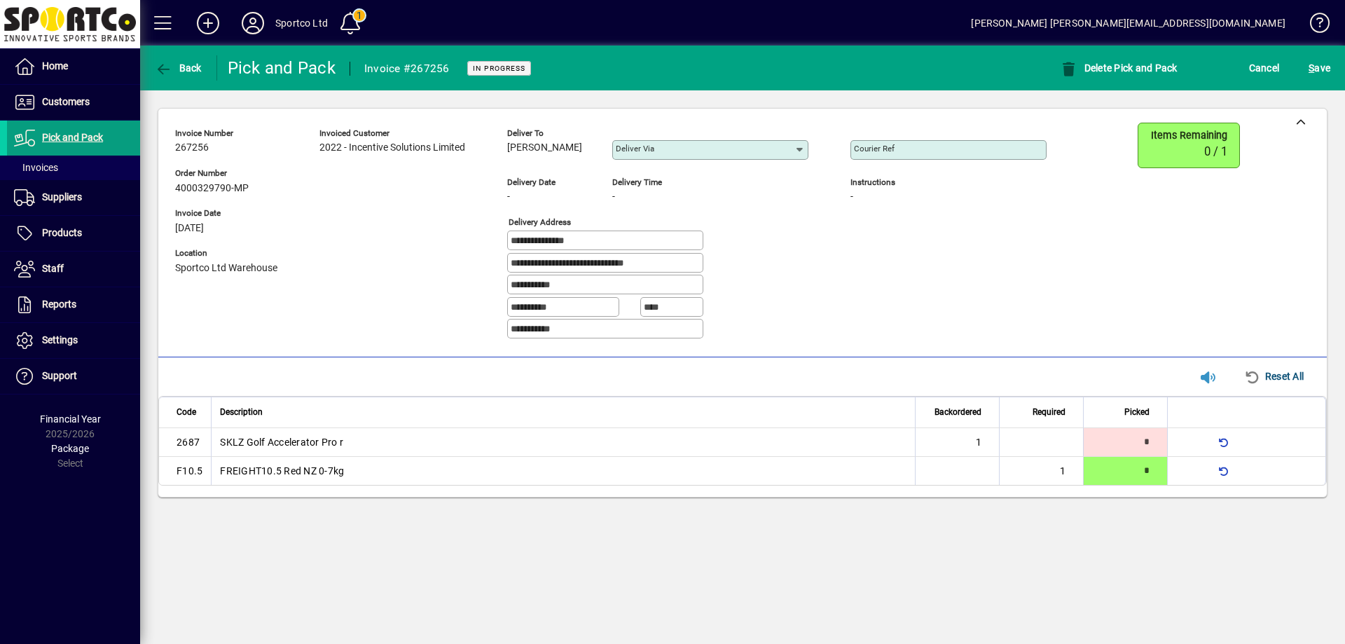
click at [868, 149] on mat-label "Courier Ref" at bounding box center [874, 149] width 41 height 10
click at [868, 149] on input "Courier Ref" at bounding box center [950, 149] width 192 height 11
paste input "**********"
type input "**********"
click at [1323, 66] on span "S ave" at bounding box center [1319, 68] width 22 height 22
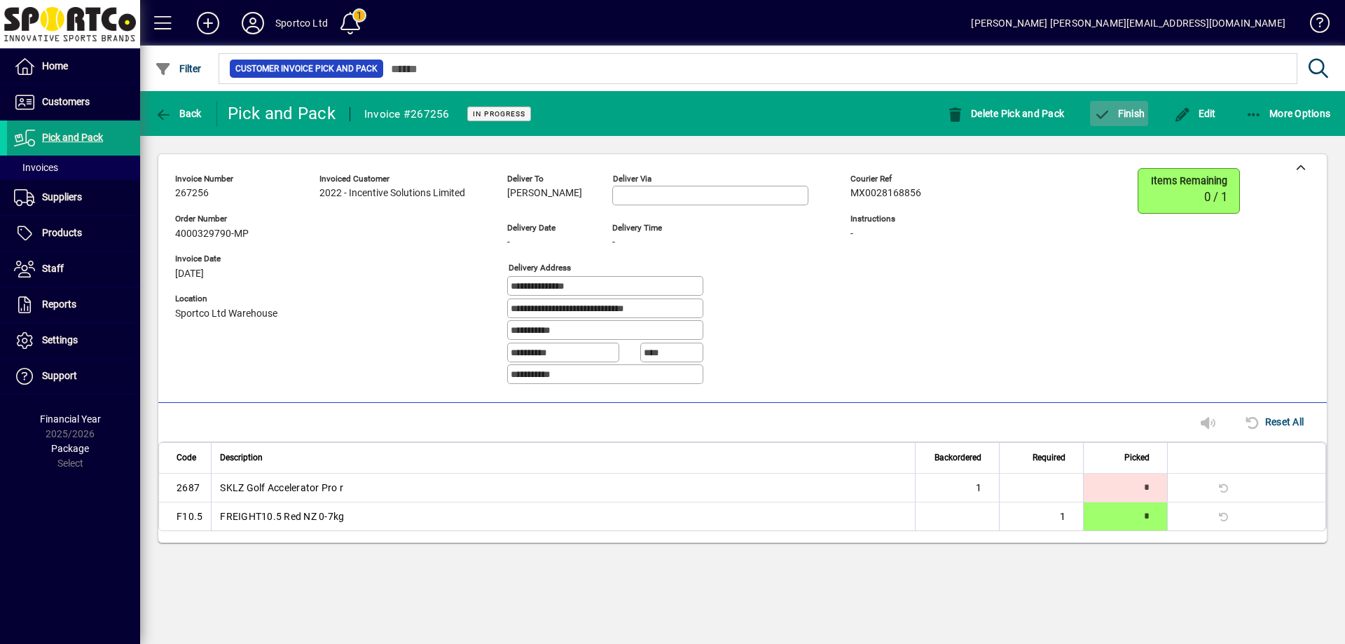
click at [1133, 113] on span "Finish" at bounding box center [1118, 113] width 51 height 11
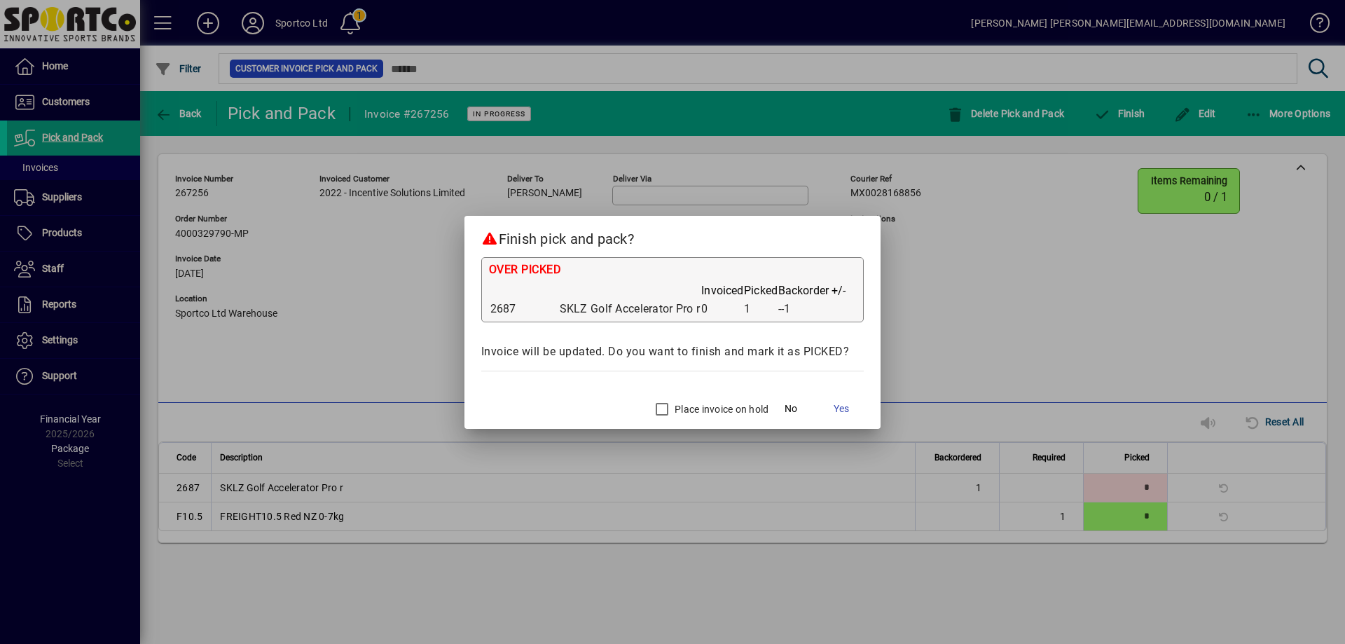
click at [682, 406] on label "Place invoice on hold" at bounding box center [720, 409] width 97 height 14
click at [845, 408] on span "Yes" at bounding box center [840, 408] width 15 height 15
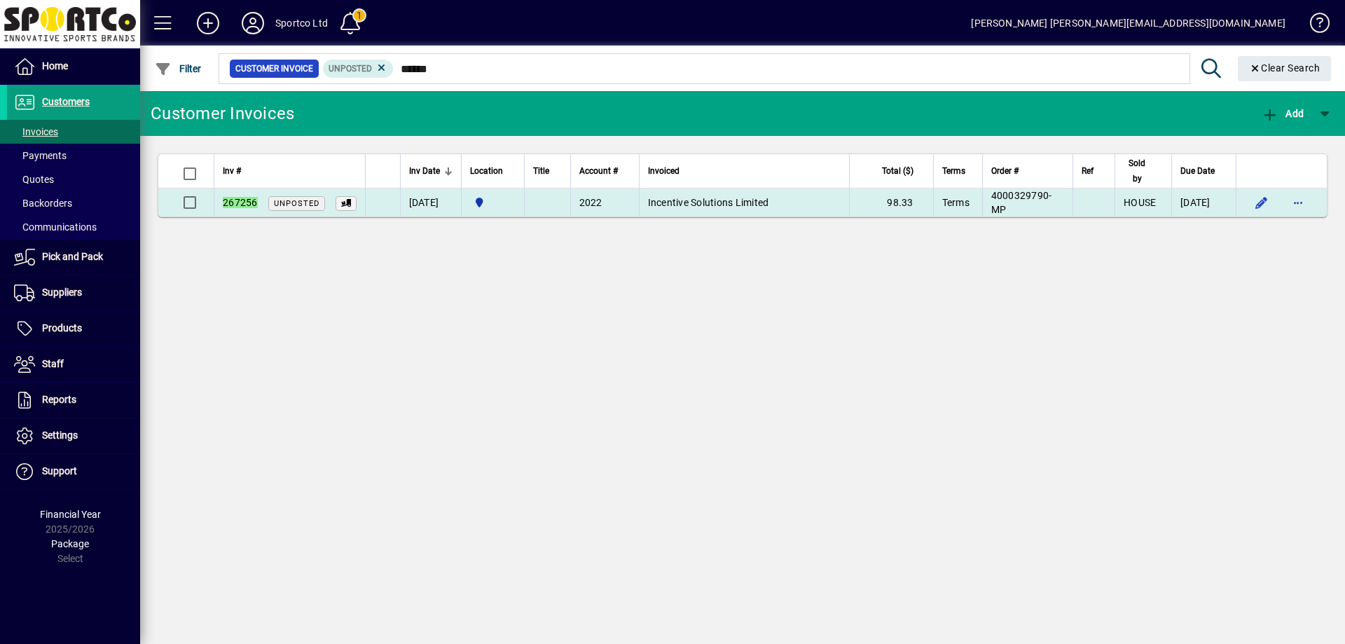
type input "******"
click at [732, 201] on span "Incentive Solutions Limited" at bounding box center [708, 202] width 121 height 11
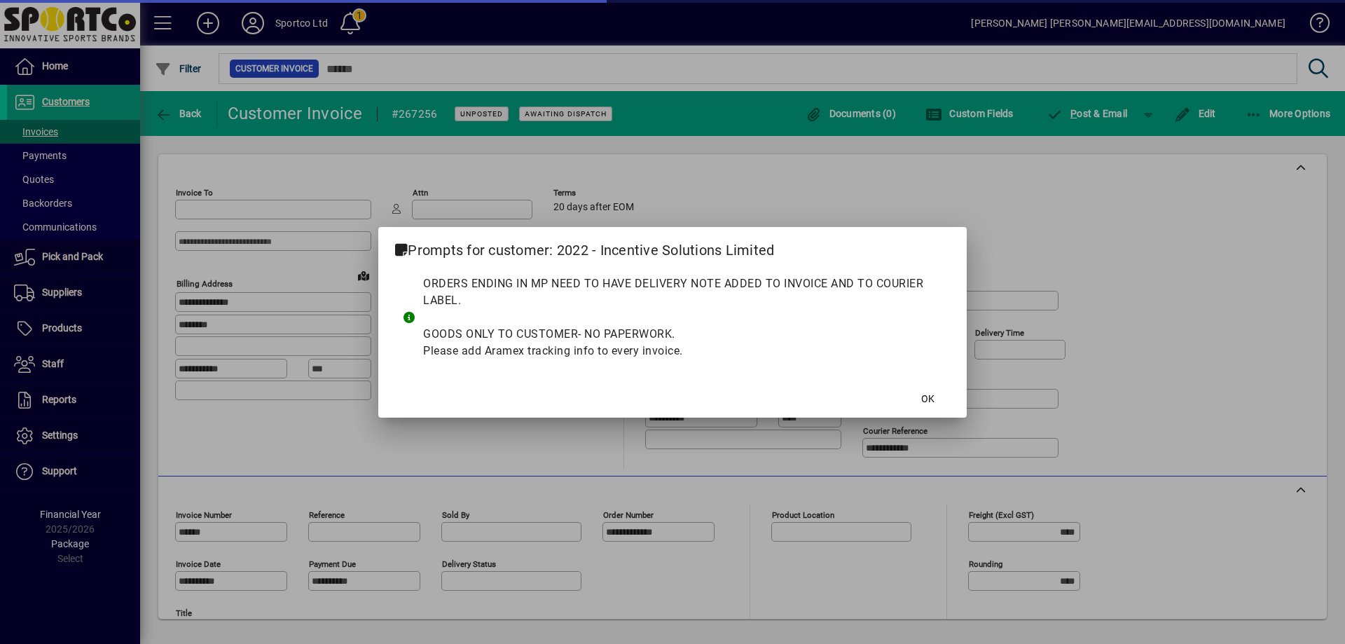
type input "**********"
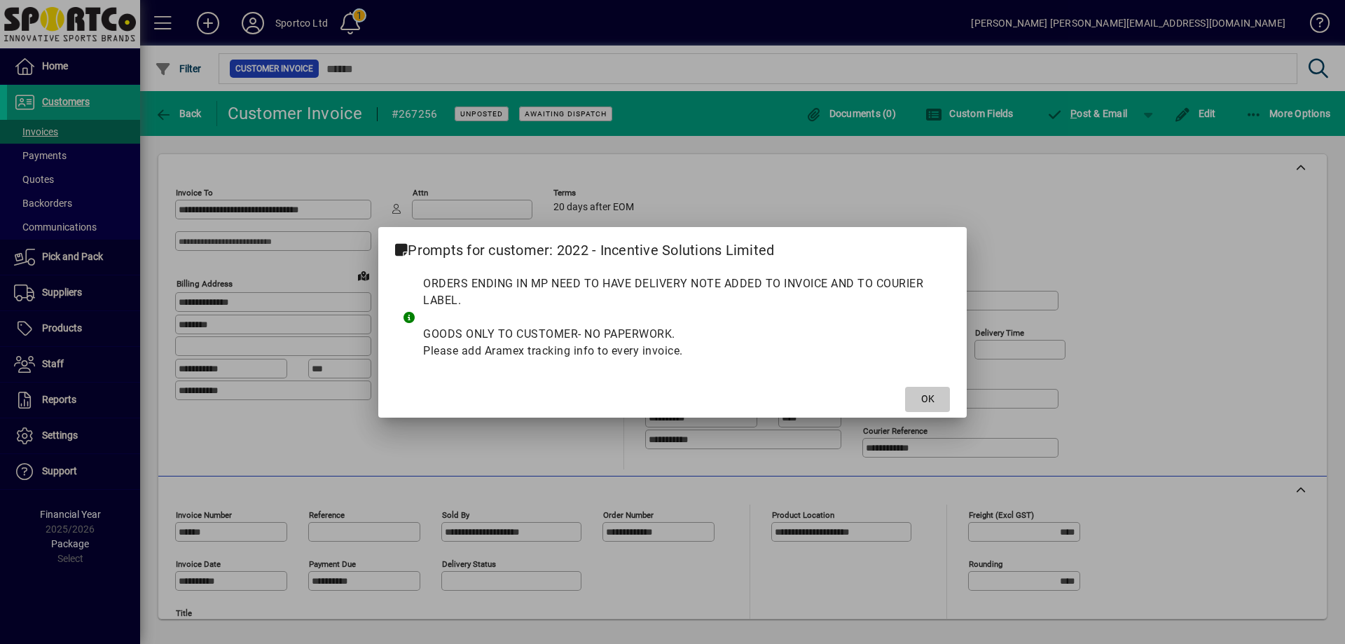
click at [944, 396] on span at bounding box center [927, 399] width 45 height 34
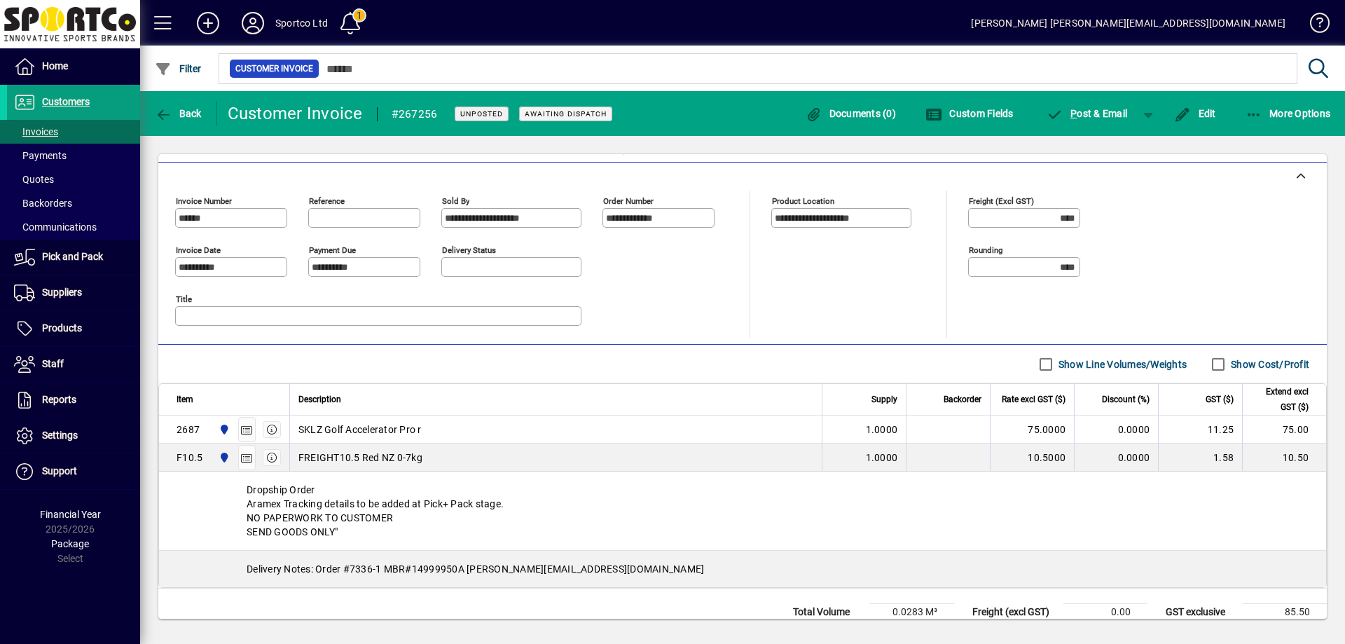
scroll to position [362, 0]
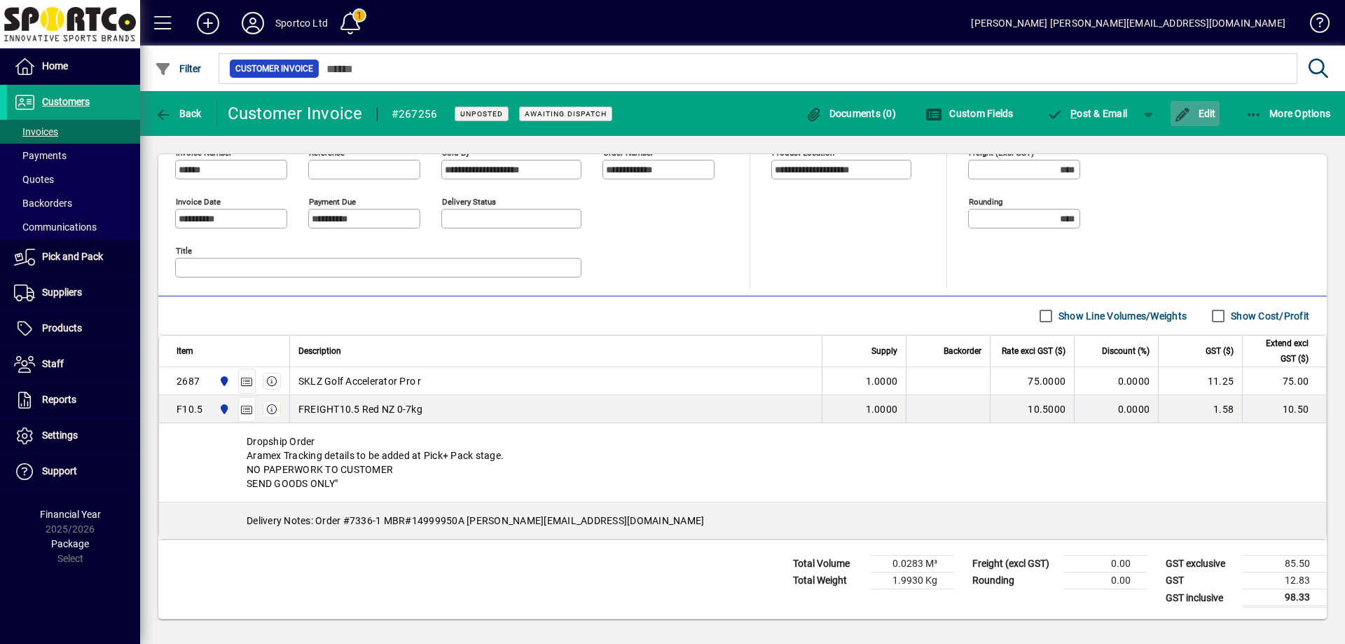
click at [1198, 108] on span "Edit" at bounding box center [1195, 113] width 42 height 11
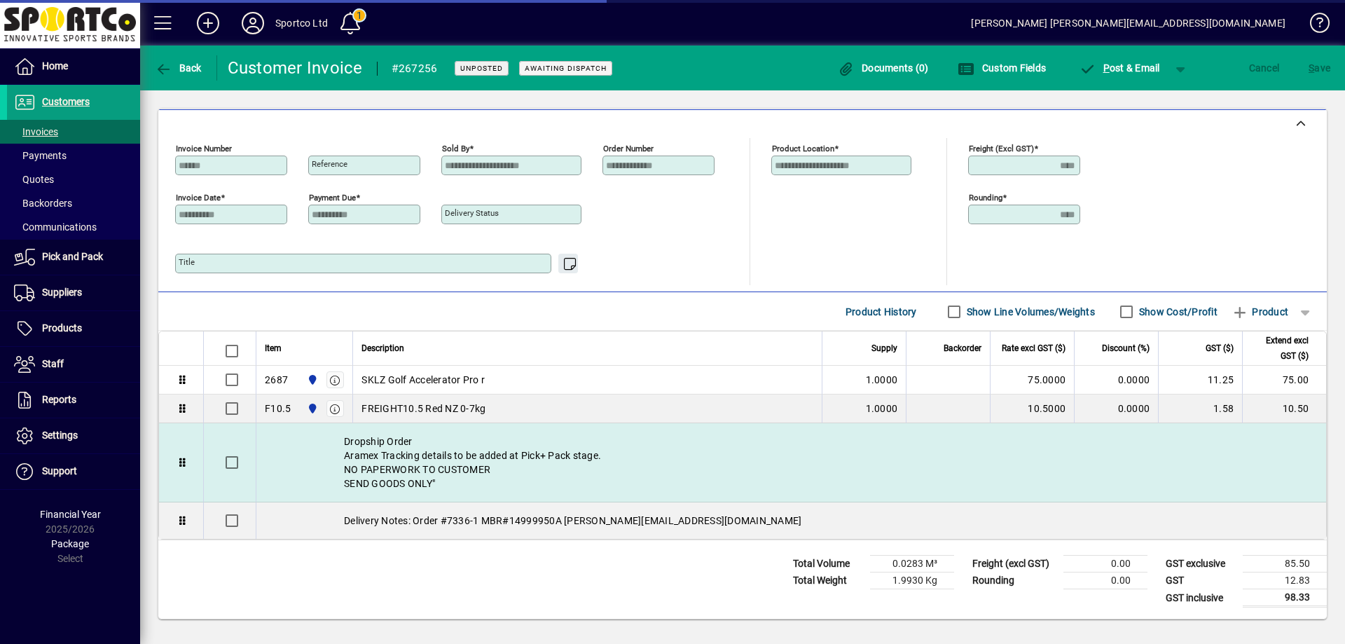
scroll to position [321, 0]
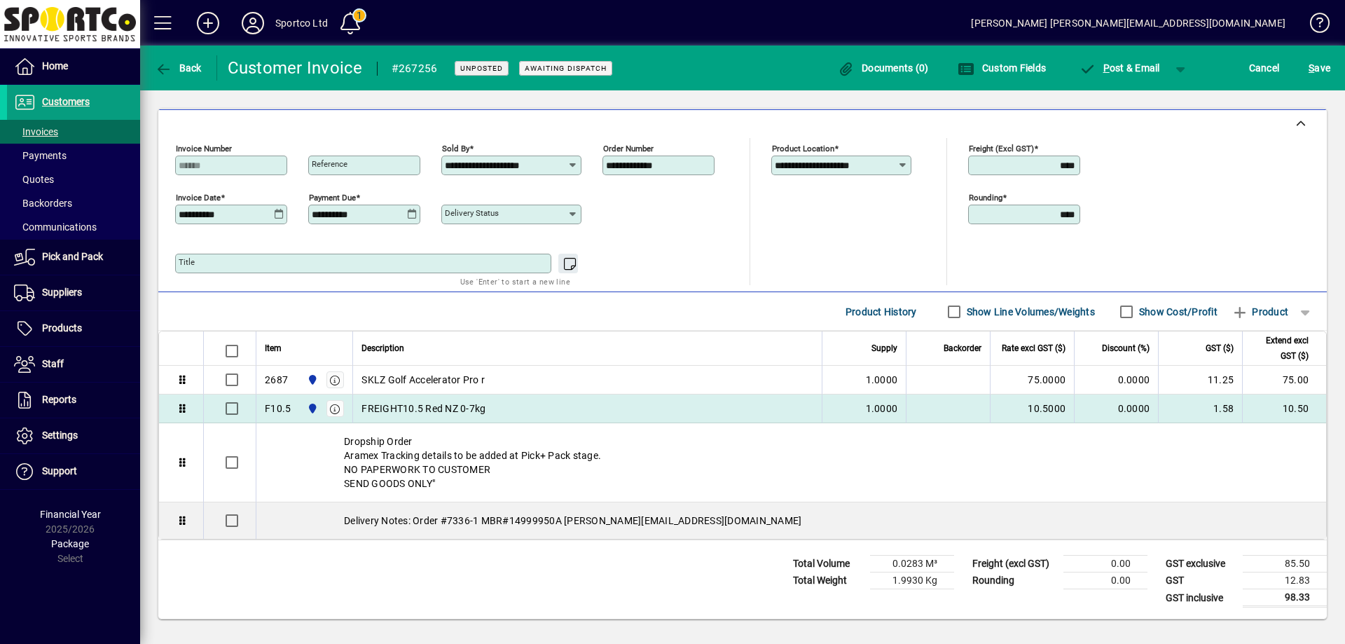
click at [282, 406] on div "F10.5" at bounding box center [278, 408] width 26 height 14
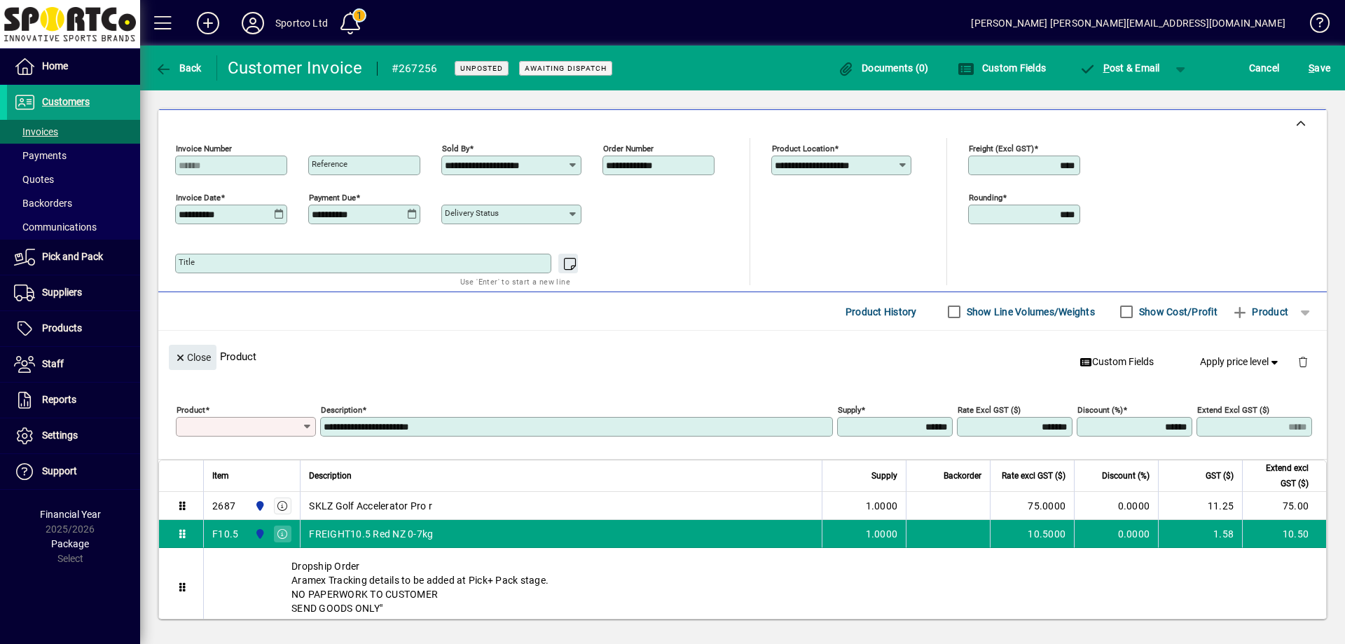
scroll to position [362, 0]
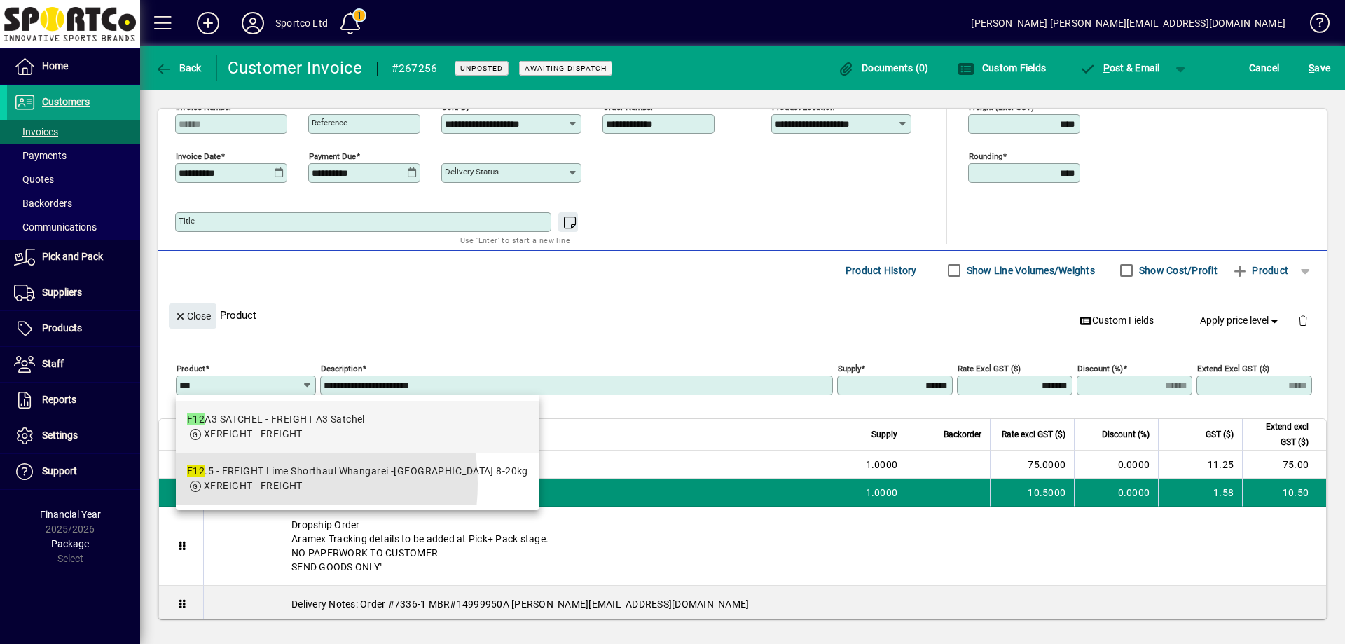
drag, startPoint x: 270, startPoint y: 482, endPoint x: 258, endPoint y: 487, distance: 12.6
click at [270, 483] on span "XFREIGHT - FREIGHT" at bounding box center [253, 485] width 99 height 11
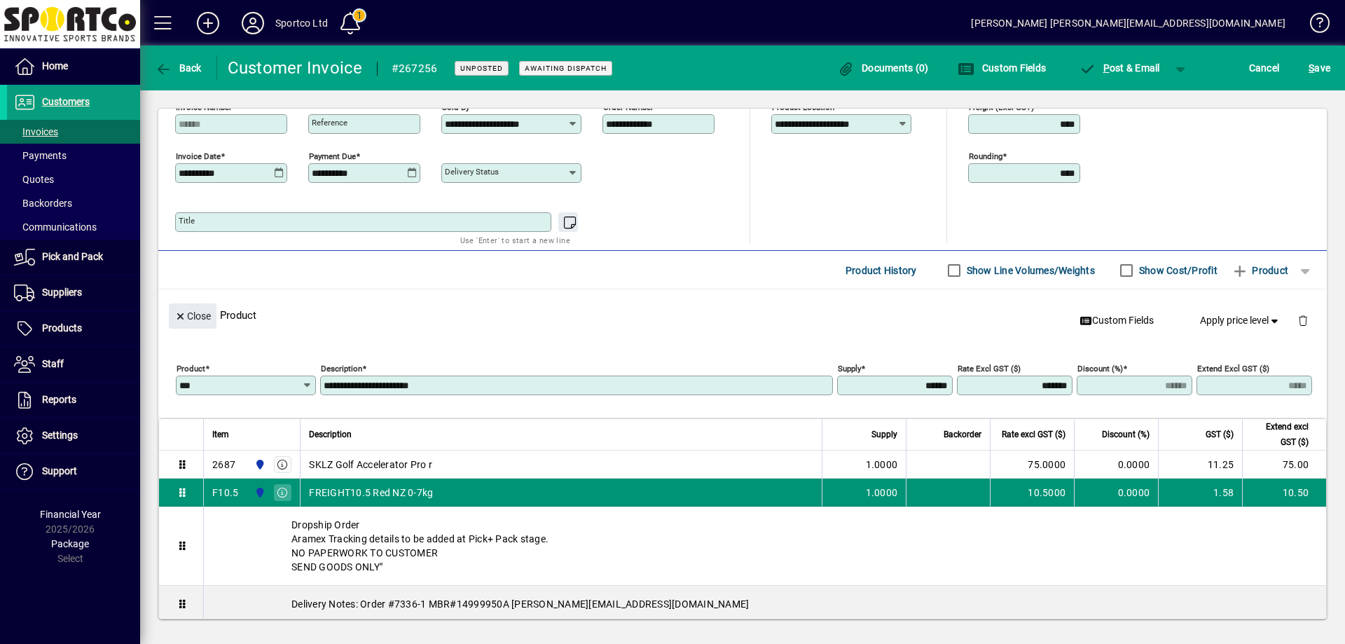
type input "*****"
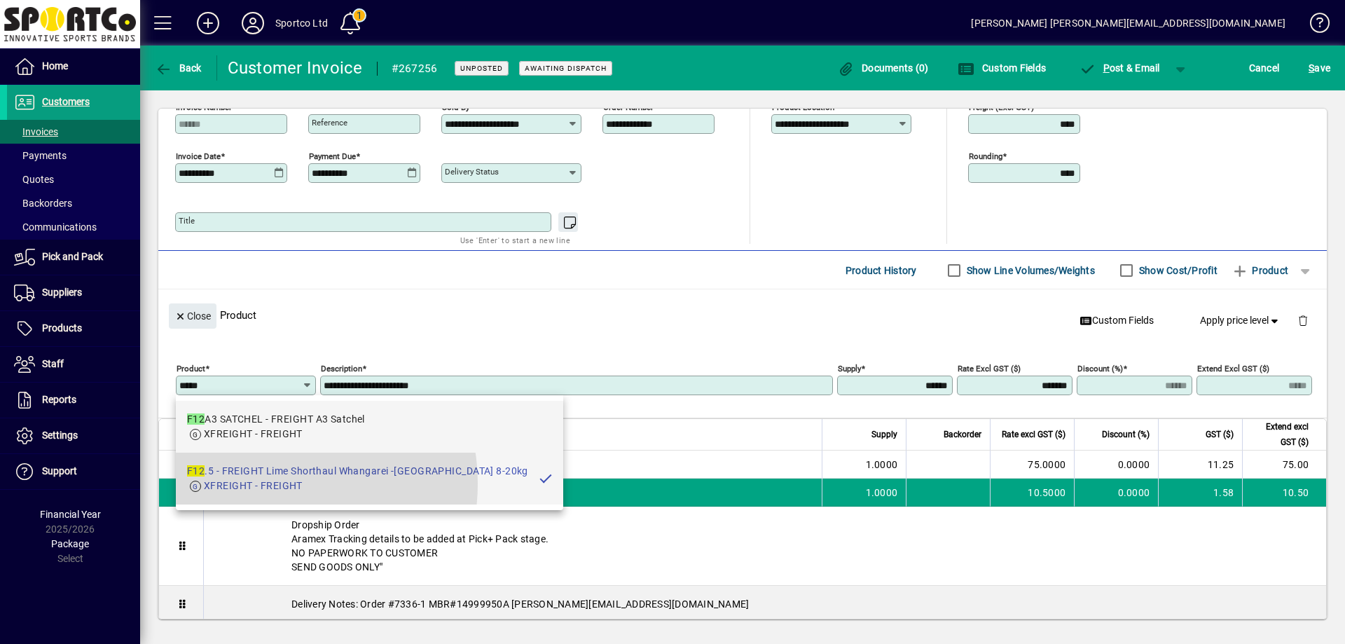
type input "**********"
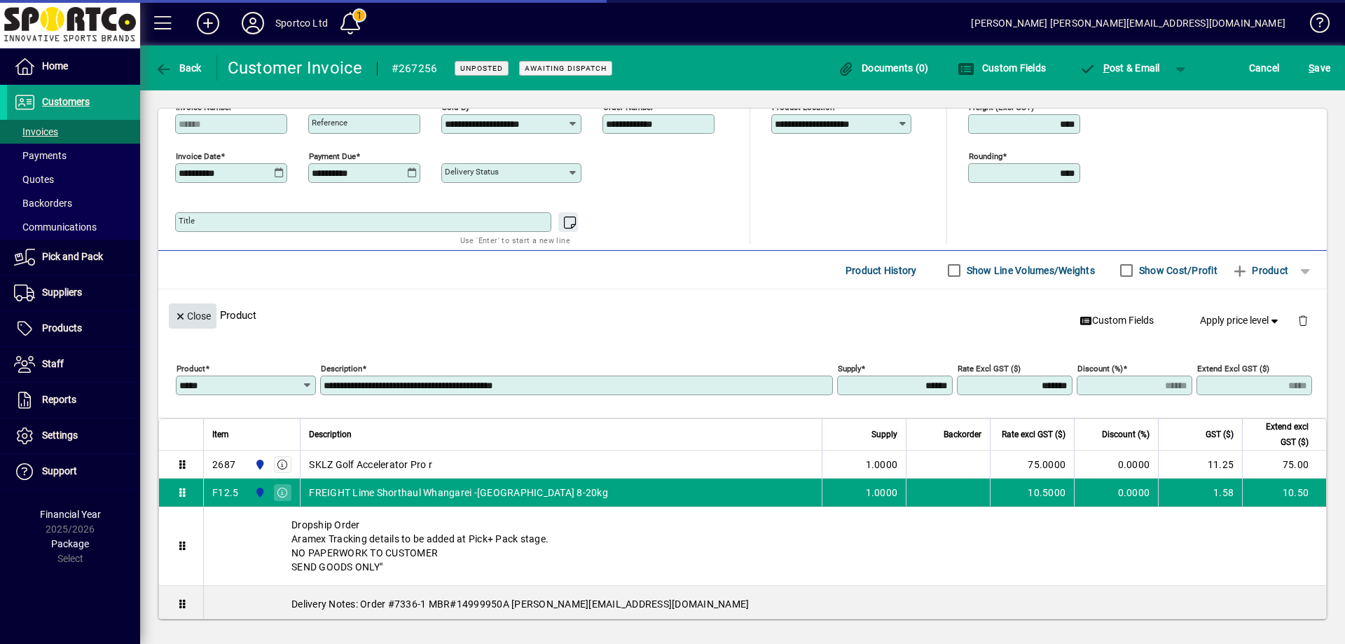
type input "*******"
type input "*****"
click at [215, 322] on span "button" at bounding box center [193, 316] width 48 height 34
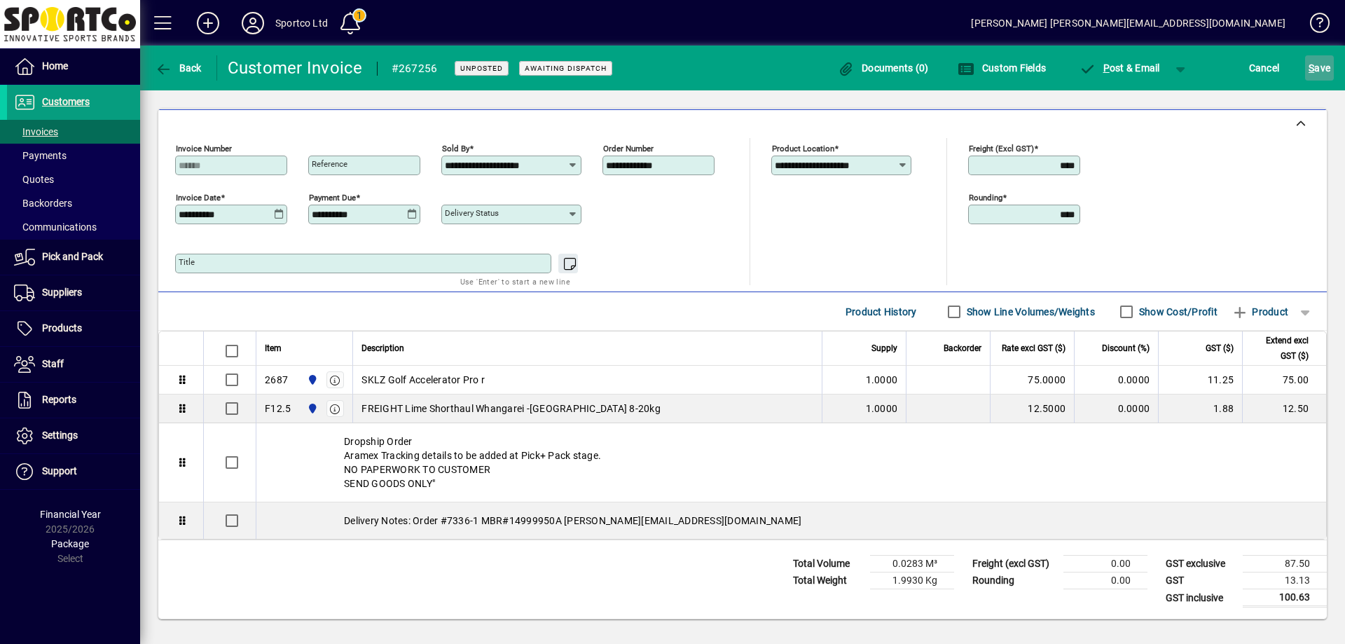
click at [1313, 64] on span "S" at bounding box center [1311, 67] width 6 height 11
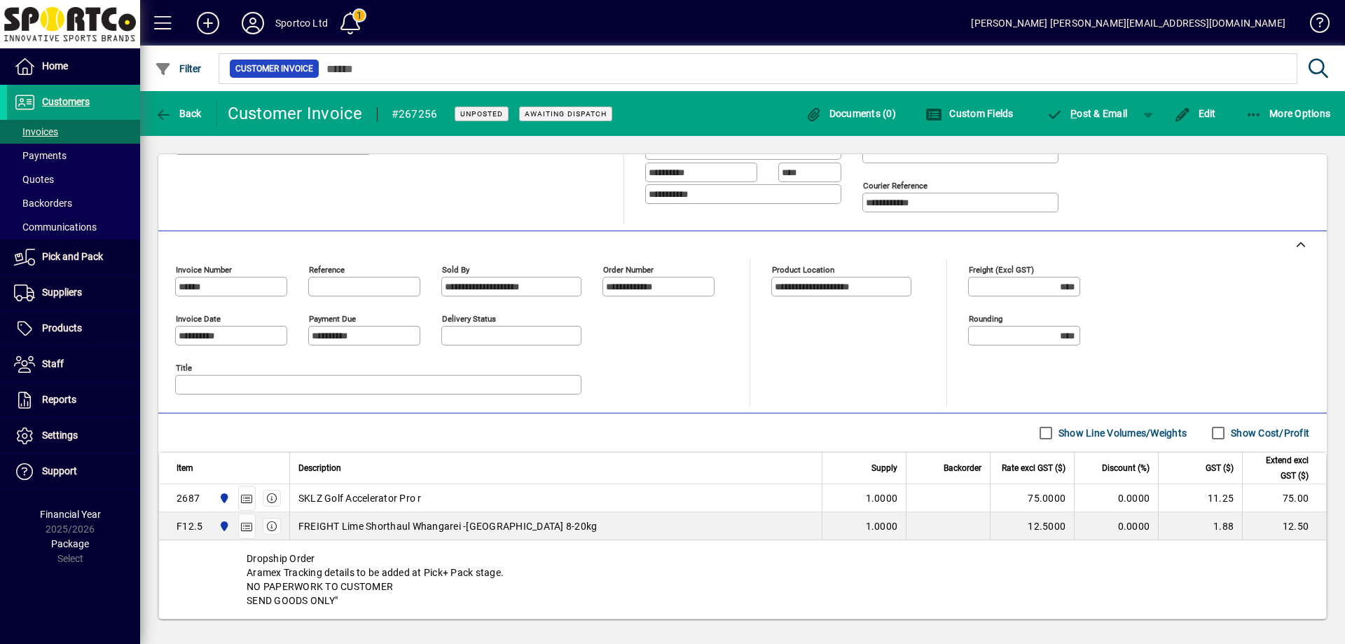
scroll to position [12, 0]
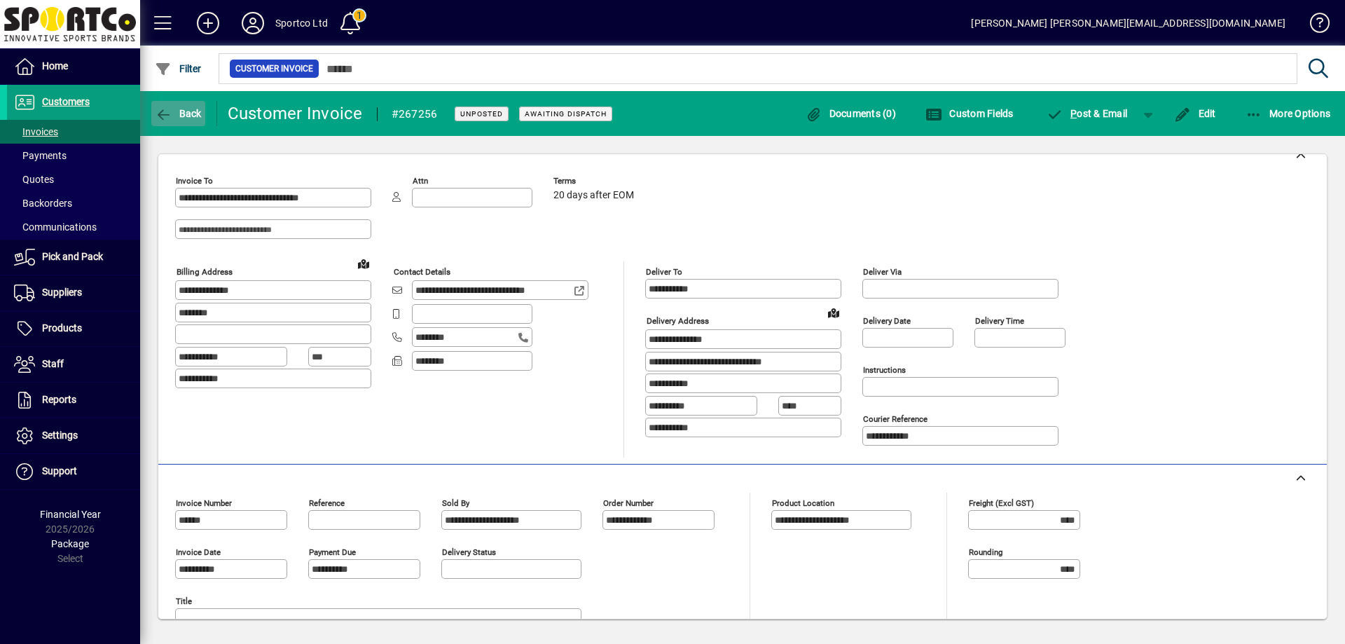
click at [180, 113] on span "Back" at bounding box center [178, 113] width 47 height 11
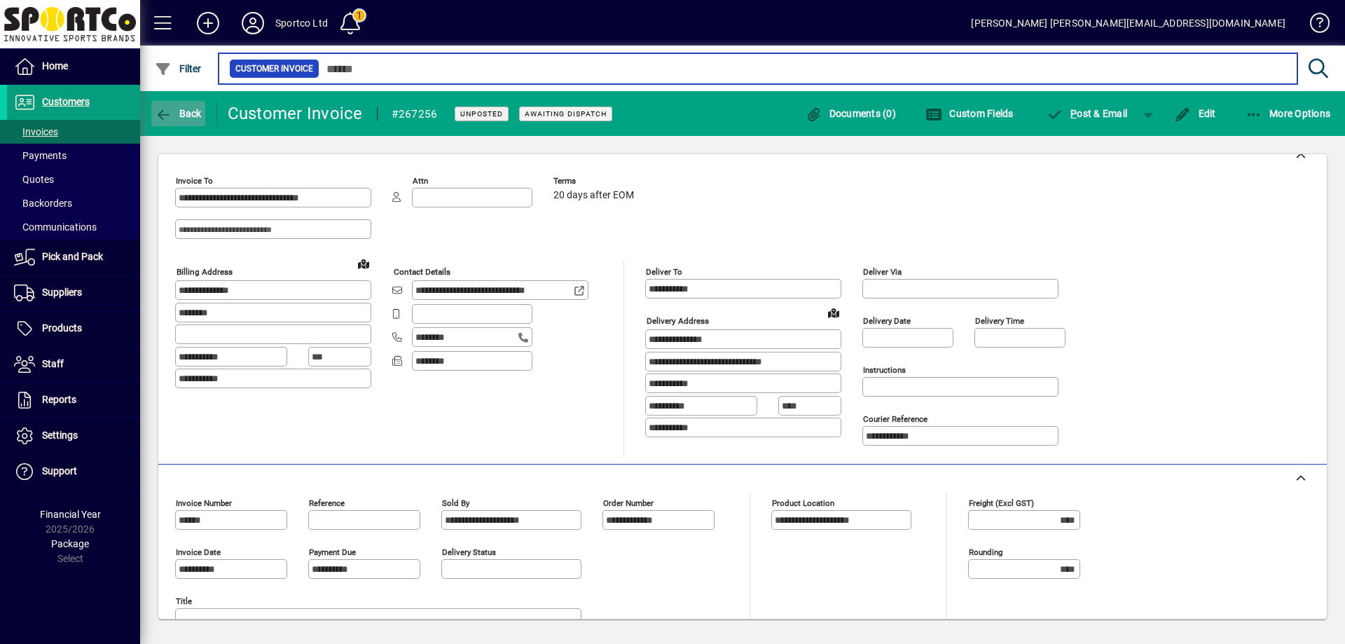
type input "******"
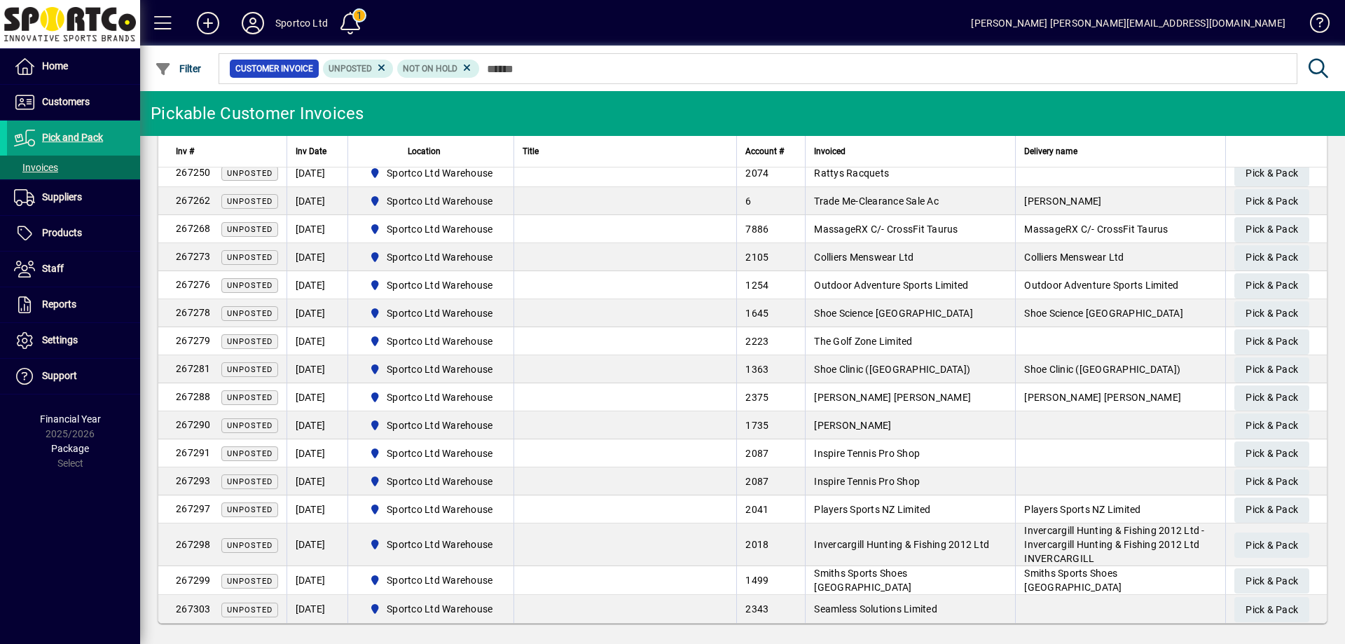
scroll to position [30, 0]
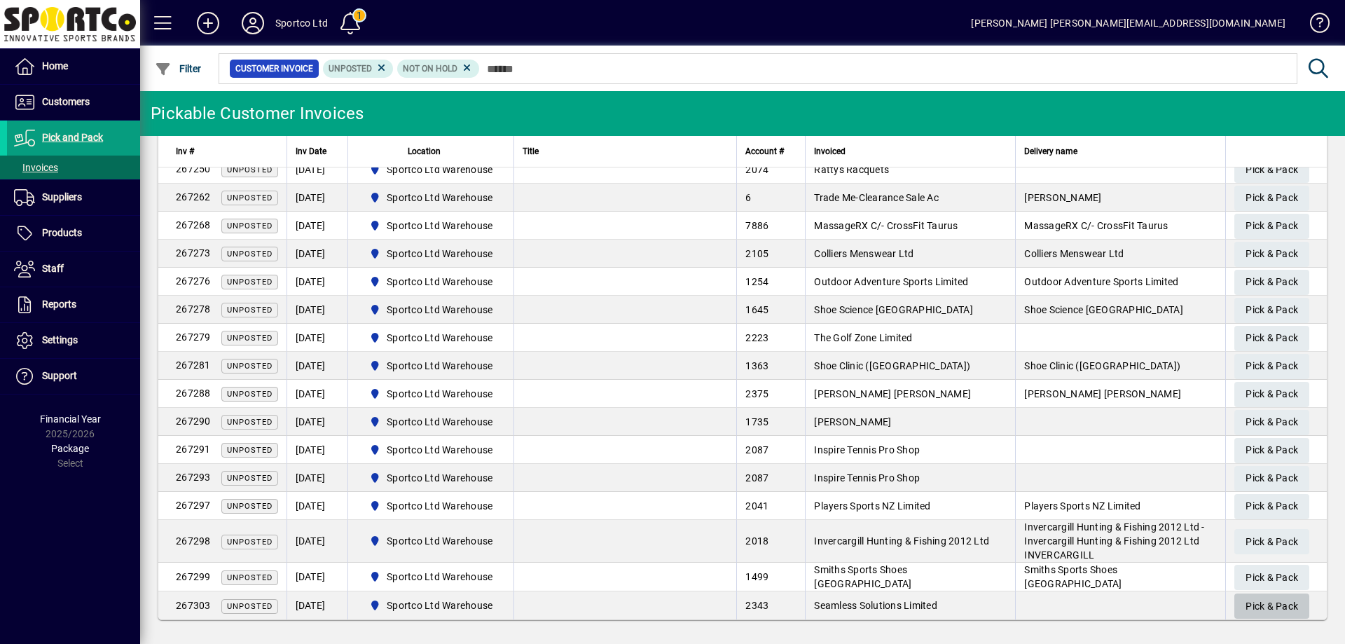
click at [1254, 599] on span "Pick & Pack" at bounding box center [1271, 606] width 53 height 23
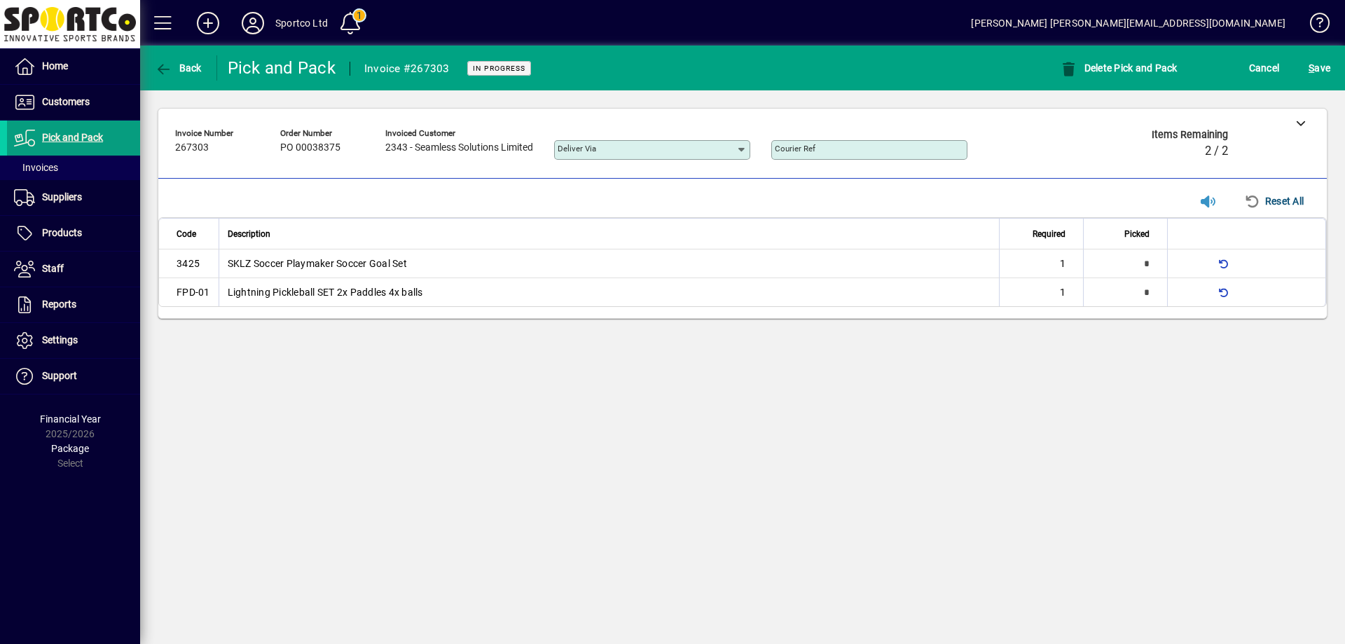
type input "*"
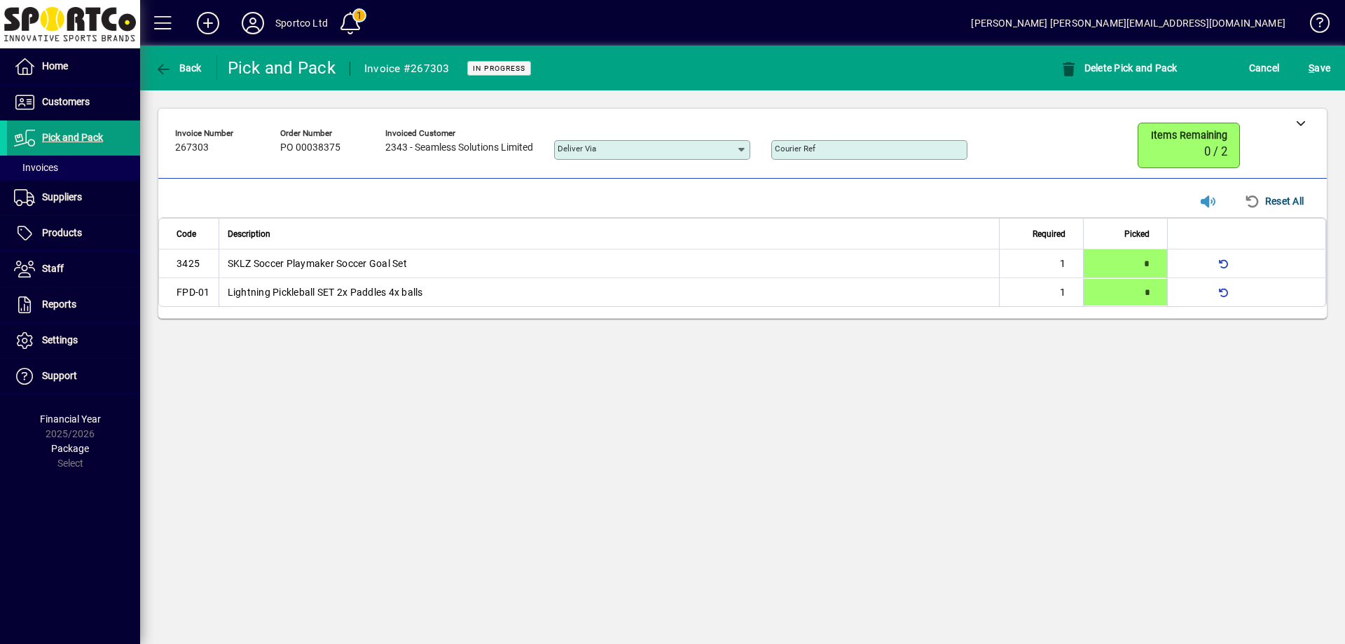
type input "*"
click at [1336, 58] on div "S ave" at bounding box center [1318, 67] width 51 height 25
click at [1329, 62] on button "S ave" at bounding box center [1319, 67] width 29 height 25
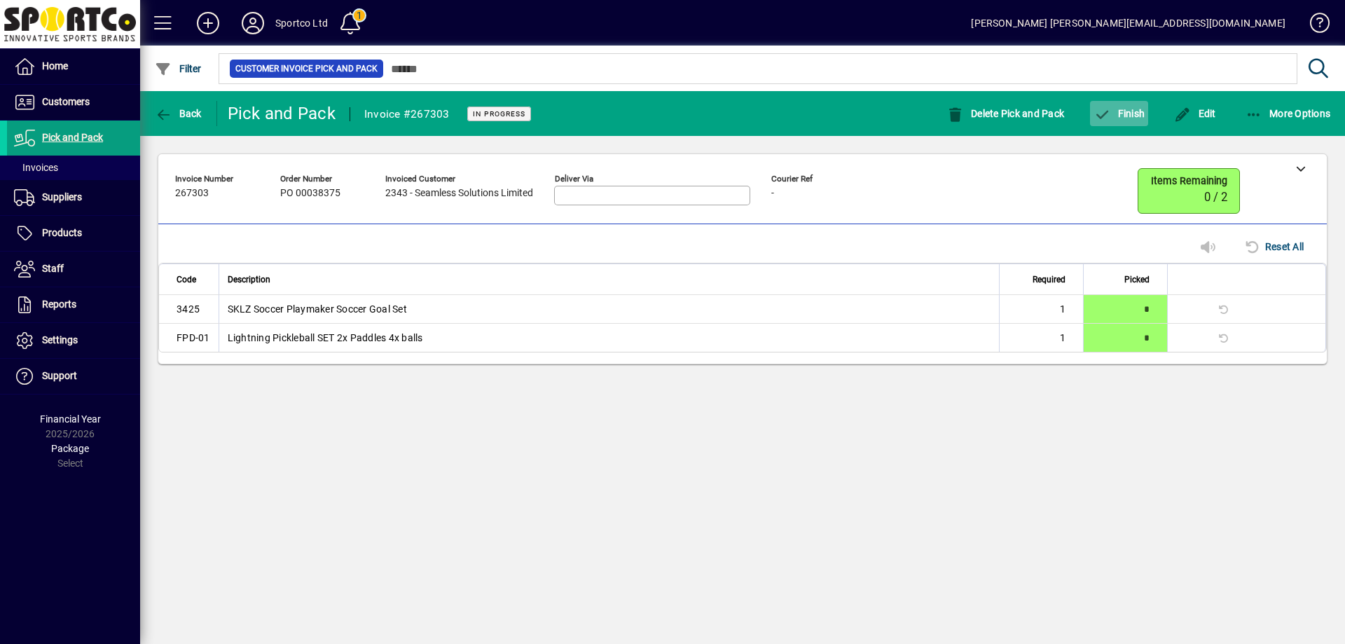
click at [1123, 108] on span "Finish" at bounding box center [1118, 113] width 51 height 11
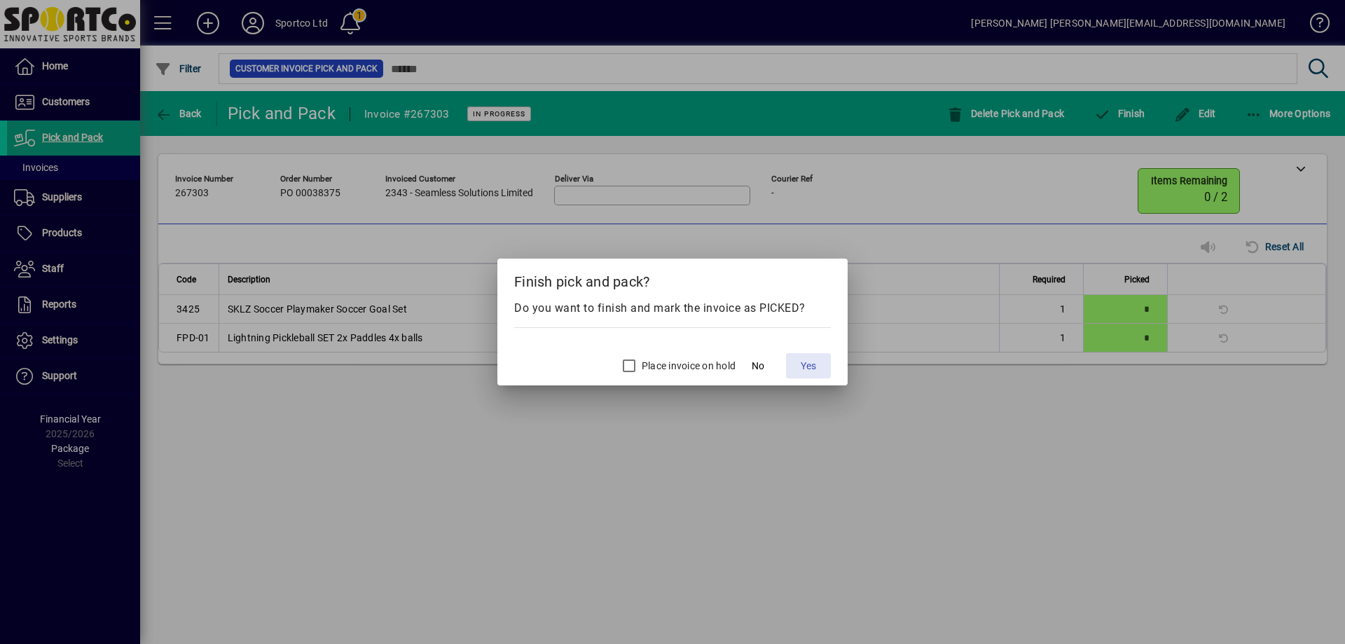
click at [805, 364] on span "Yes" at bounding box center [807, 366] width 15 height 15
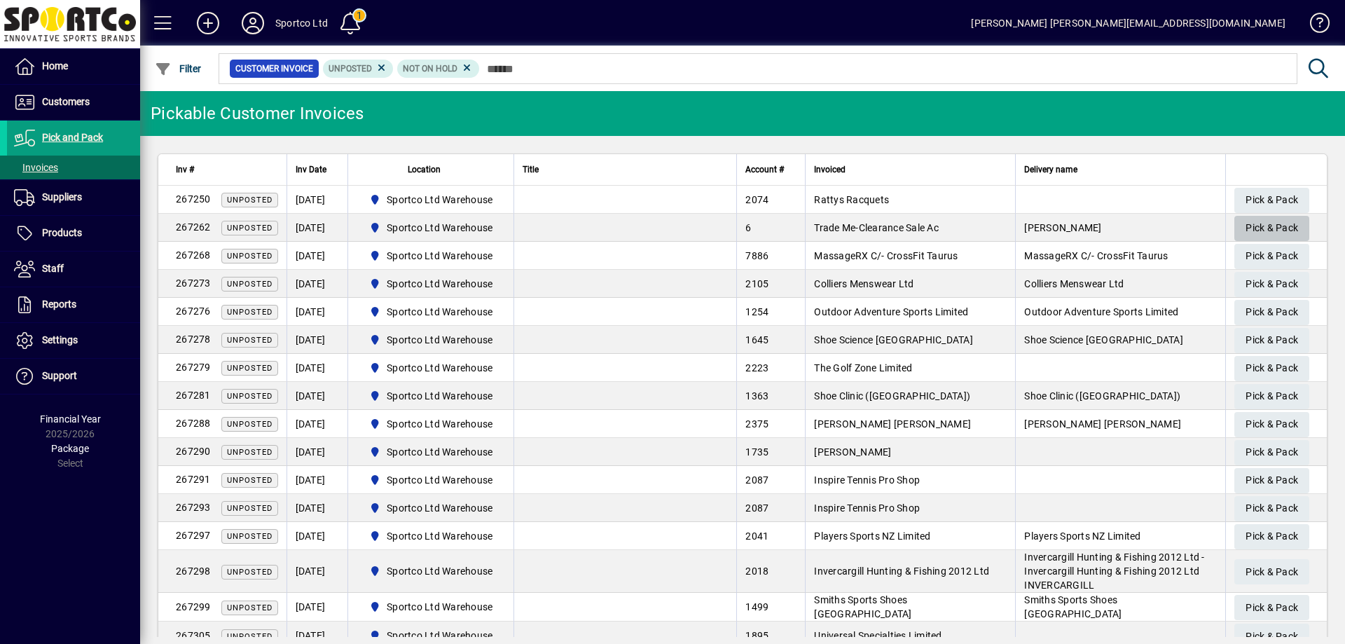
click at [1248, 227] on span "Pick & Pack" at bounding box center [1271, 227] width 53 height 23
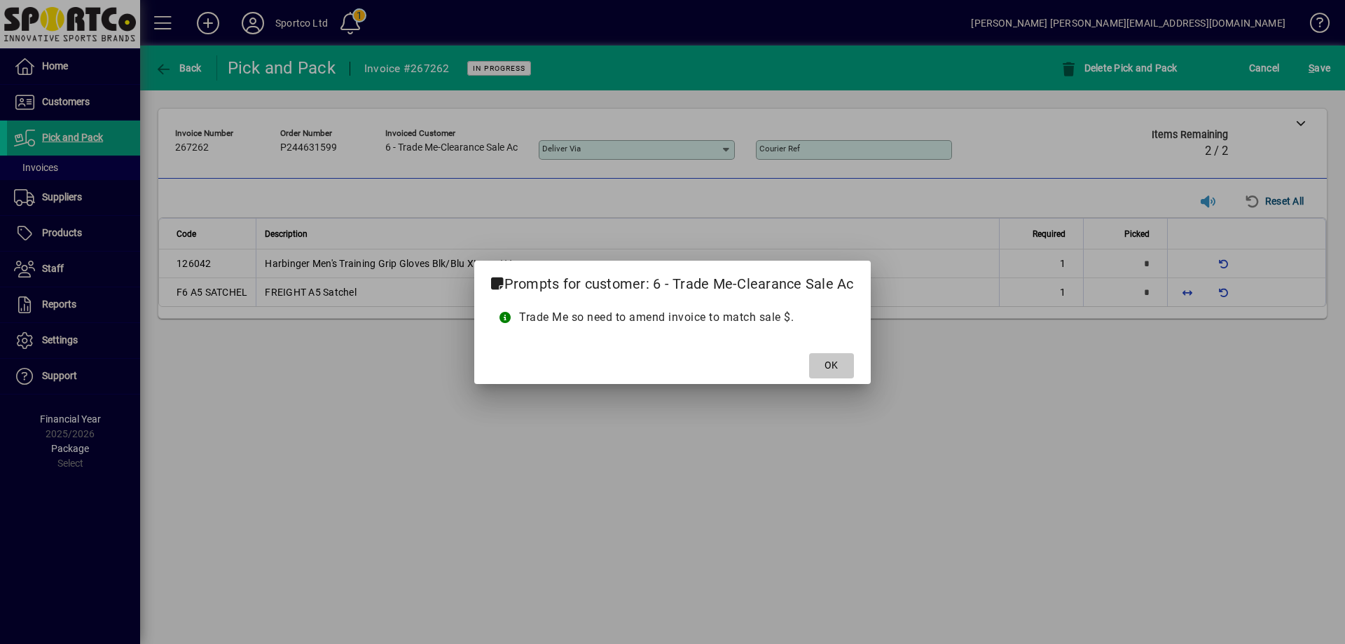
click at [835, 354] on span at bounding box center [831, 366] width 45 height 34
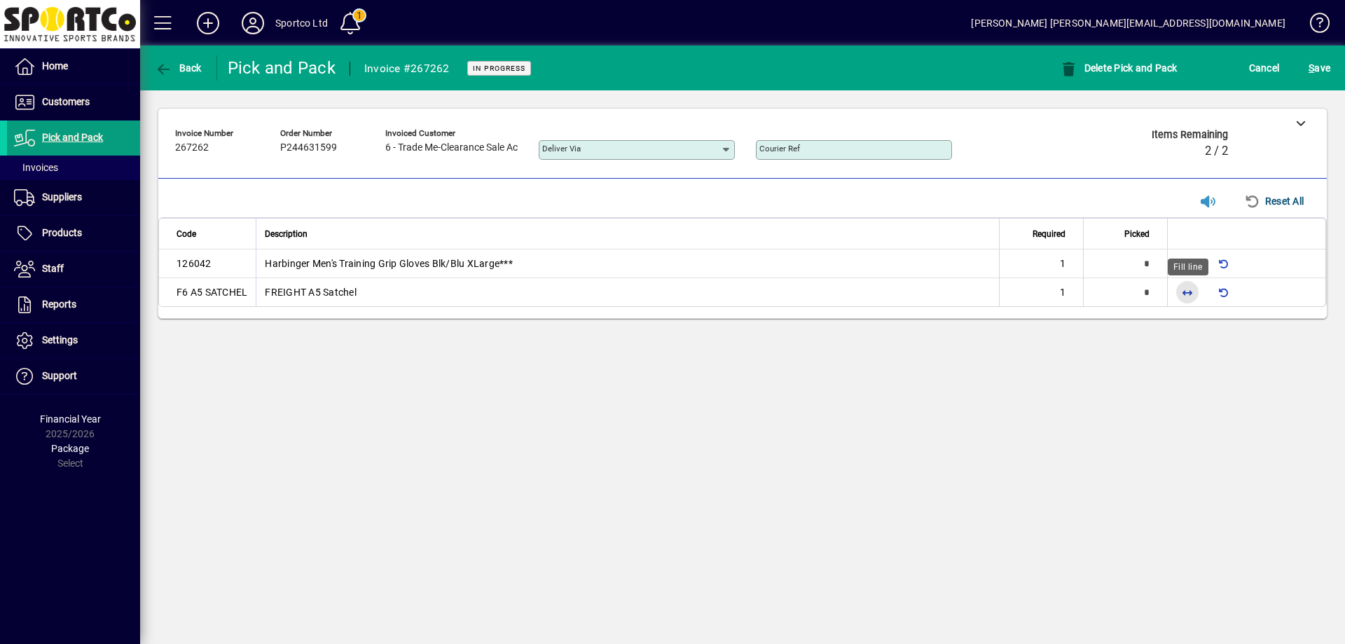
click at [1190, 295] on span "button" at bounding box center [1187, 292] width 34 height 34
type input "*"
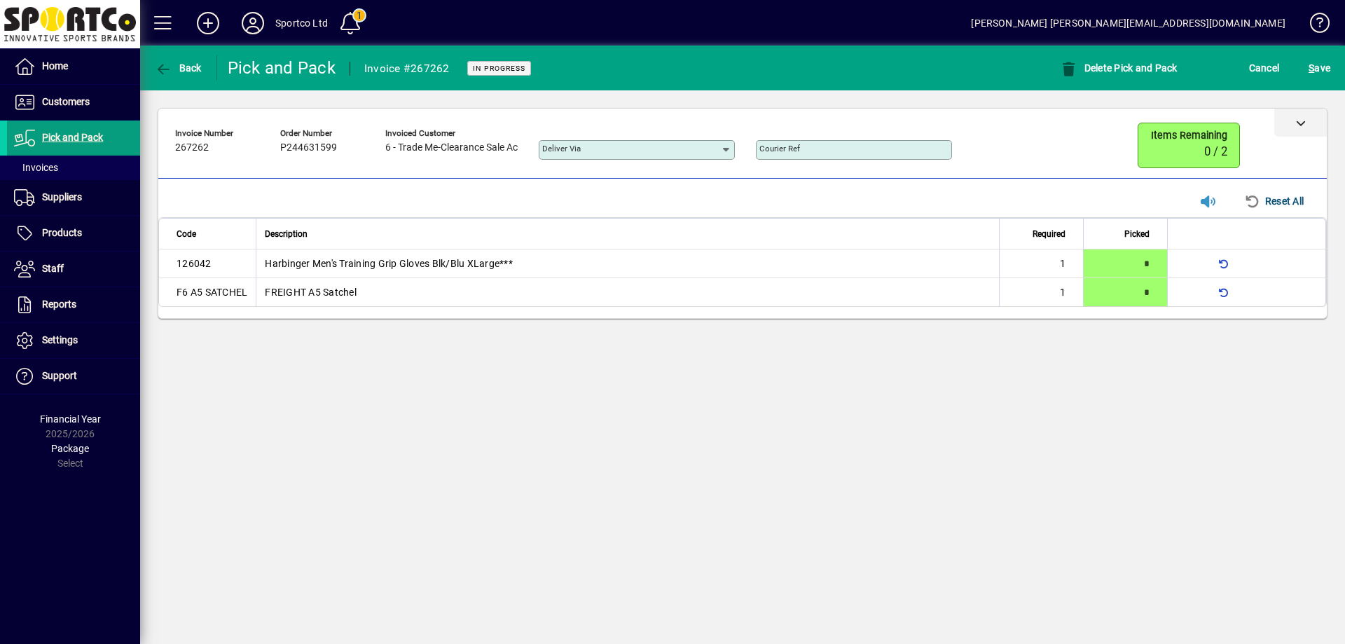
click at [1304, 120] on icon at bounding box center [1301, 123] width 10 height 10
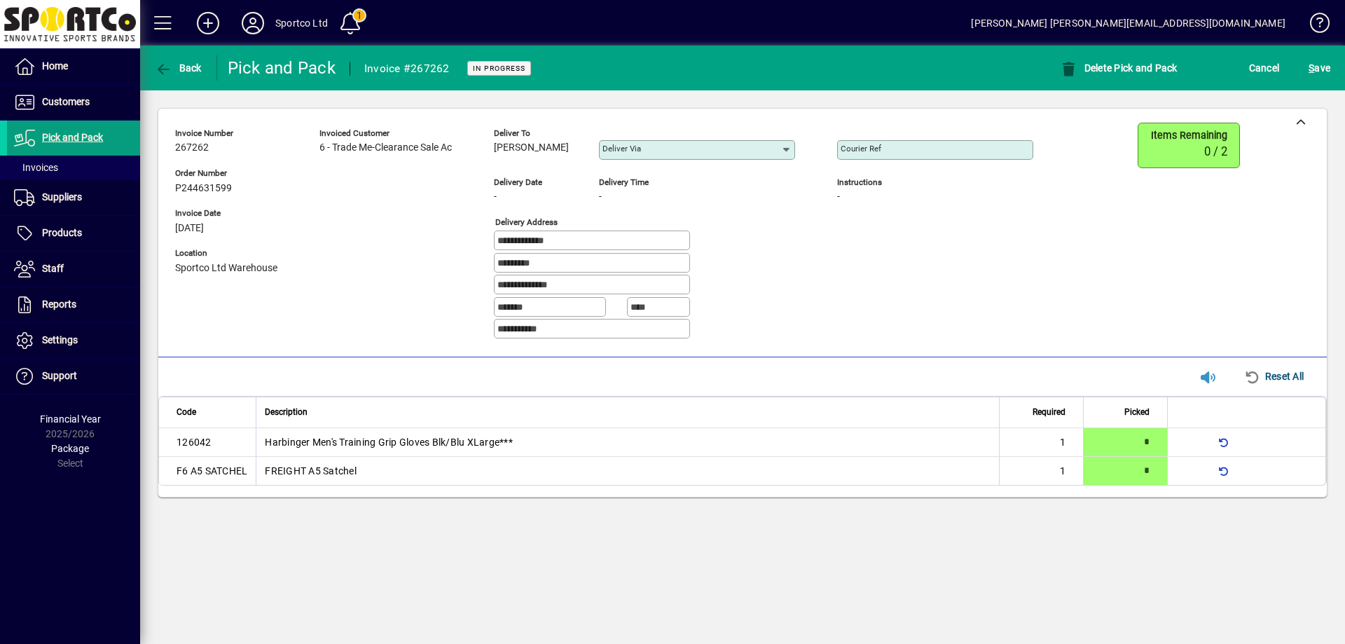
drag, startPoint x: 569, startPoint y: 148, endPoint x: 492, endPoint y: 156, distance: 76.8
click at [492, 156] on div "**********" at bounding box center [614, 237] width 879 height 228
copy span "[PERSON_NAME]"
drag, startPoint x: 578, startPoint y: 235, endPoint x: 442, endPoint y: 249, distance: 136.5
click at [442, 249] on div "**********" at bounding box center [614, 237] width 879 height 228
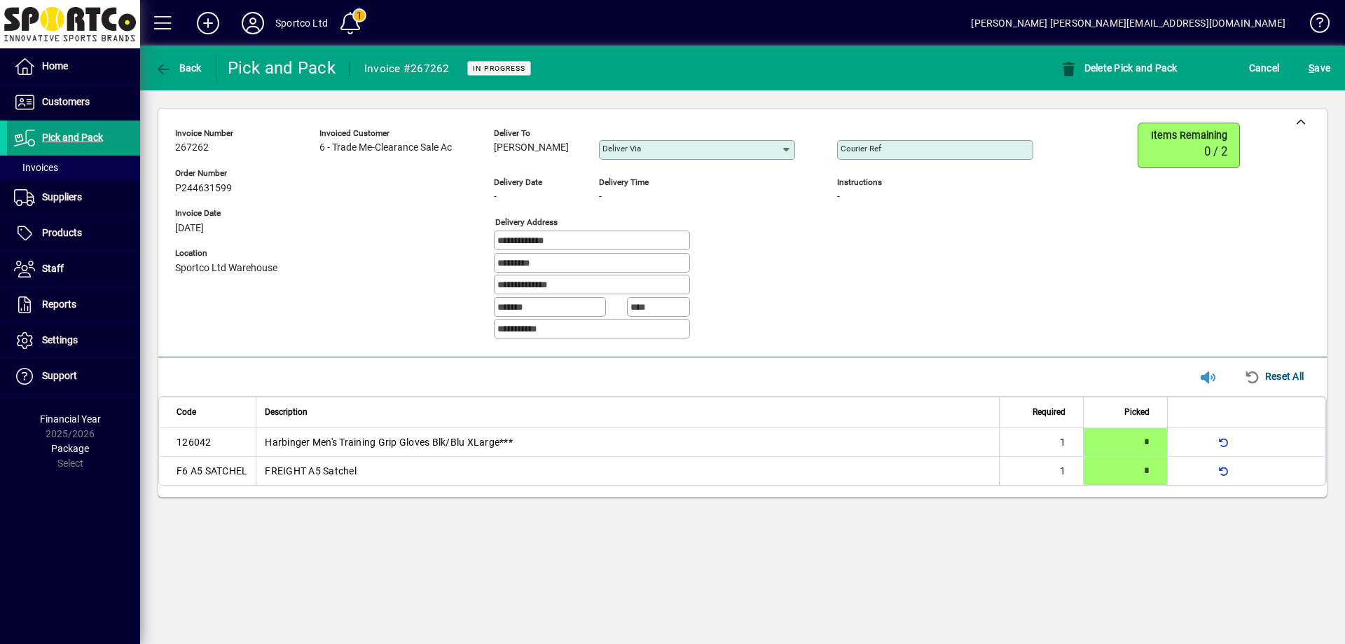
drag, startPoint x: 582, startPoint y: 285, endPoint x: 422, endPoint y: 306, distance: 161.0
click at [422, 306] on div "**********" at bounding box center [614, 237] width 879 height 228
click at [927, 148] on input "Courier Ref" at bounding box center [936, 149] width 192 height 11
paste input "**********"
type input "**********"
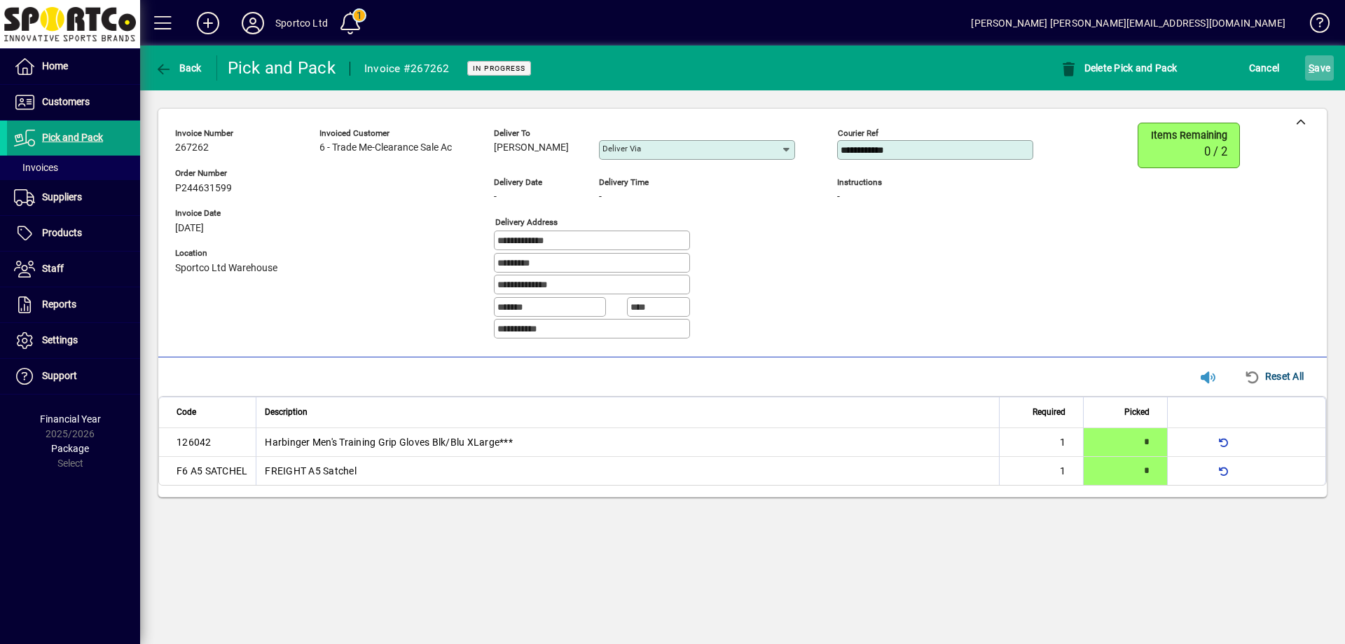
click at [1302, 62] on div "S ave" at bounding box center [1318, 67] width 51 height 25
click at [1315, 66] on span "S ave" at bounding box center [1319, 68] width 22 height 22
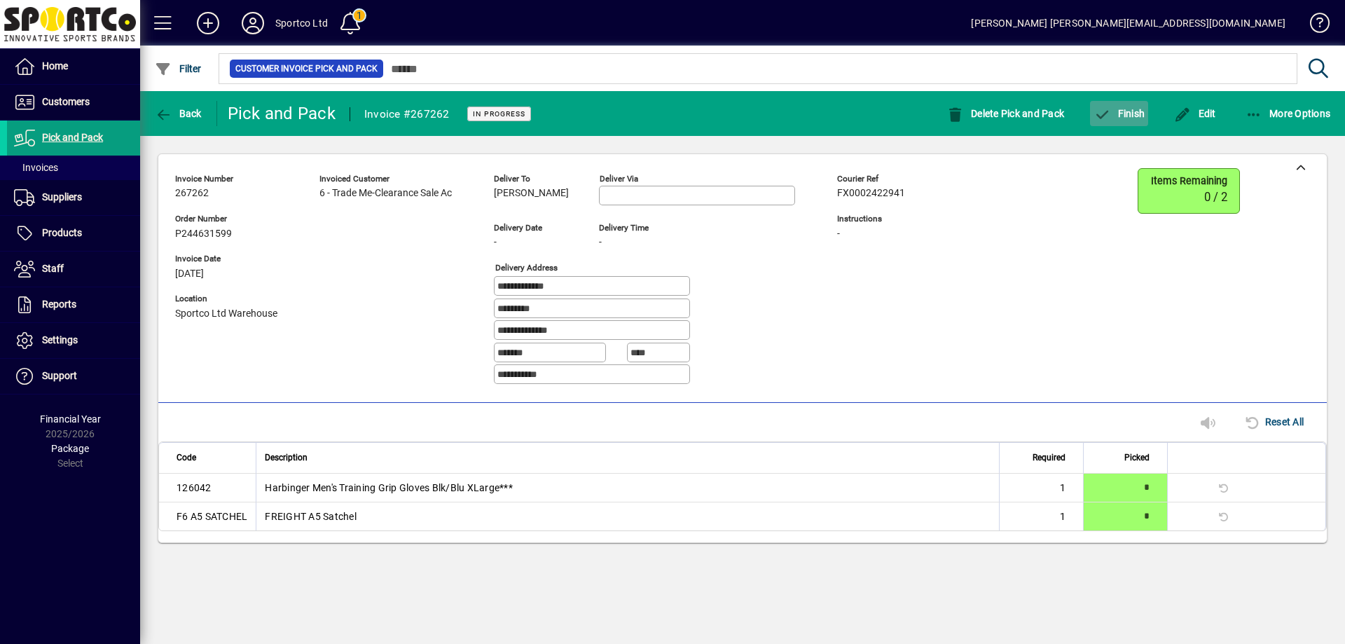
click at [1124, 113] on span "Finish" at bounding box center [1118, 113] width 51 height 11
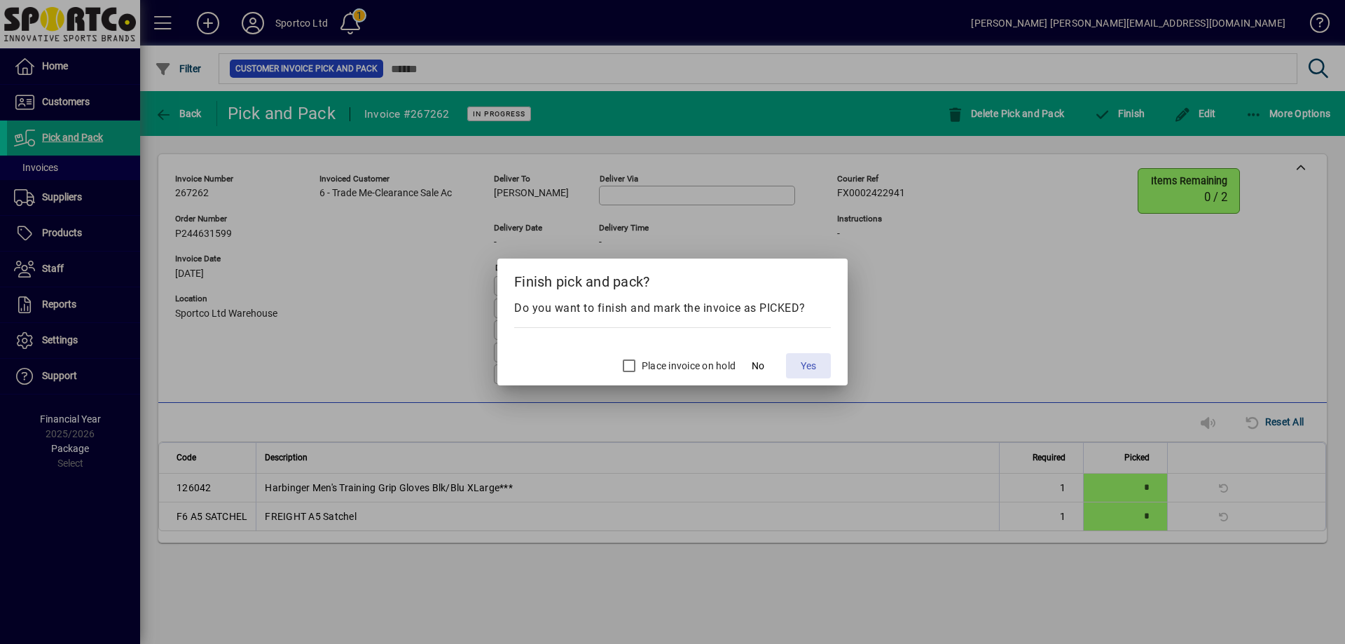
click at [812, 361] on span "Yes" at bounding box center [807, 366] width 15 height 15
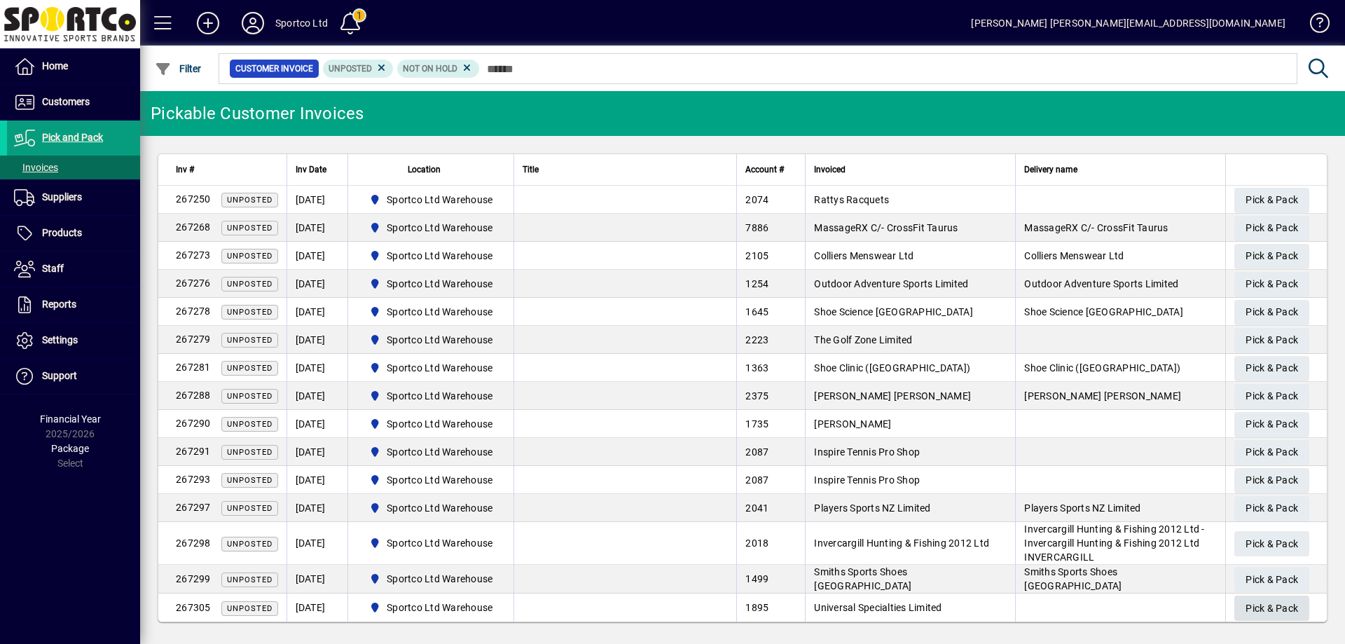
click at [1263, 608] on span "Pick & Pack" at bounding box center [1271, 608] width 53 height 23
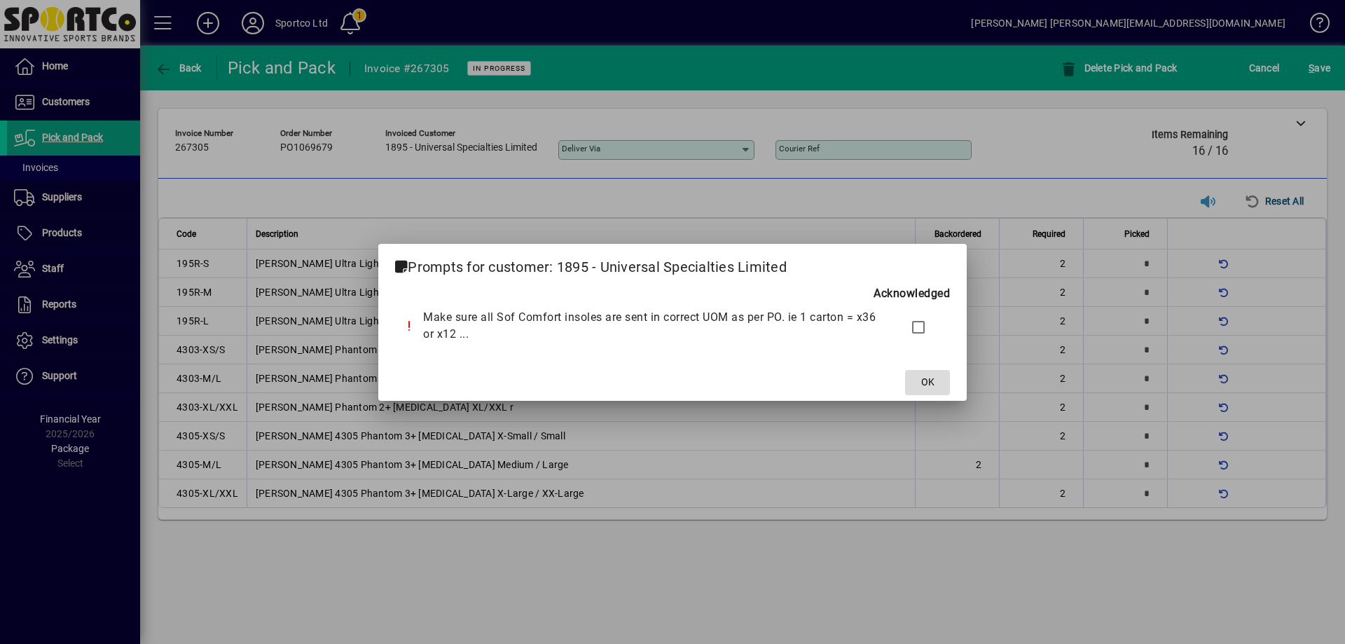
click at [933, 384] on span "OK" at bounding box center [927, 382] width 13 height 15
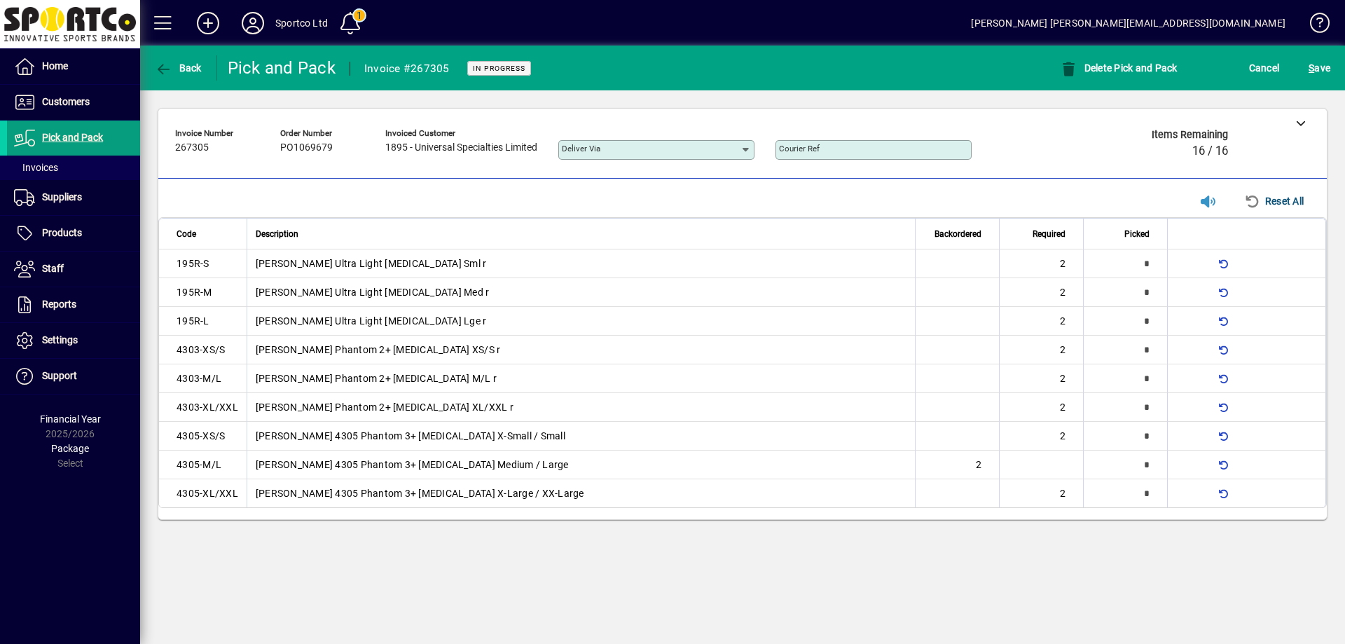
type input "*"
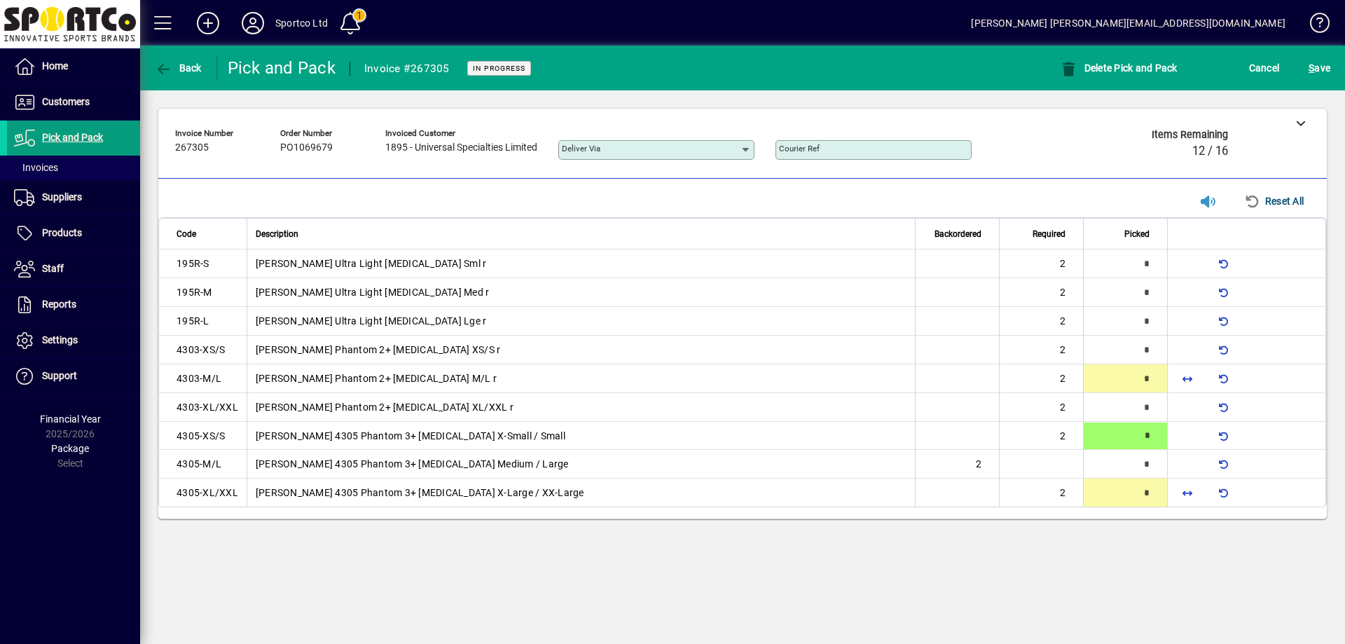
type input "*"
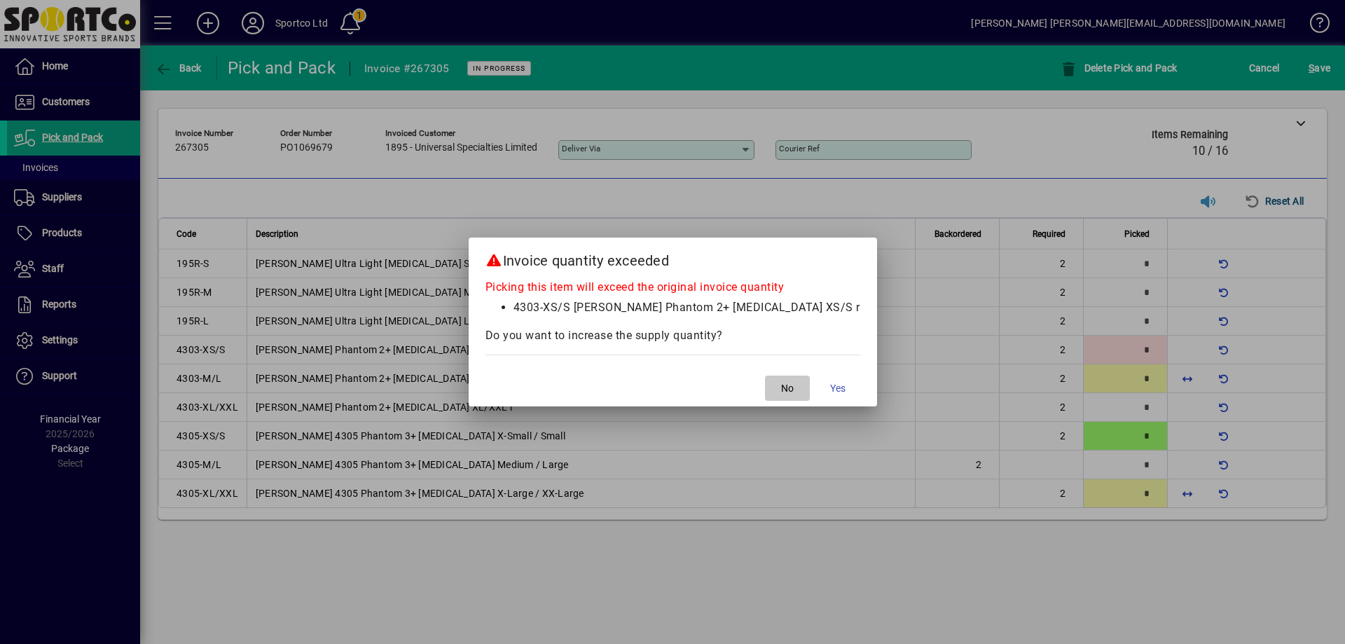
drag, startPoint x: 758, startPoint y: 380, endPoint x: 767, endPoint y: 382, distance: 8.7
click at [765, 380] on span "button" at bounding box center [787, 388] width 45 height 34
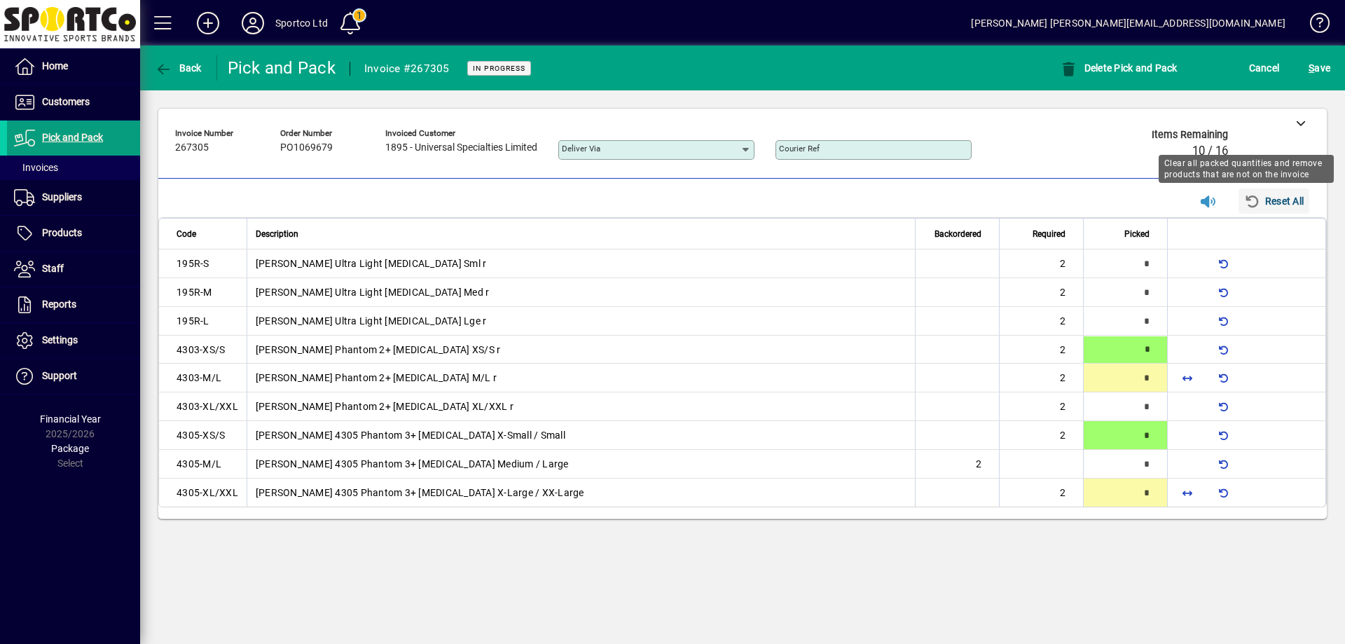
click at [1270, 198] on span "Reset All" at bounding box center [1274, 201] width 60 height 22
type input "*"
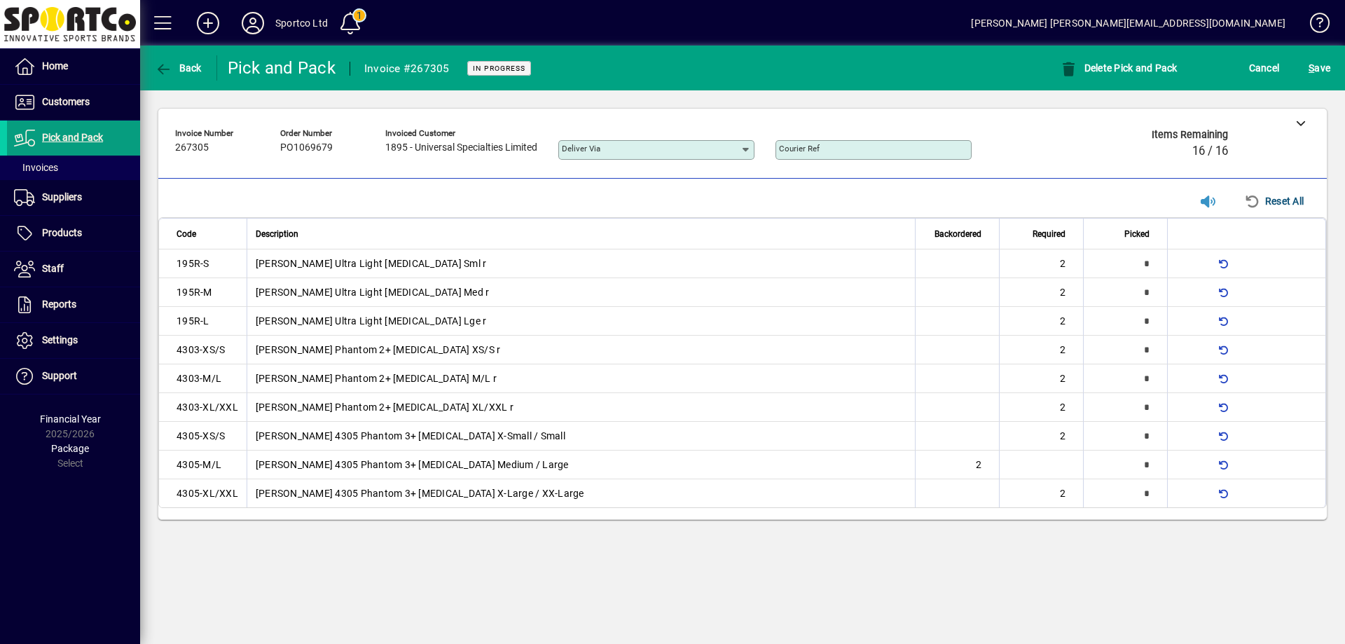
type input "*"
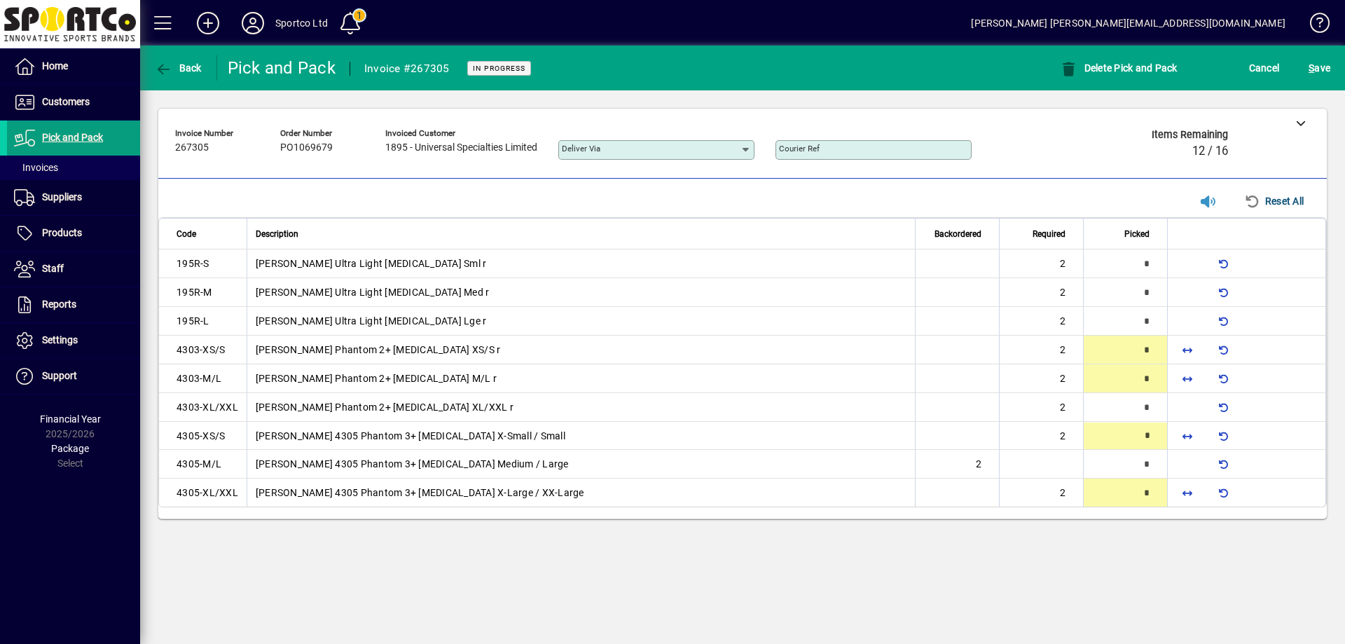
type input "*"
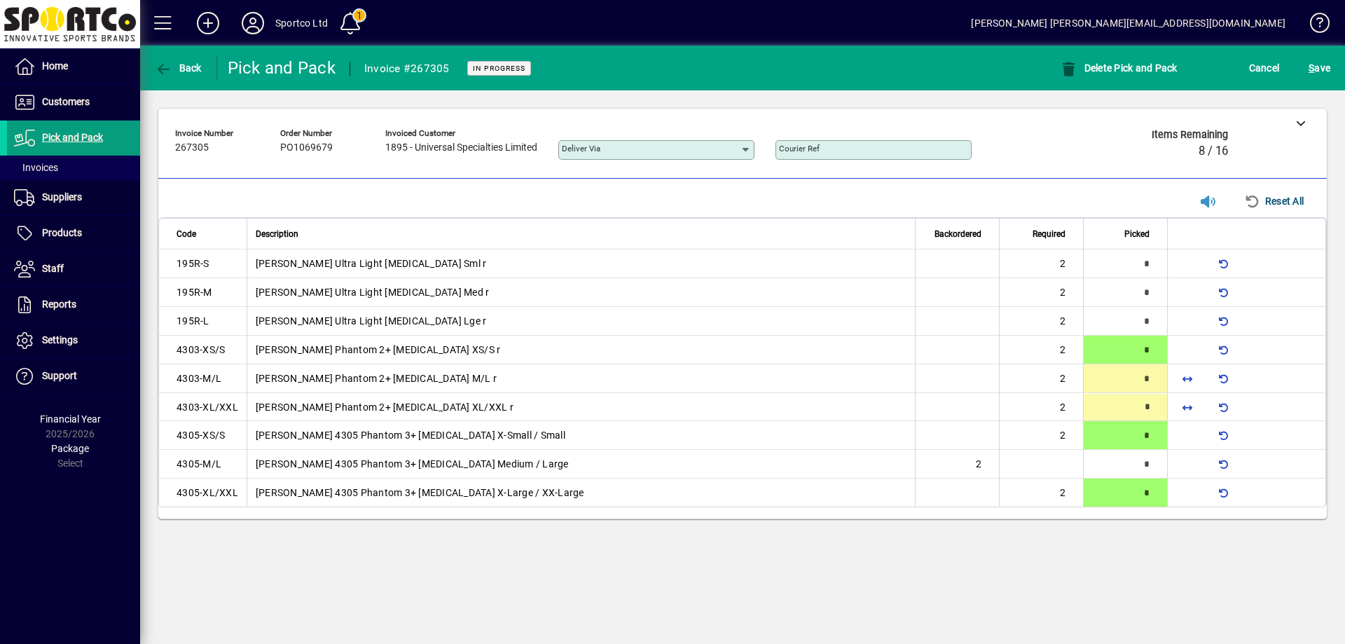
type input "*"
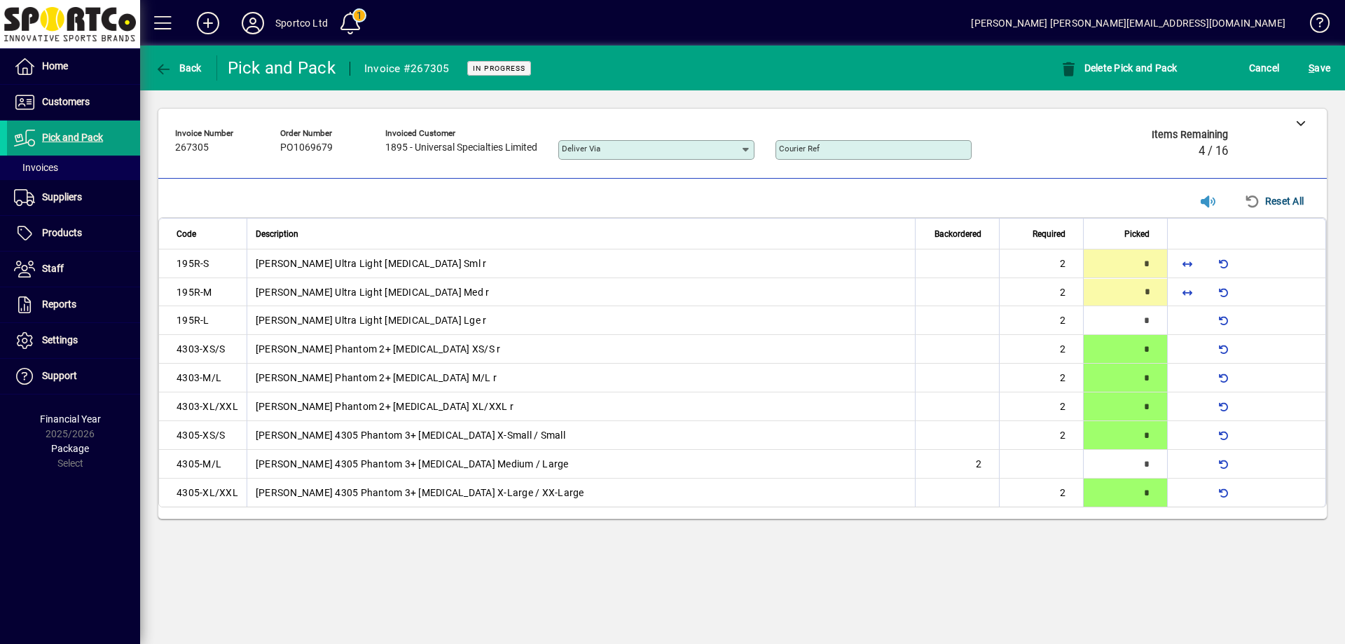
type input "*"
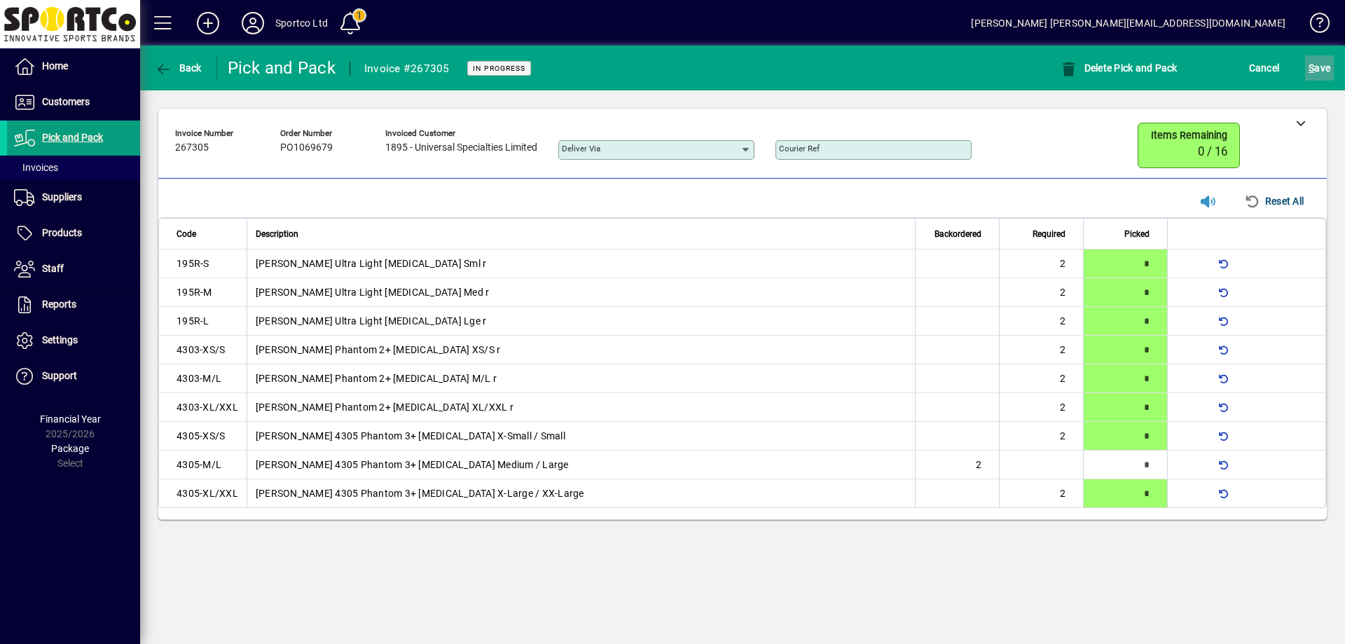
click at [1331, 62] on span "submit" at bounding box center [1319, 68] width 29 height 34
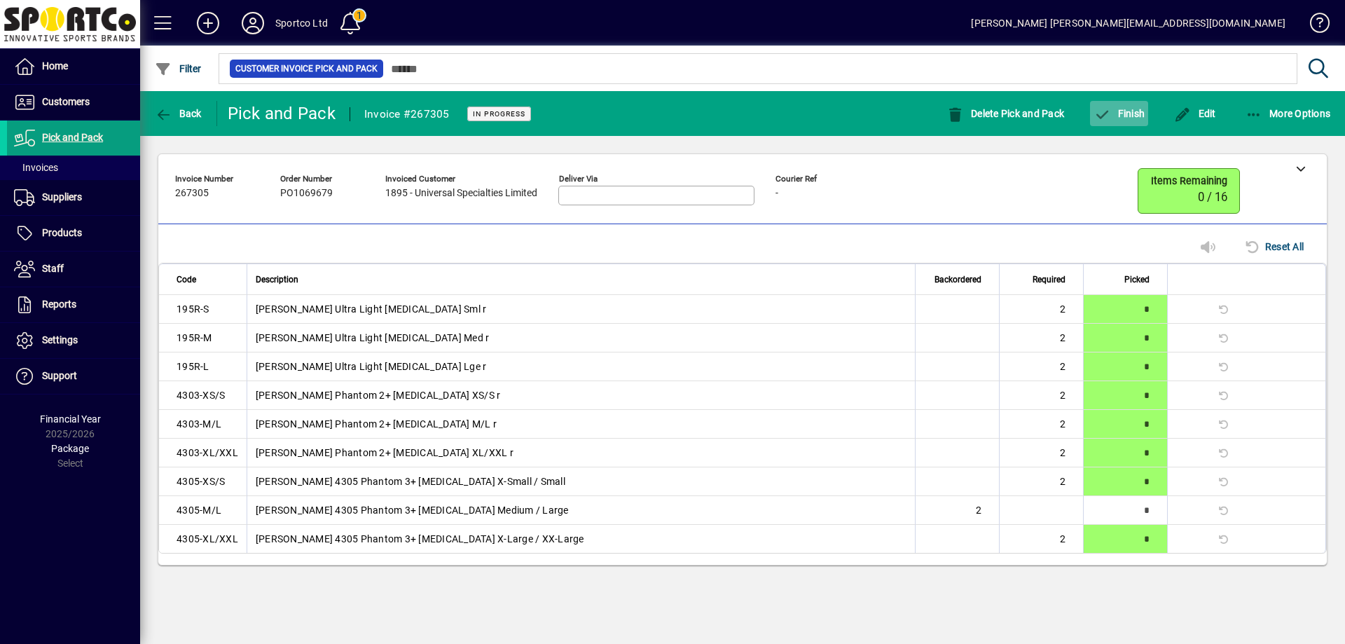
click at [1136, 111] on span "Finish" at bounding box center [1118, 113] width 51 height 11
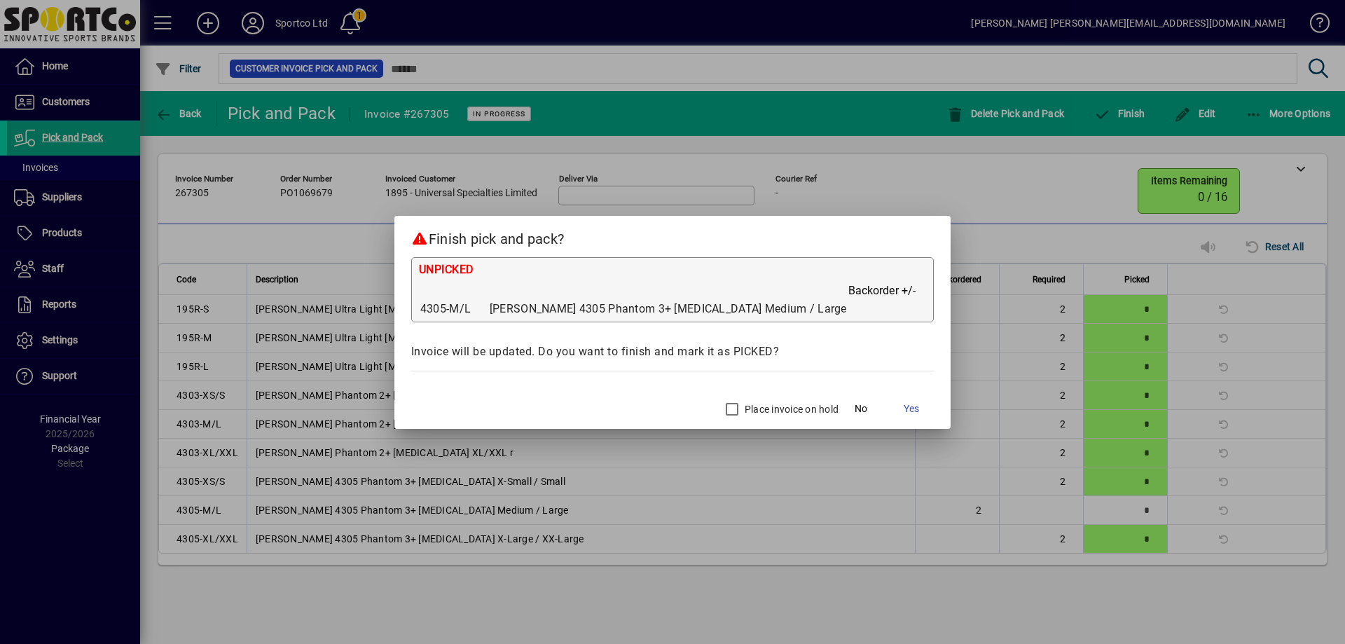
click at [742, 402] on label "Place invoice on hold" at bounding box center [790, 409] width 97 height 14
click at [903, 405] on span "Yes" at bounding box center [910, 408] width 15 height 15
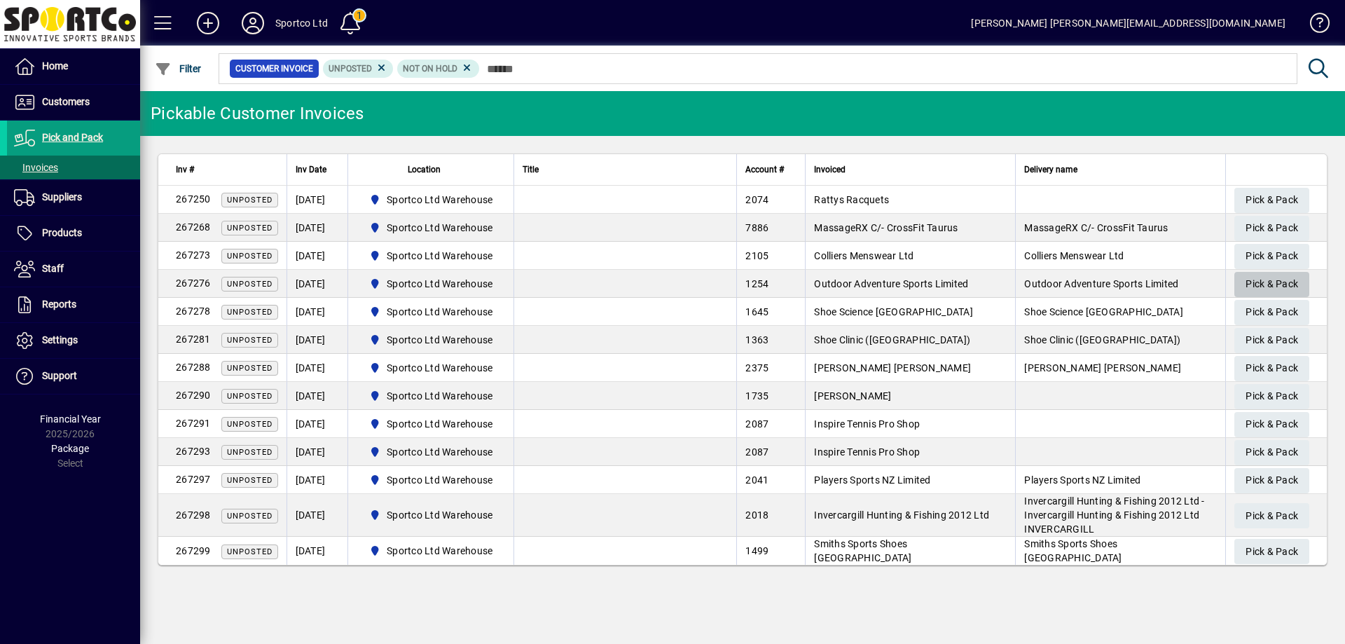
click at [1282, 284] on span "Pick & Pack" at bounding box center [1271, 283] width 53 height 23
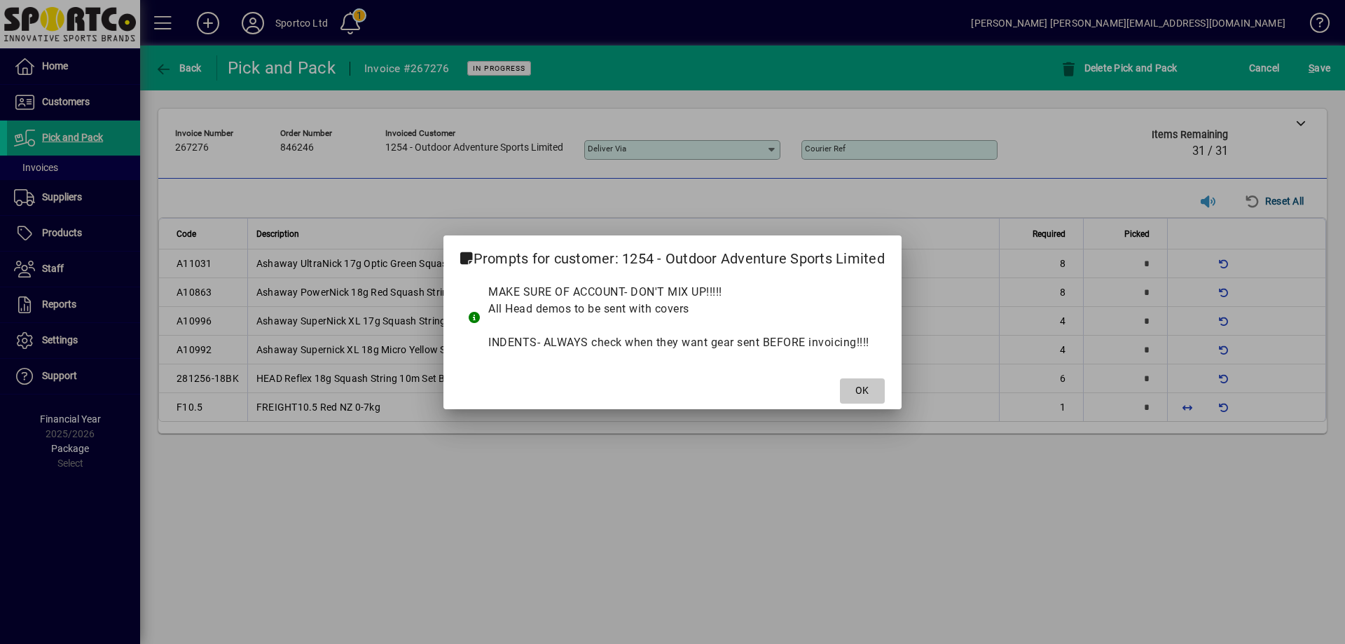
click at [875, 385] on span at bounding box center [862, 391] width 45 height 34
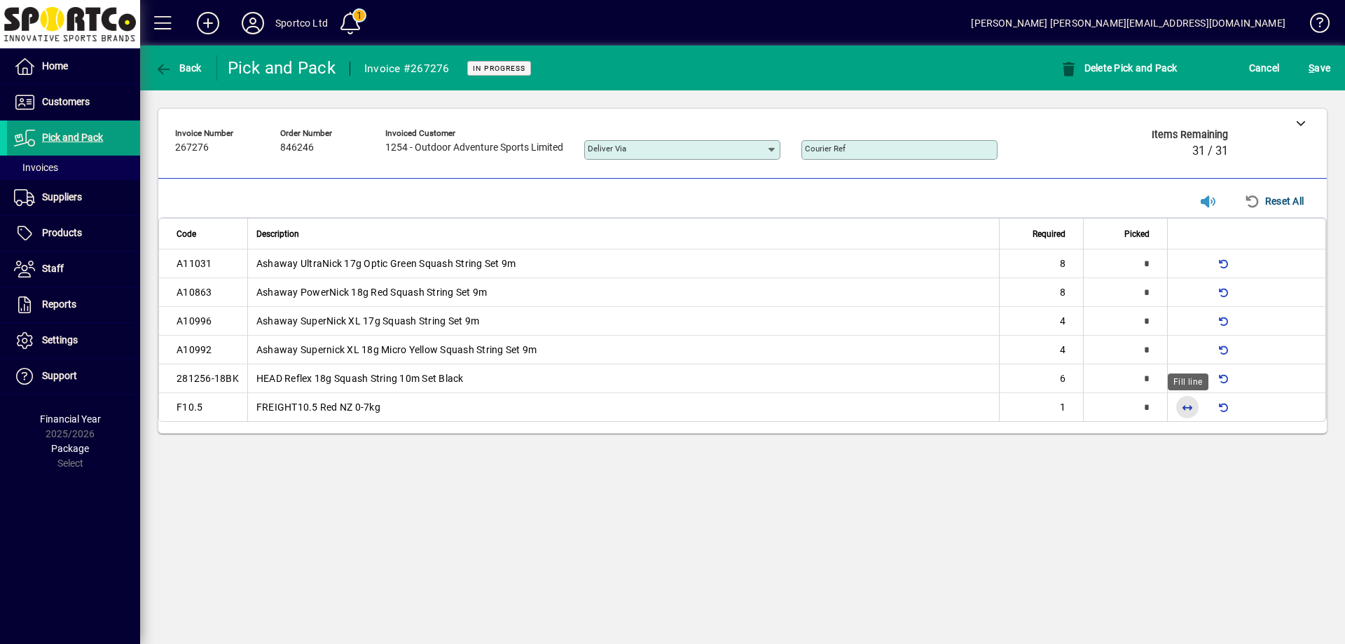
click at [1195, 405] on span "button" at bounding box center [1187, 407] width 34 height 34
type input "*"
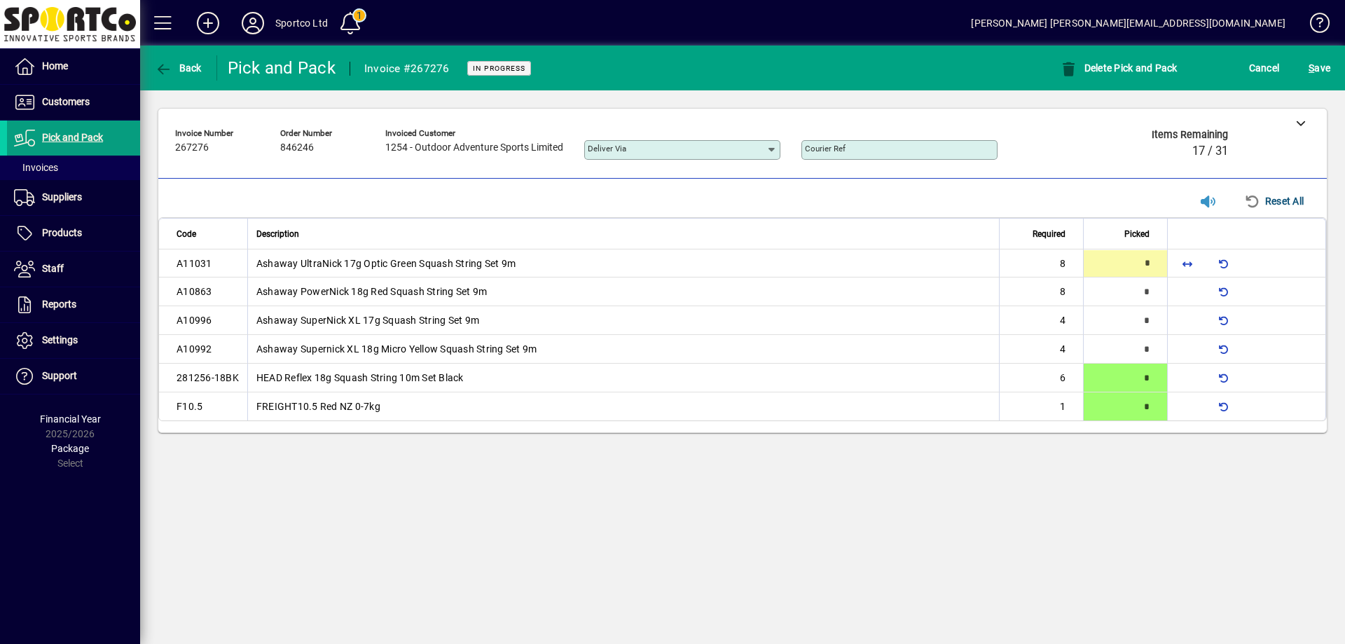
type input "*"
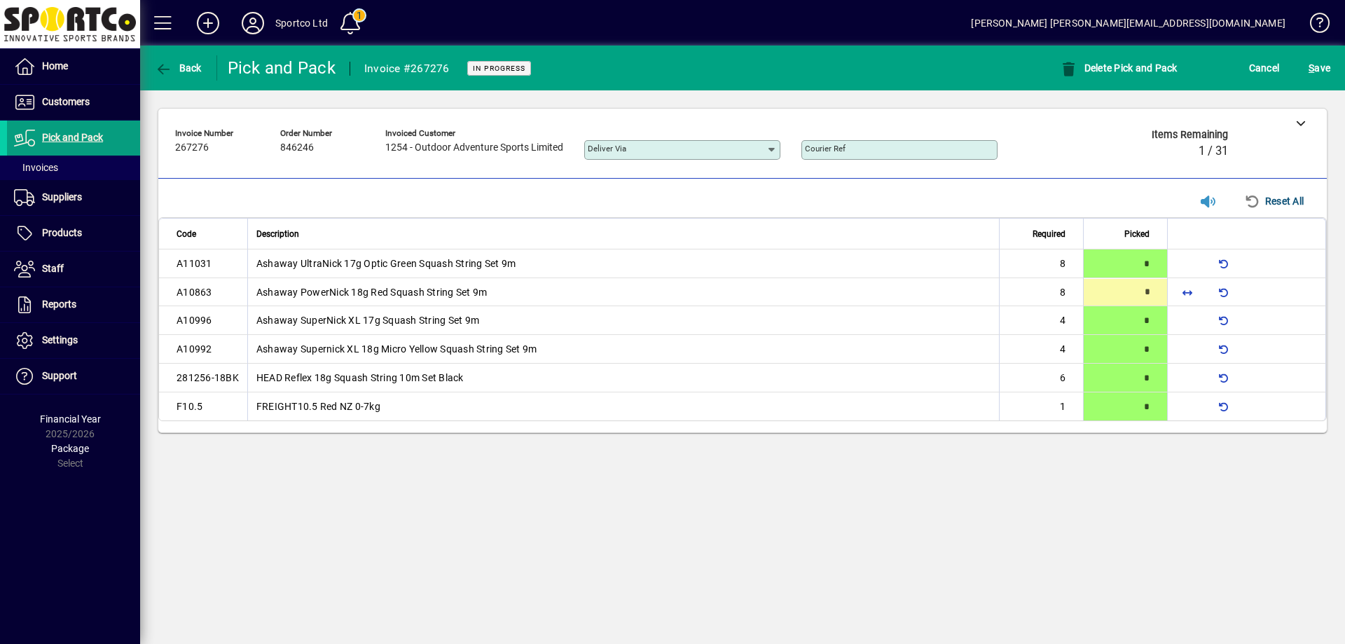
type input "*"
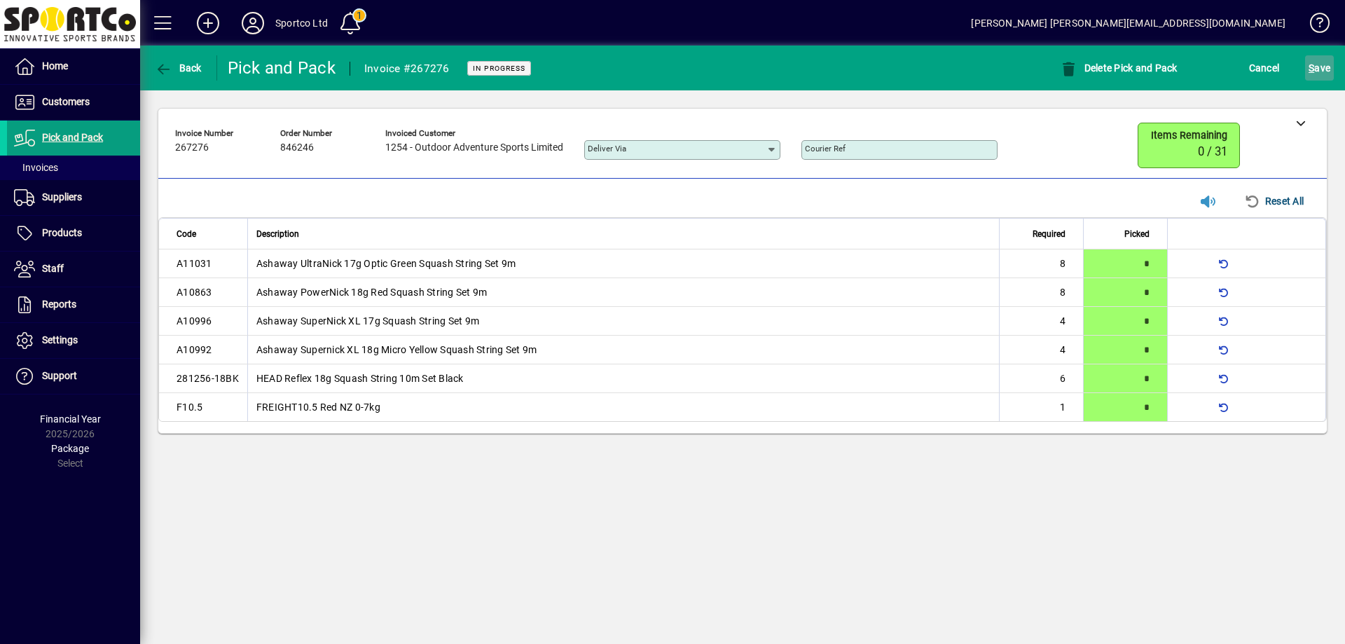
click at [1311, 71] on span "S" at bounding box center [1311, 67] width 6 height 11
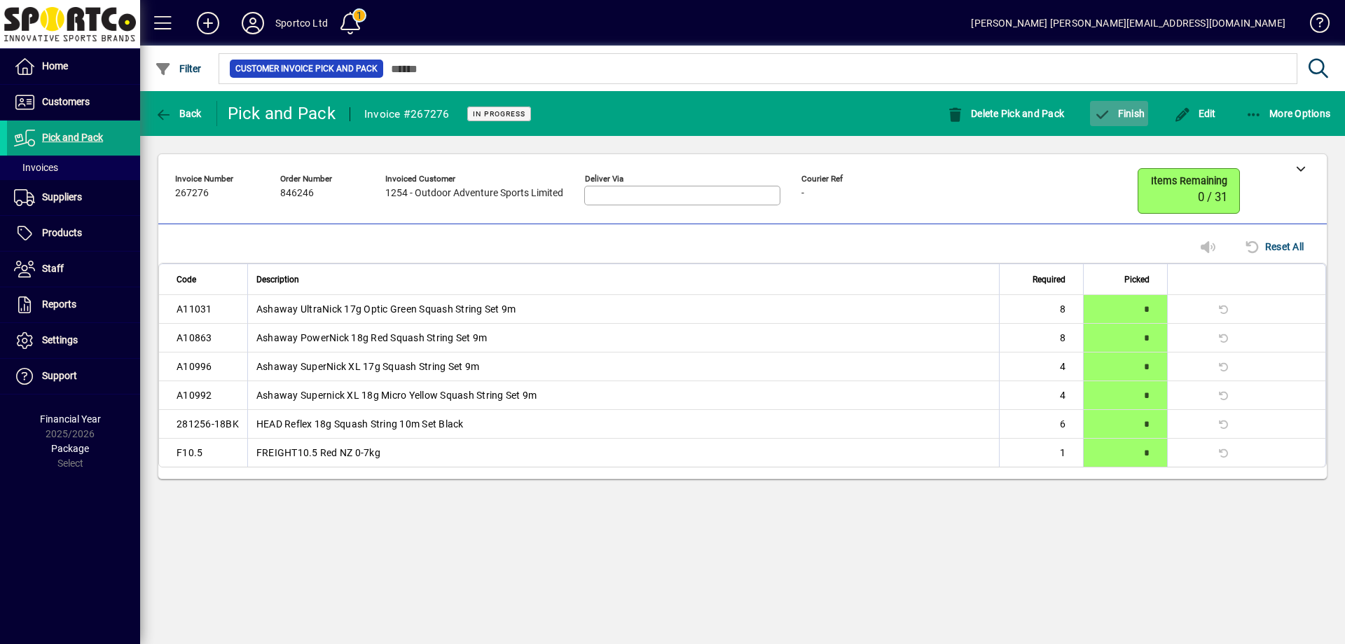
click at [1132, 114] on span "Finish" at bounding box center [1118, 113] width 51 height 11
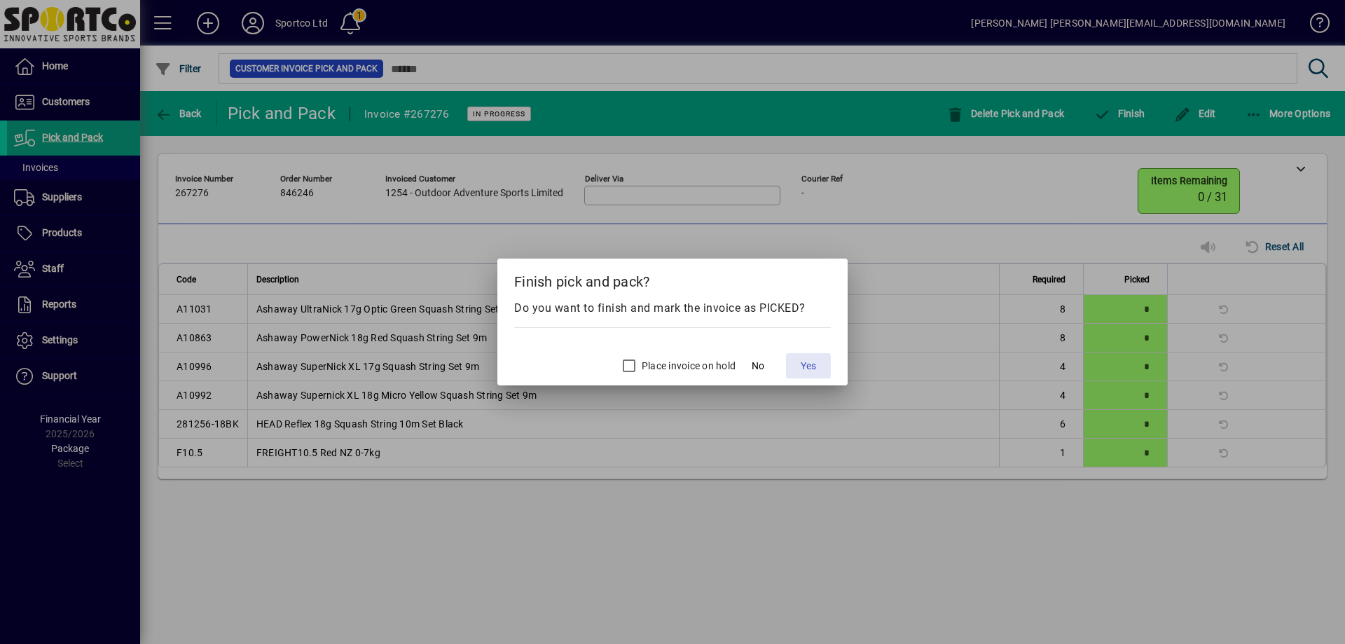
click at [808, 365] on span "Yes" at bounding box center [807, 366] width 15 height 15
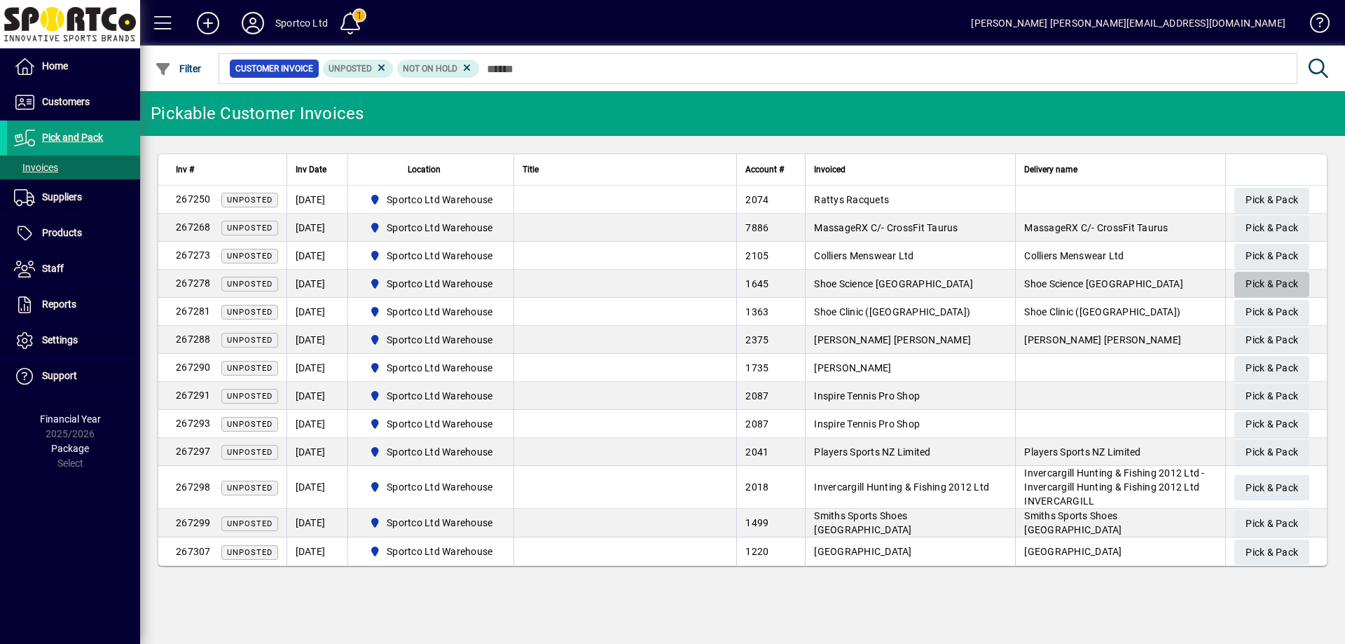
click at [1275, 281] on span "Pick & Pack" at bounding box center [1271, 283] width 53 height 23
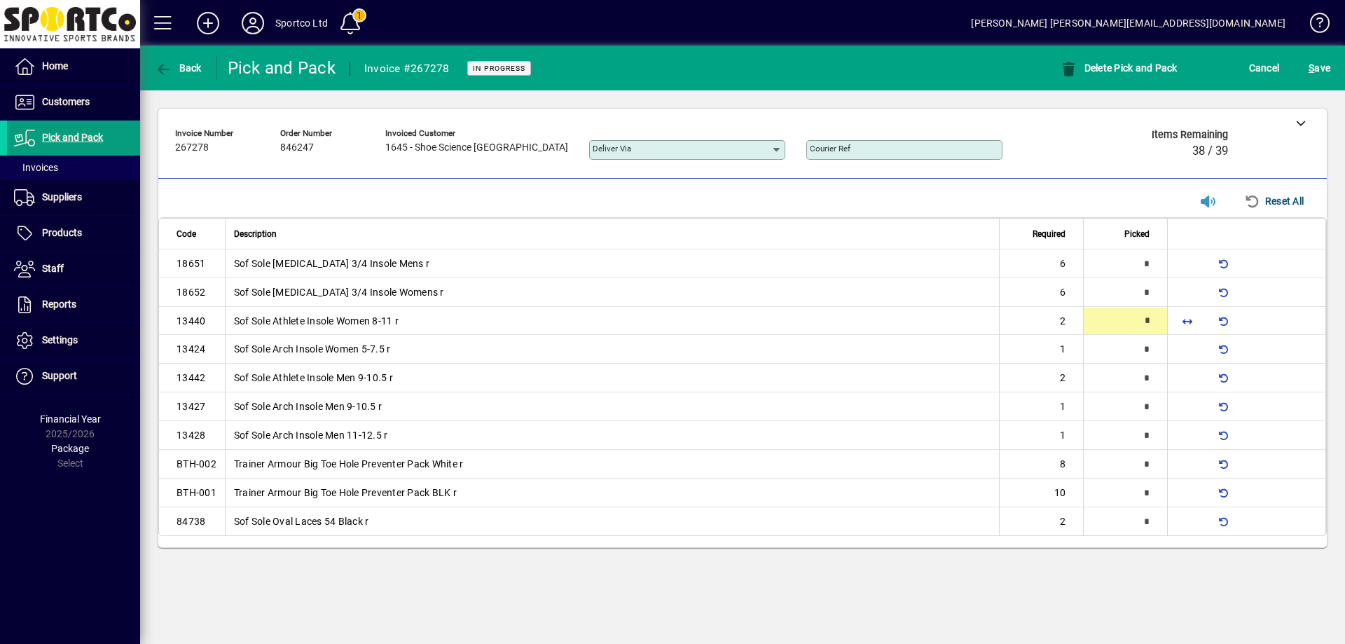
type input "*"
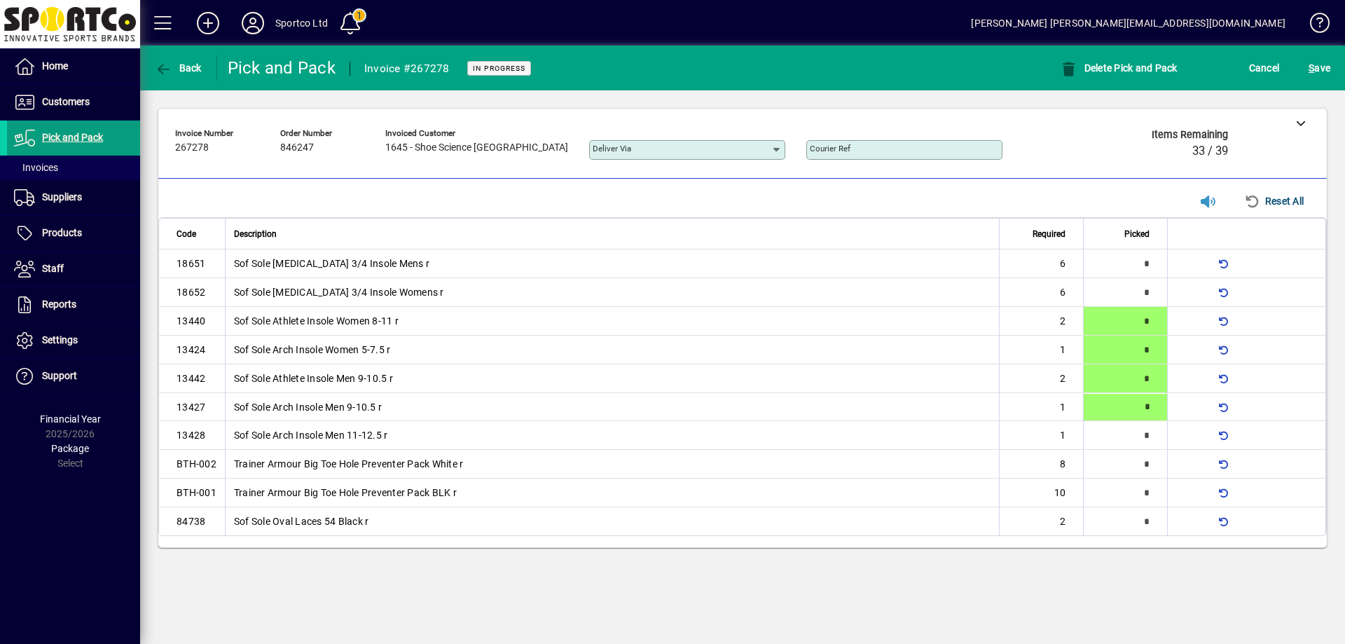
type input "*"
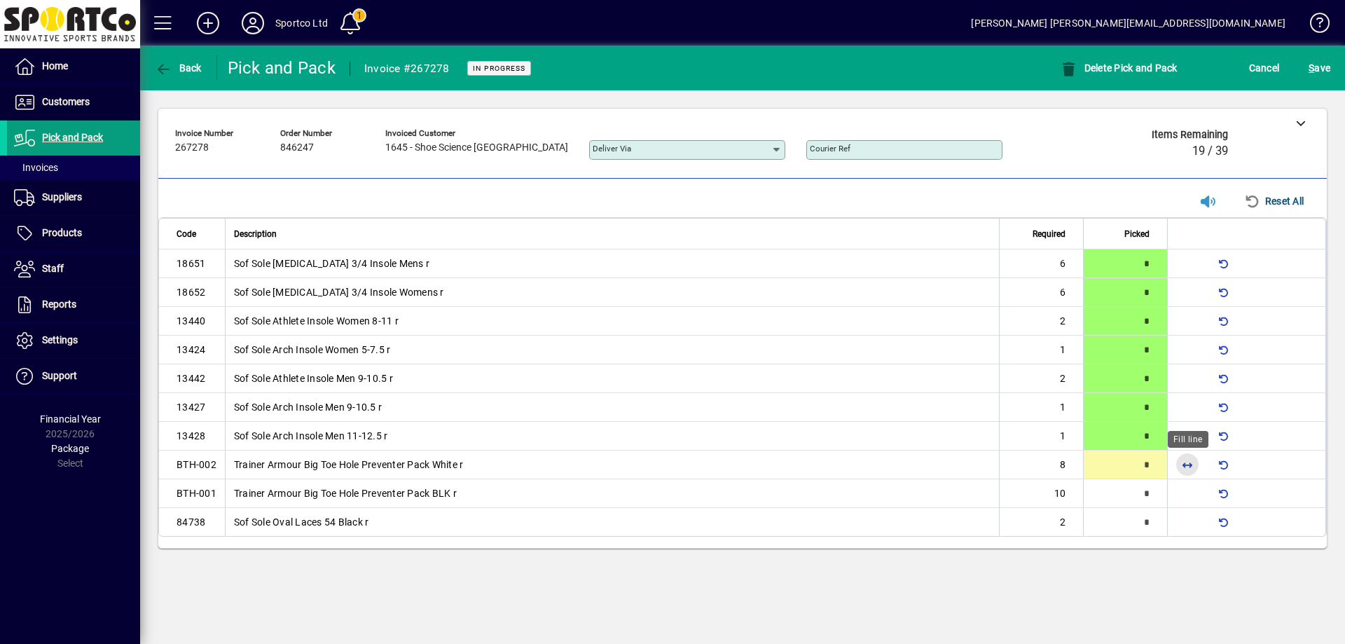
click at [1188, 467] on span "button" at bounding box center [1187, 464] width 34 height 34
type input "*"
click at [1188, 492] on span "button" at bounding box center [1187, 493] width 34 height 34
type input "**"
type input "*"
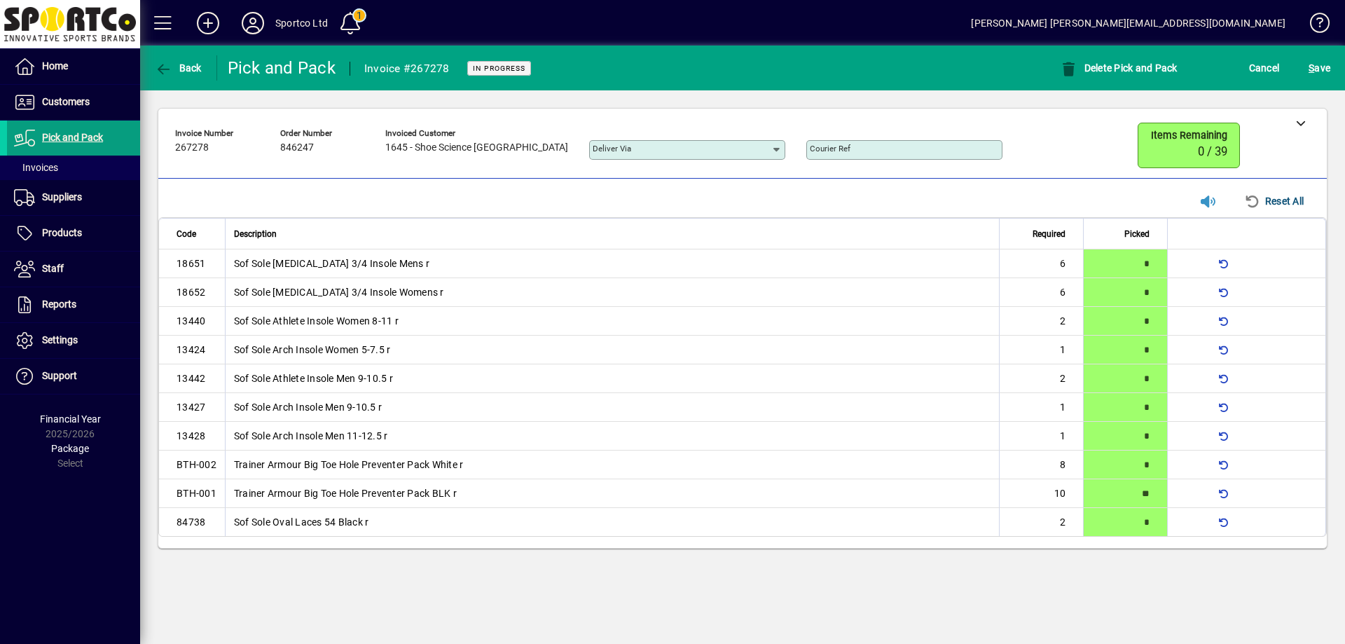
click at [1321, 50] on mat-toolbar-row "Back Pick and Pack Invoice #267278 In Progress Delete Pick and Pack Cancel S ave" at bounding box center [742, 68] width 1204 height 45
click at [1316, 68] on span "S ave" at bounding box center [1319, 68] width 22 height 22
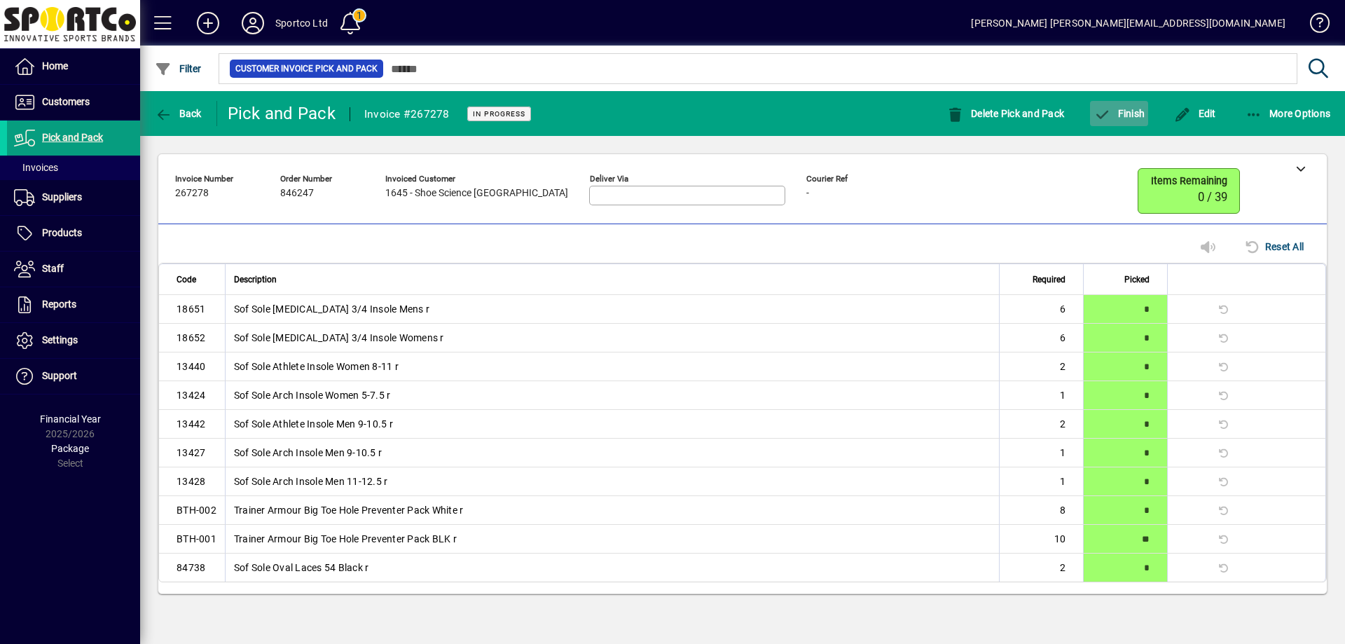
click at [1127, 110] on span "Finish" at bounding box center [1118, 113] width 51 height 11
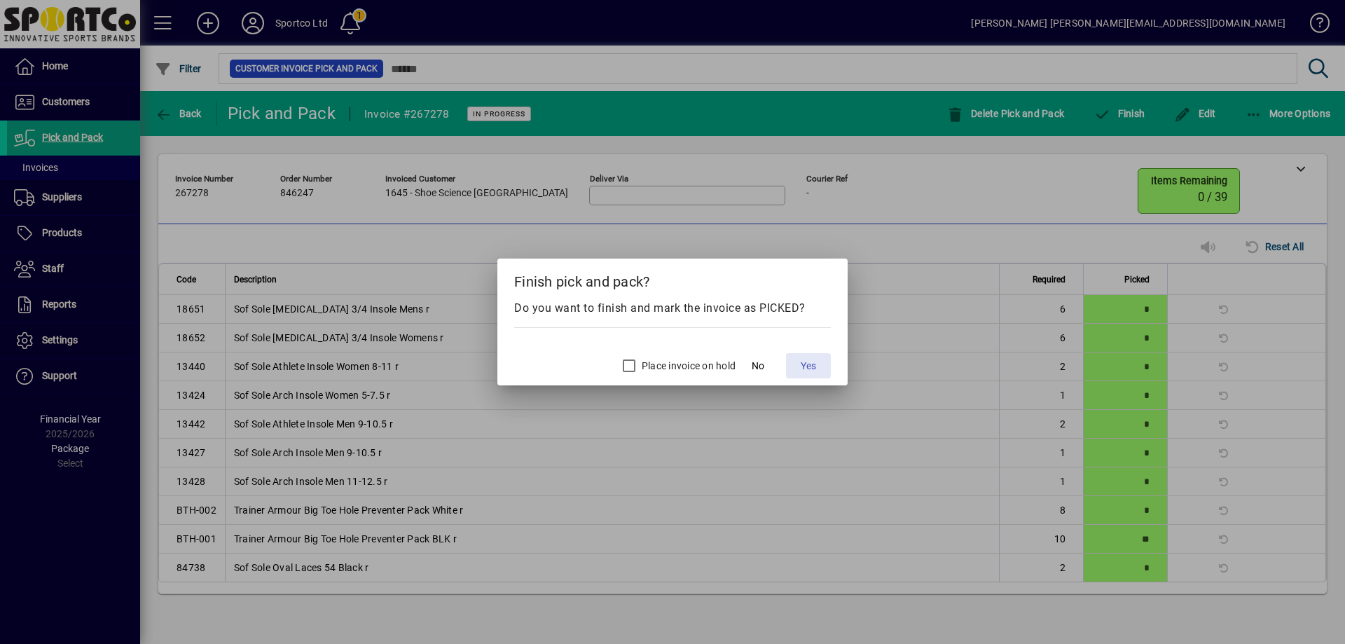
click at [805, 366] on span "Yes" at bounding box center [807, 366] width 15 height 15
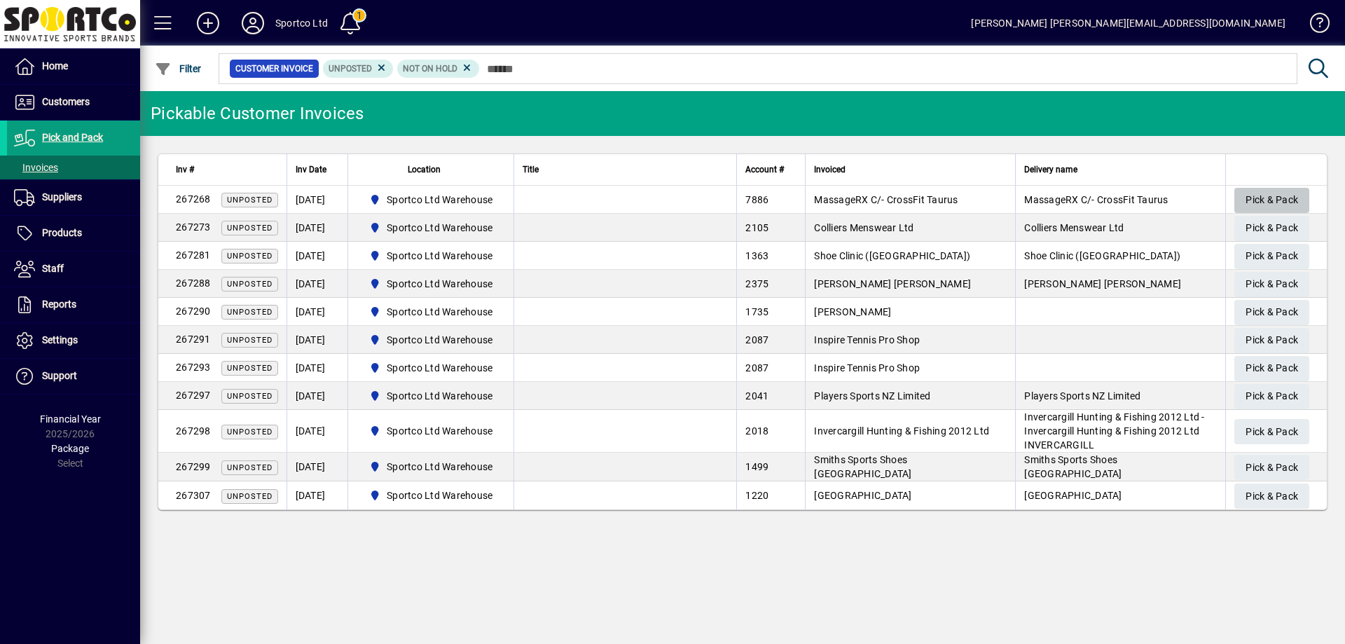
click at [1285, 197] on span "Pick & Pack" at bounding box center [1271, 199] width 53 height 23
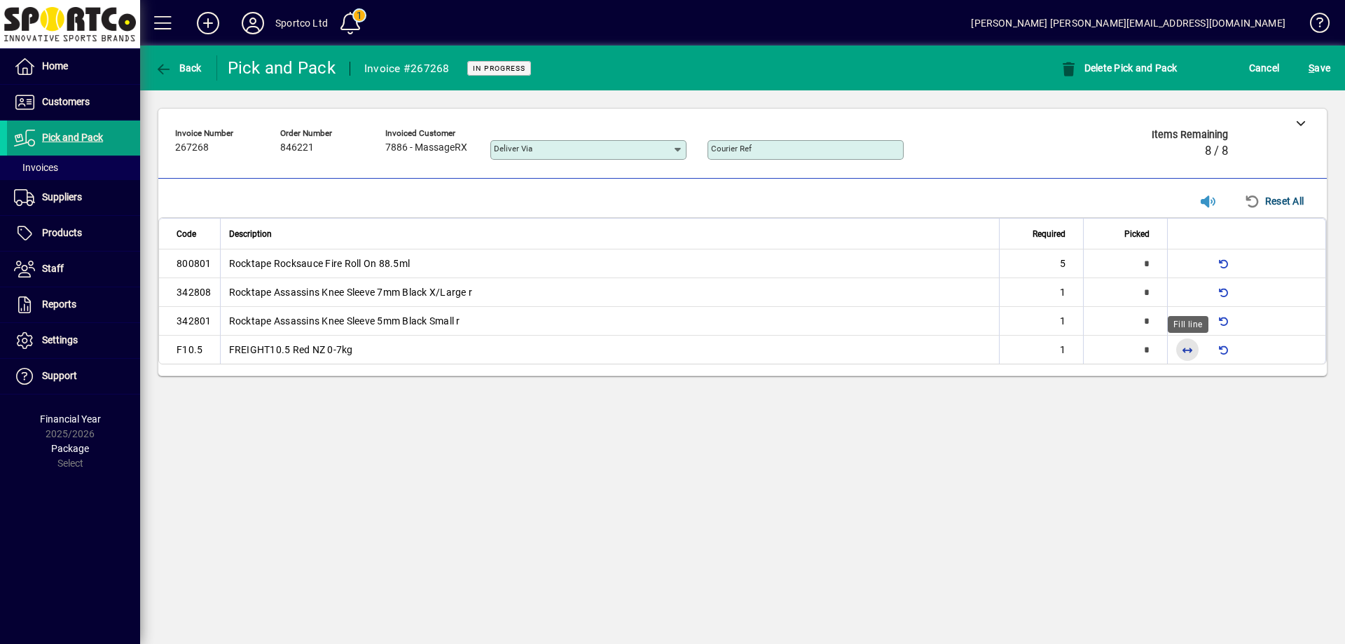
click at [1186, 353] on span "button" at bounding box center [1187, 350] width 34 height 34
type input "*"
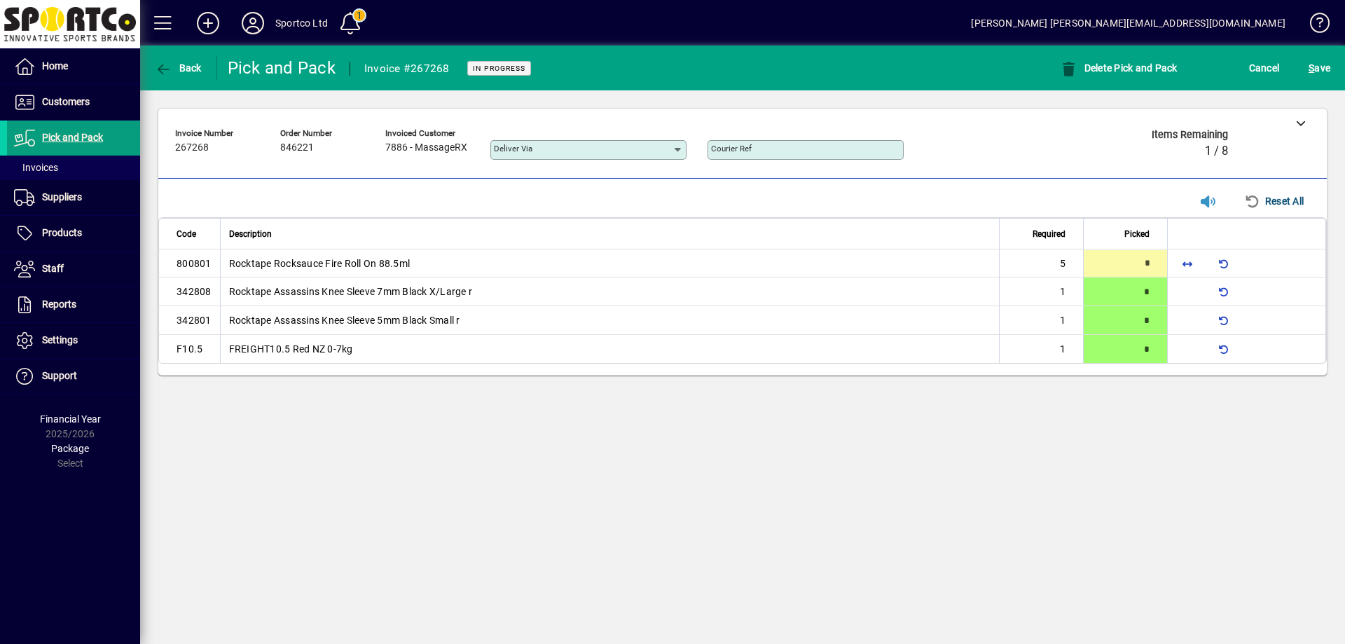
type input "*"
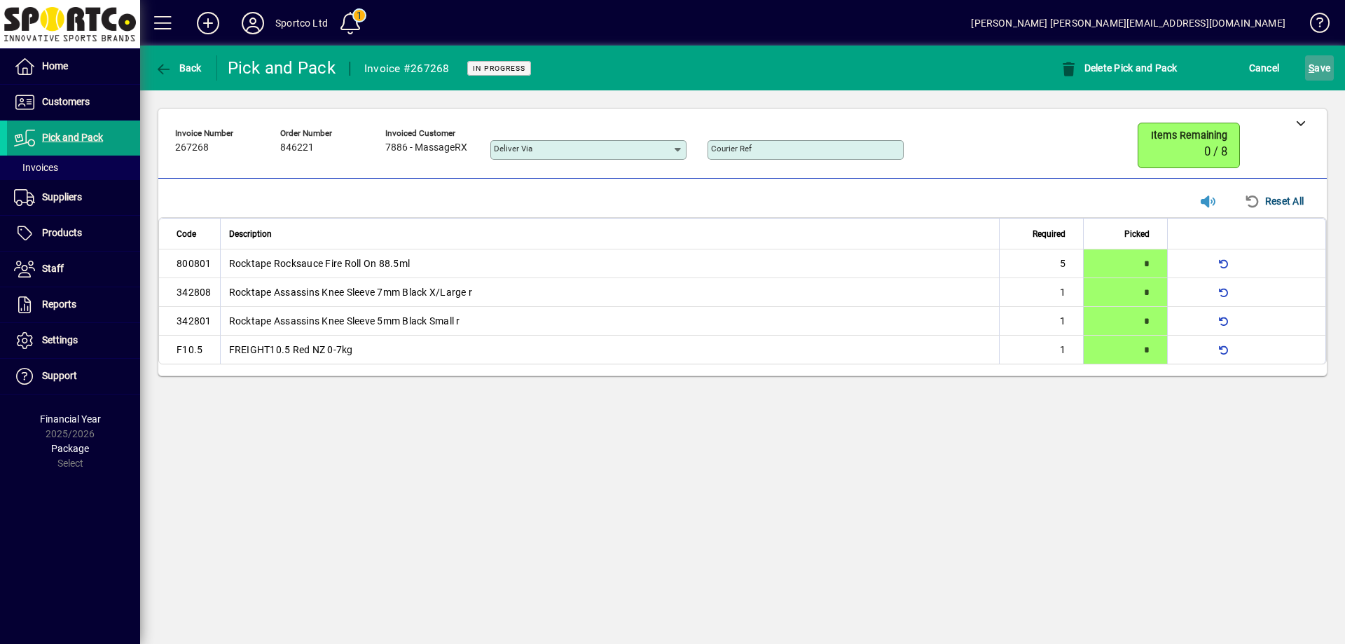
click at [1326, 71] on span "S ave" at bounding box center [1319, 68] width 22 height 22
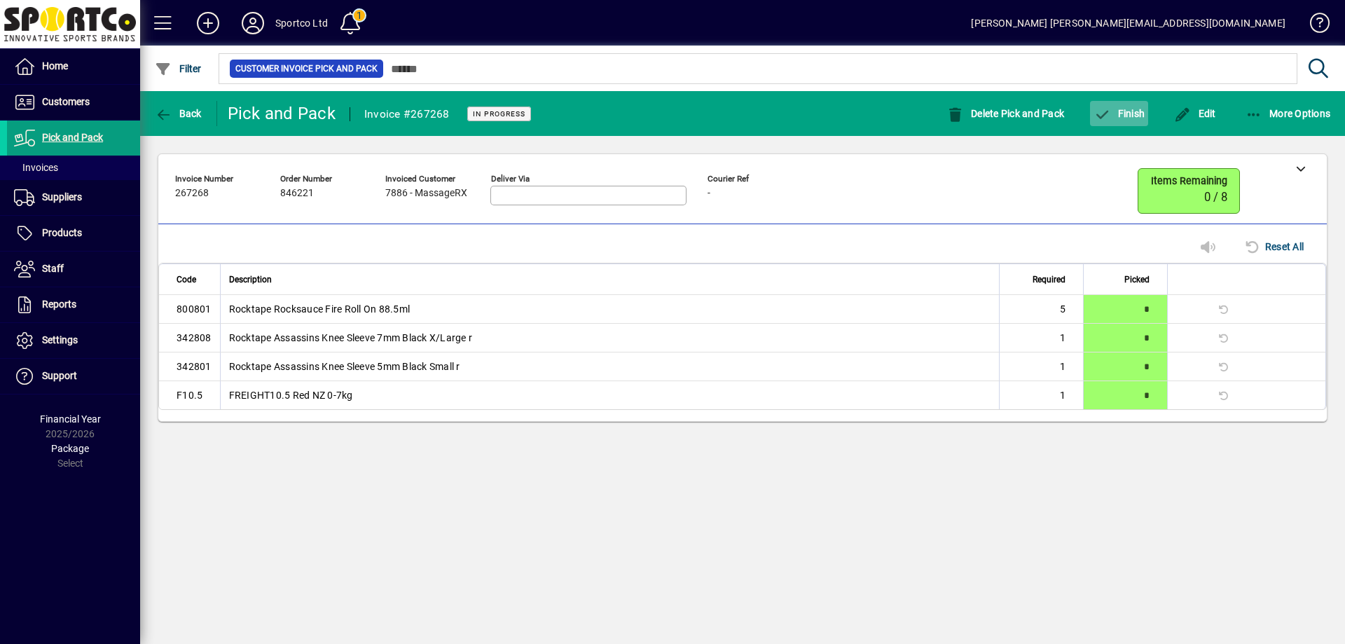
click at [1132, 114] on span "Finish" at bounding box center [1118, 113] width 51 height 11
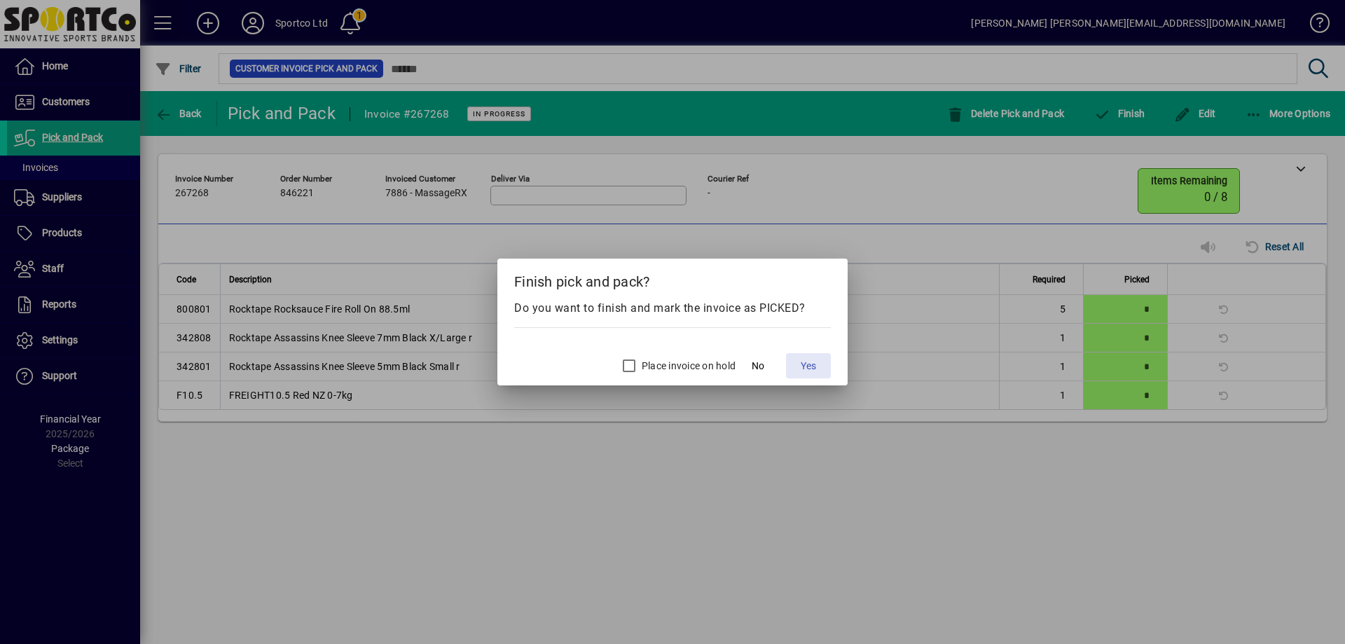
click at [812, 368] on span "Yes" at bounding box center [807, 366] width 15 height 15
